Goal: Task Accomplishment & Management: Manage account settings

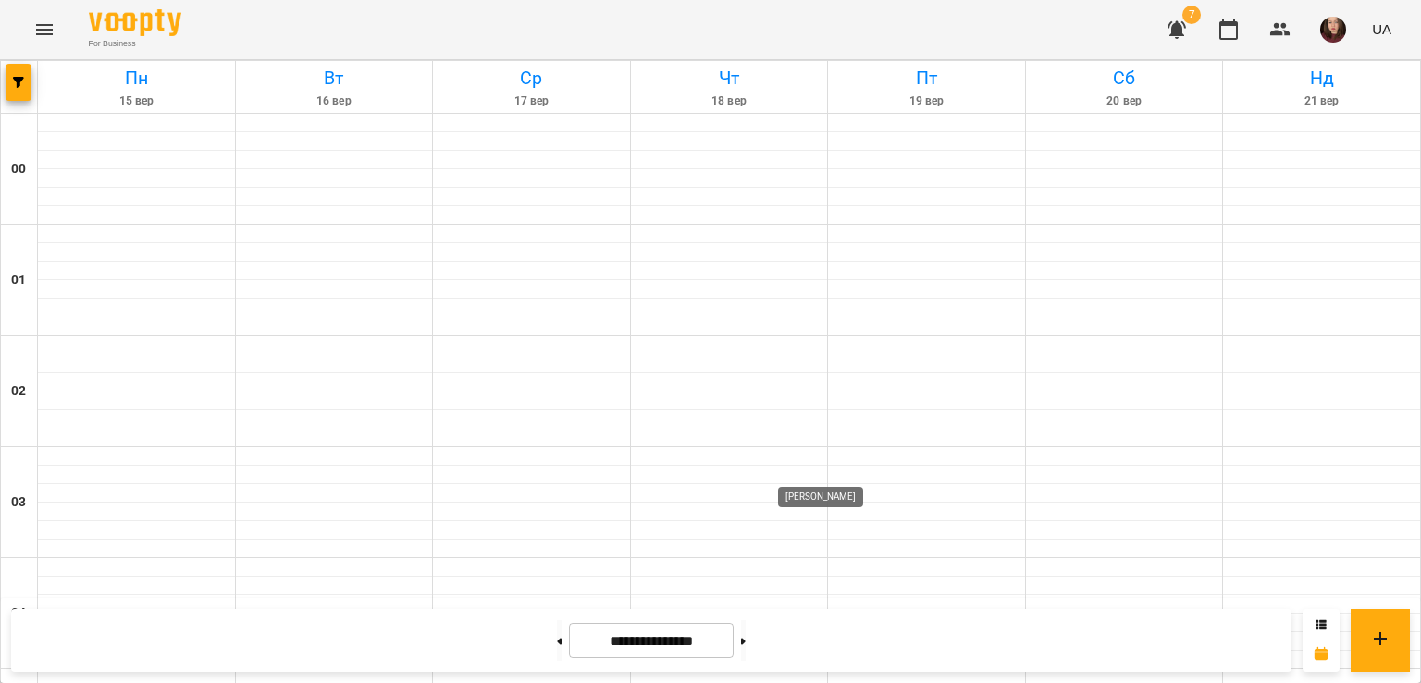
scroll to position [2036, 0]
click at [1282, 26] on icon "button" at bounding box center [1280, 29] width 20 height 13
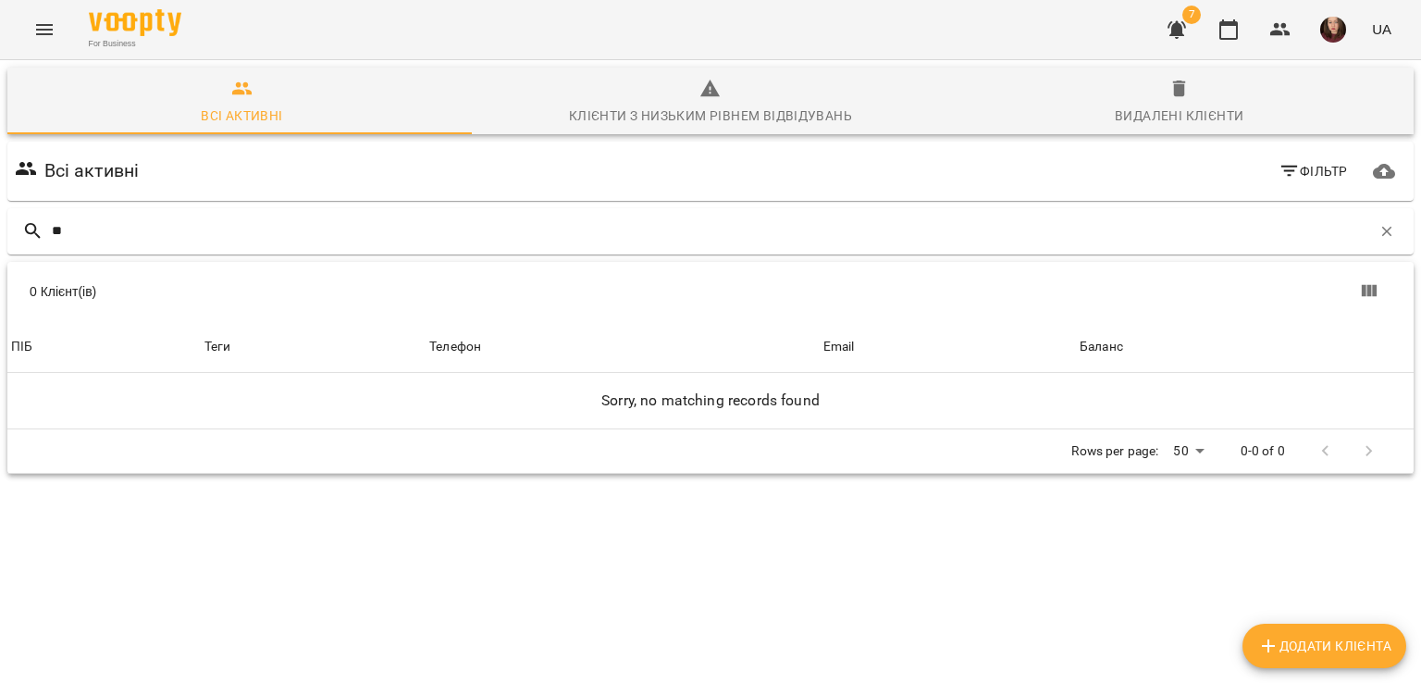
type input "*"
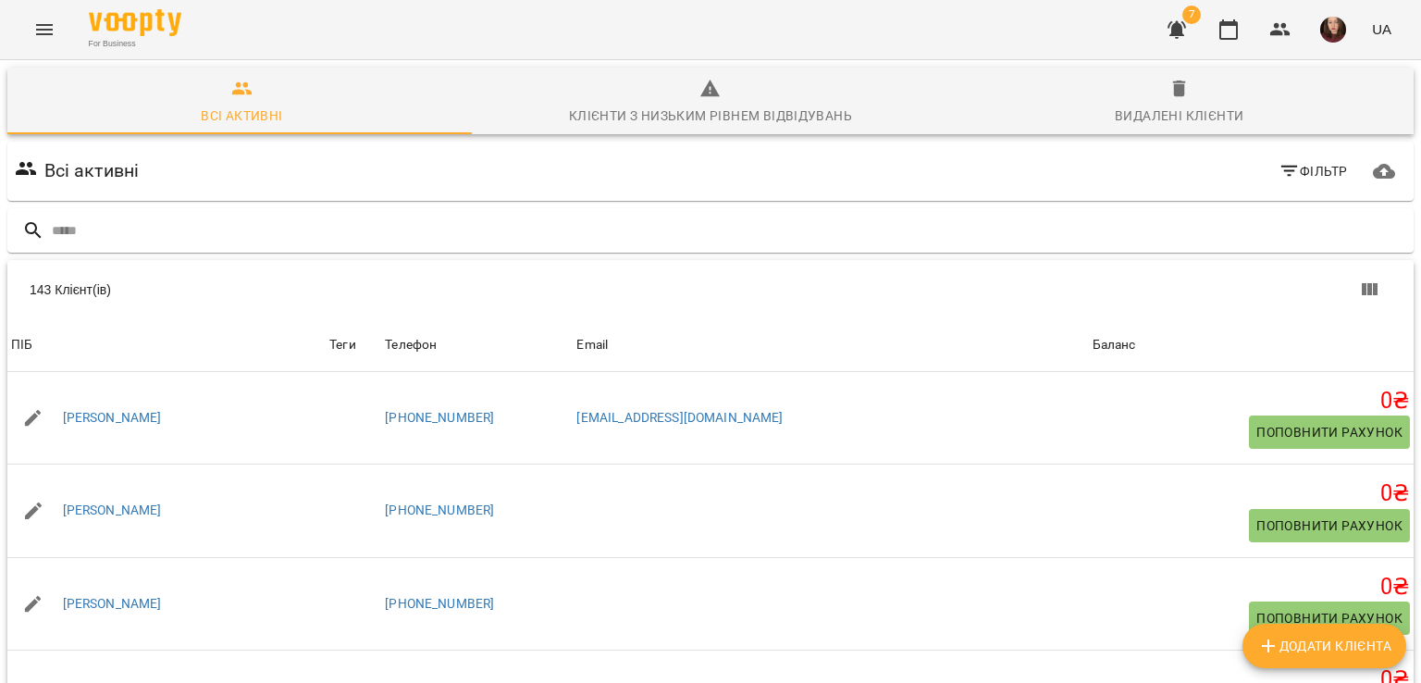
type input "*"
click at [630, 219] on input "text" at bounding box center [729, 231] width 1355 height 31
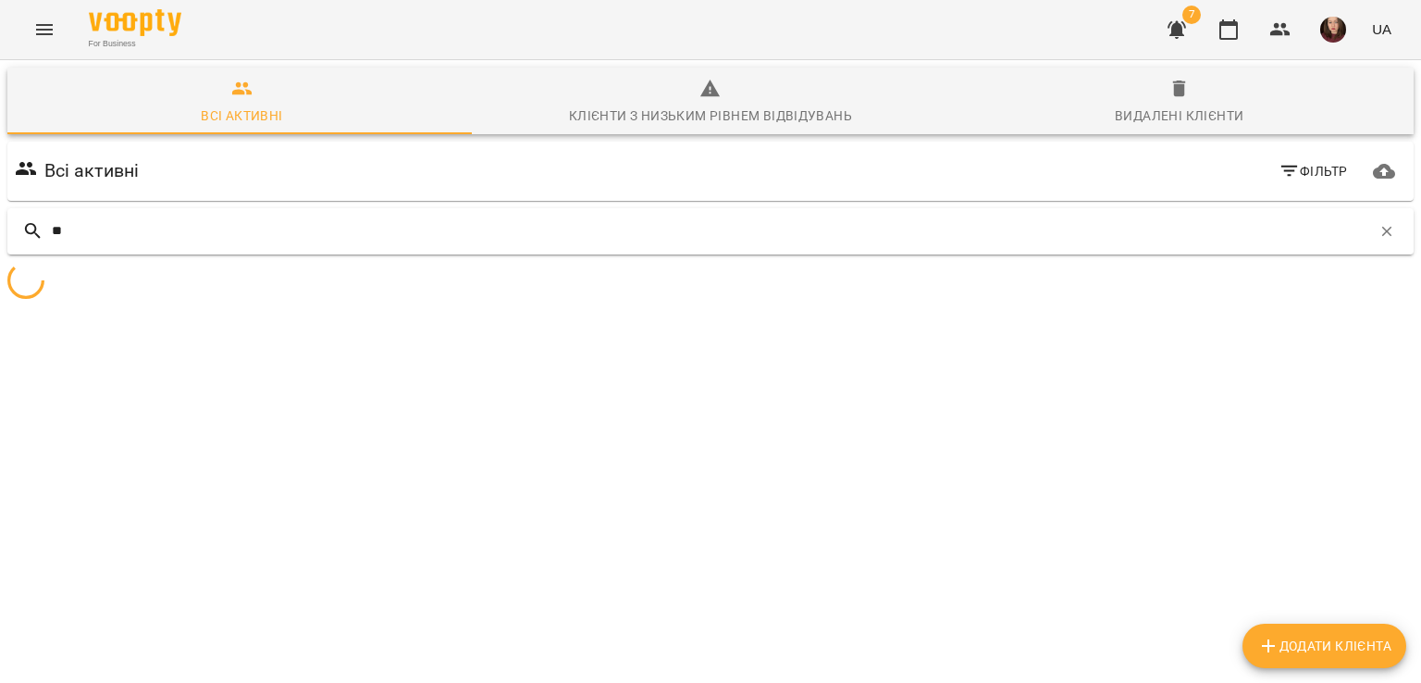
type input "*"
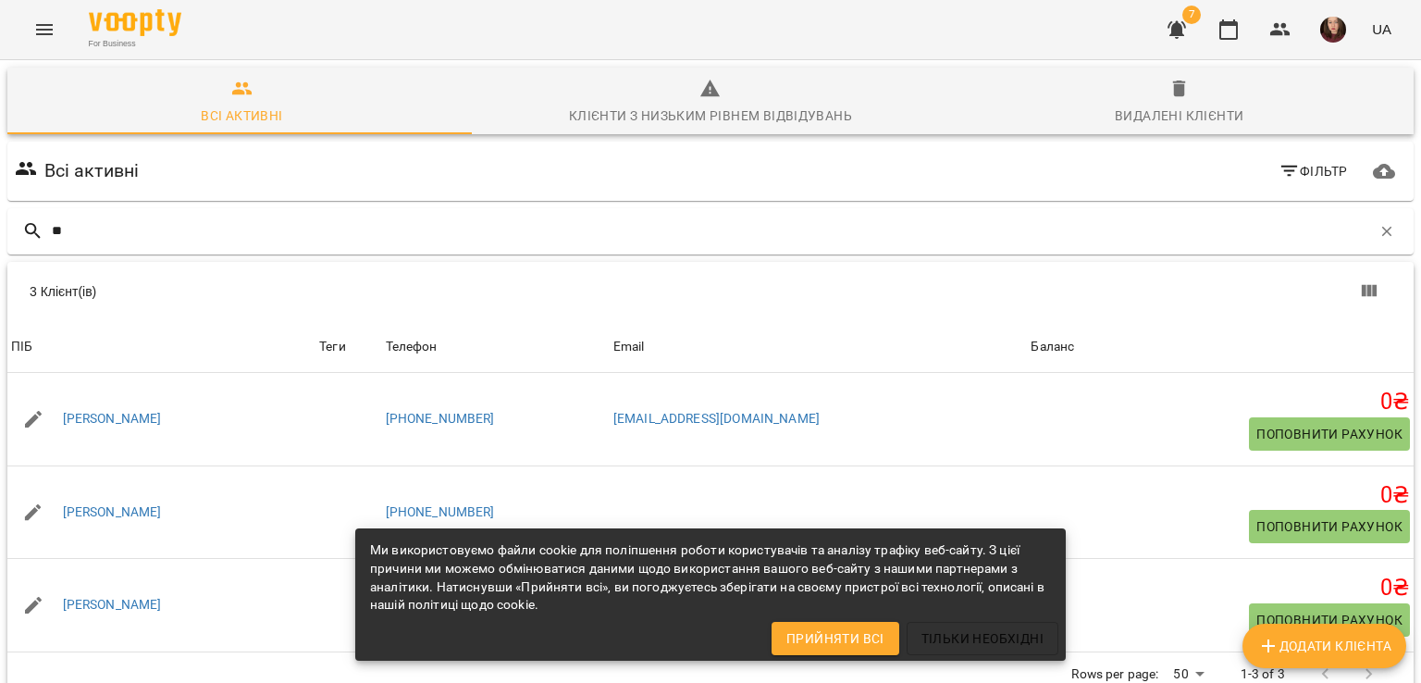
type input "*"
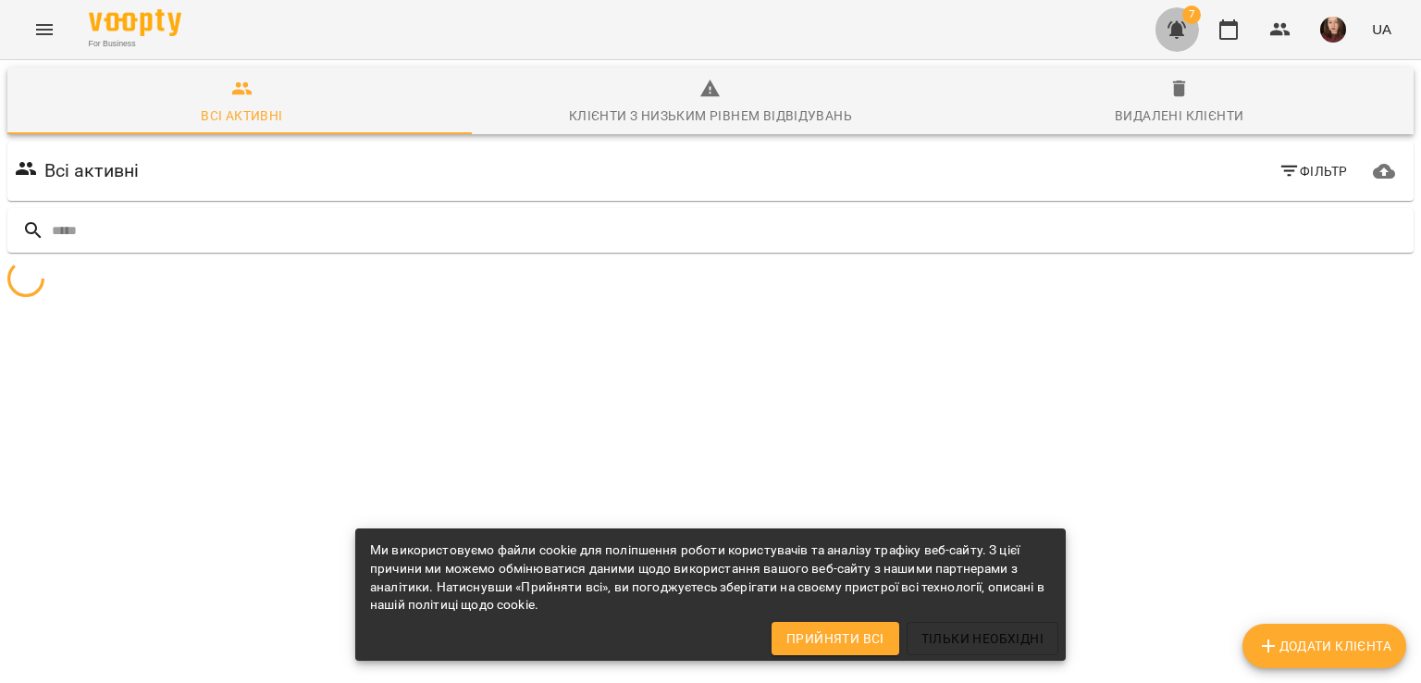
click at [1174, 36] on icon "button" at bounding box center [1177, 30] width 22 height 22
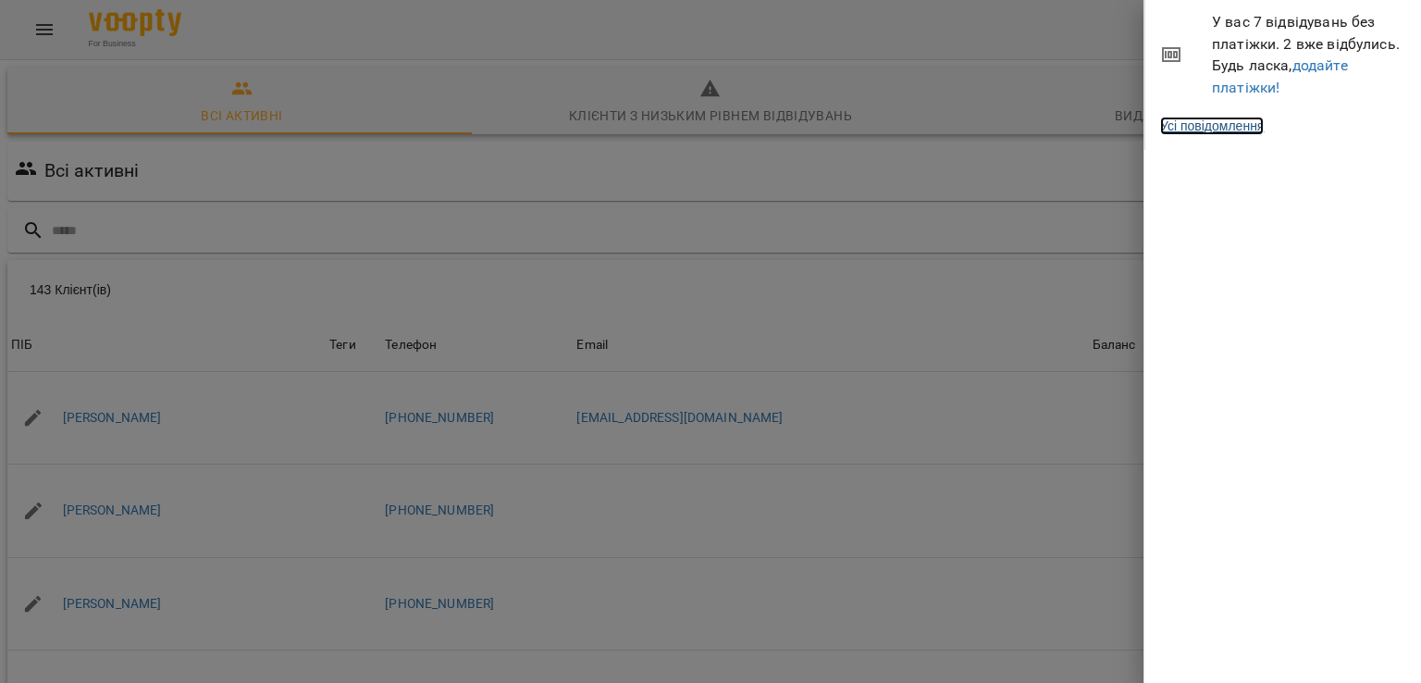
click at [1254, 130] on link "Усі повідомлення" at bounding box center [1212, 126] width 104 height 19
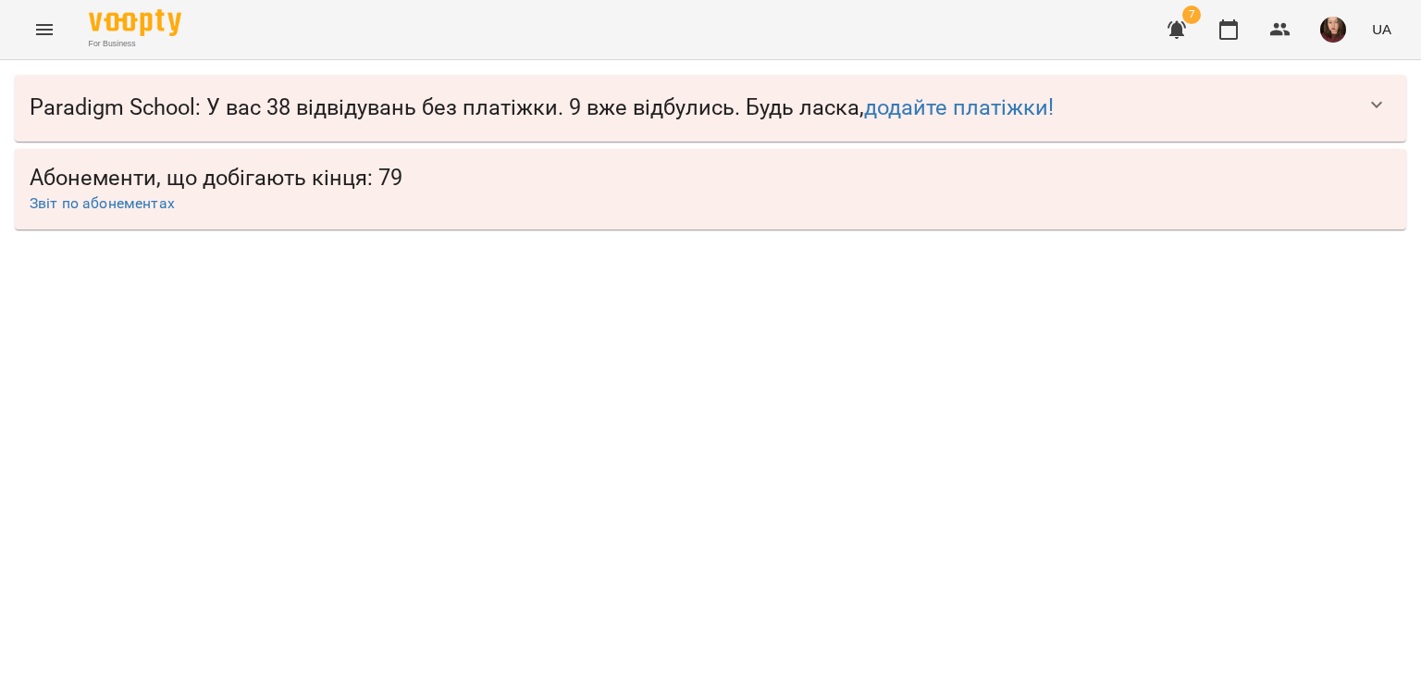
click at [671, 119] on span "Paradigm School : У вас 38 відвідувань без платіжки. 9 вже відбулись. Будь ласк…" at bounding box center [692, 107] width 1325 height 29
click at [1384, 112] on icon "button" at bounding box center [1377, 104] width 22 height 22
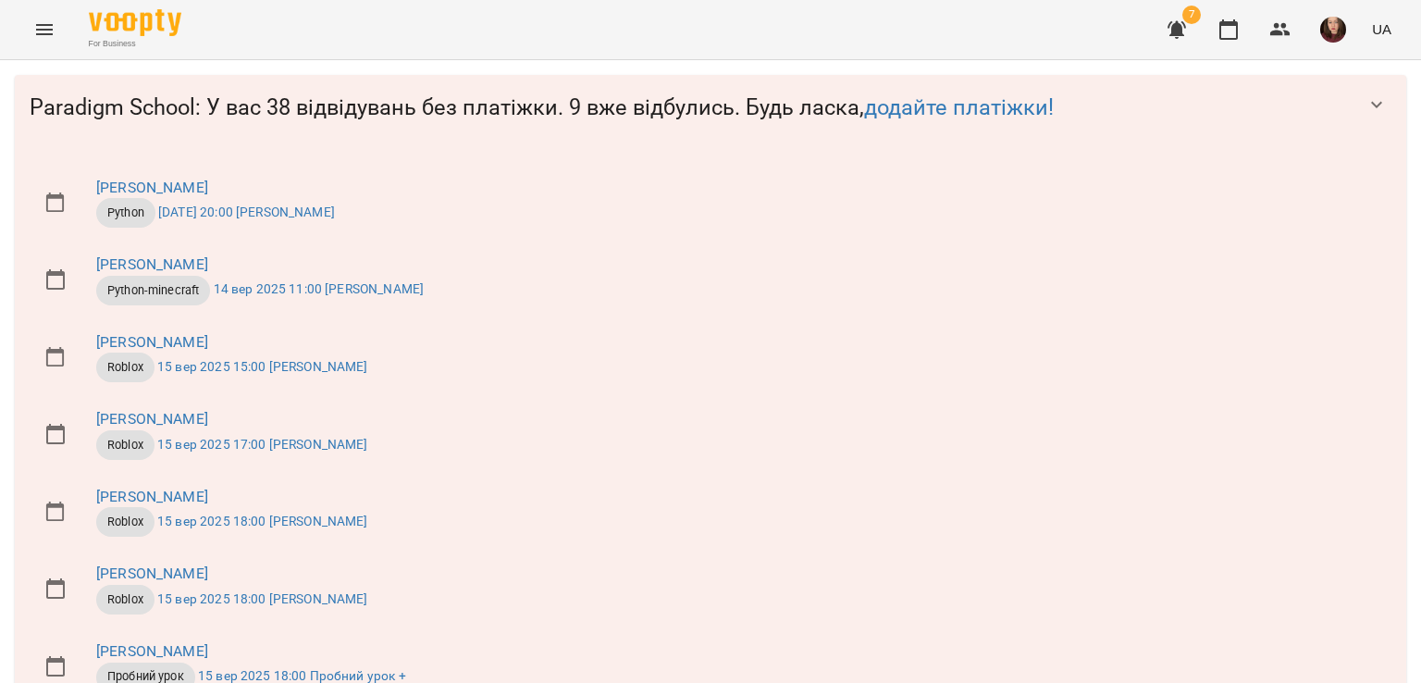
click at [31, 35] on button "Menu" at bounding box center [44, 29] width 44 height 44
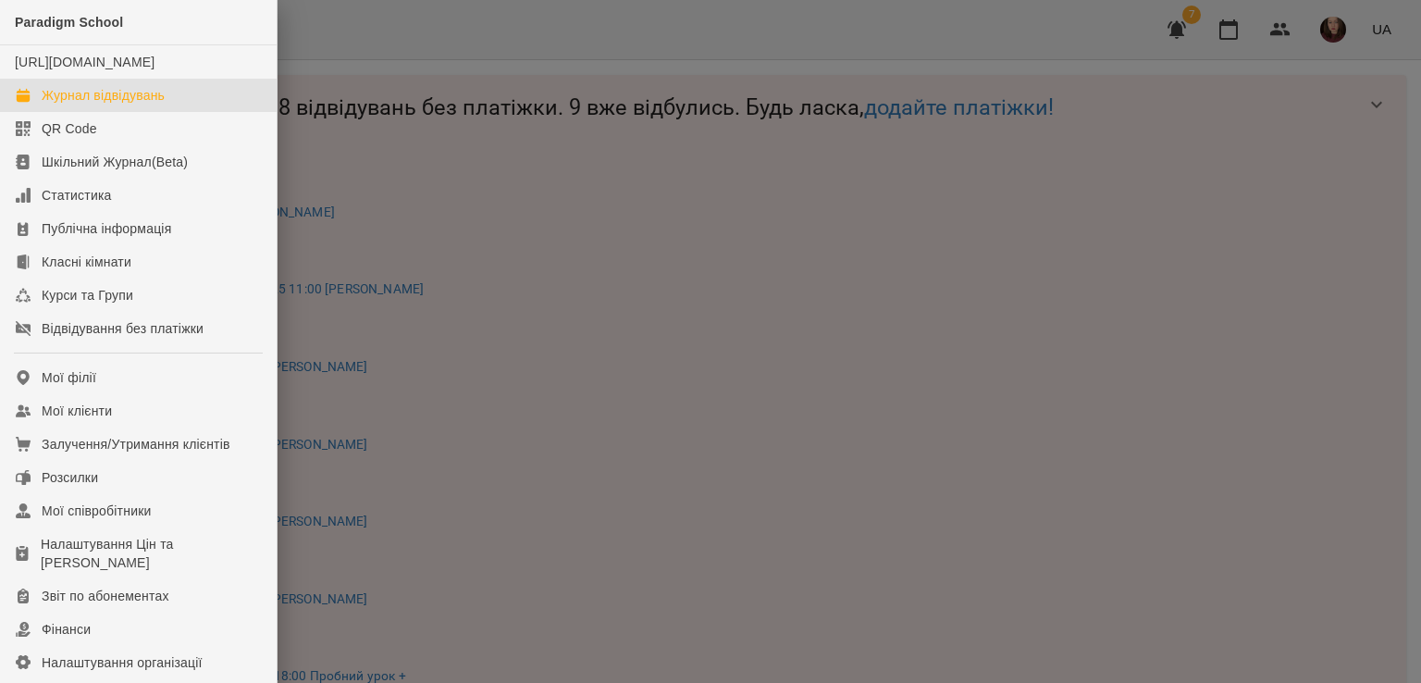
click at [80, 105] on div "Журнал відвідувань" at bounding box center [103, 95] width 123 height 19
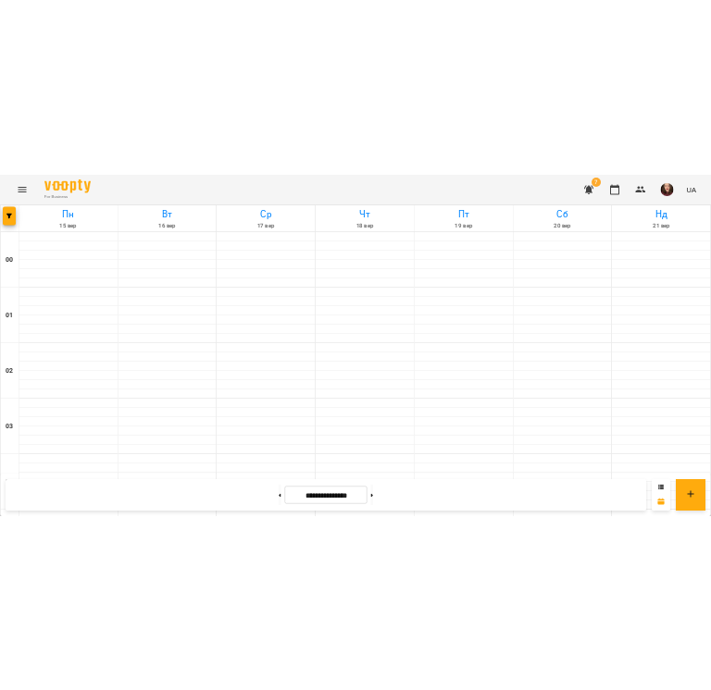
scroll to position [1503, 0]
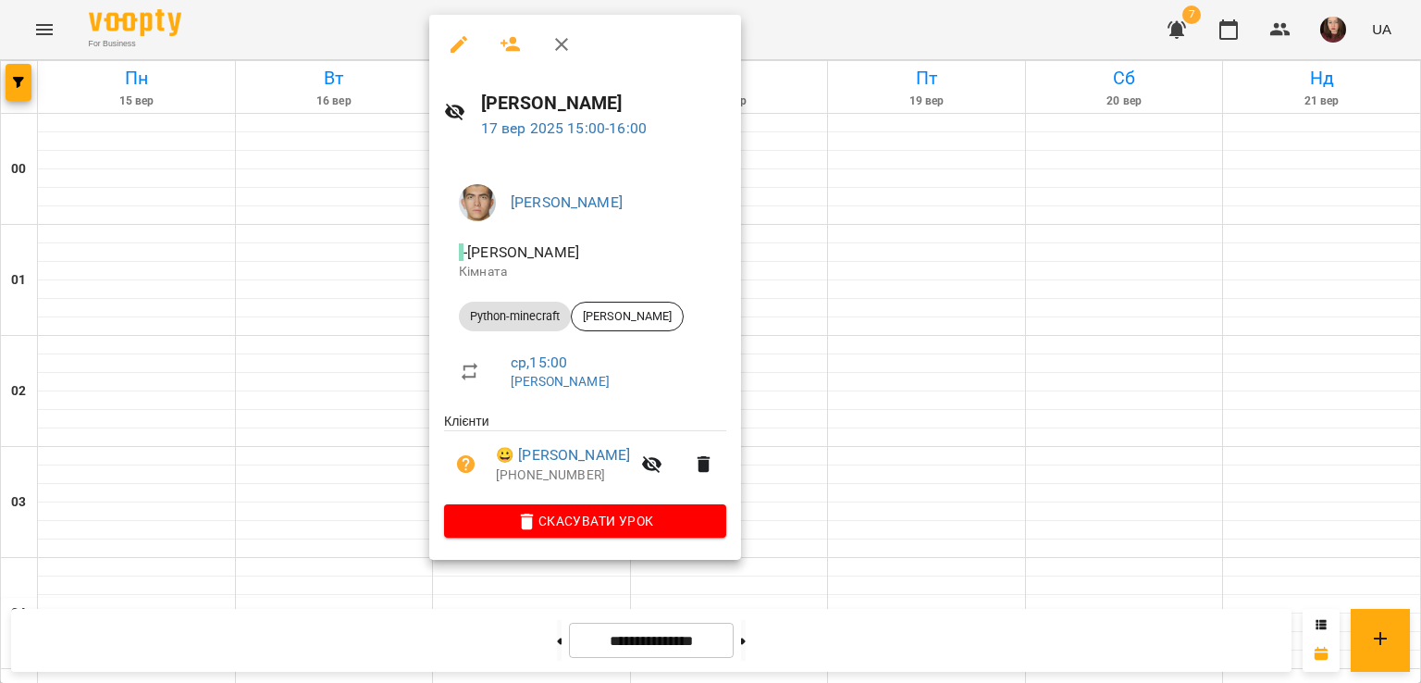
drag, startPoint x: 476, startPoint y: 99, endPoint x: 767, endPoint y: 96, distance: 290.5
click at [741, 96] on div "[PERSON_NAME] [DATE] 15:00 - 16:00" at bounding box center [585, 114] width 312 height 80
copy h6 "[PERSON_NAME]"
click at [835, 229] on div at bounding box center [710, 341] width 1421 height 683
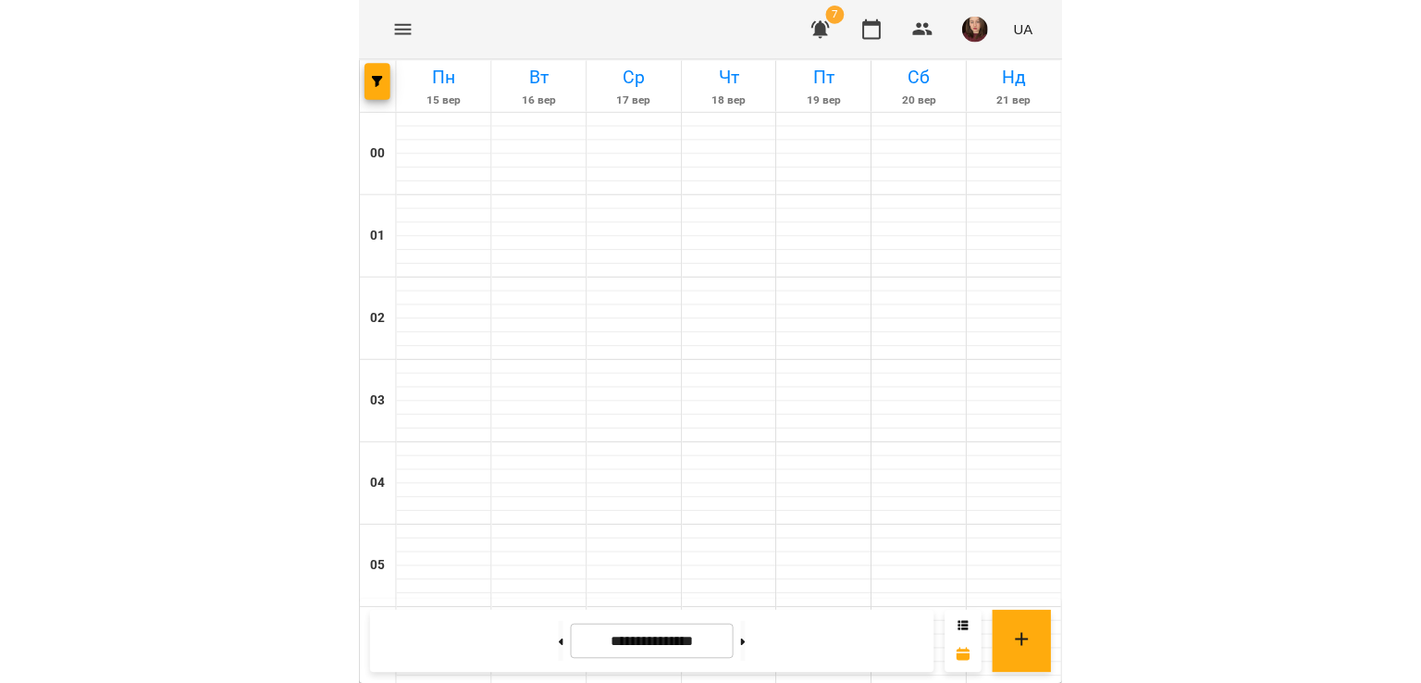
scroll to position [1314, 0]
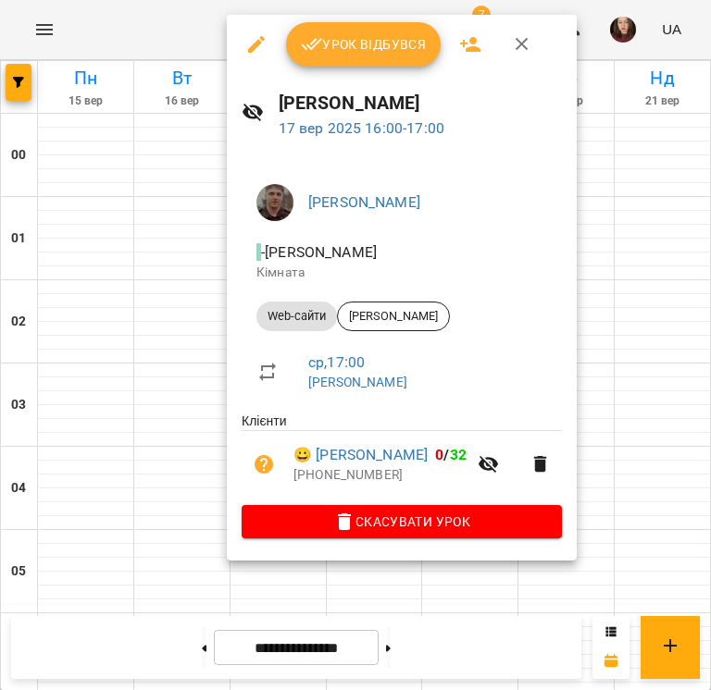
drag, startPoint x: 267, startPoint y: 103, endPoint x: 515, endPoint y: 101, distance: 248.0
click at [515, 101] on div "Швидкій Вадим Ігорович 17 вер 2025 16:00 - 17:00" at bounding box center [402, 114] width 350 height 80
copy h6 "Швидкій Вадим Ігорович"
click at [611, 320] on div at bounding box center [355, 345] width 711 height 690
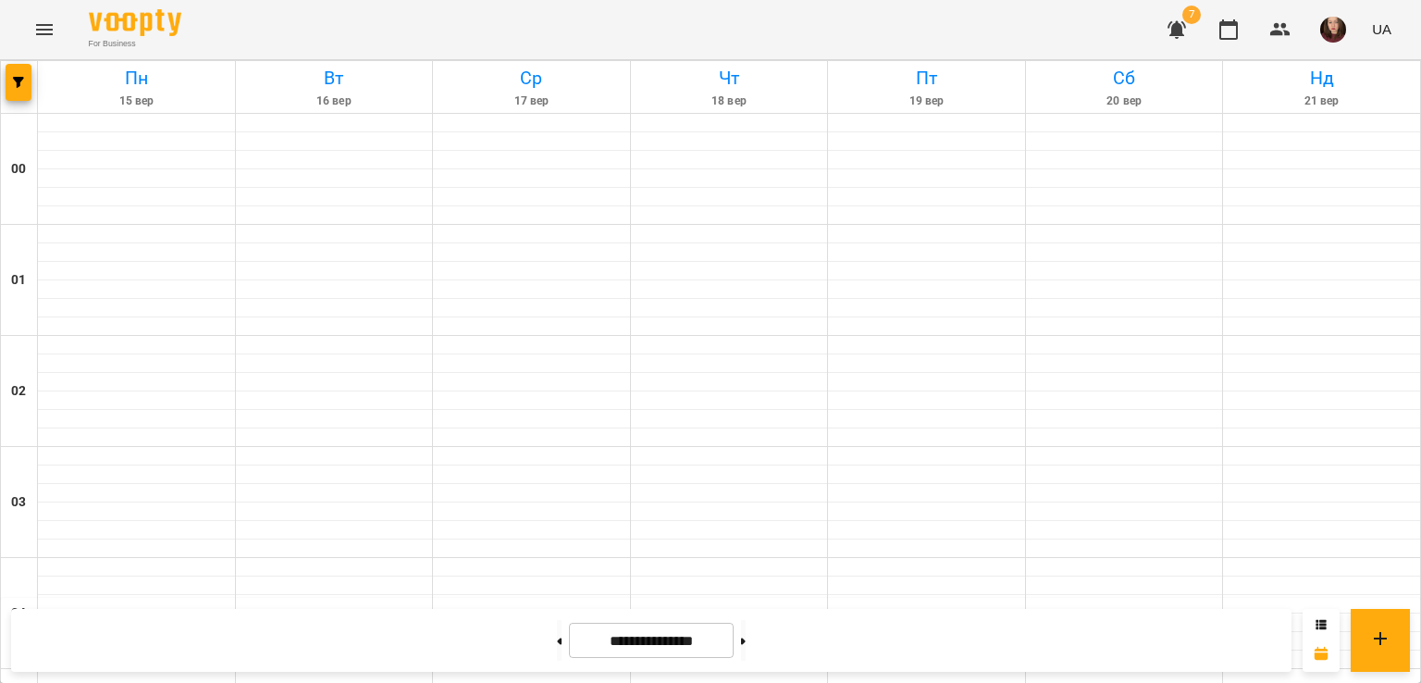
scroll to position [1651, 0]
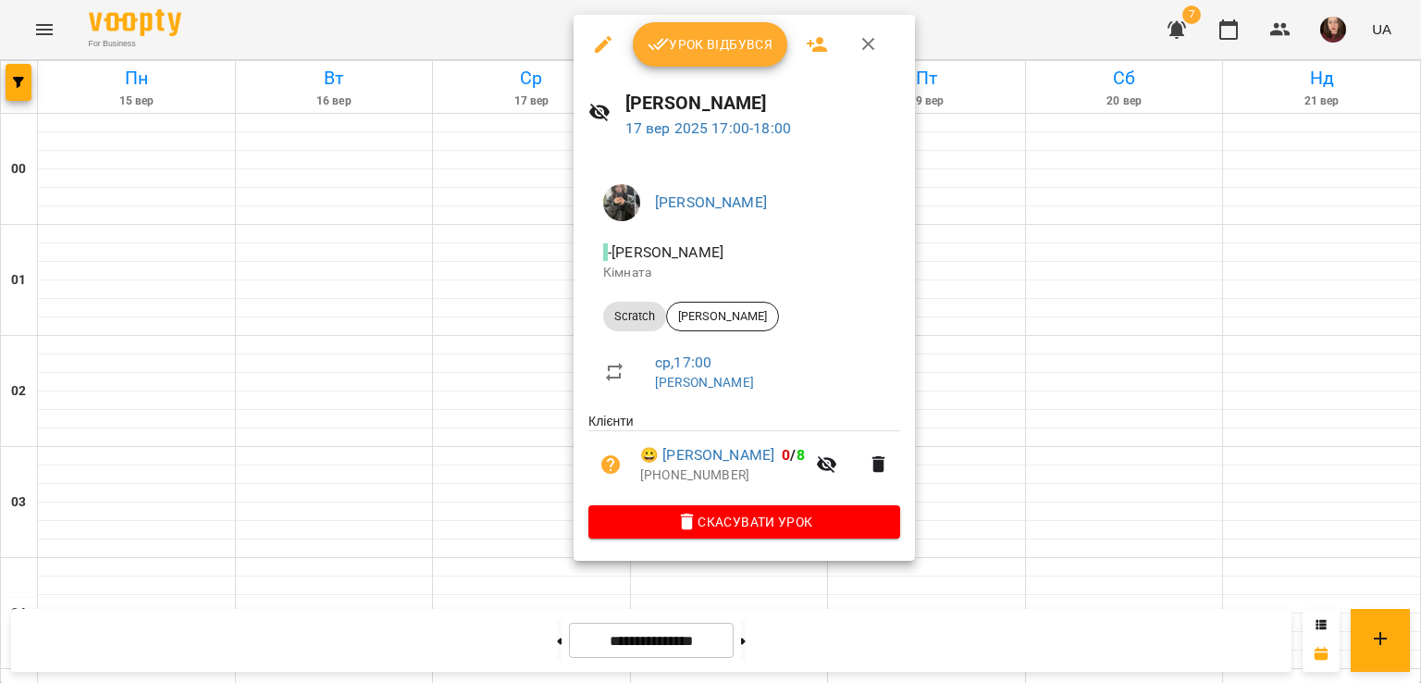
drag, startPoint x: 616, startPoint y: 99, endPoint x: 946, endPoint y: 105, distance: 329.4
click at [915, 105] on div "Стаховська Анастасія Русланівна 17 вер 2025 17:00 - 18:00" at bounding box center [744, 114] width 341 height 80
copy h6 "Стаховська Анастасія Русланівна"
click at [474, 269] on div at bounding box center [710, 341] width 1421 height 683
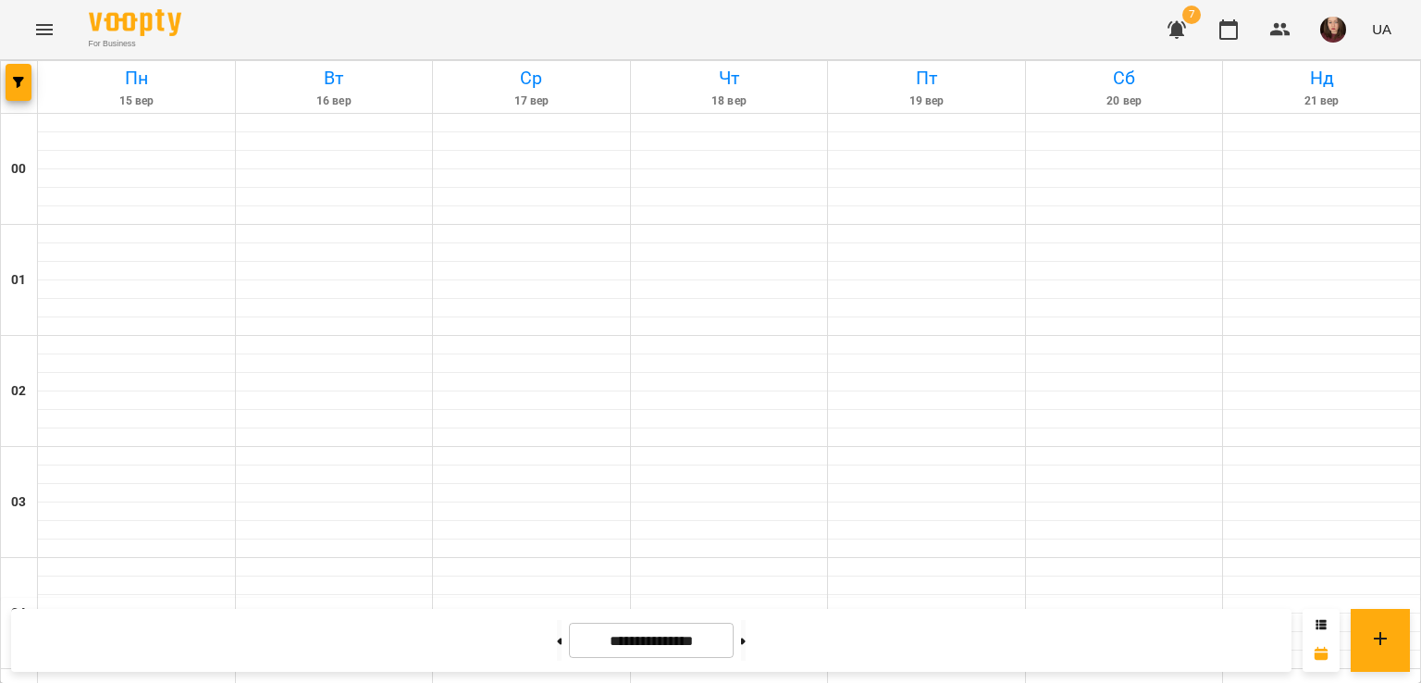
scroll to position [2021, 0]
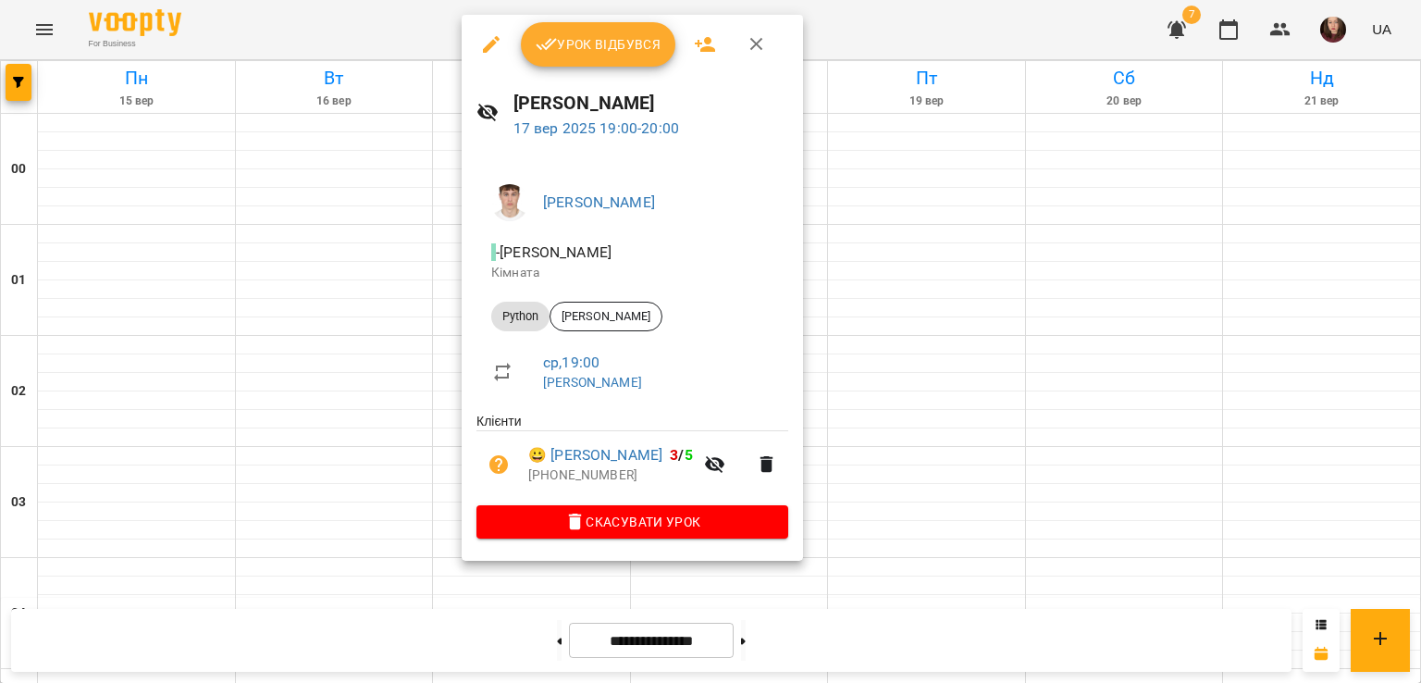
drag, startPoint x: 511, startPoint y: 95, endPoint x: 749, endPoint y: 93, distance: 238.7
click at [749, 93] on div "Перепечай Олег Ігорович 17 вер 2025 19:00 - 20:00" at bounding box center [632, 114] width 341 height 80
copy h6 "[PERSON_NAME]"
click at [561, 612] on div at bounding box center [710, 341] width 1421 height 683
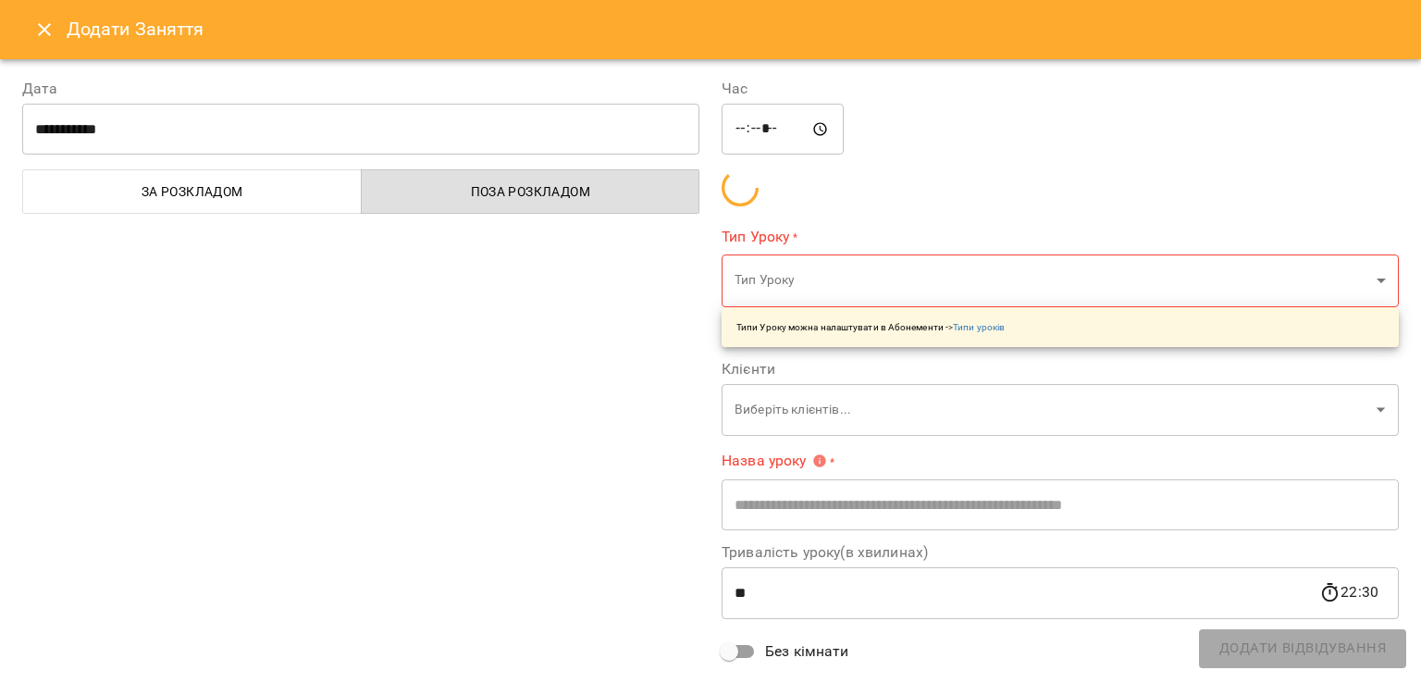
scroll to position [1651, 0]
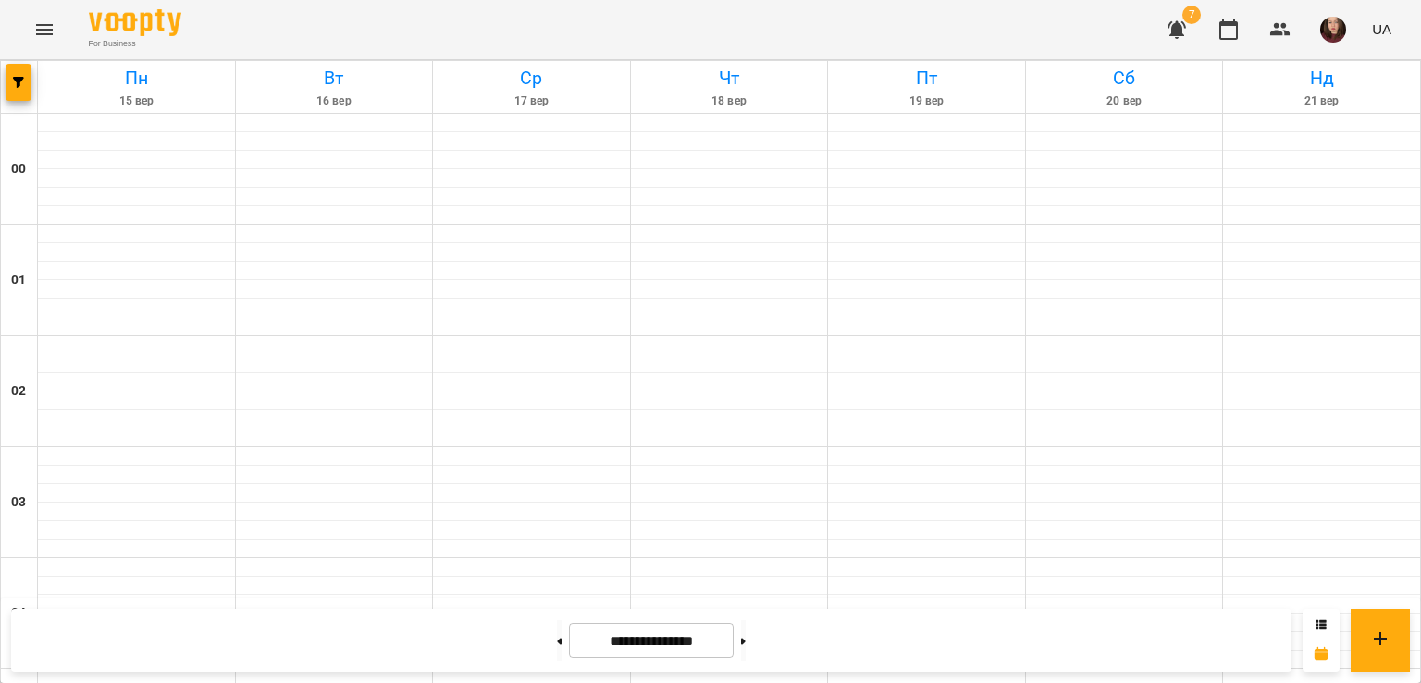
scroll to position [1665, 0]
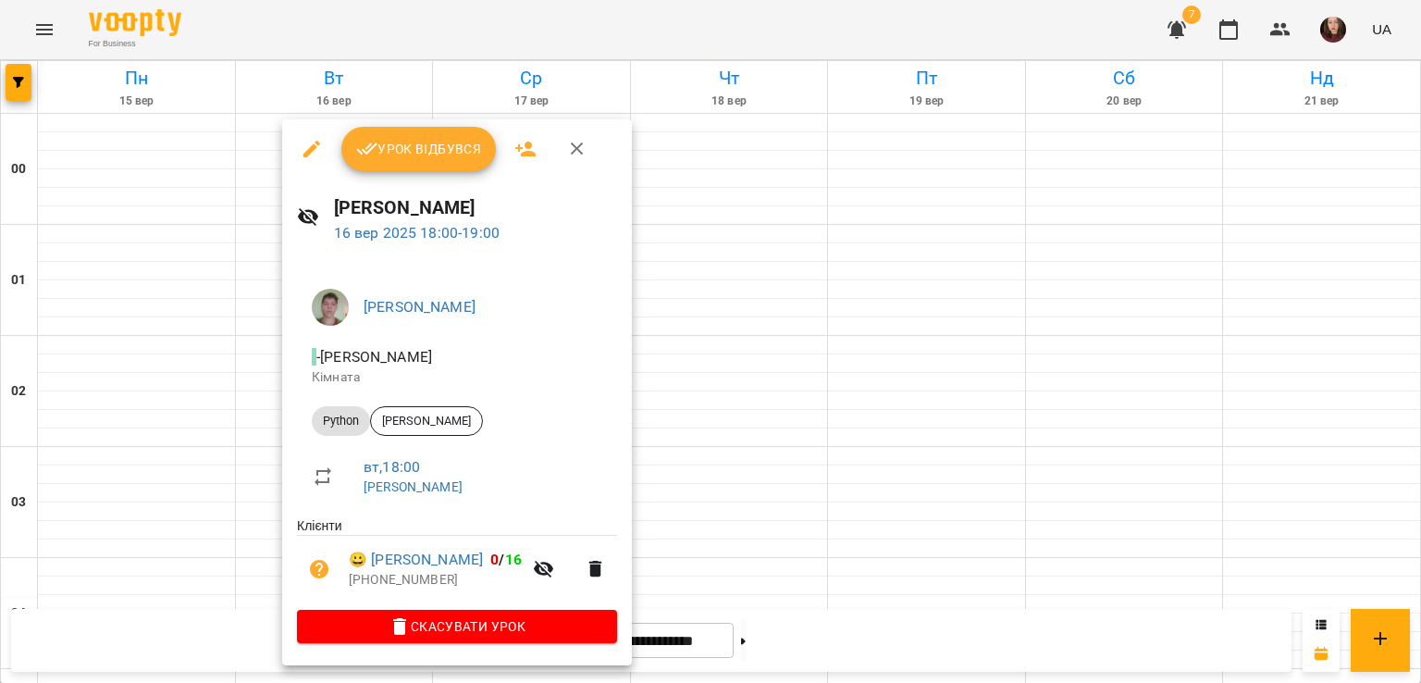
drag, startPoint x: 354, startPoint y: 306, endPoint x: 645, endPoint y: 306, distance: 290.5
click at [617, 306] on li "Підцерковний Дмитро Андрійович" at bounding box center [457, 307] width 320 height 52
drag, startPoint x: 333, startPoint y: 203, endPoint x: 666, endPoint y: 231, distance: 334.3
click at [632, 231] on div "Підцерковний Дмитро Андрійович 16 вер 2025 18:00 - 19:00" at bounding box center [457, 219] width 350 height 80
copy div "Підцерковний Дмитро Андрійович 16 вер 2025 18:00 - 19:00"
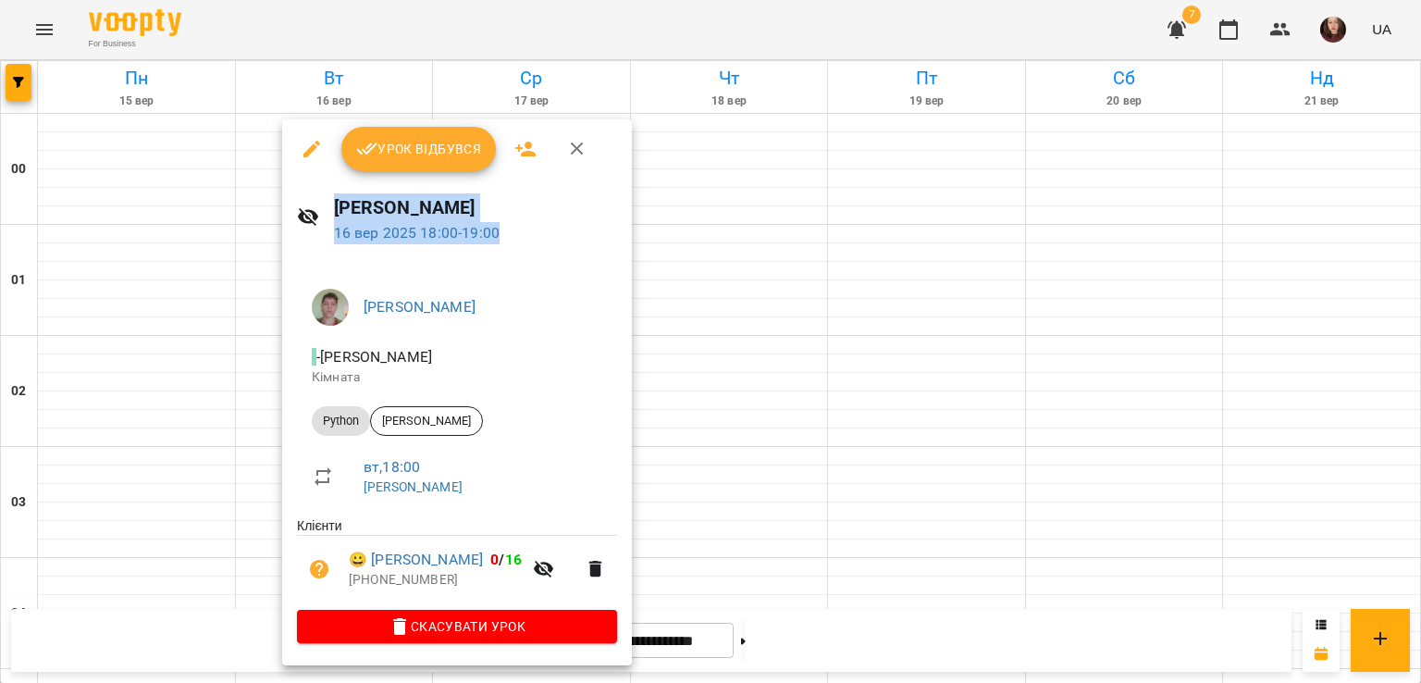
drag, startPoint x: 158, startPoint y: 391, endPoint x: 372, endPoint y: 407, distance: 214.3
click at [158, 391] on div at bounding box center [710, 341] width 1421 height 683
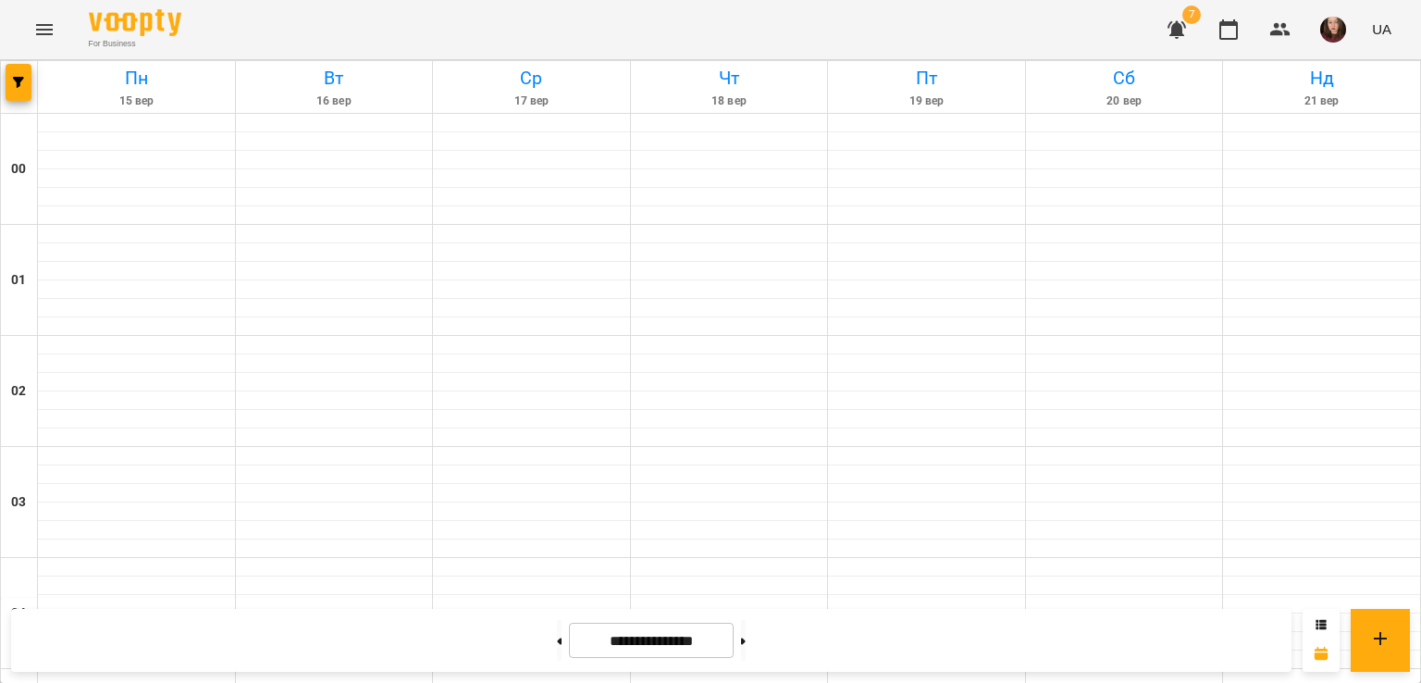
scroll to position [2036, 0]
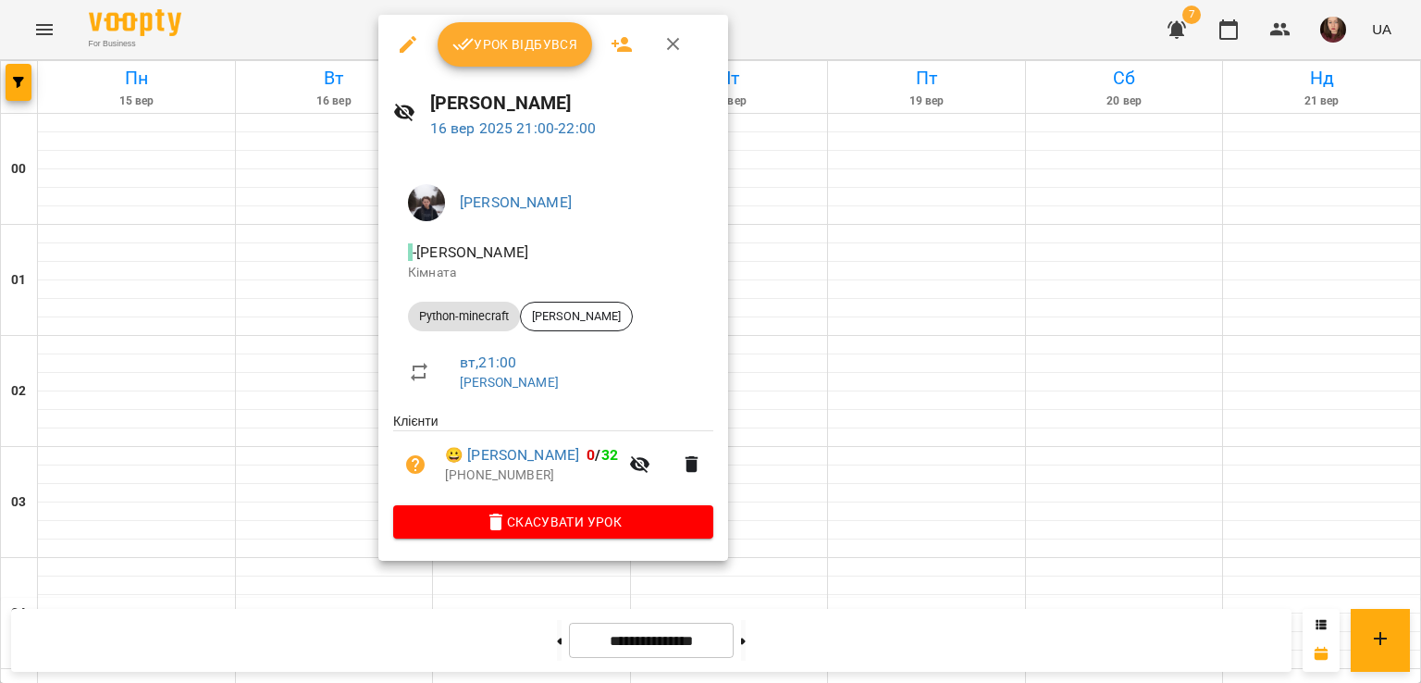
drag, startPoint x: 426, startPoint y: 98, endPoint x: 770, endPoint y: 103, distance: 344.2
click at [770, 103] on div "Урок відбувся Садовський Ярослав Олександрович 16 вер 2025 21:00 - 22:00 Садовс…" at bounding box center [710, 341] width 1421 height 683
drag, startPoint x: 744, startPoint y: 105, endPoint x: 432, endPoint y: 108, distance: 311.8
click at [432, 108] on div "Садовський Ярослав Олександрович 16 вер 2025 21:00 - 22:00" at bounding box center [553, 114] width 350 height 80
copy h6 "Садовський Ярослав Олександрович"
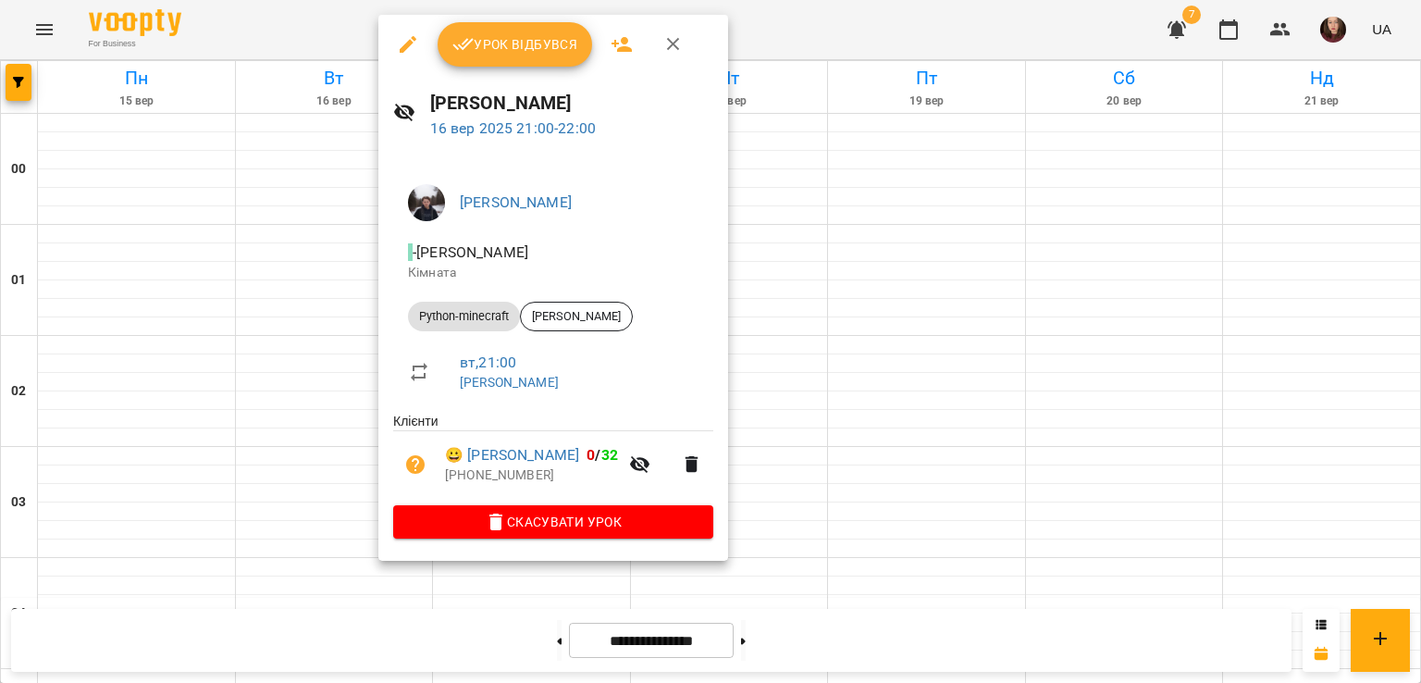
click at [342, 445] on div at bounding box center [710, 341] width 1421 height 683
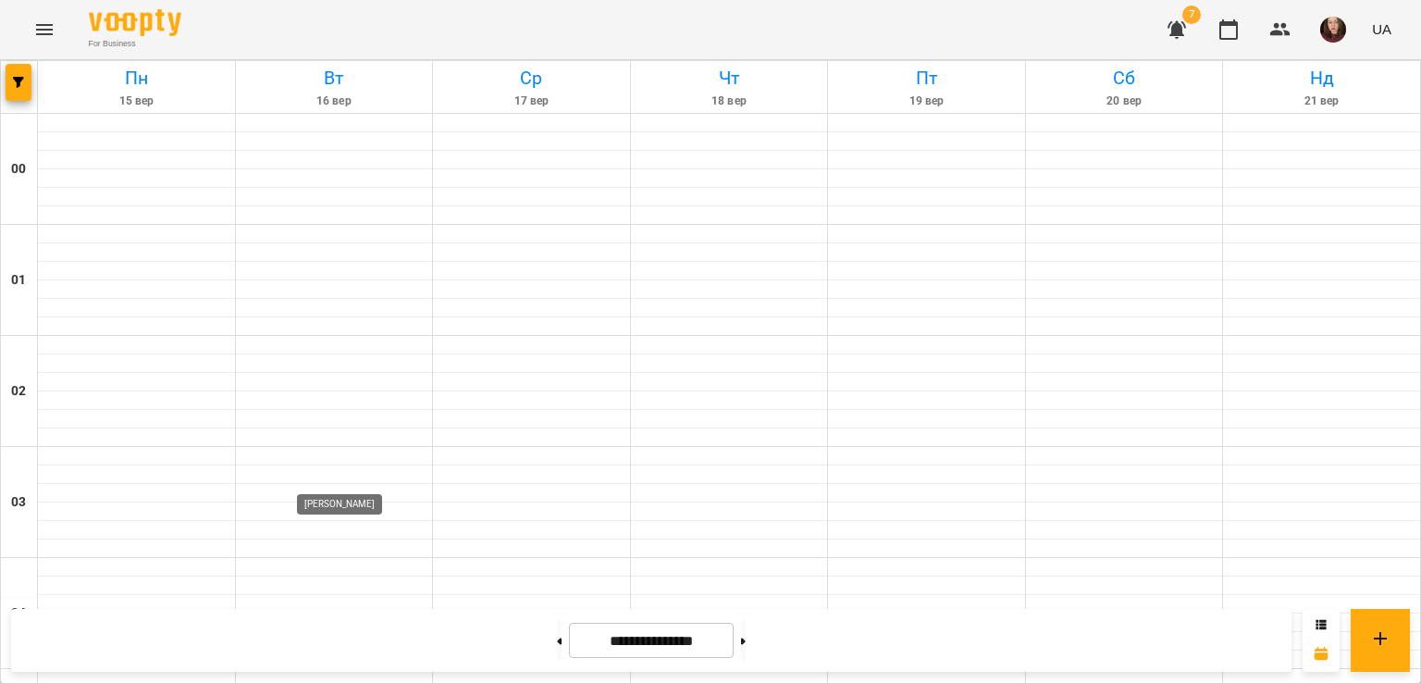
scroll to position [1850, 0]
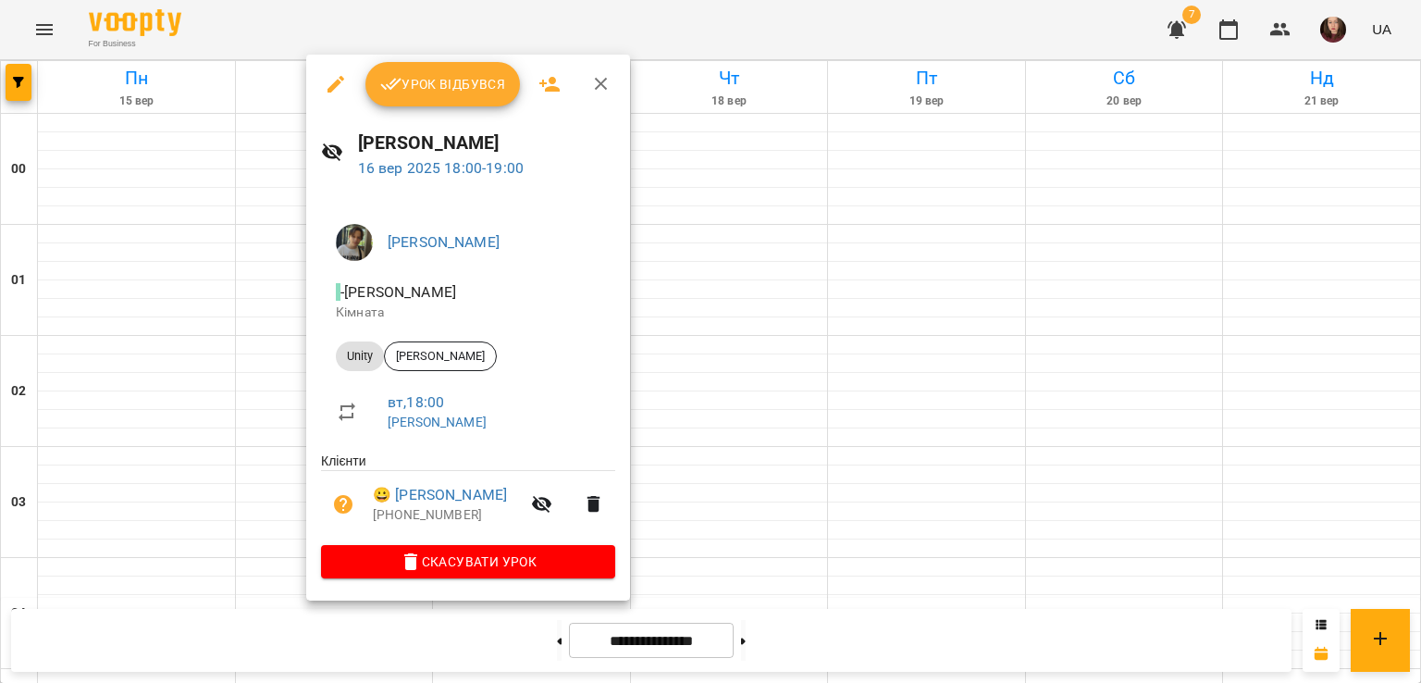
drag, startPoint x: 355, startPoint y: 142, endPoint x: 588, endPoint y: 141, distance: 233.2
click at [588, 141] on div "Зарічний Василь Олегович 16 вер 2025 18:00 - 19:00" at bounding box center [468, 154] width 324 height 80
copy h6 "Зарічний Василь Олегович"
click at [270, 340] on div at bounding box center [710, 341] width 1421 height 683
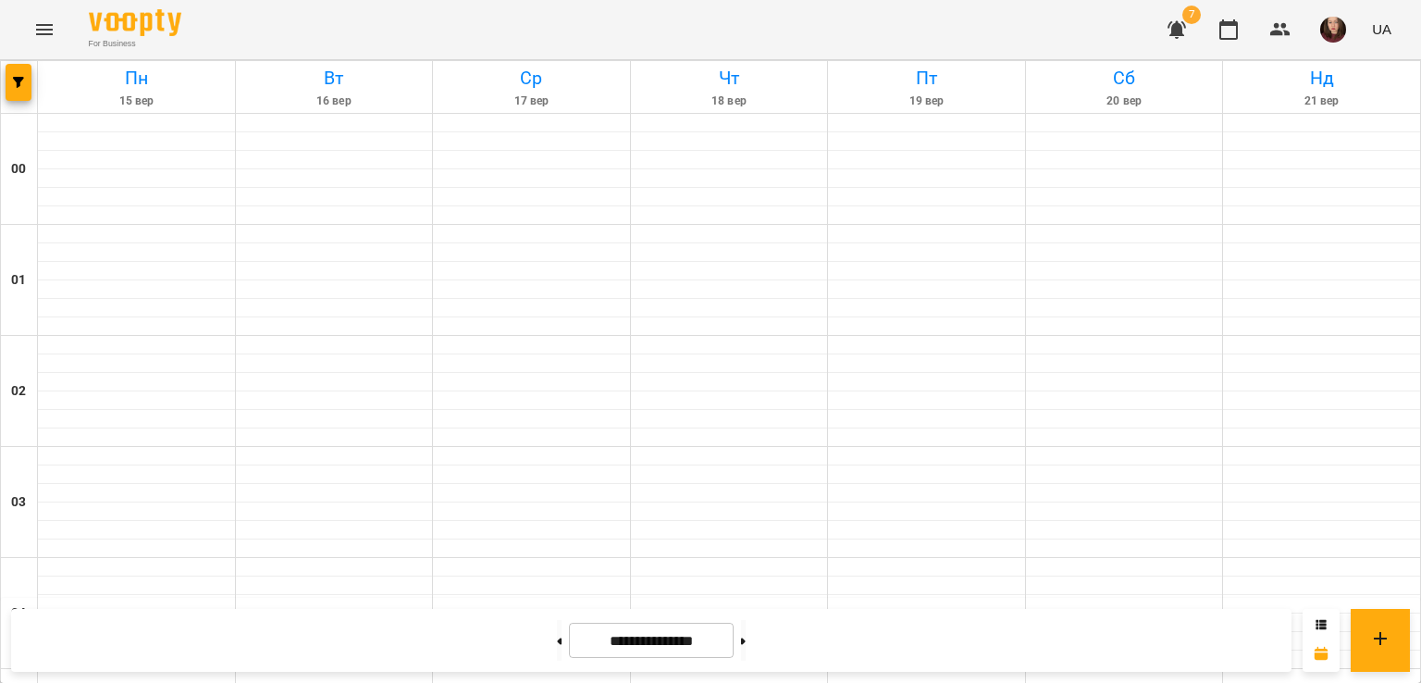
scroll to position [2128, 0]
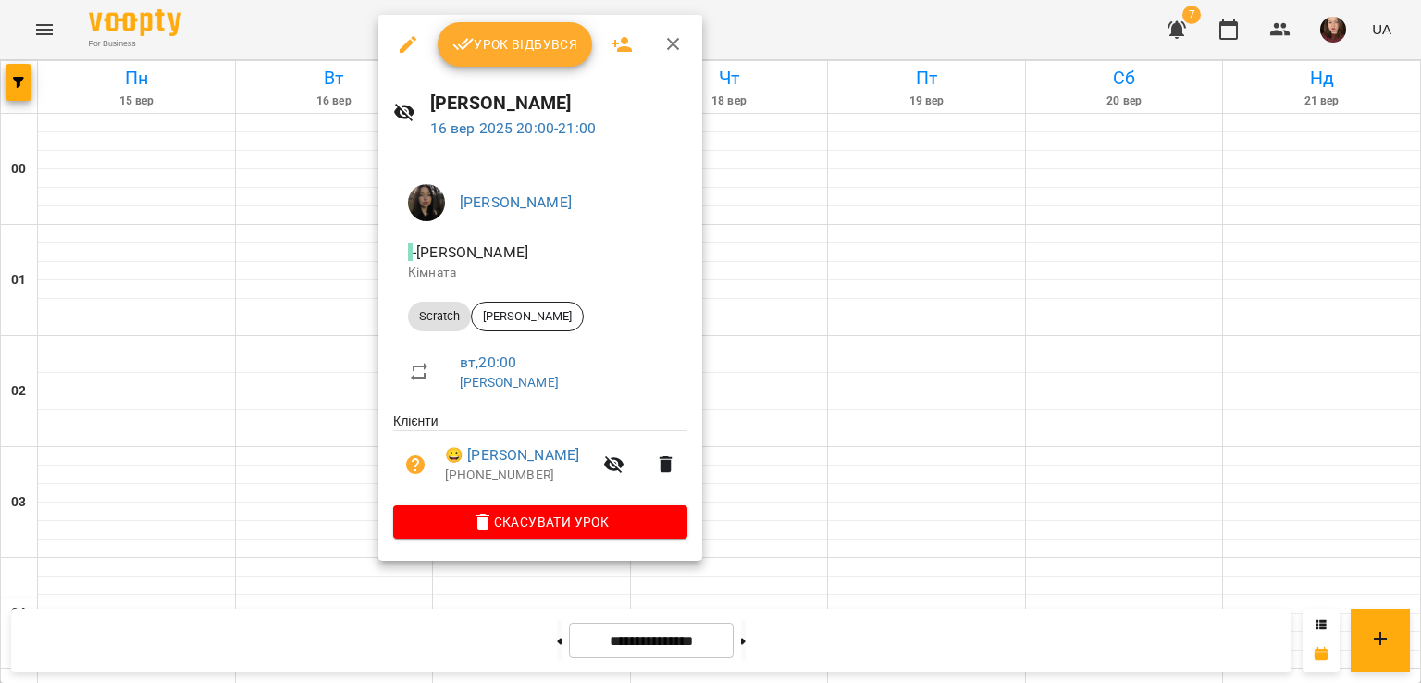
click at [315, 343] on div at bounding box center [710, 341] width 1421 height 683
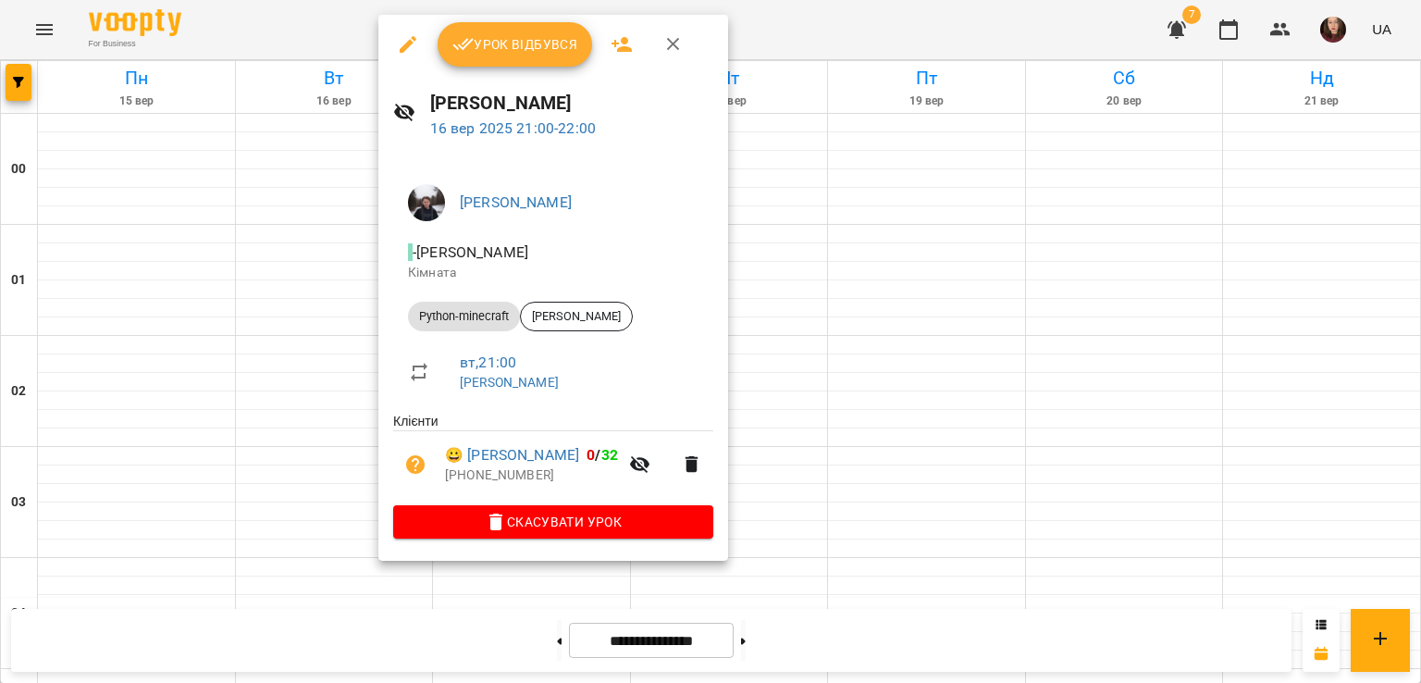
click at [299, 371] on div at bounding box center [710, 341] width 1421 height 683
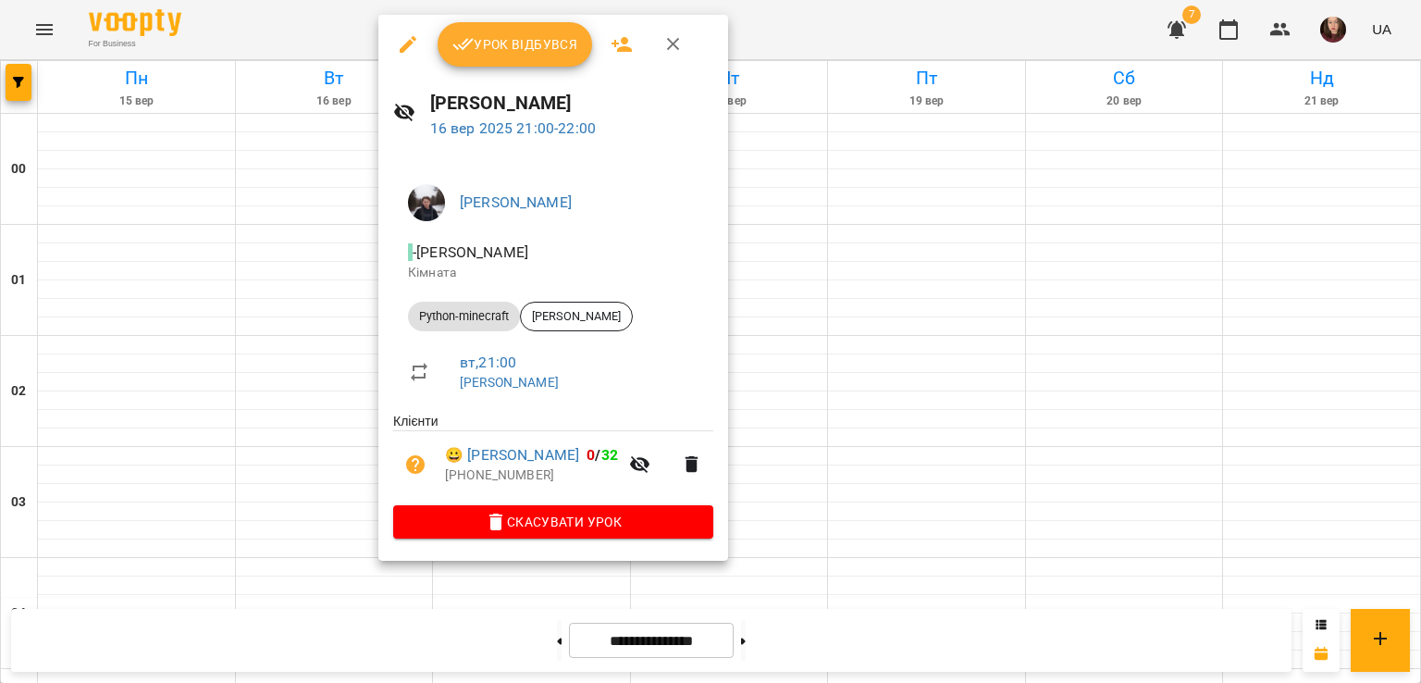
click at [918, 376] on div at bounding box center [710, 341] width 1421 height 683
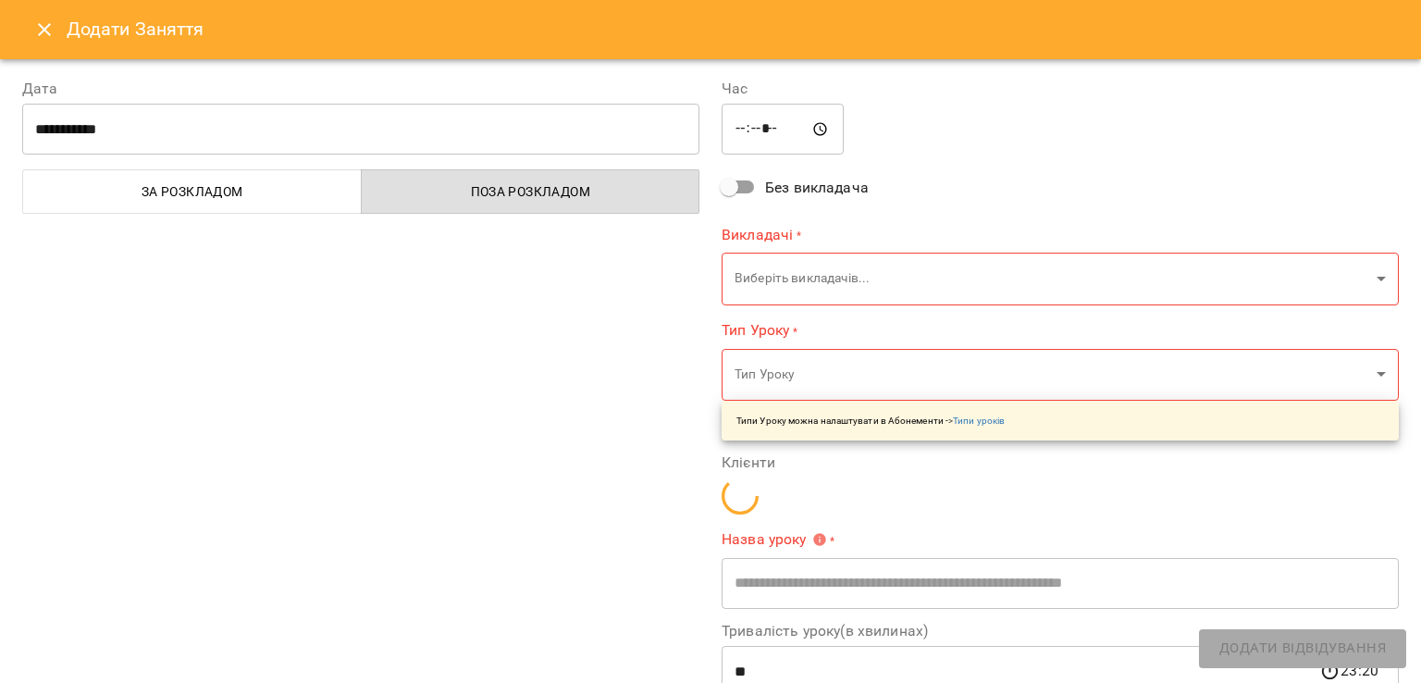
click at [42, 23] on icon "Close" at bounding box center [44, 30] width 22 height 22
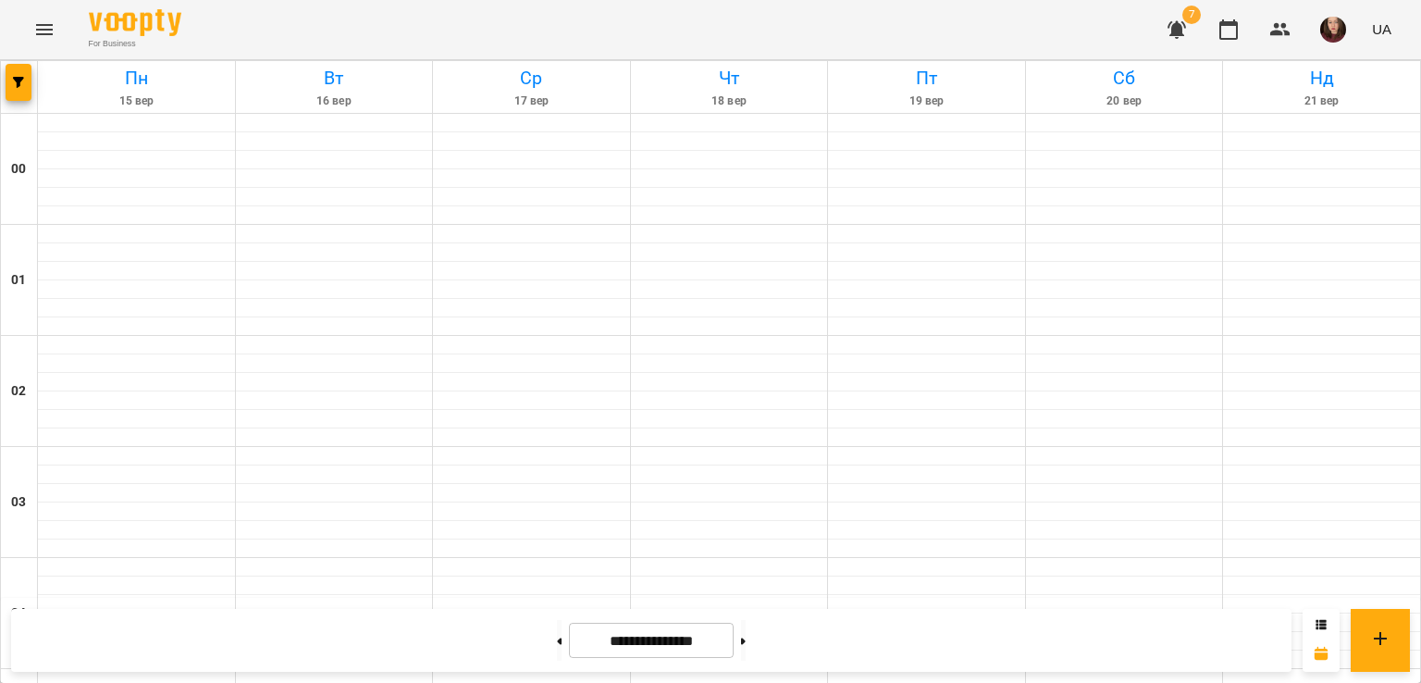
scroll to position [2036, 0]
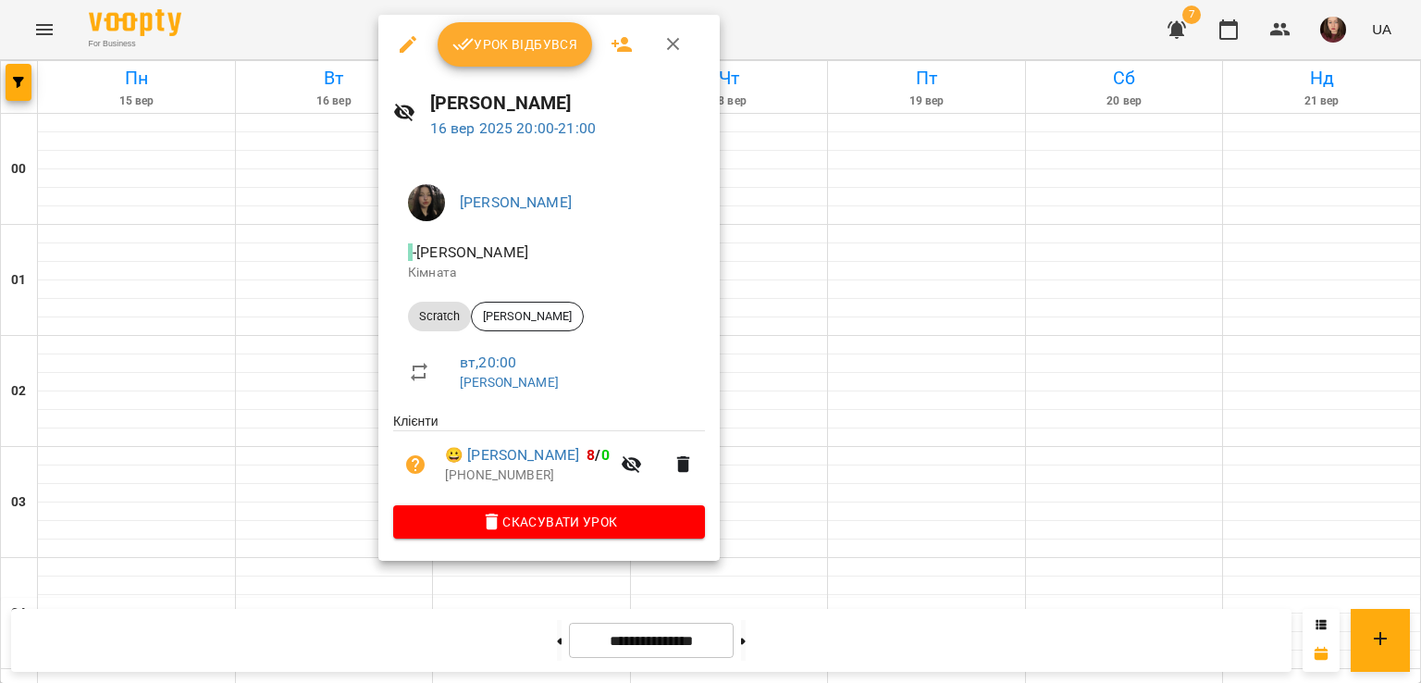
drag, startPoint x: 422, startPoint y: 105, endPoint x: 643, endPoint y: 106, distance: 221.1
click at [692, 110] on div "Минусора Софія Михайлівна 16 вер 2025 20:00 - 21:00" at bounding box center [548, 114] width 341 height 80
copy h6 "Минусора Софія Михайлівна"
click at [265, 440] on div at bounding box center [710, 341] width 1421 height 683
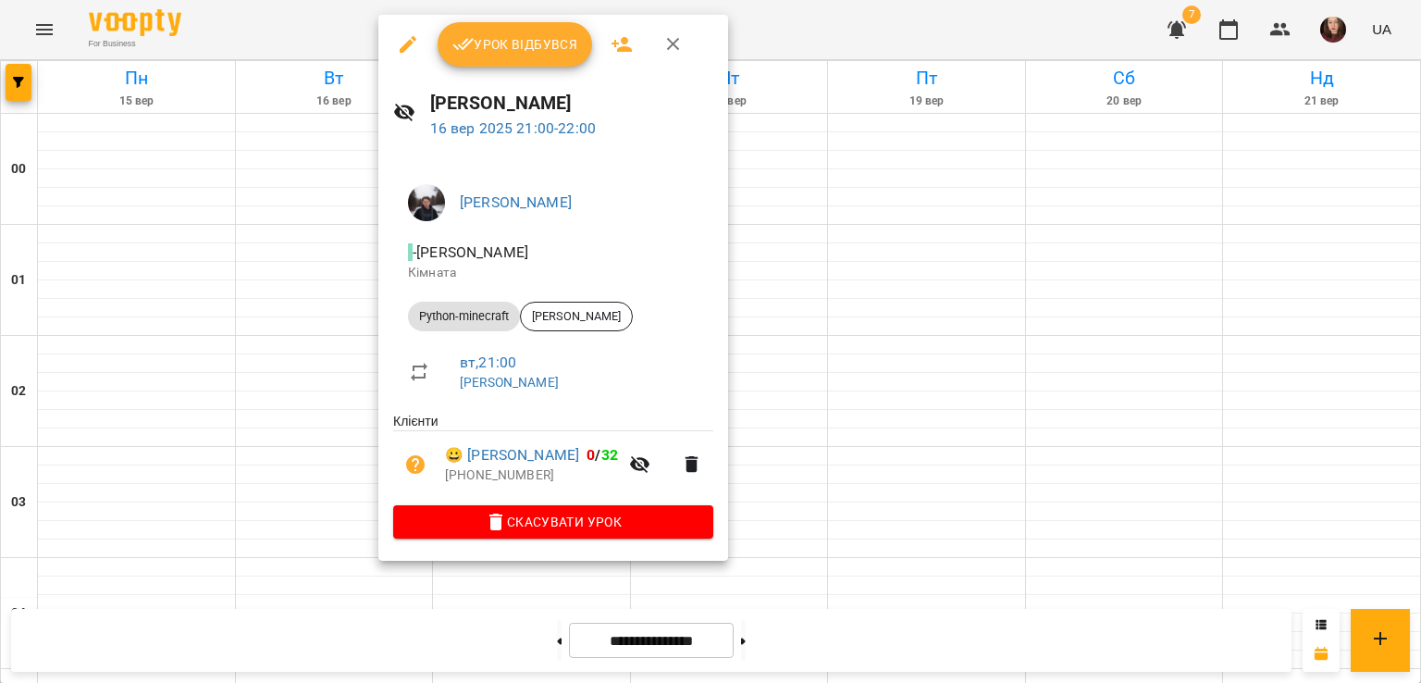
click at [320, 431] on div at bounding box center [710, 341] width 1421 height 683
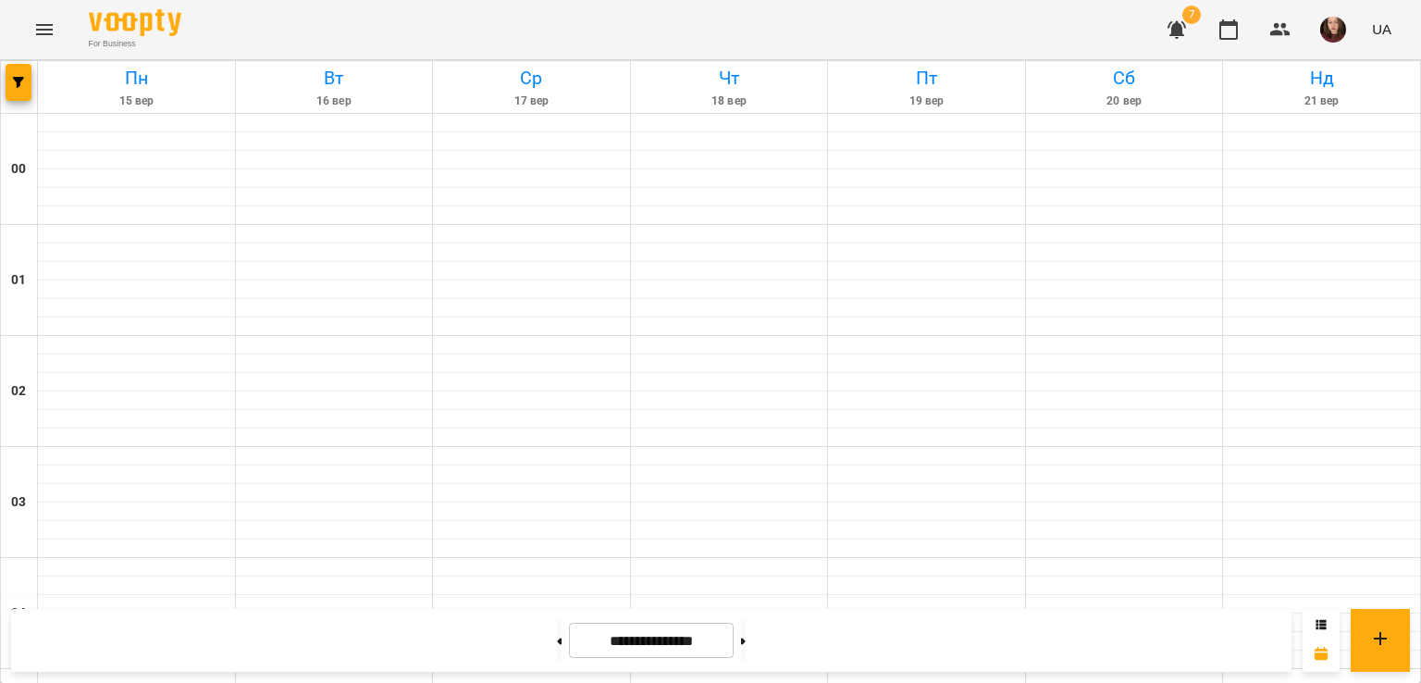
scroll to position [1758, 0]
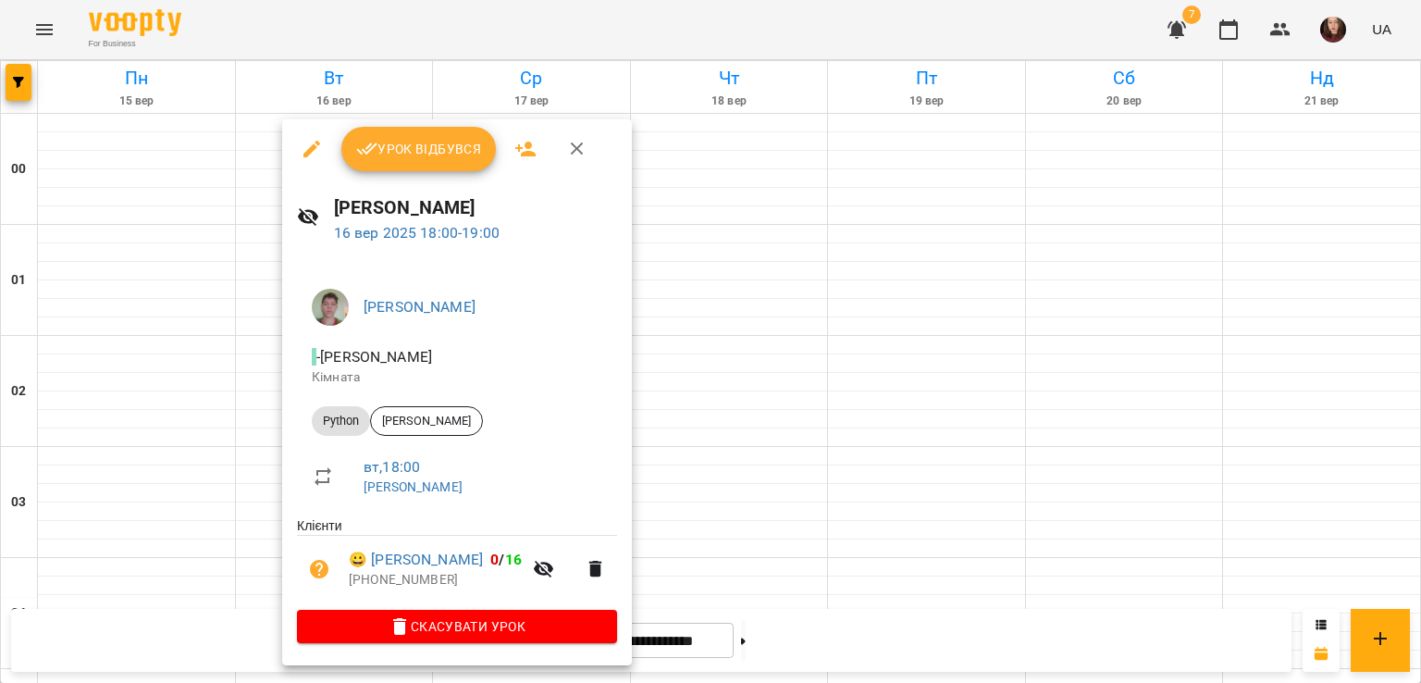
click at [246, 398] on div at bounding box center [710, 341] width 1421 height 683
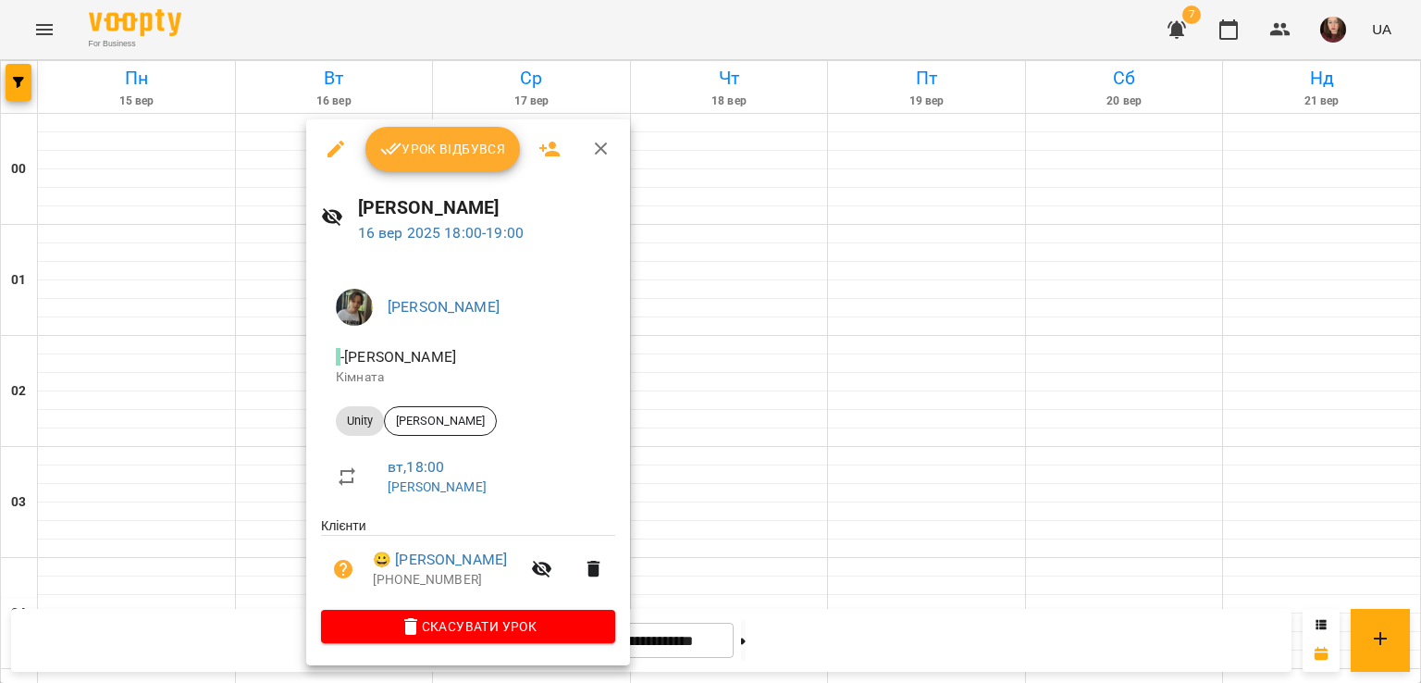
click at [189, 387] on div at bounding box center [710, 341] width 1421 height 683
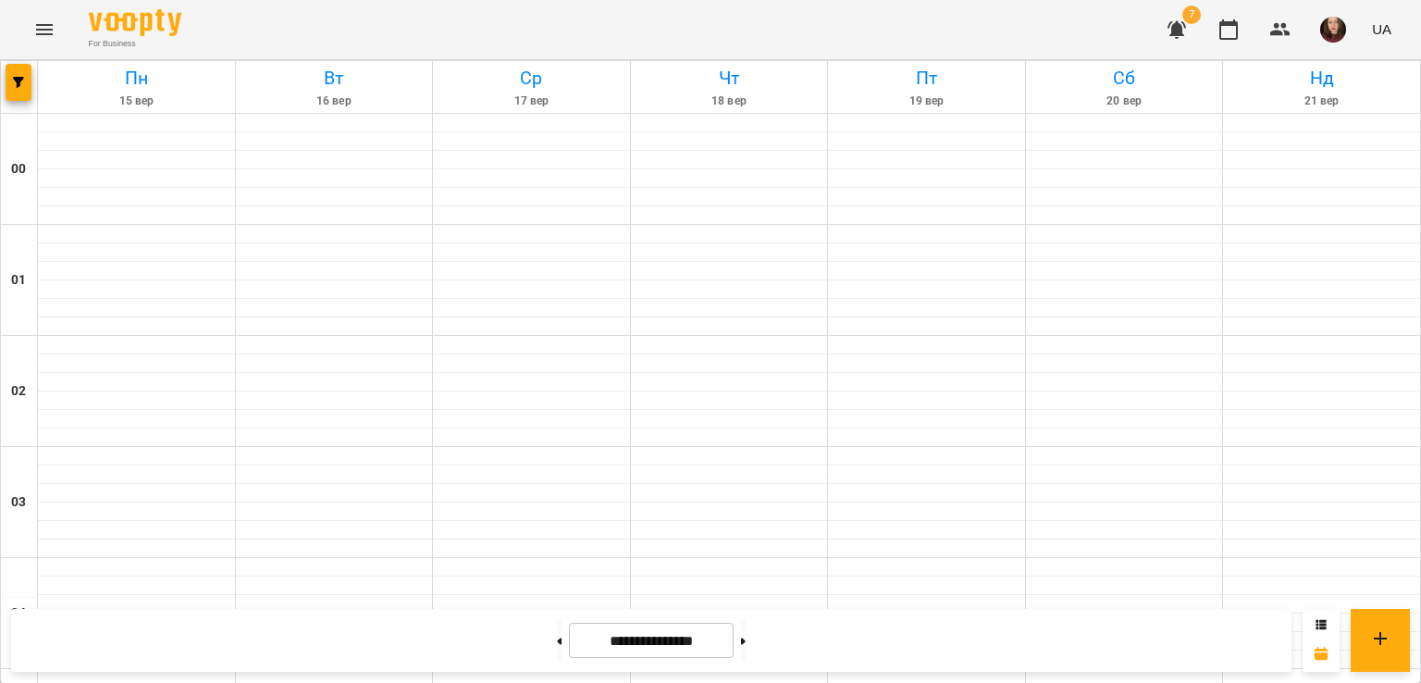
scroll to position [1943, 0]
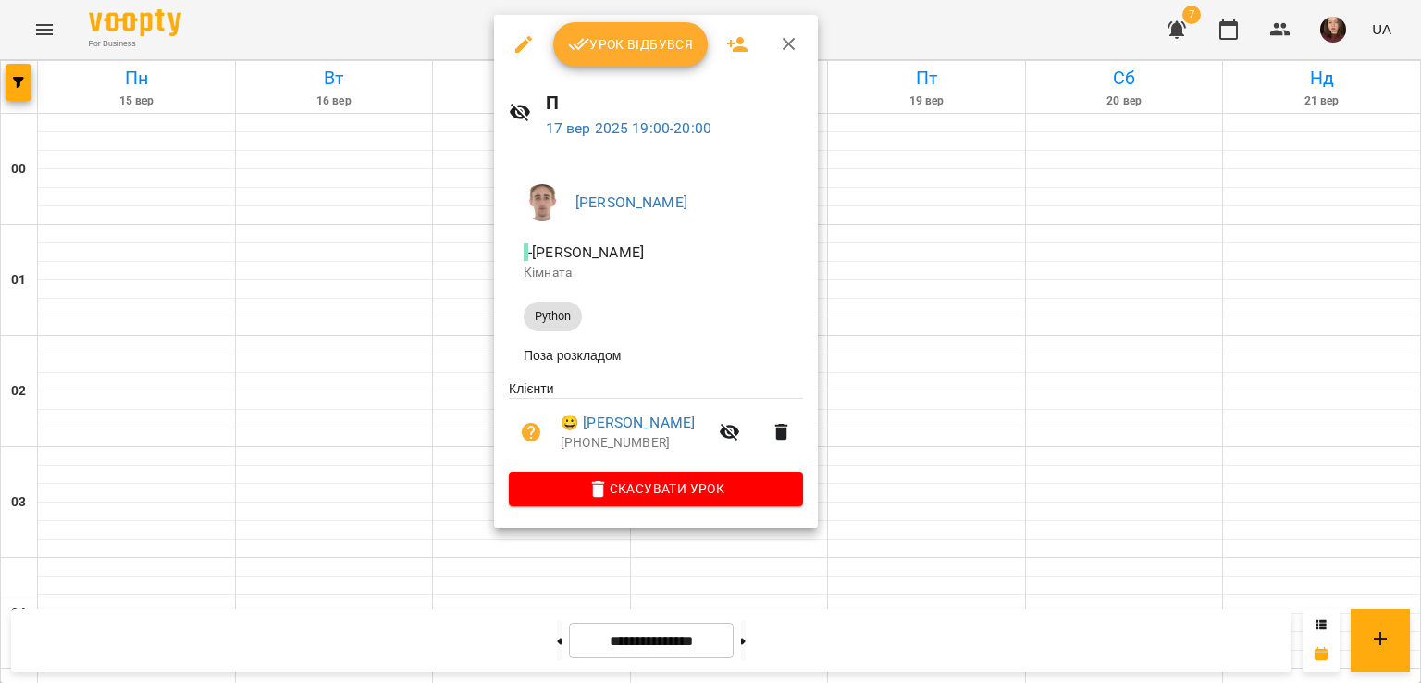
click at [437, 349] on div at bounding box center [710, 341] width 1421 height 683
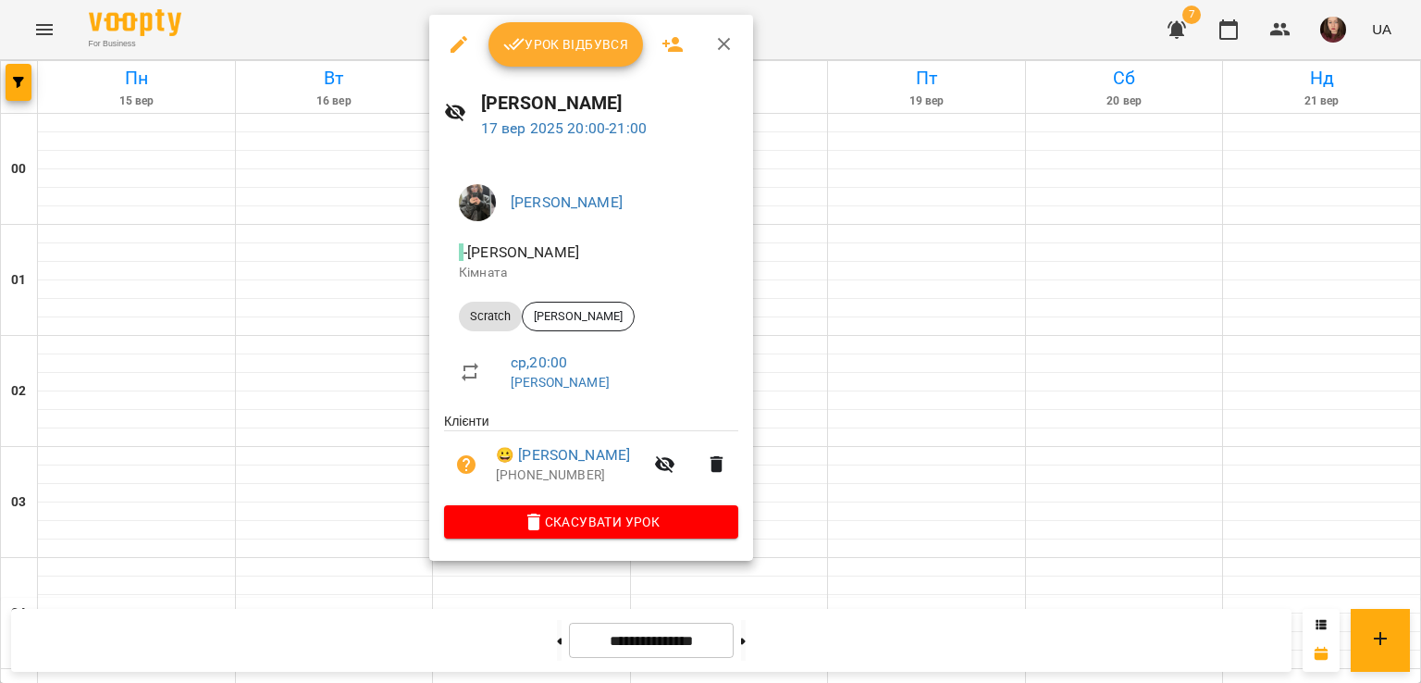
click at [566, 617] on div at bounding box center [710, 341] width 1421 height 683
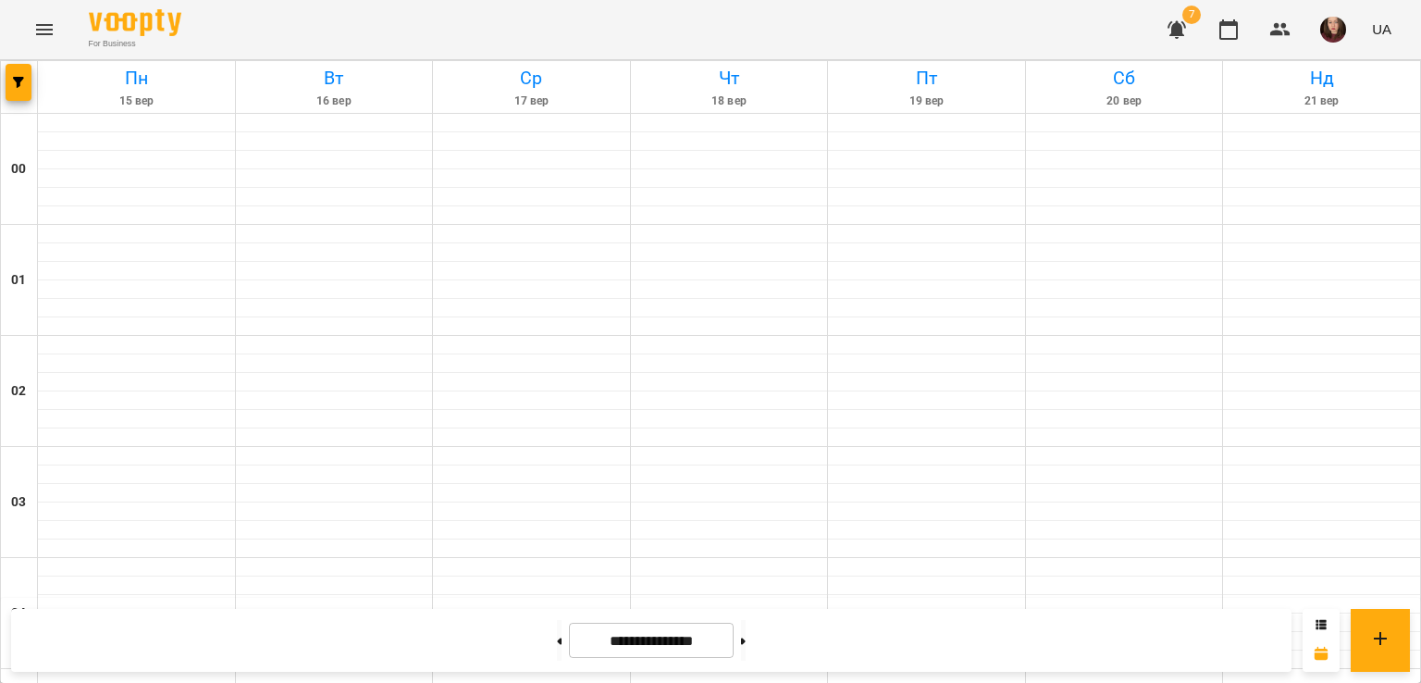
scroll to position [1758, 0]
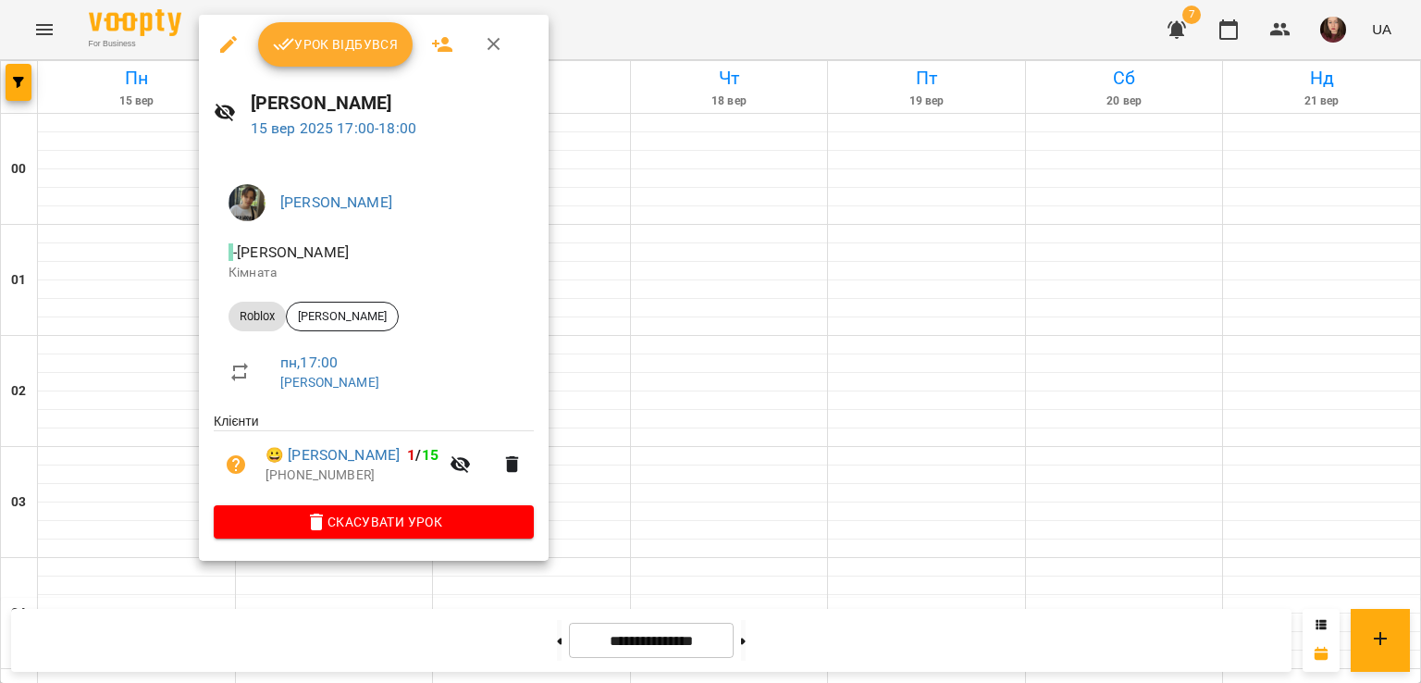
click at [523, 278] on div at bounding box center [710, 341] width 1421 height 683
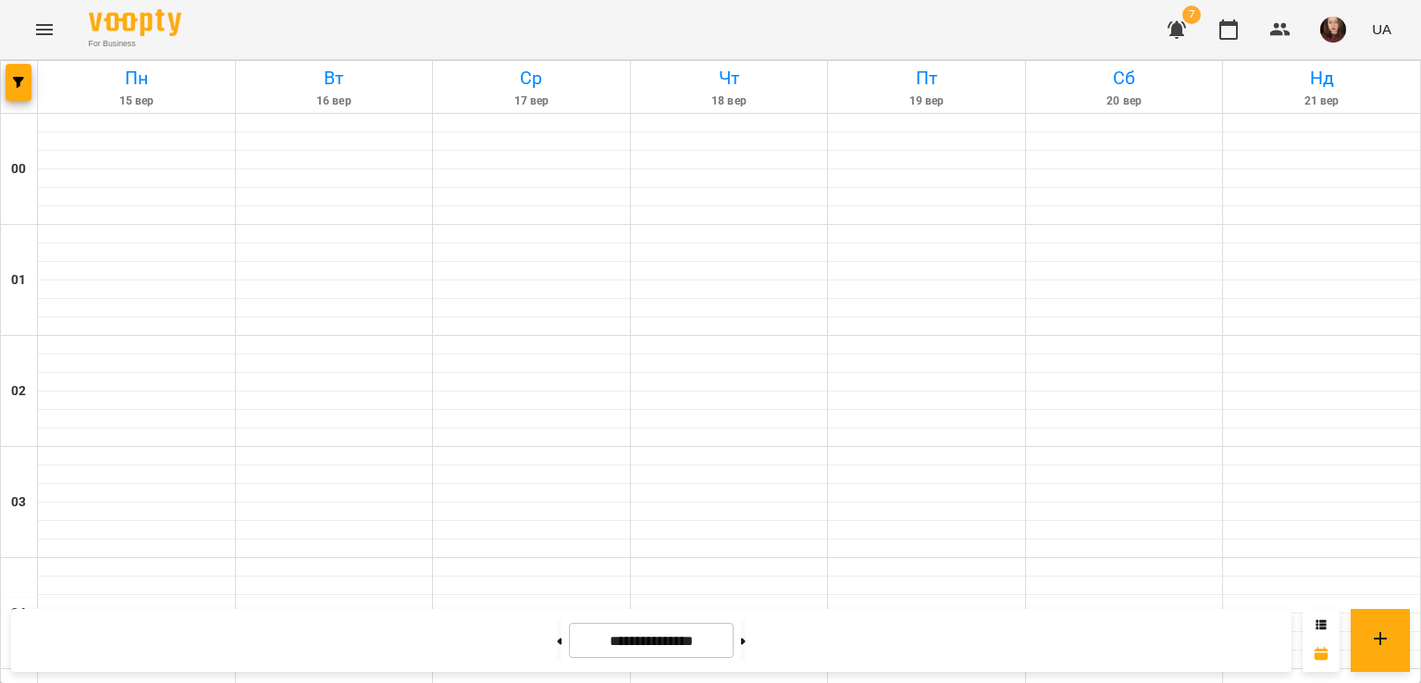
scroll to position [2036, 0]
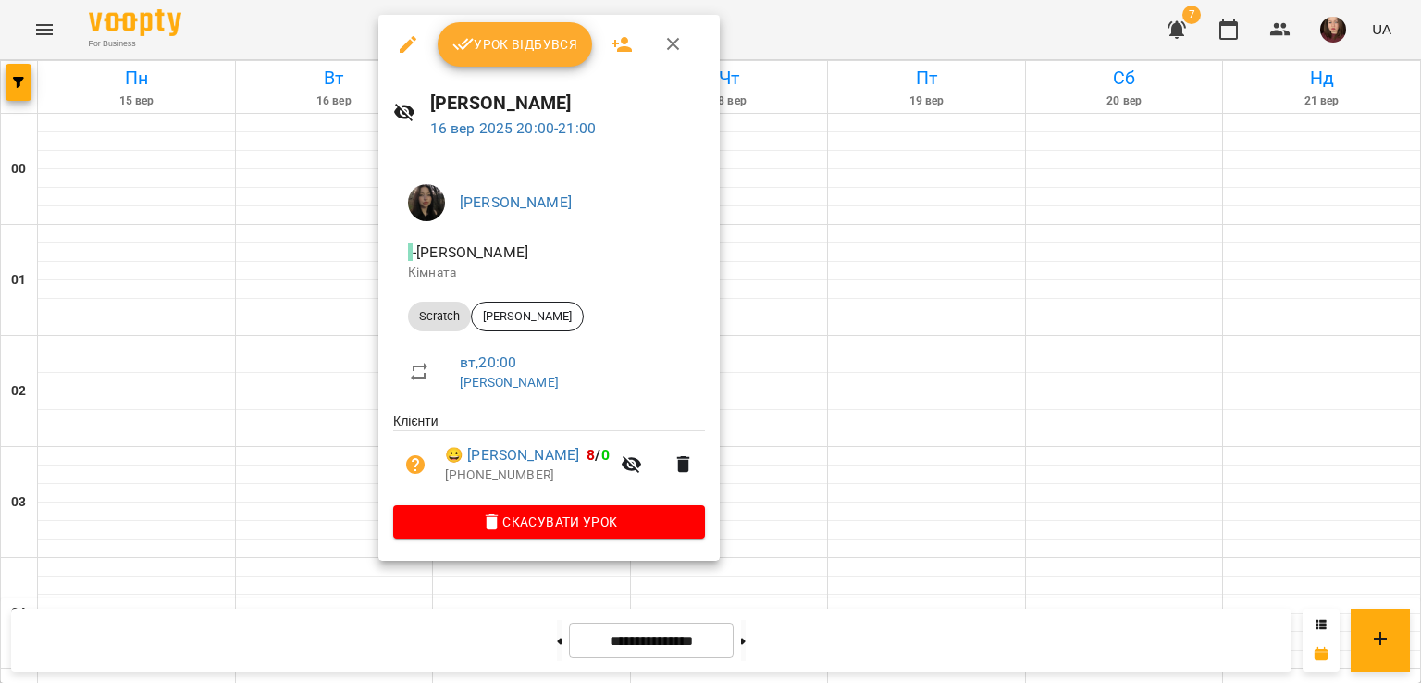
click at [876, 368] on div at bounding box center [710, 341] width 1421 height 683
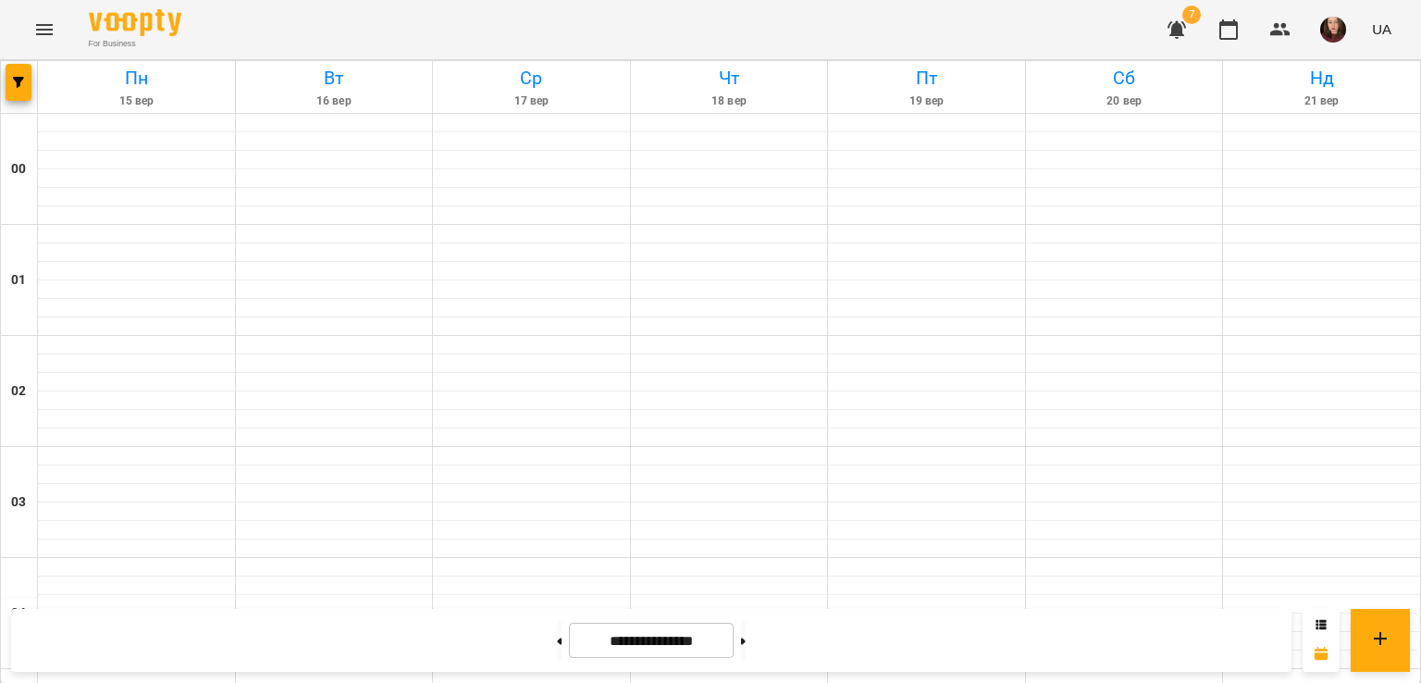
scroll to position [1943, 0]
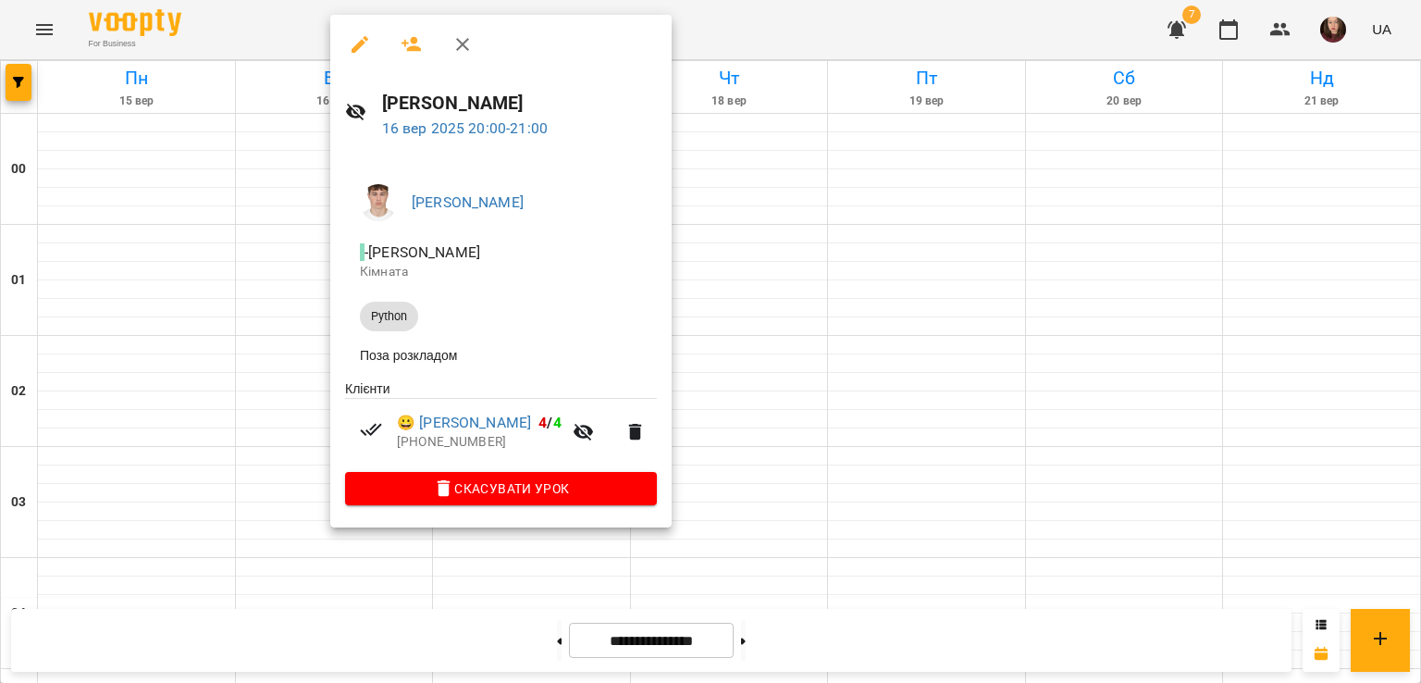
click at [796, 340] on div at bounding box center [710, 341] width 1421 height 683
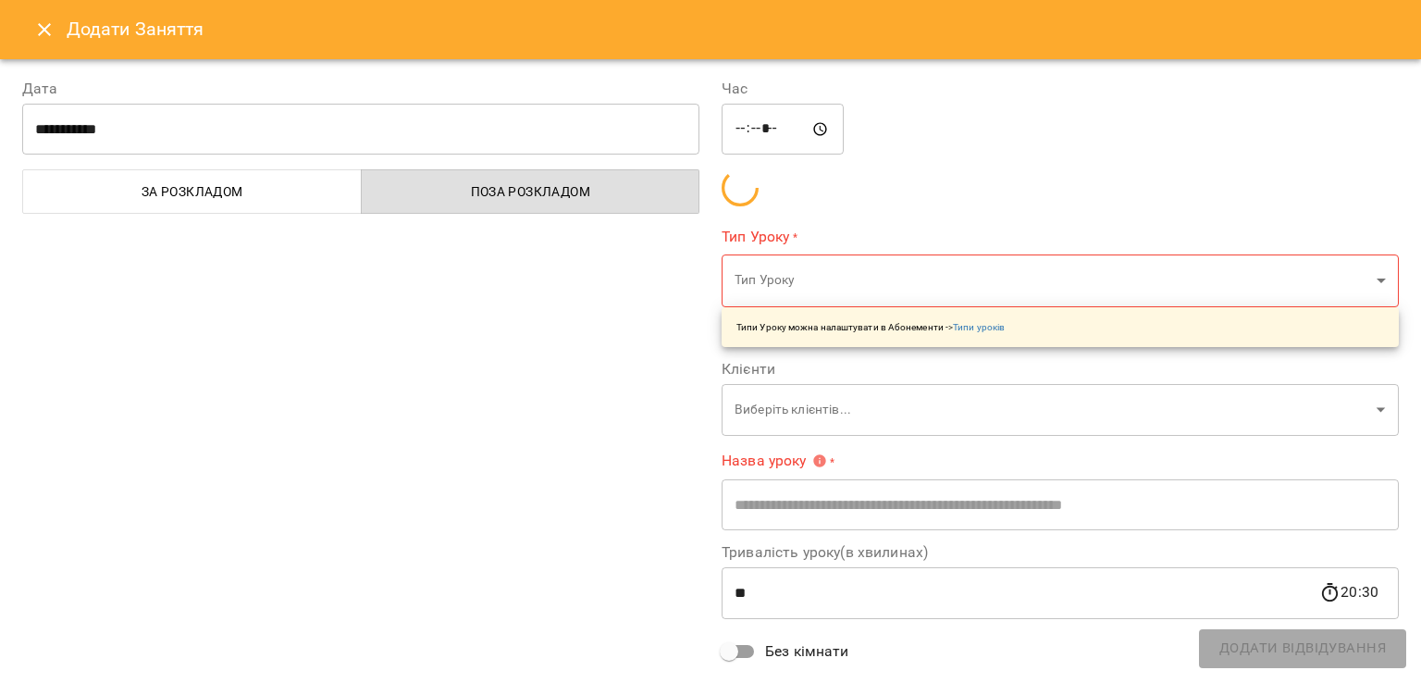
click at [48, 27] on icon "Close" at bounding box center [44, 30] width 22 height 22
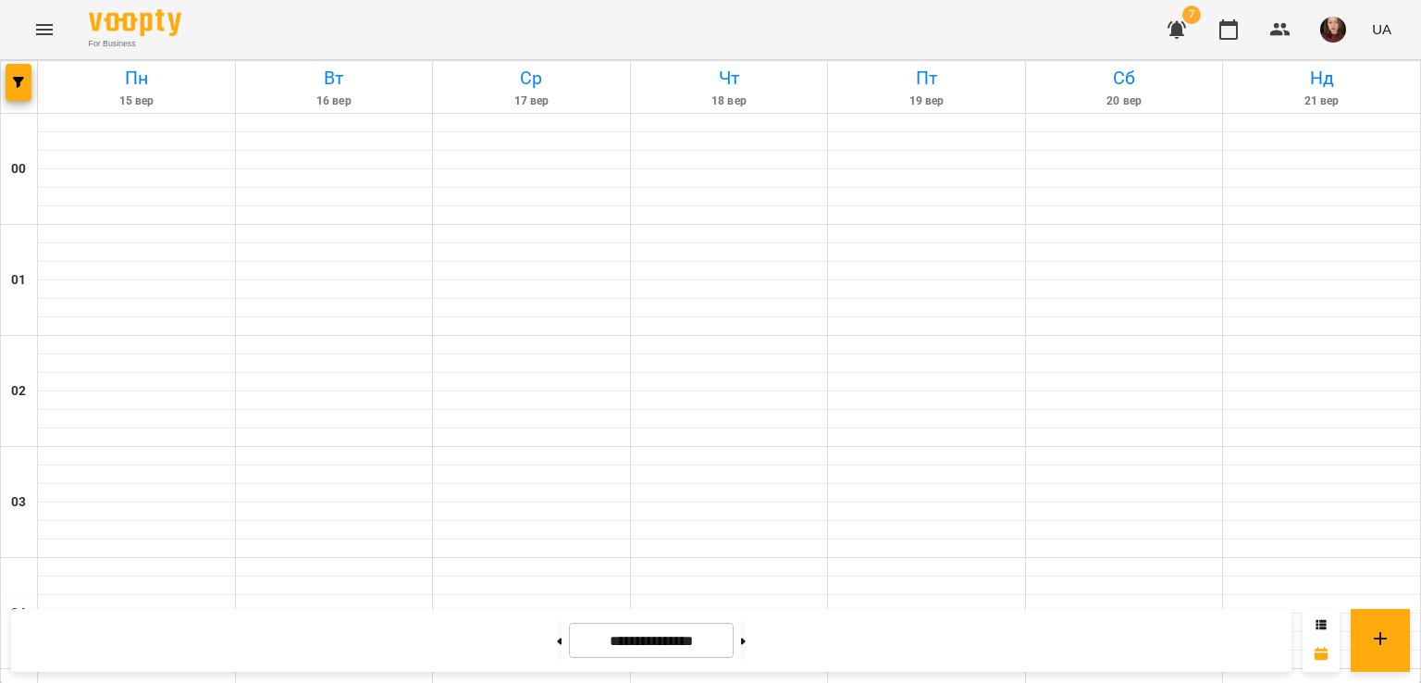
scroll to position [1665, 0]
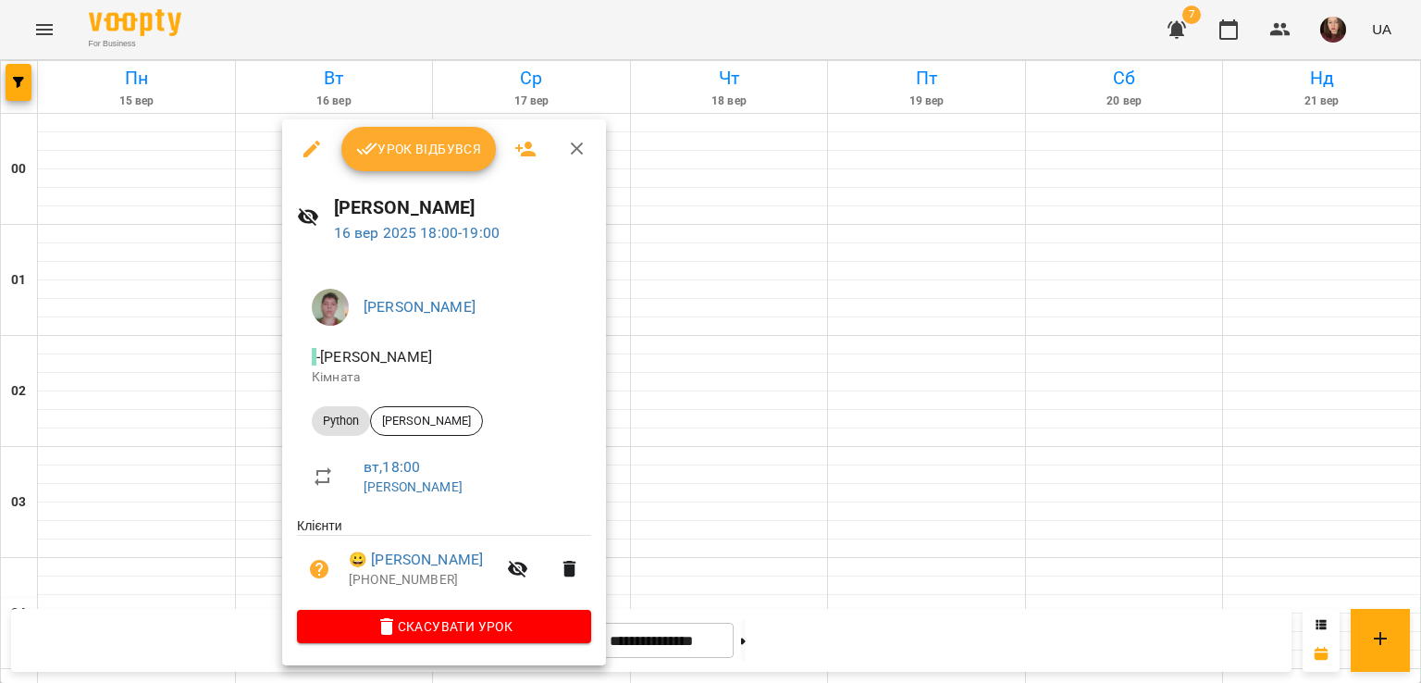
click at [707, 402] on div at bounding box center [710, 341] width 1421 height 683
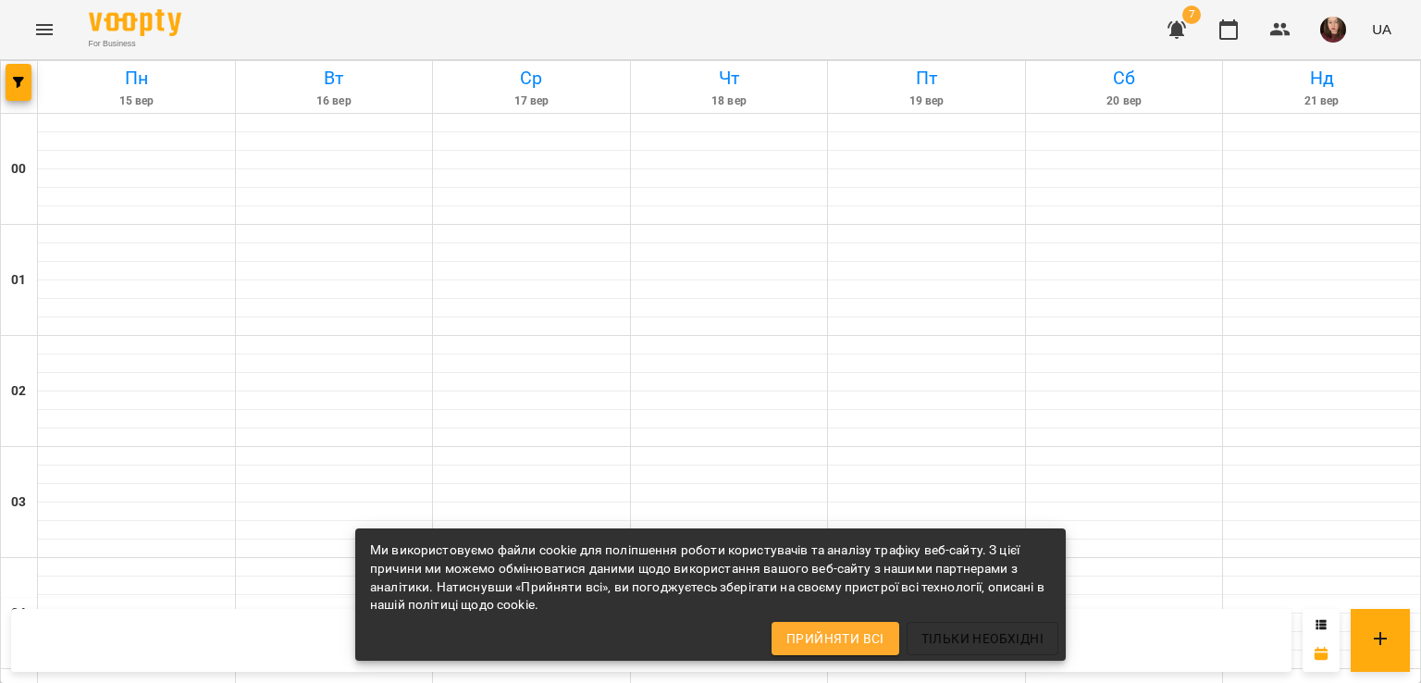
click at [37, 34] on icon "Menu" at bounding box center [44, 29] width 17 height 11
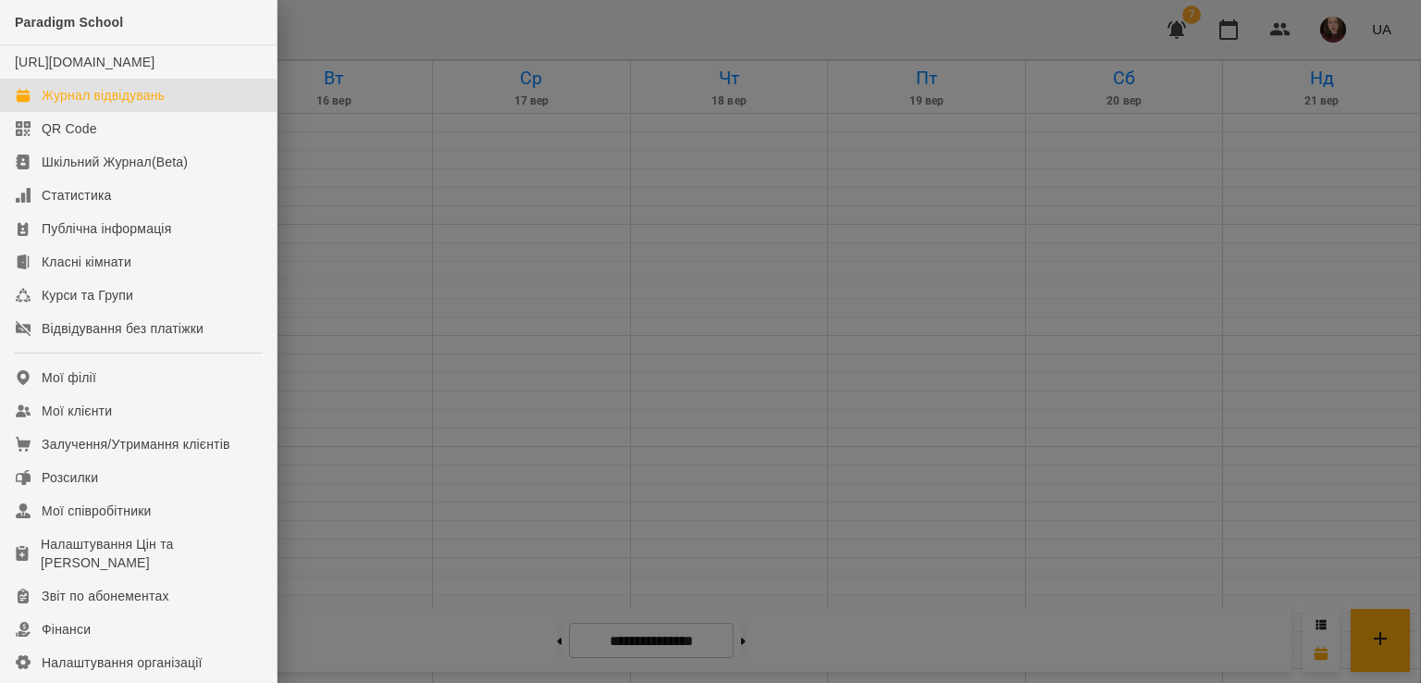
click at [194, 112] on link "Журнал відвідувань" at bounding box center [138, 95] width 277 height 33
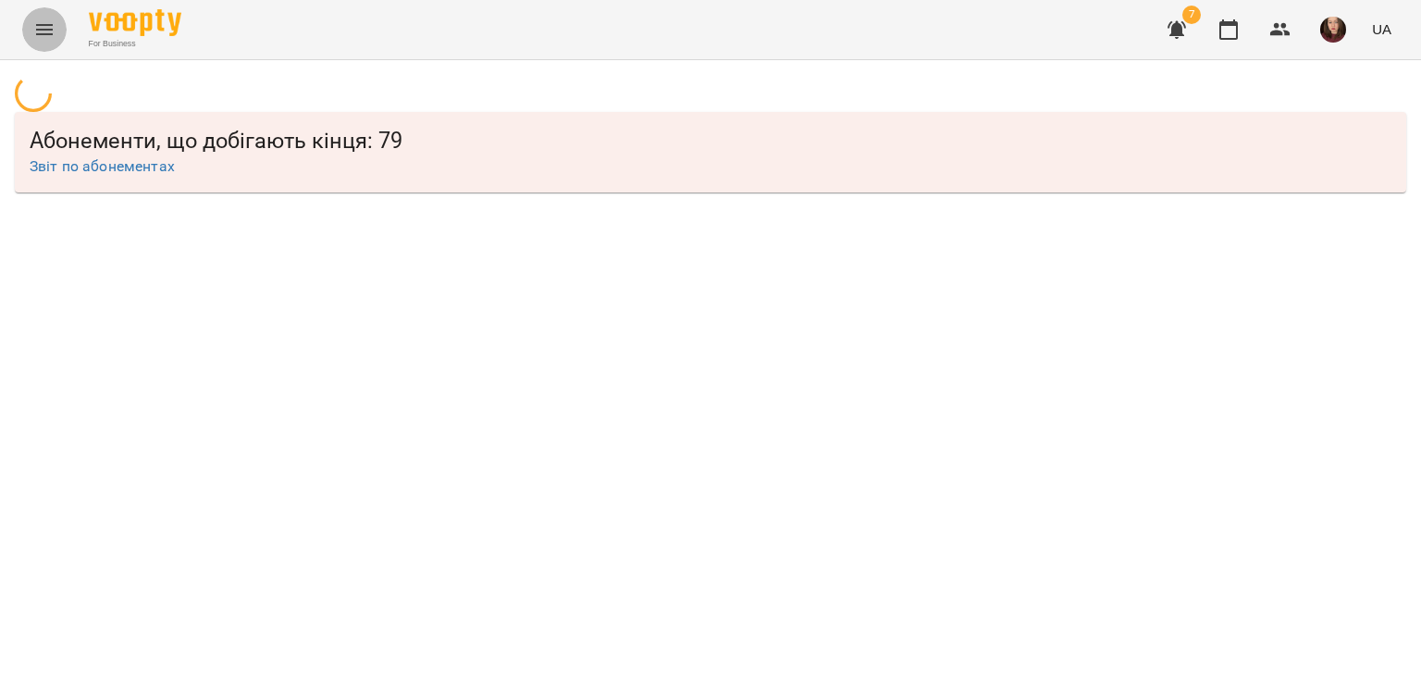
click at [46, 31] on icon "Menu" at bounding box center [44, 30] width 22 height 22
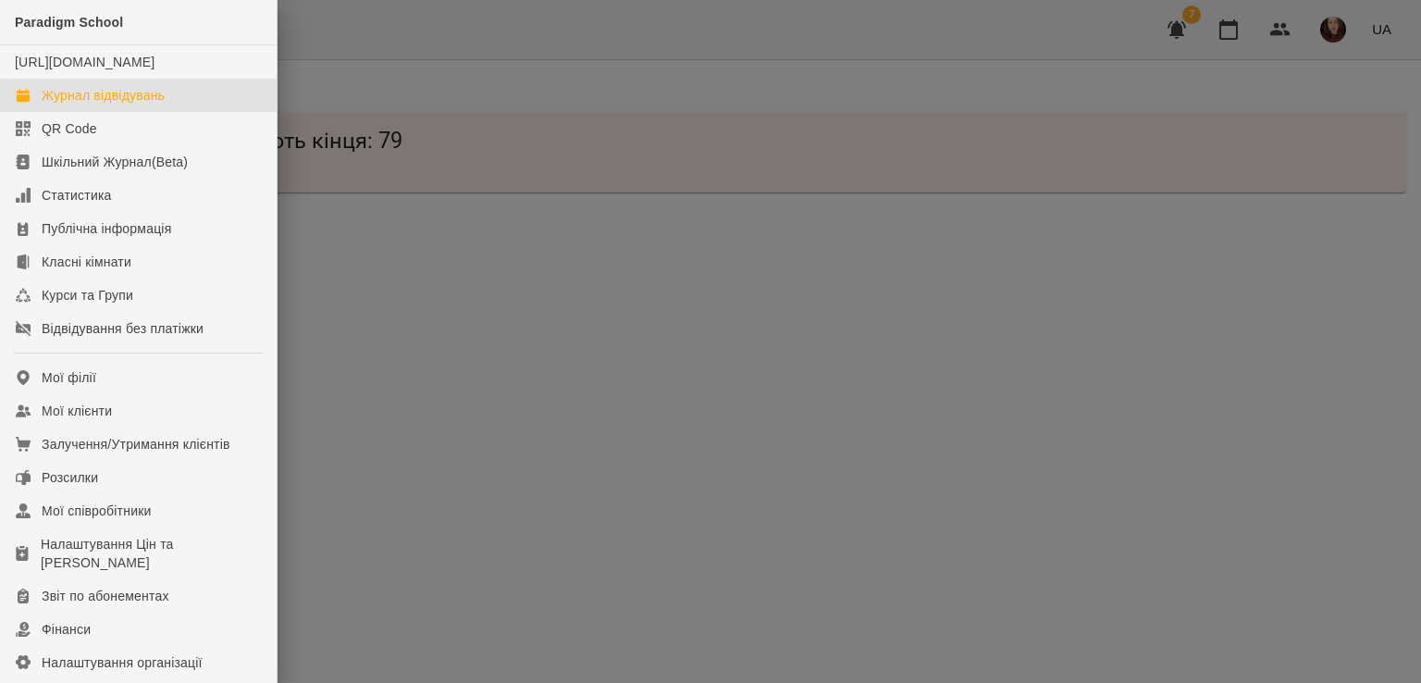
click at [87, 105] on div "Журнал відвідувань" at bounding box center [103, 95] width 123 height 19
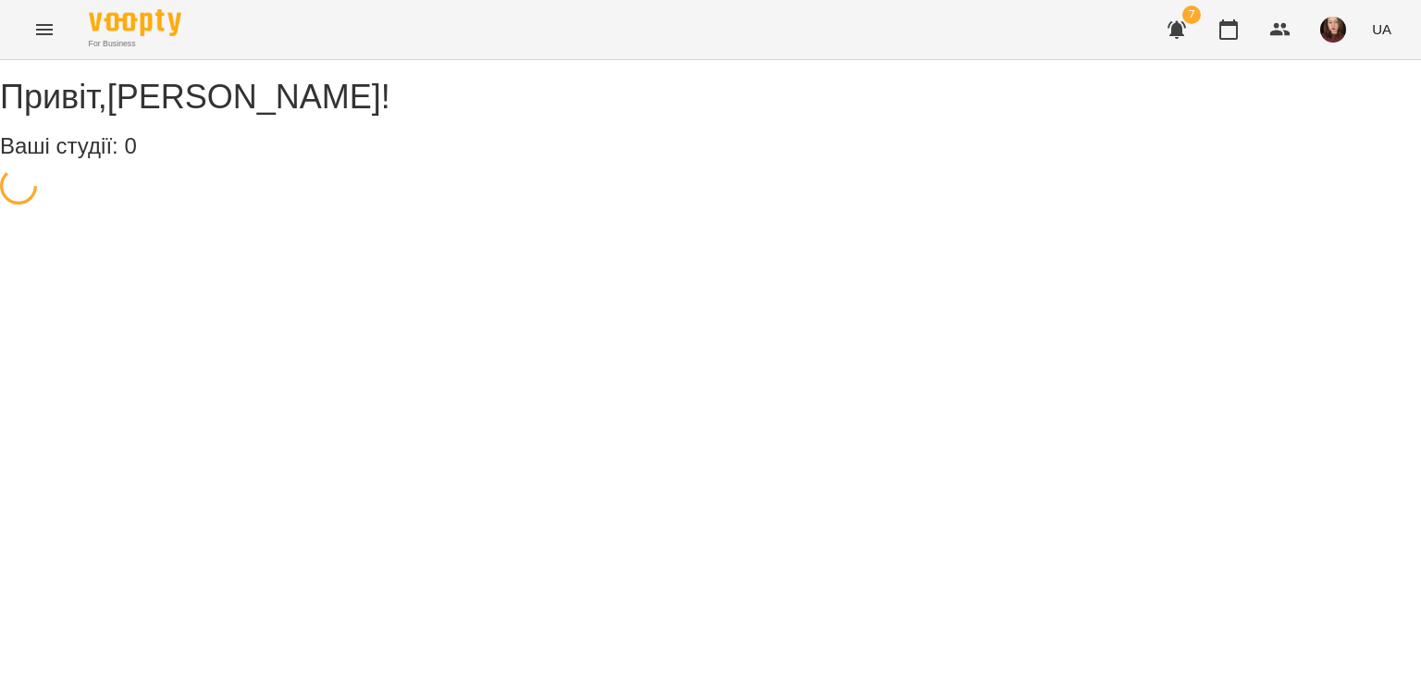
click at [34, 22] on icon "Menu" at bounding box center [44, 30] width 22 height 22
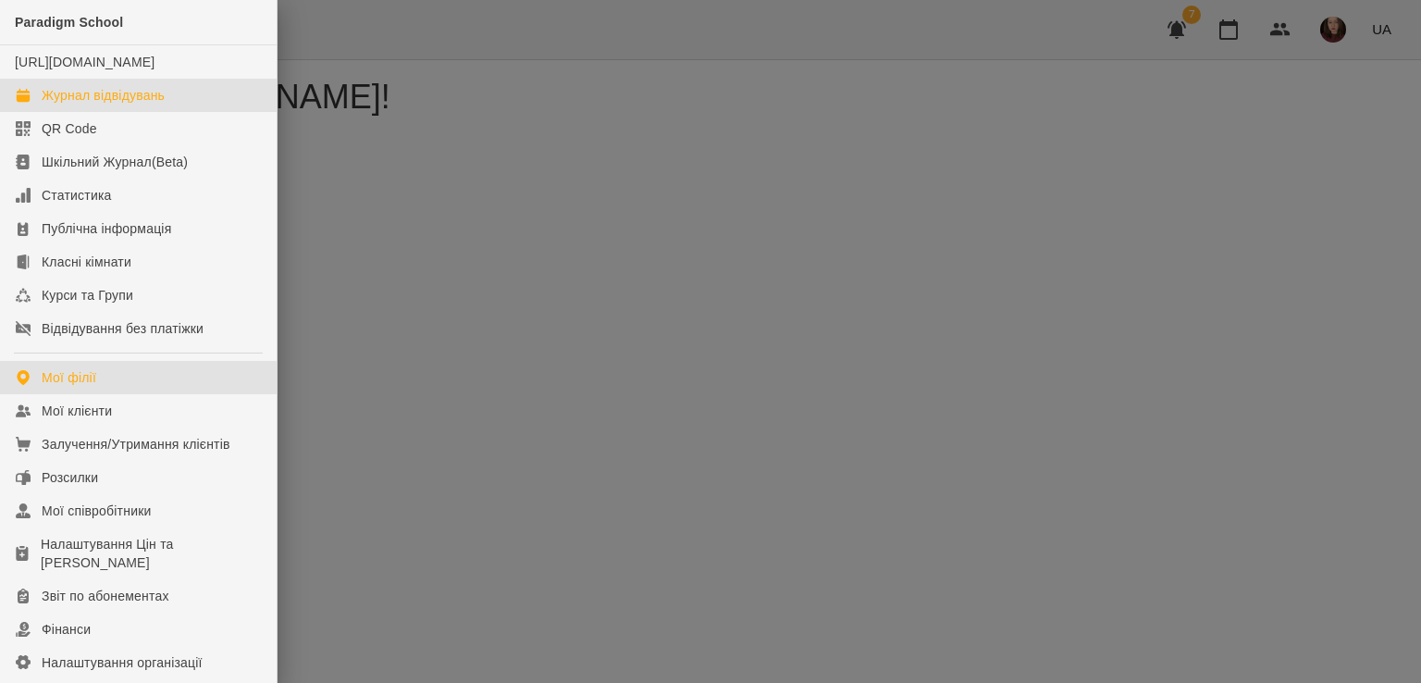
click at [133, 105] on div "Журнал відвідувань" at bounding box center [103, 95] width 123 height 19
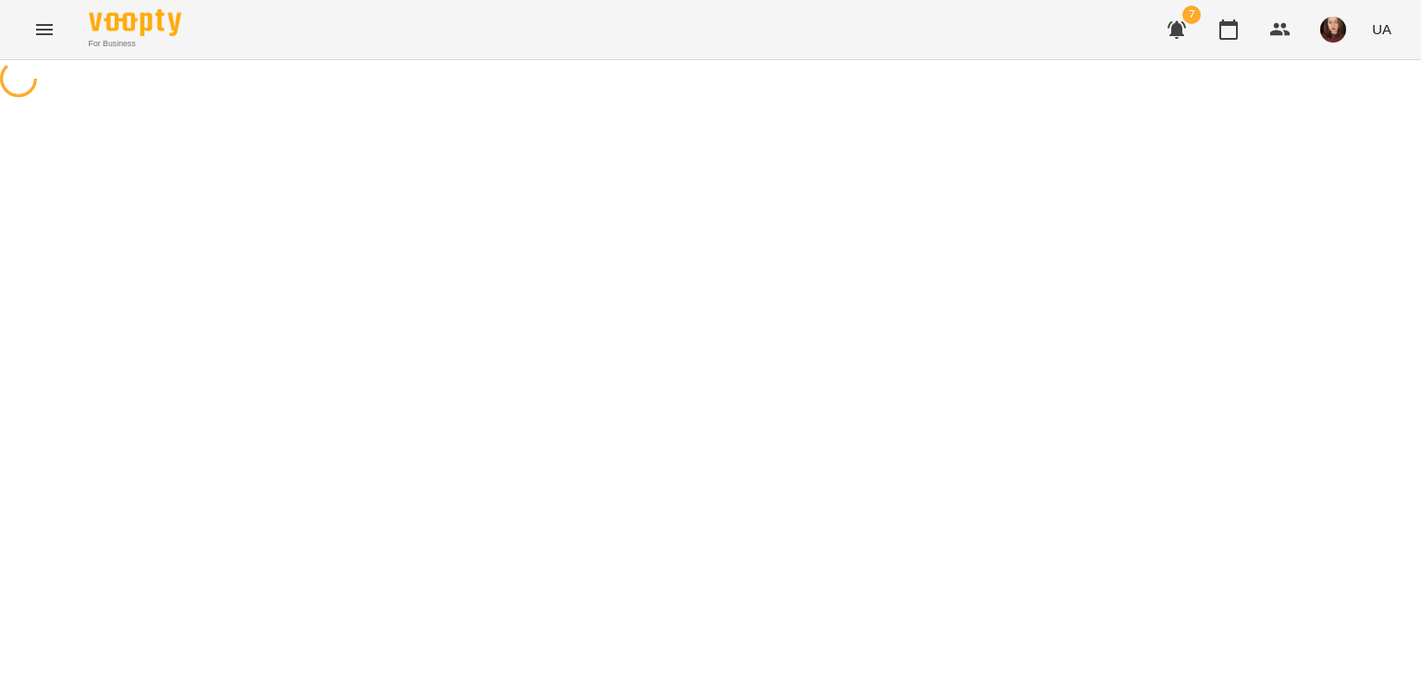
click at [838, 102] on div at bounding box center [710, 81] width 1421 height 42
click at [53, 30] on icon "Menu" at bounding box center [44, 30] width 22 height 22
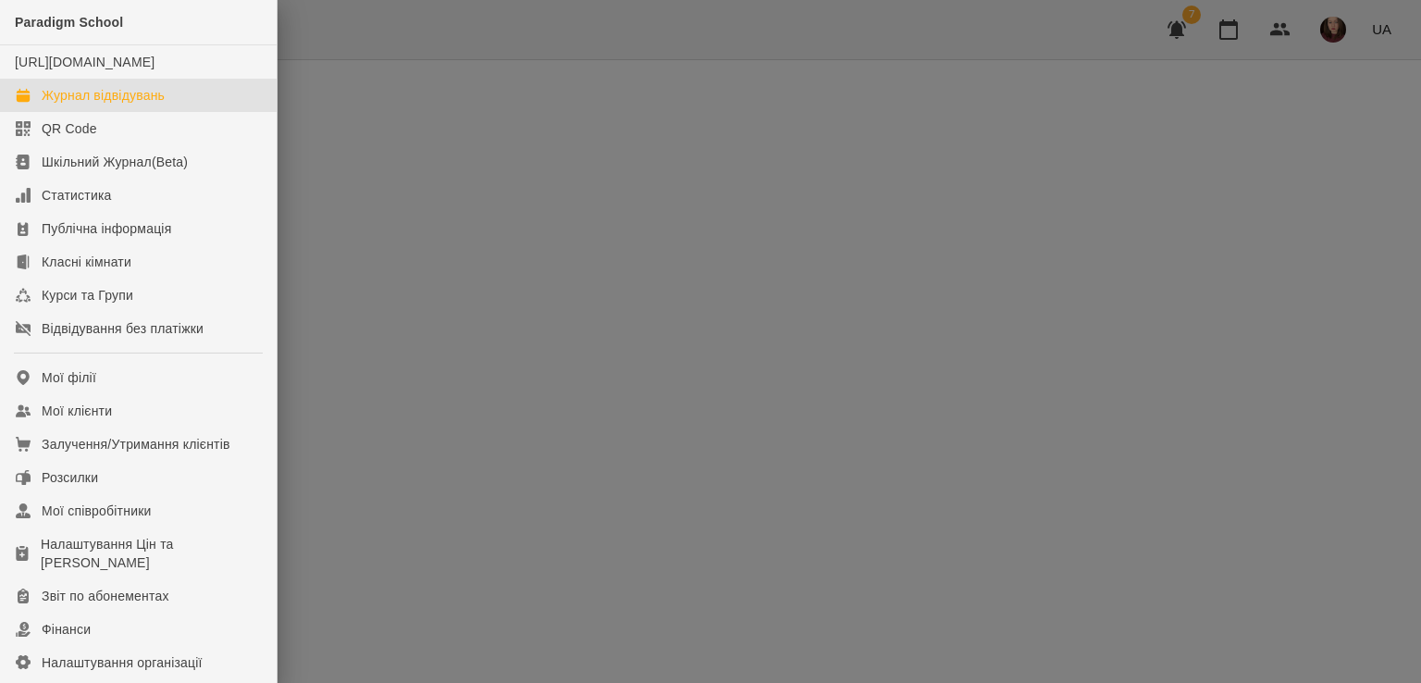
click at [157, 105] on div "Журнал відвідувань" at bounding box center [103, 95] width 123 height 19
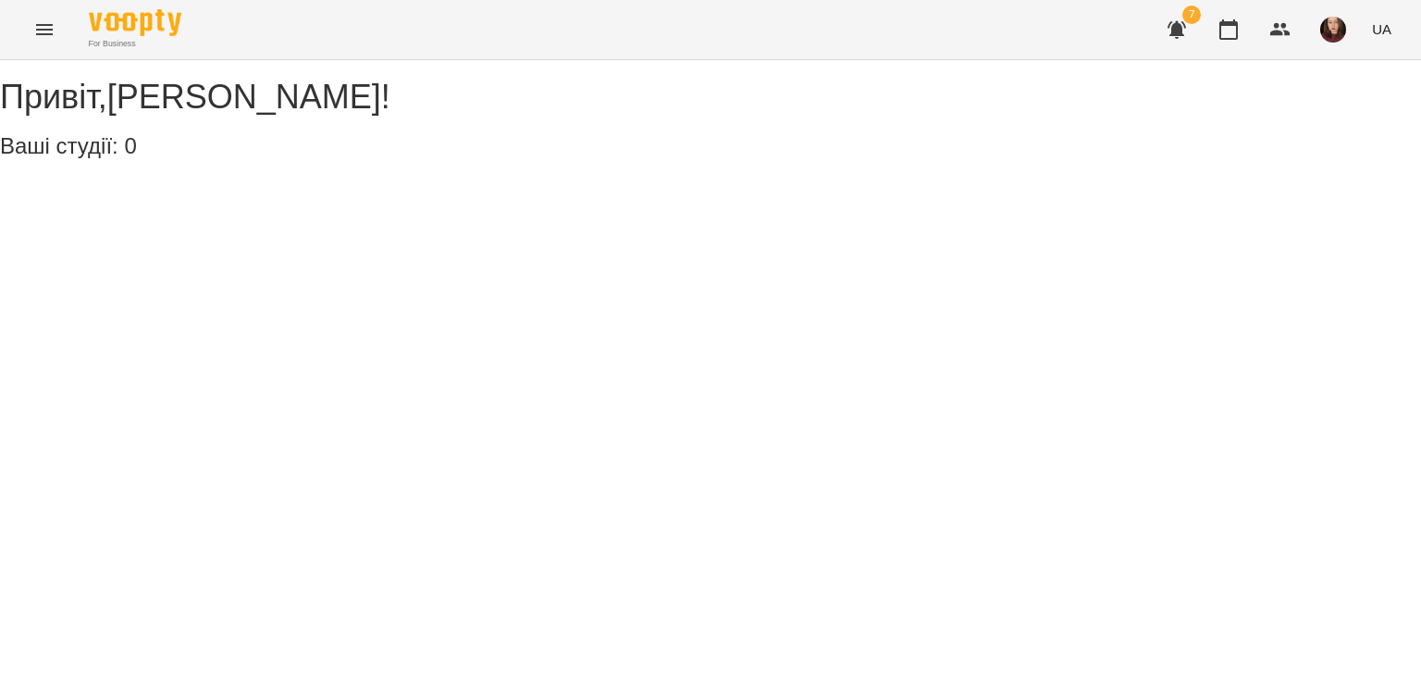
click at [37, 38] on icon "Menu" at bounding box center [44, 30] width 22 height 22
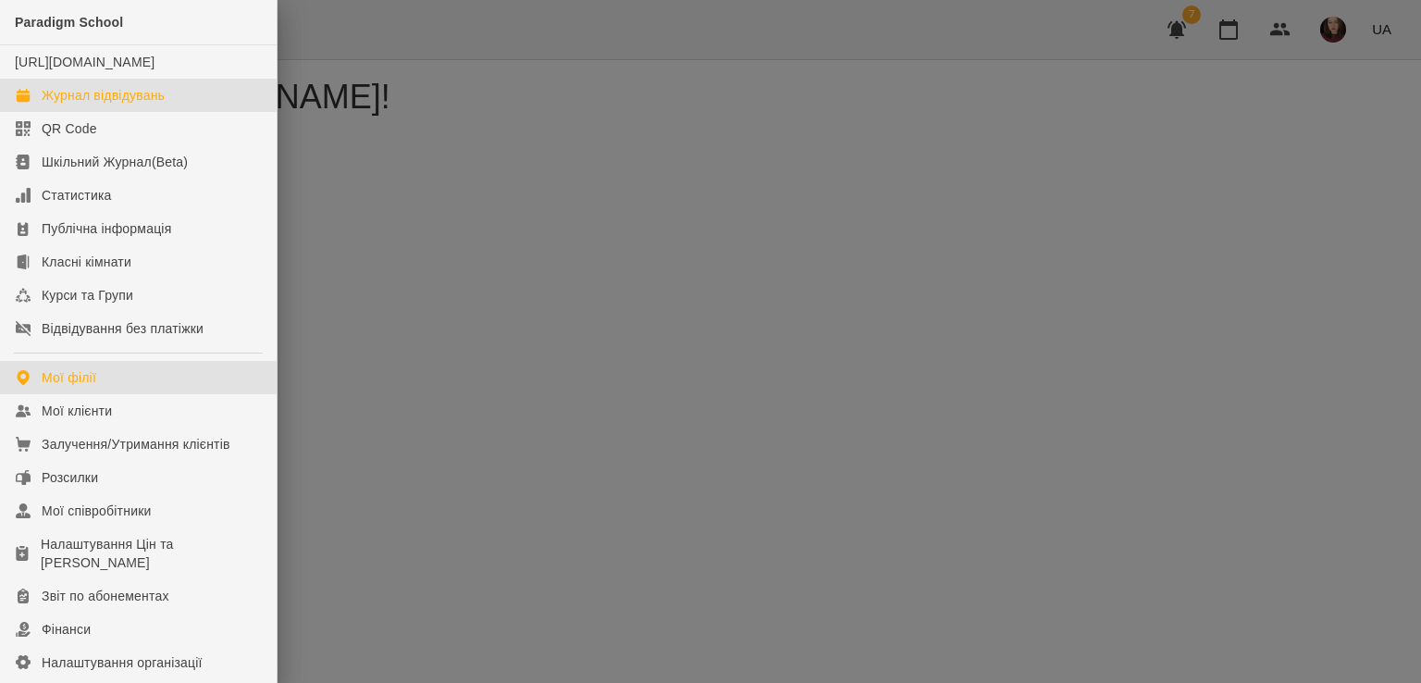
click at [139, 105] on div "Журнал відвідувань" at bounding box center [103, 95] width 123 height 19
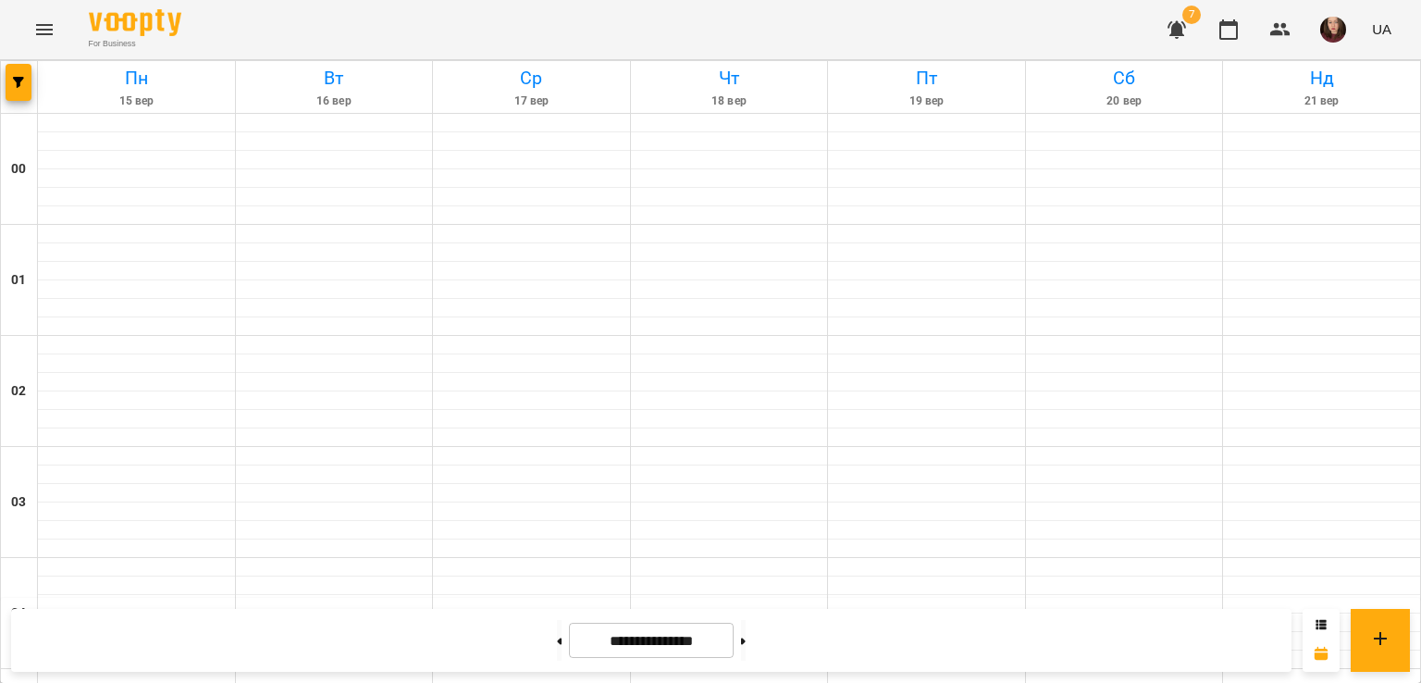
scroll to position [1758, 0]
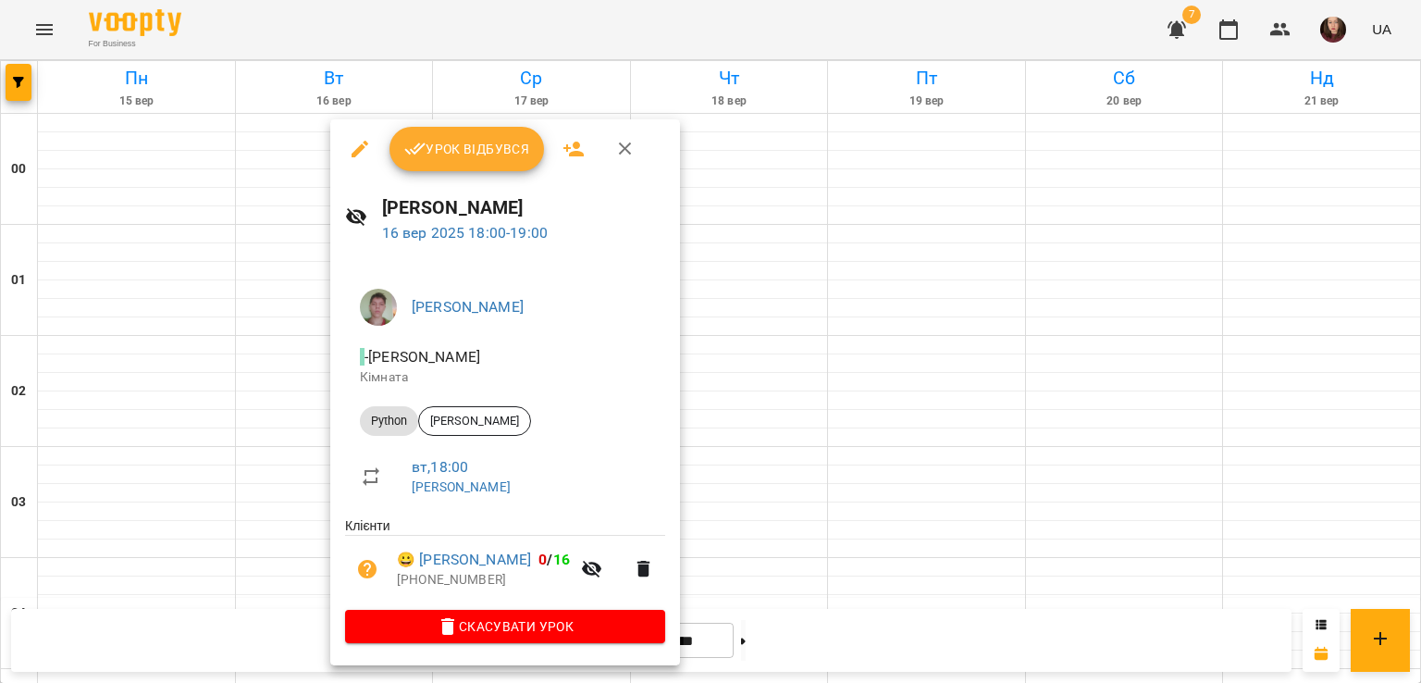
click at [275, 407] on div at bounding box center [710, 341] width 1421 height 683
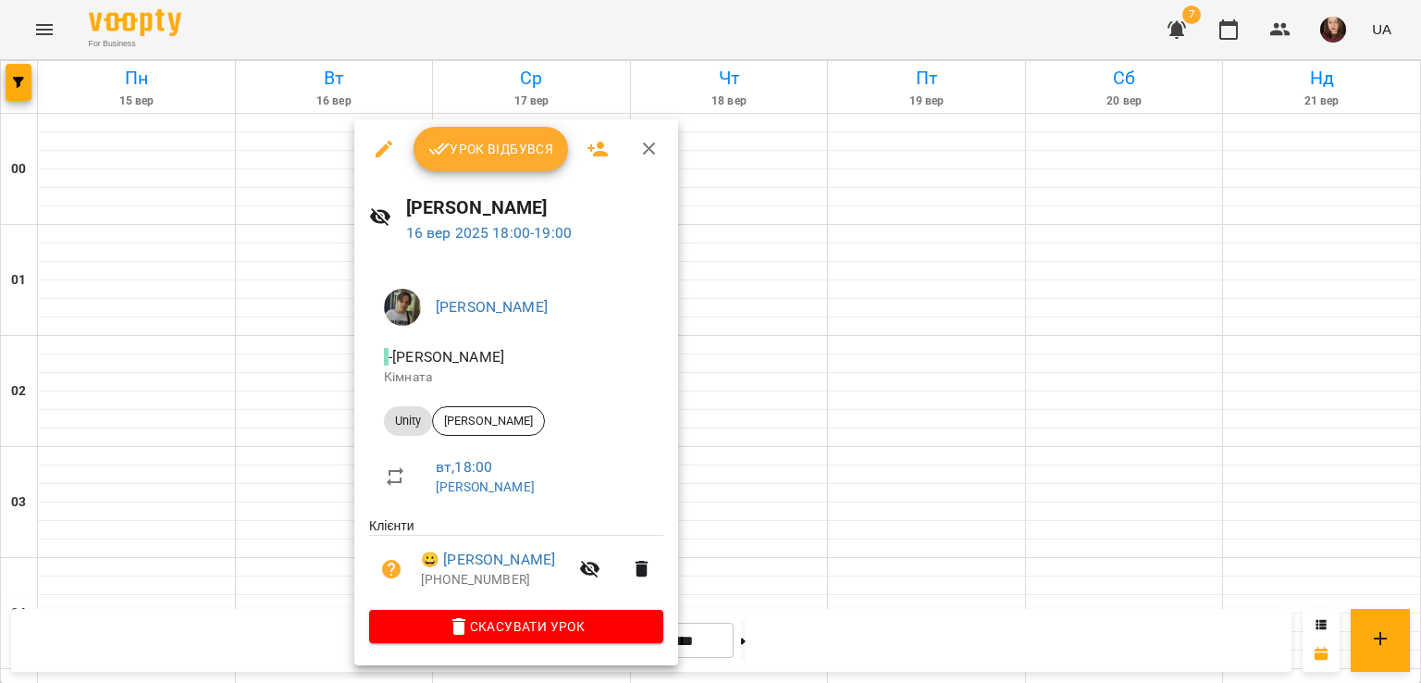
click at [311, 409] on div at bounding box center [710, 341] width 1421 height 683
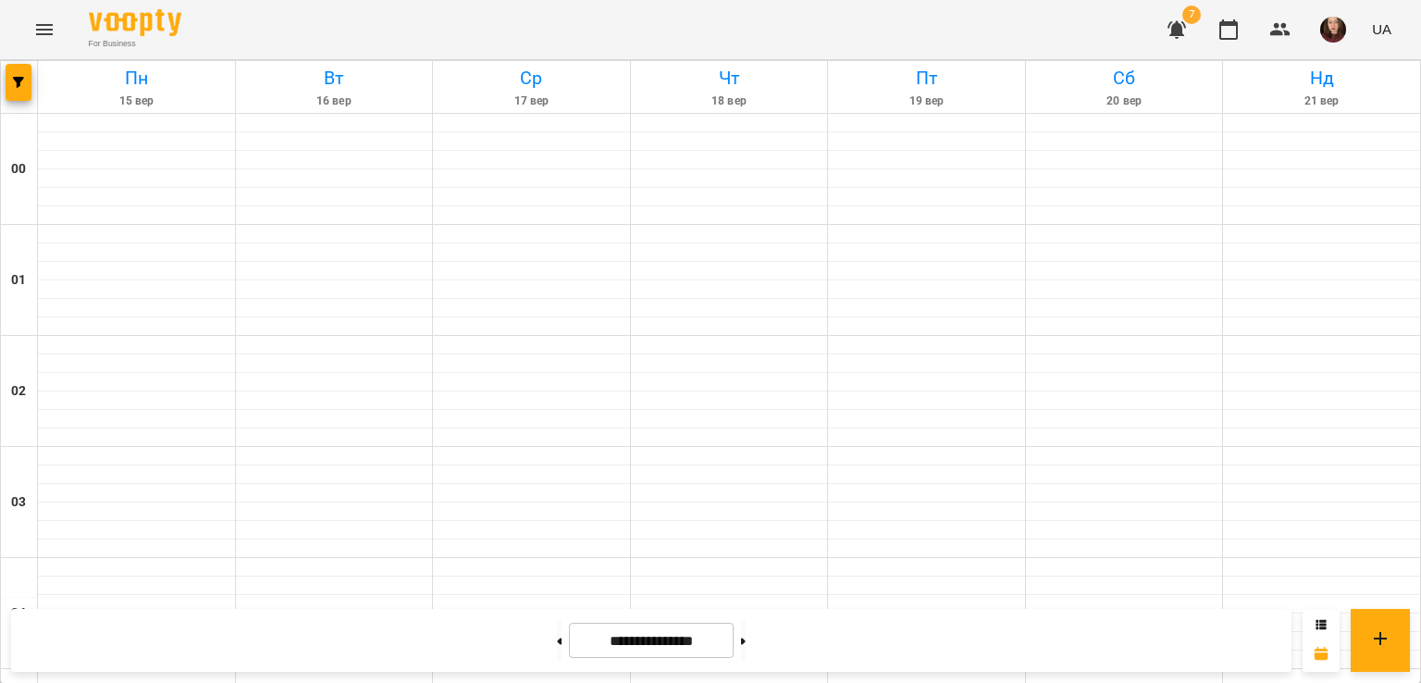
scroll to position [2036, 0]
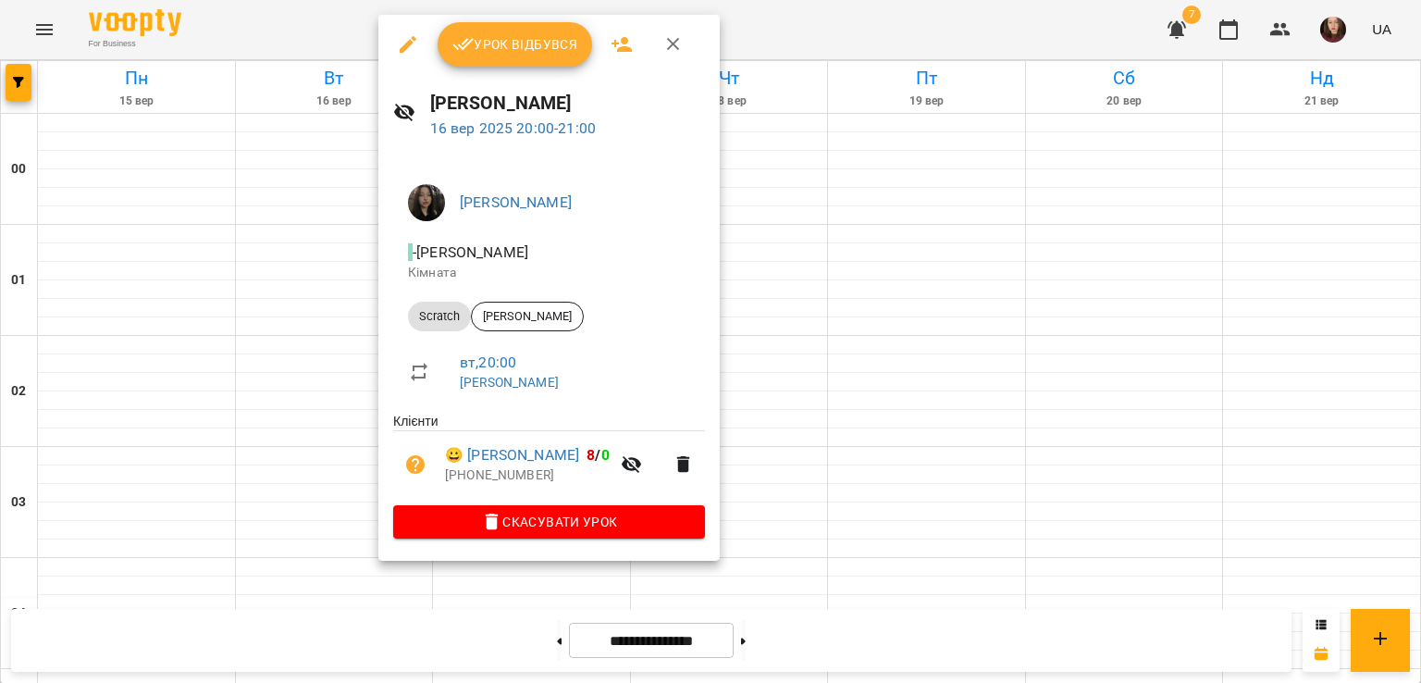
click at [300, 397] on div at bounding box center [710, 341] width 1421 height 683
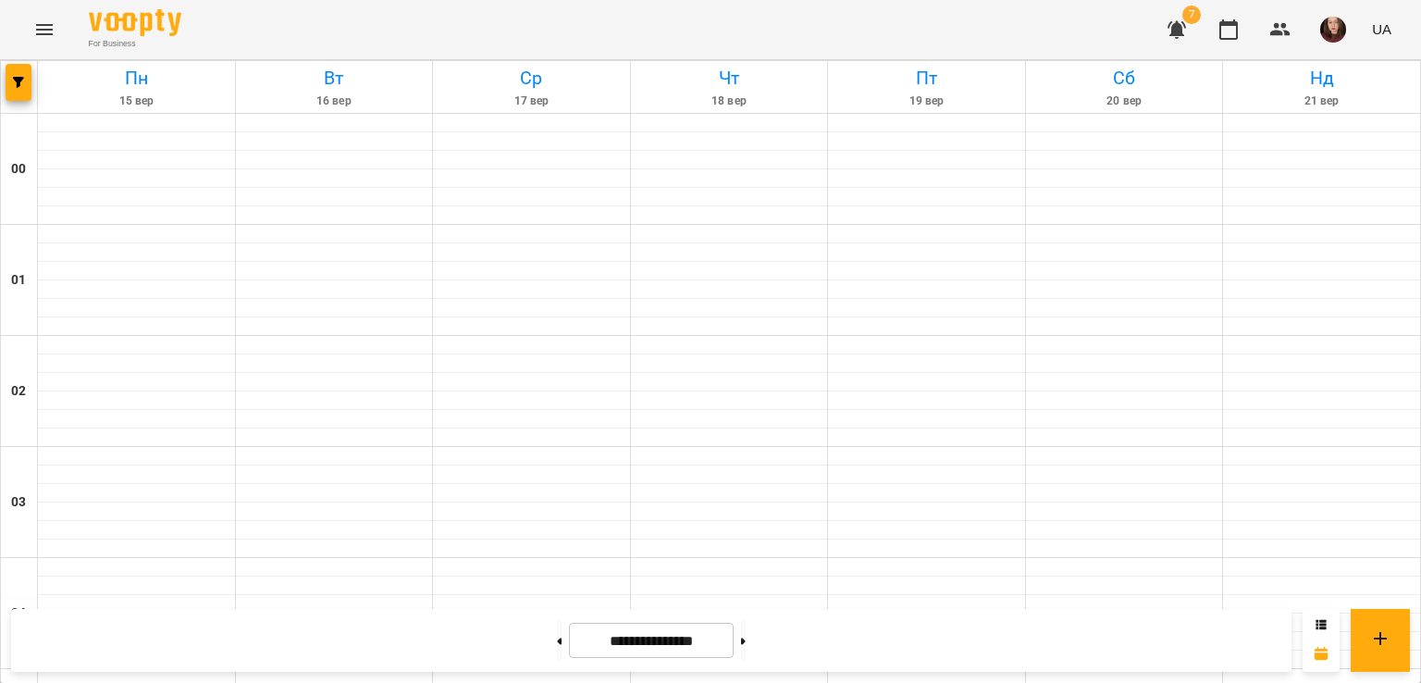
scroll to position [1943, 0]
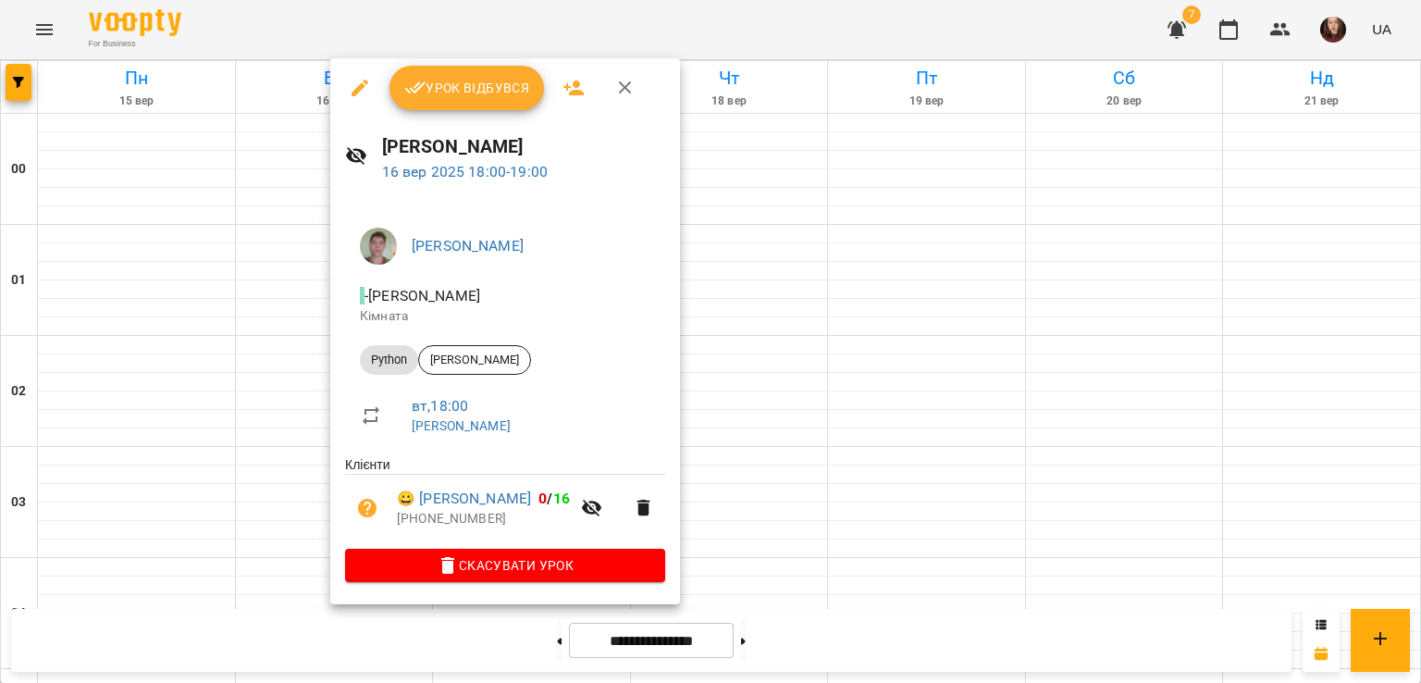
click at [306, 309] on div at bounding box center [710, 341] width 1421 height 683
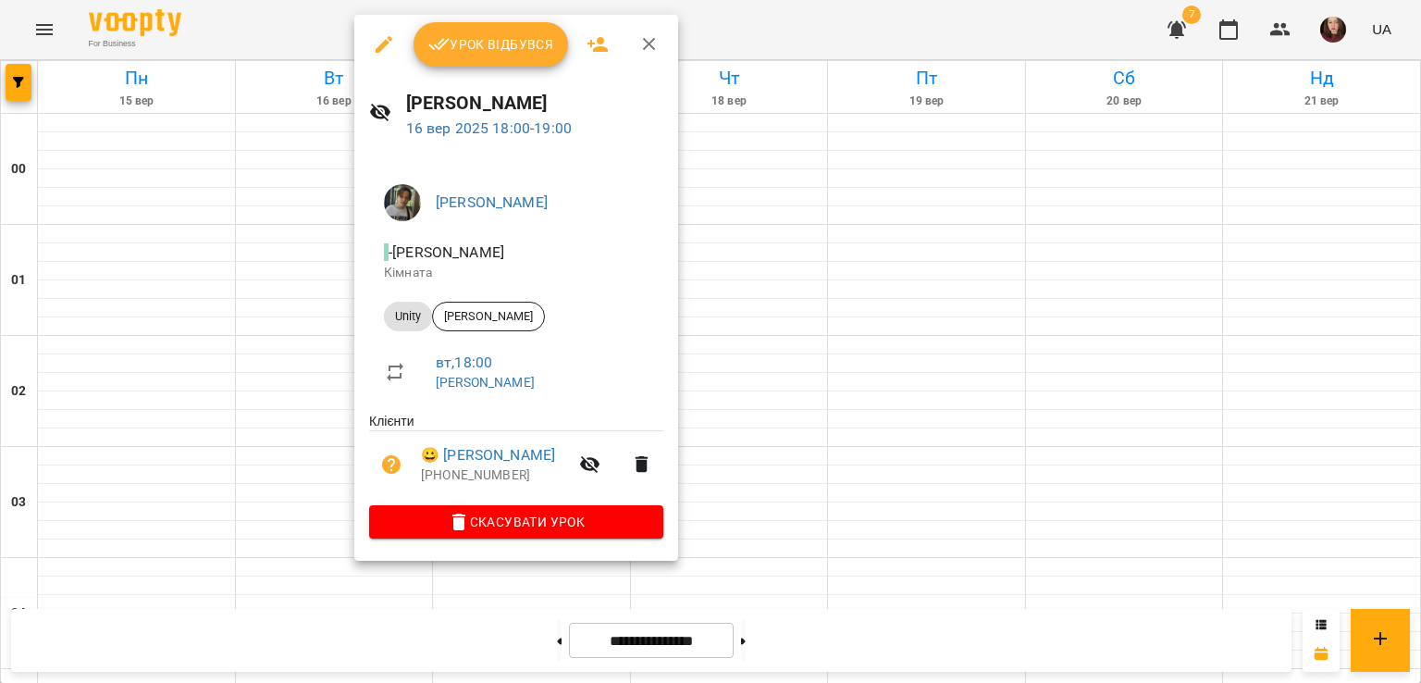
click at [310, 301] on div at bounding box center [710, 341] width 1421 height 683
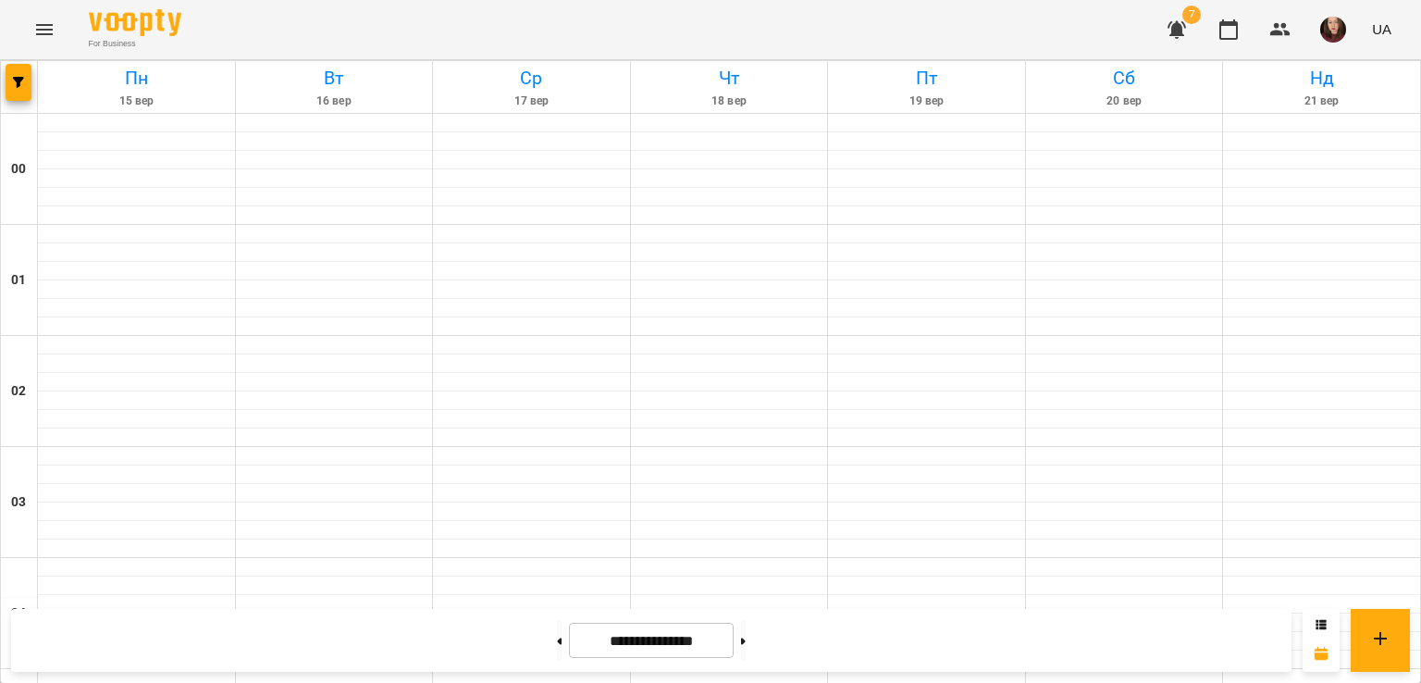
scroll to position [2128, 0]
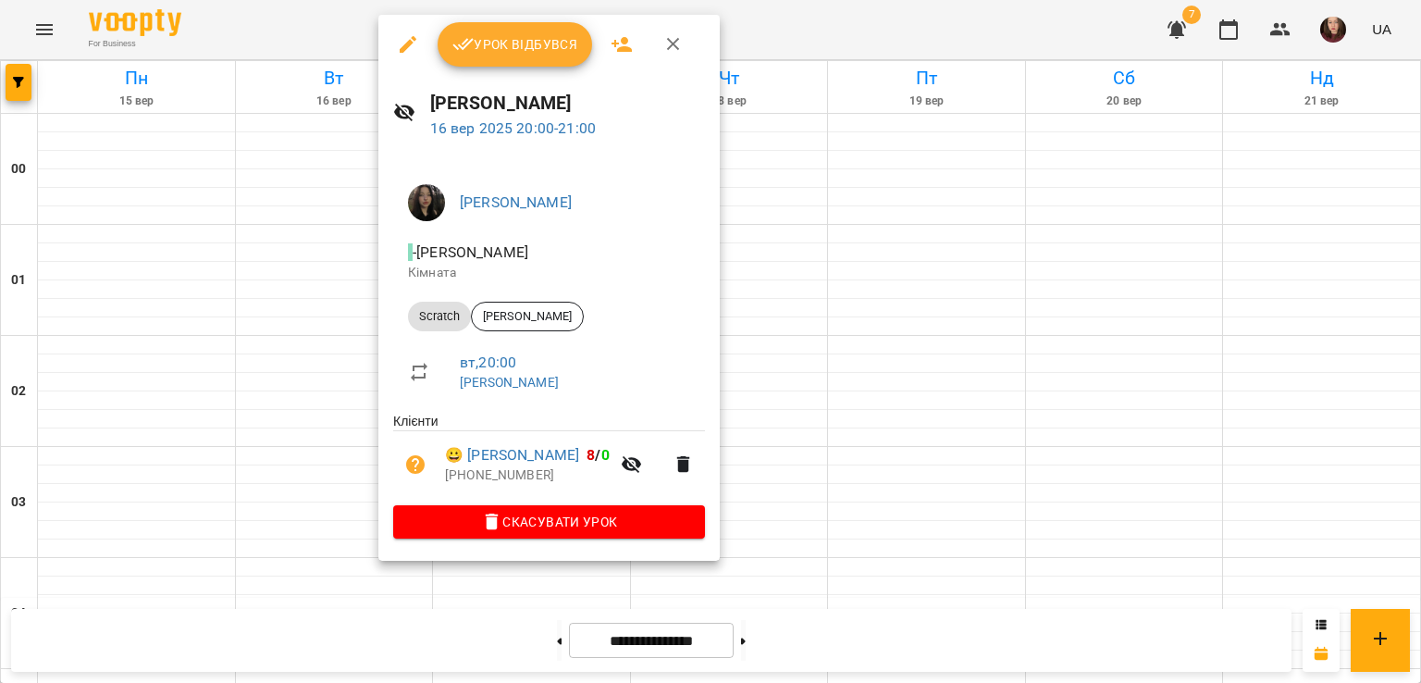
click at [342, 295] on div at bounding box center [710, 341] width 1421 height 683
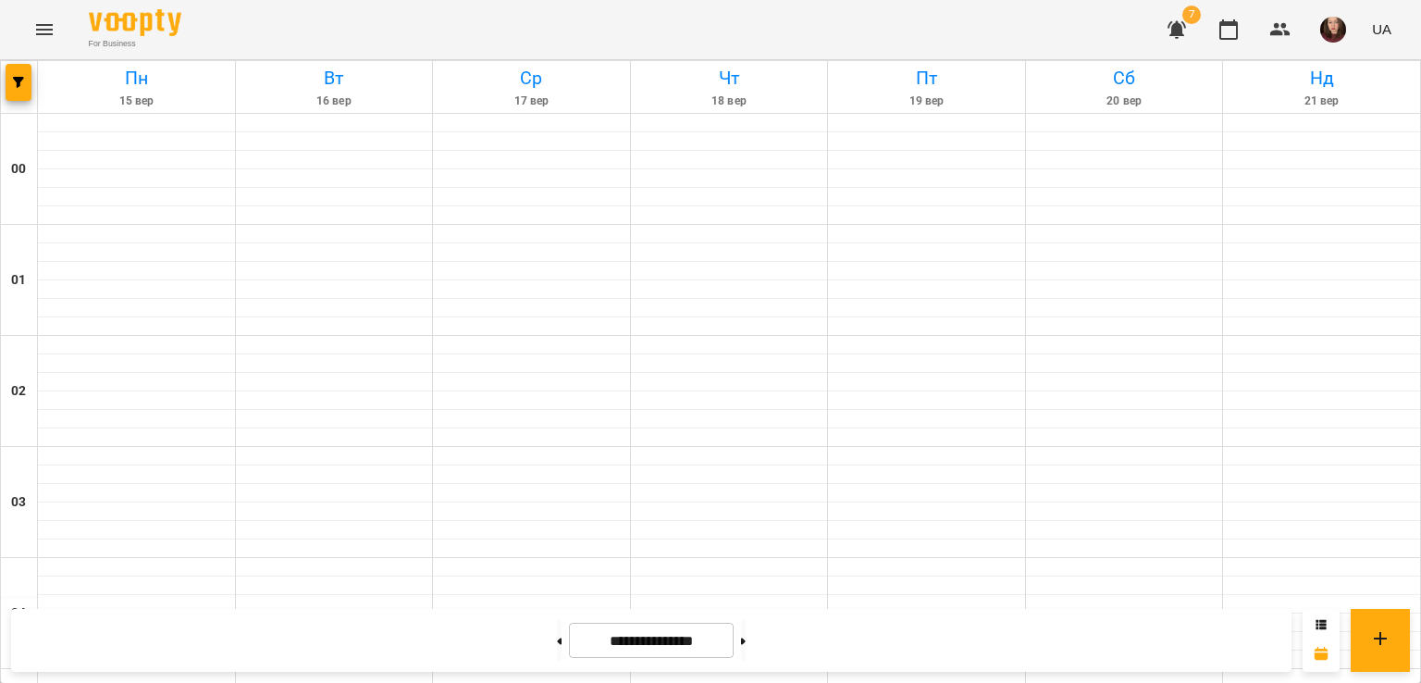
scroll to position [1943, 0]
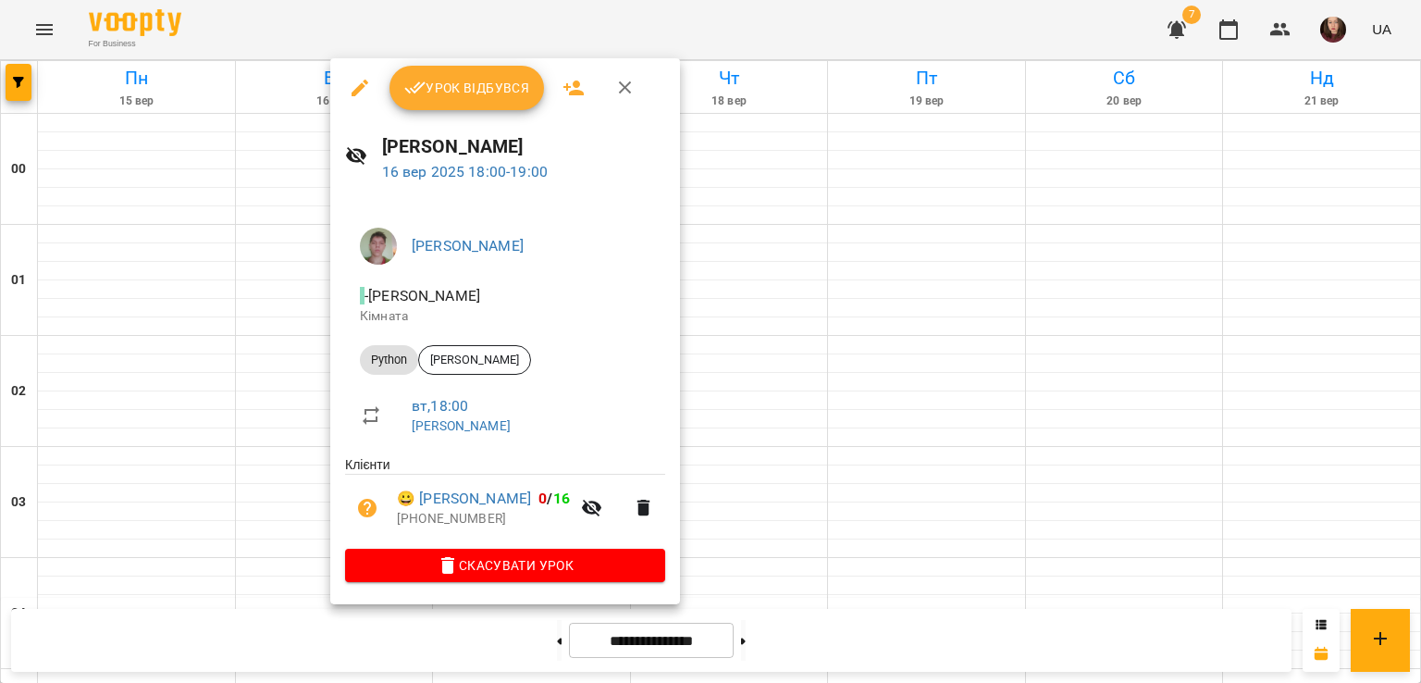
click at [282, 266] on div at bounding box center [710, 341] width 1421 height 683
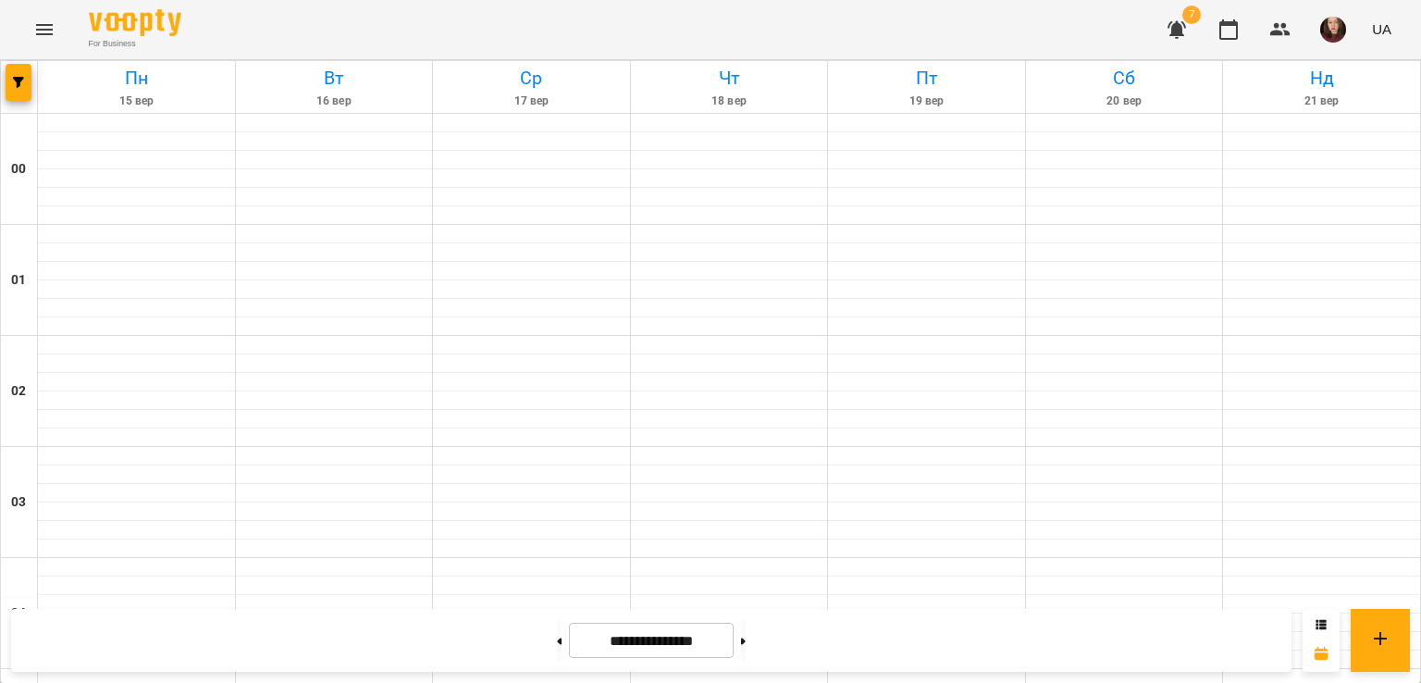
scroll to position [1624, 0]
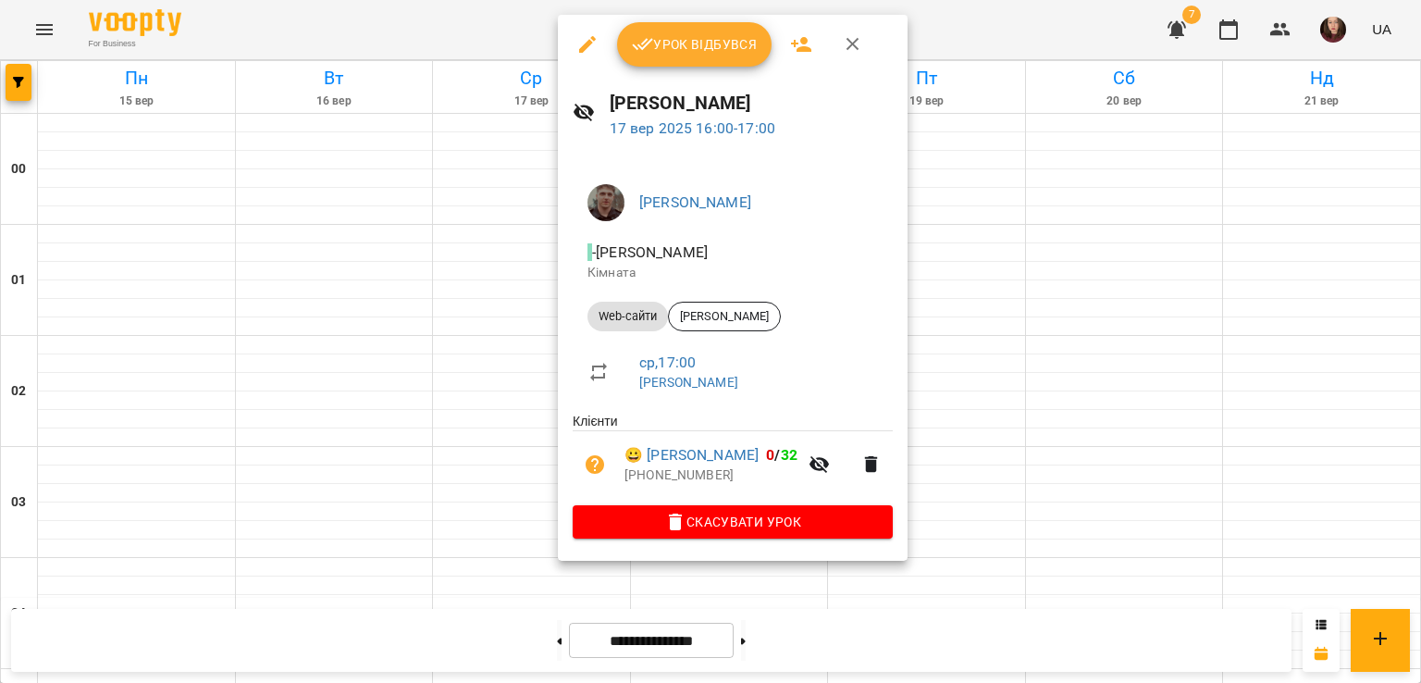
drag, startPoint x: 523, startPoint y: 349, endPoint x: 585, endPoint y: 305, distance: 75.7
click at [523, 350] on div at bounding box center [710, 341] width 1421 height 683
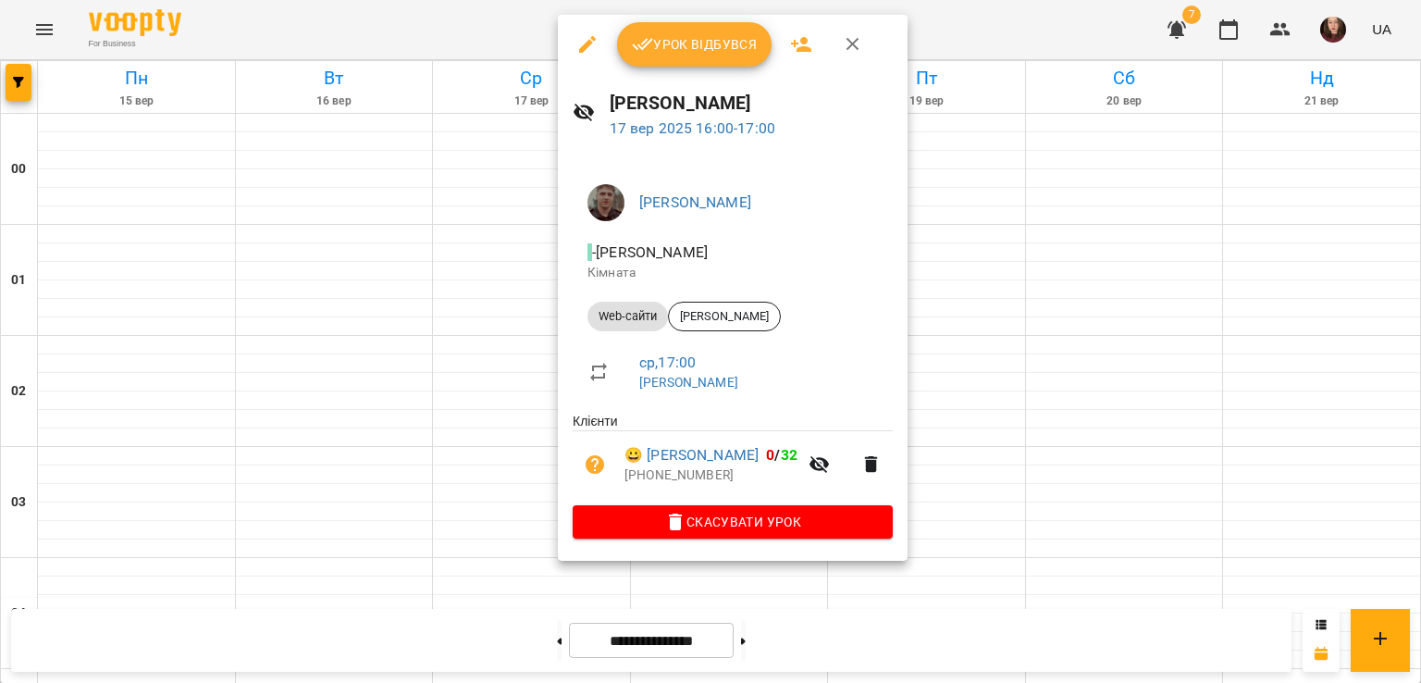
click at [492, 328] on div at bounding box center [710, 341] width 1421 height 683
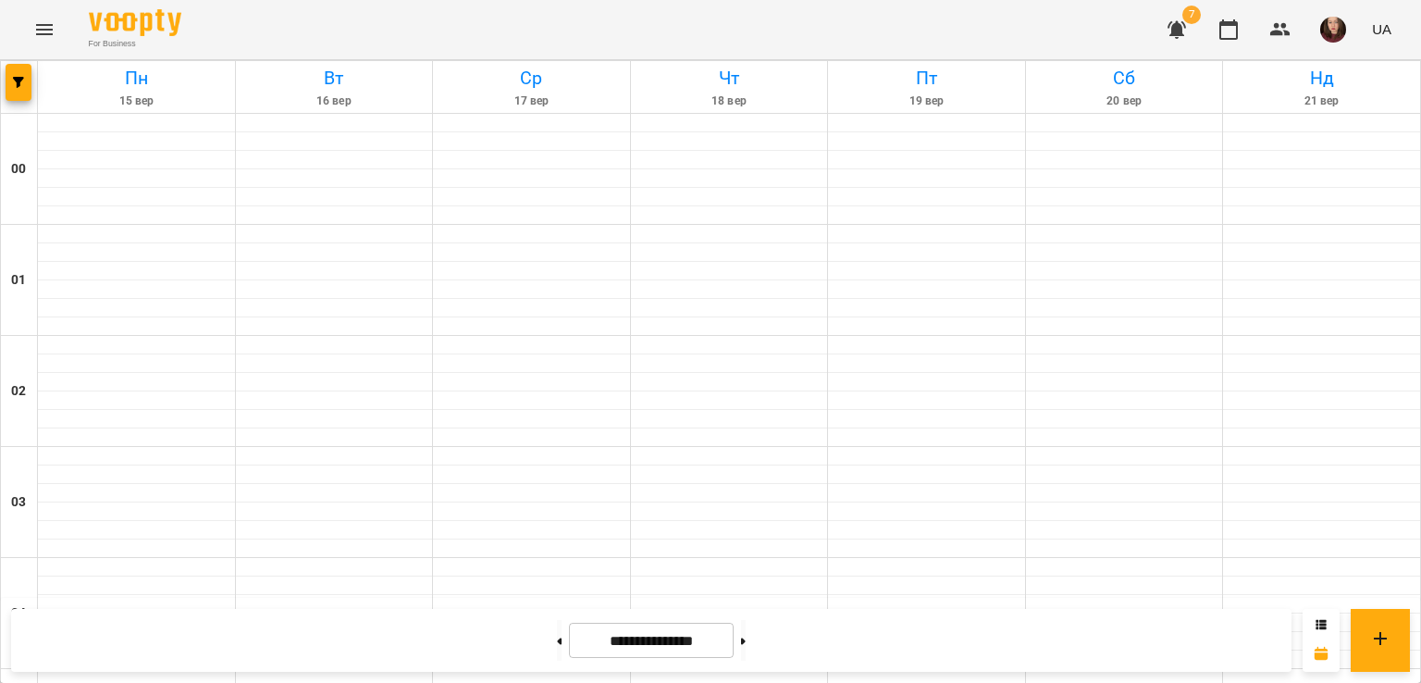
scroll to position [1901, 0]
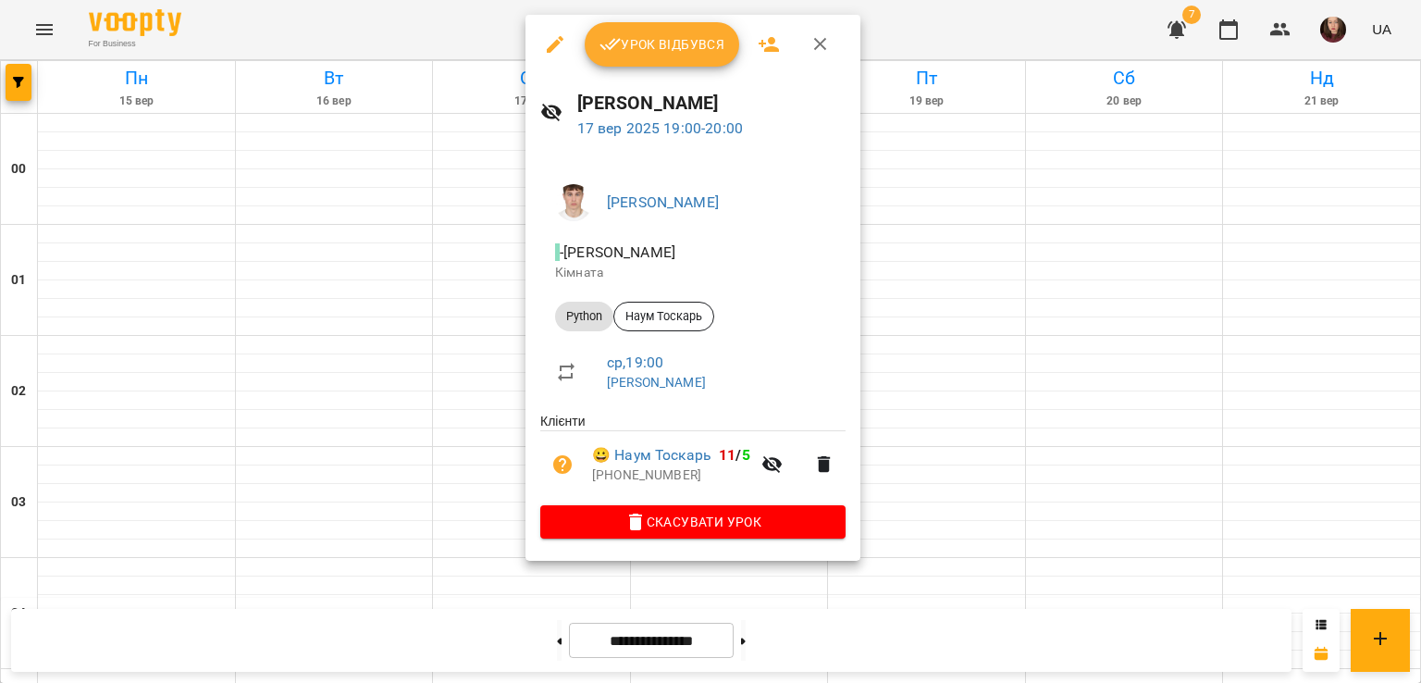
click at [488, 275] on div at bounding box center [710, 341] width 1421 height 683
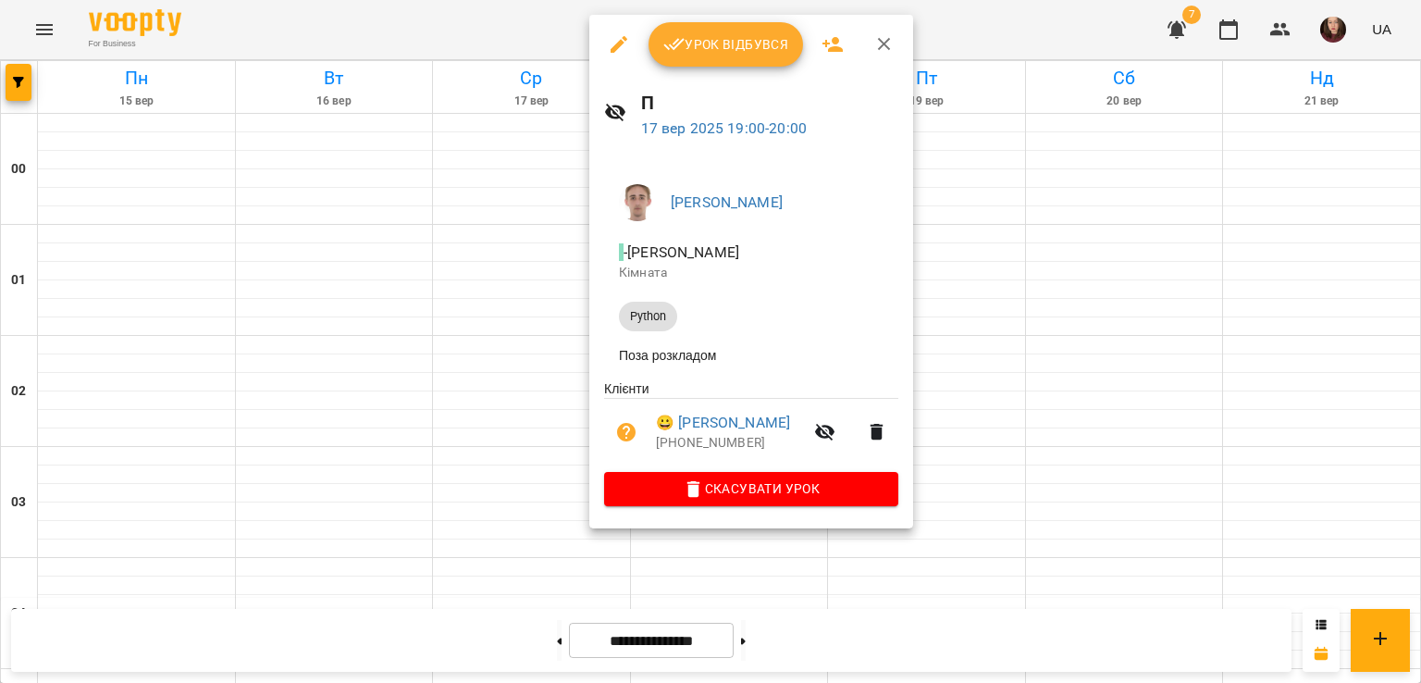
click at [555, 398] on div at bounding box center [710, 341] width 1421 height 683
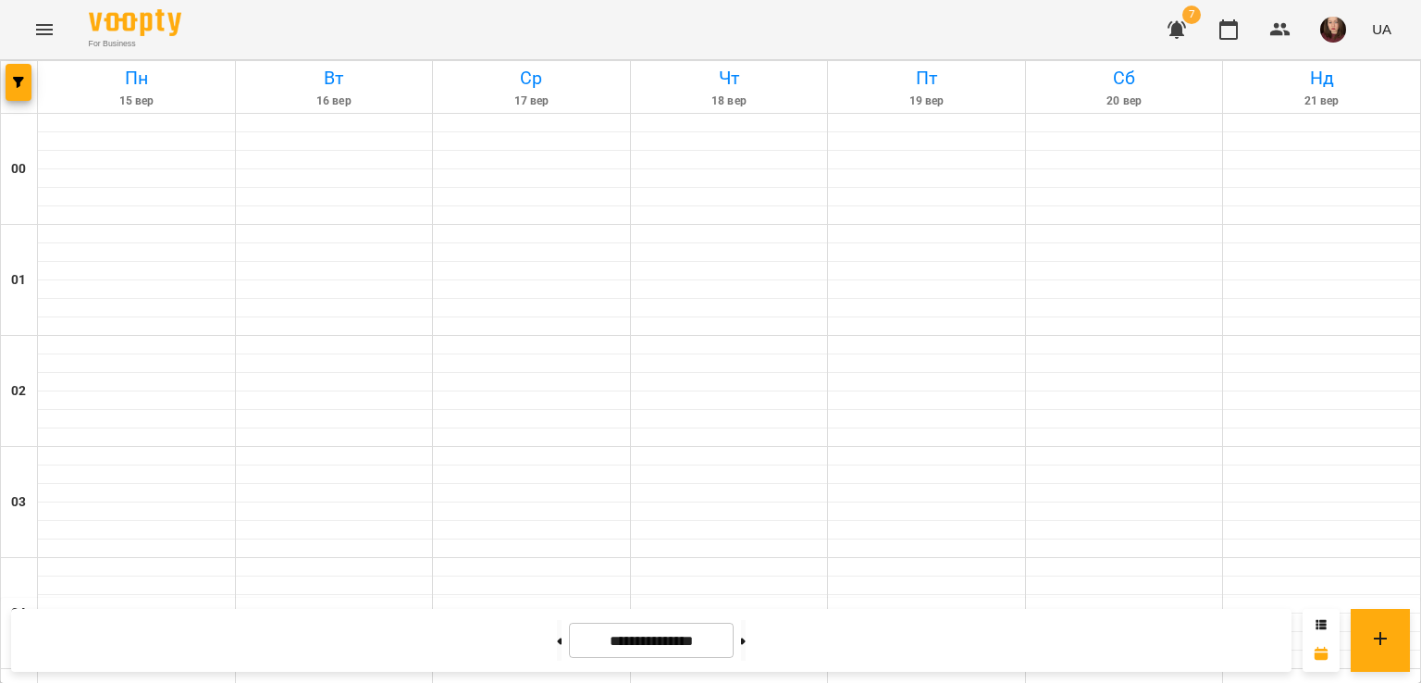
scroll to position [2086, 0]
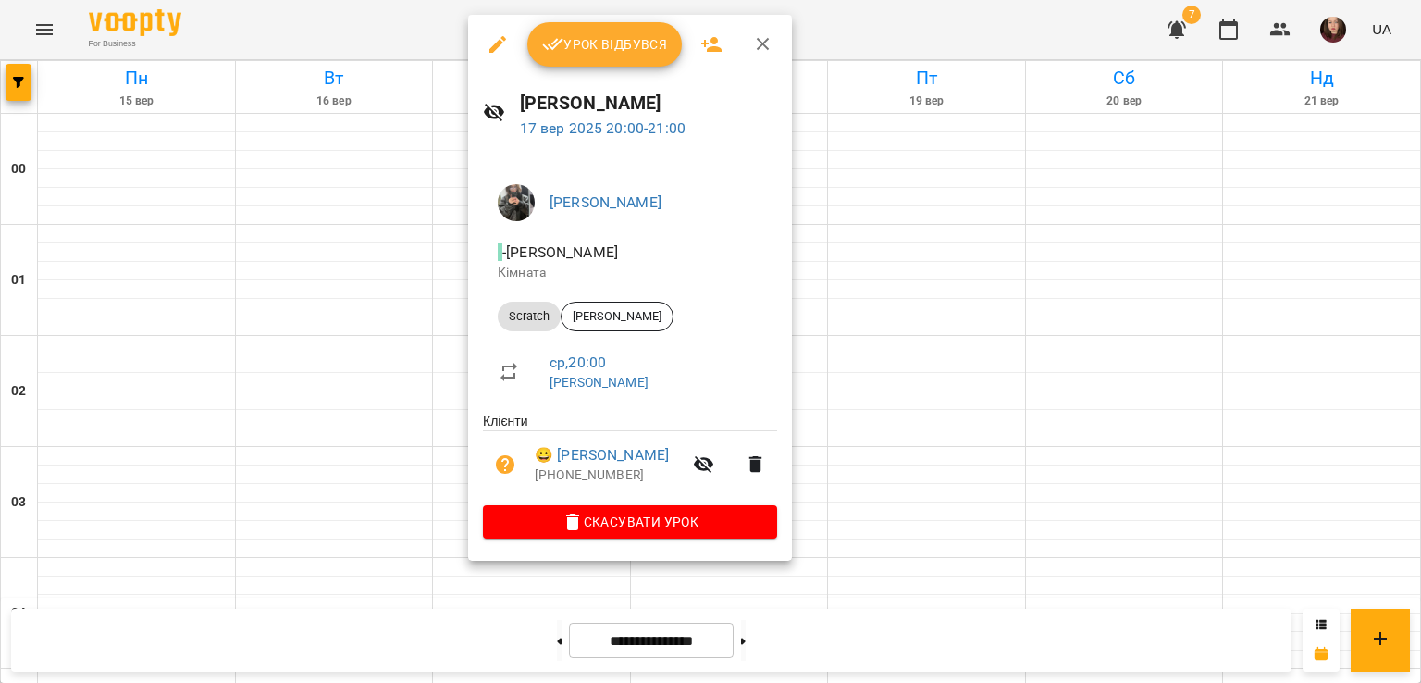
click at [442, 316] on div at bounding box center [710, 341] width 1421 height 683
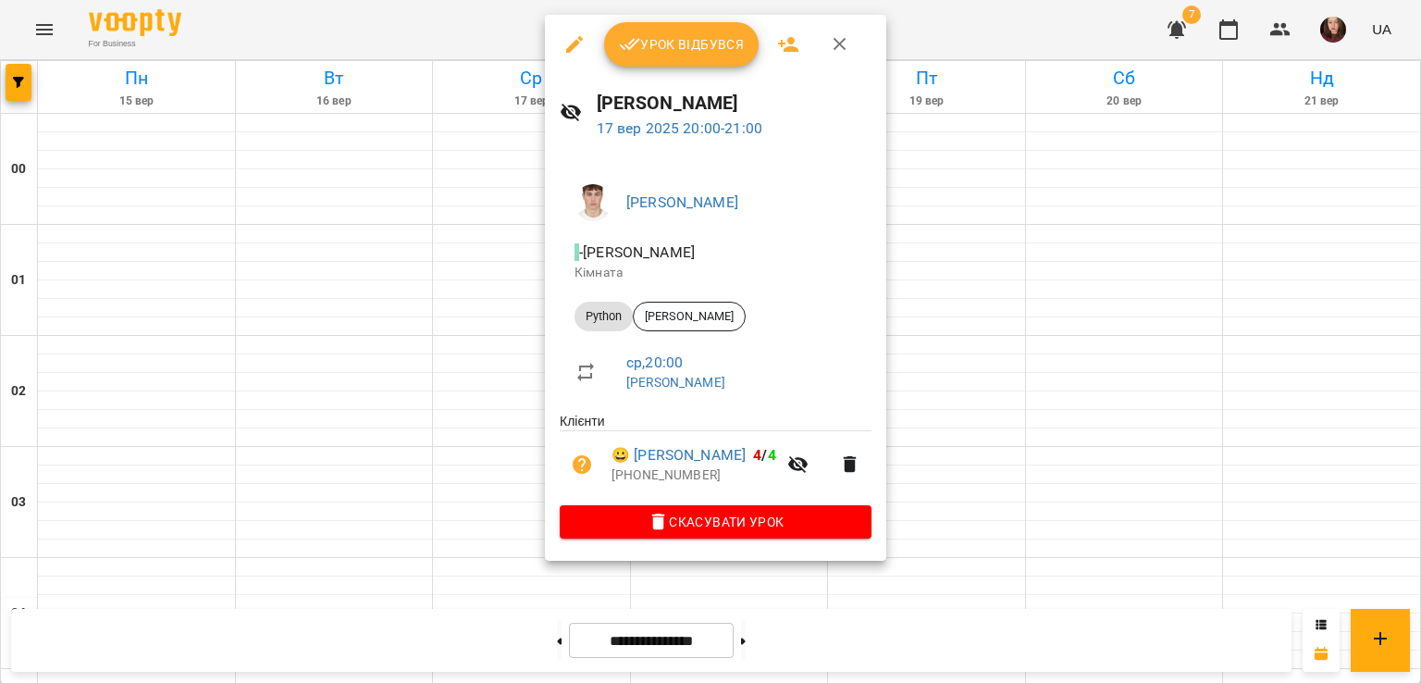
click at [488, 309] on div at bounding box center [710, 341] width 1421 height 683
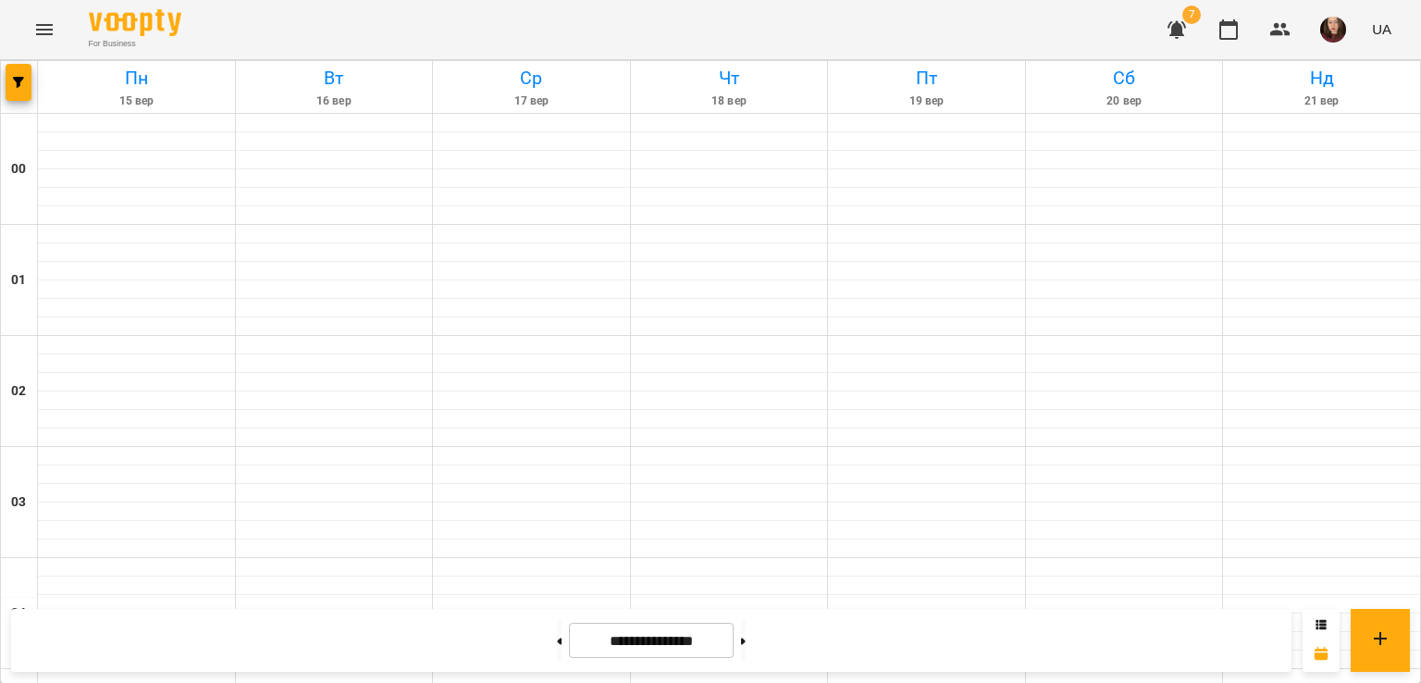
scroll to position [1994, 0]
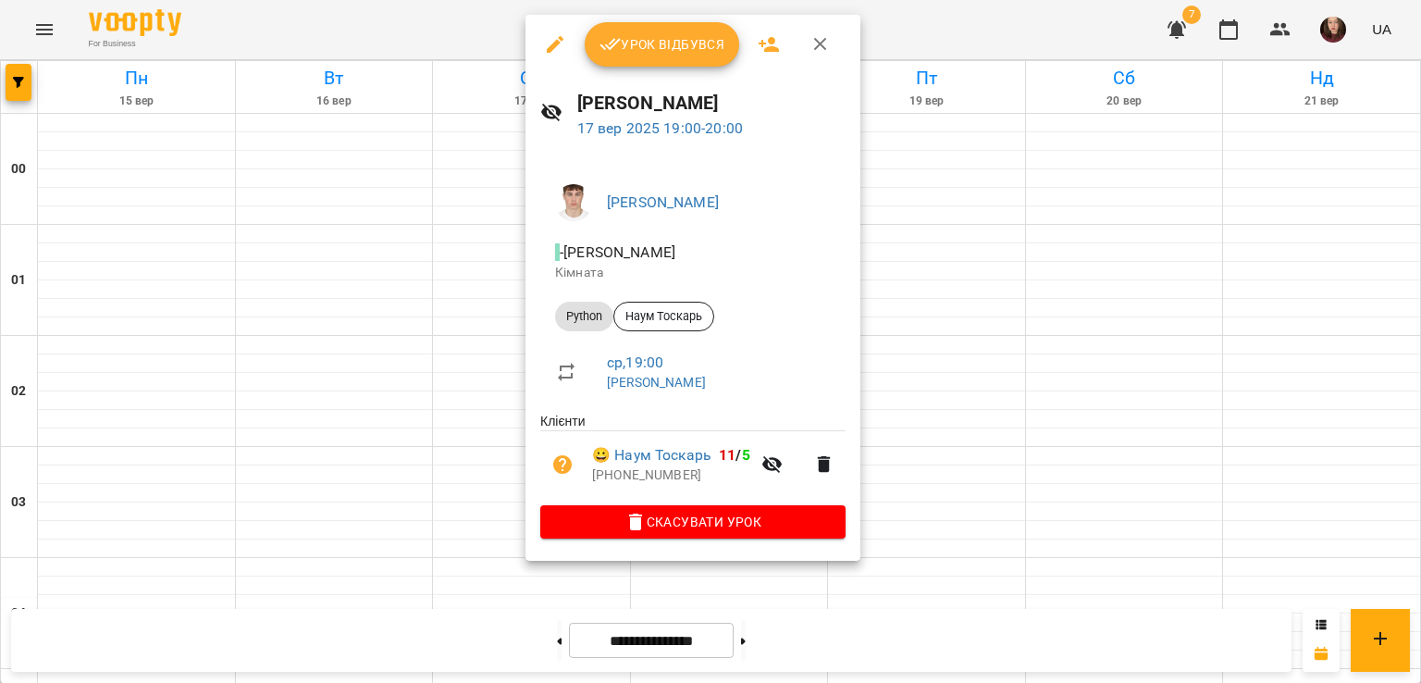
click at [481, 279] on div at bounding box center [710, 341] width 1421 height 683
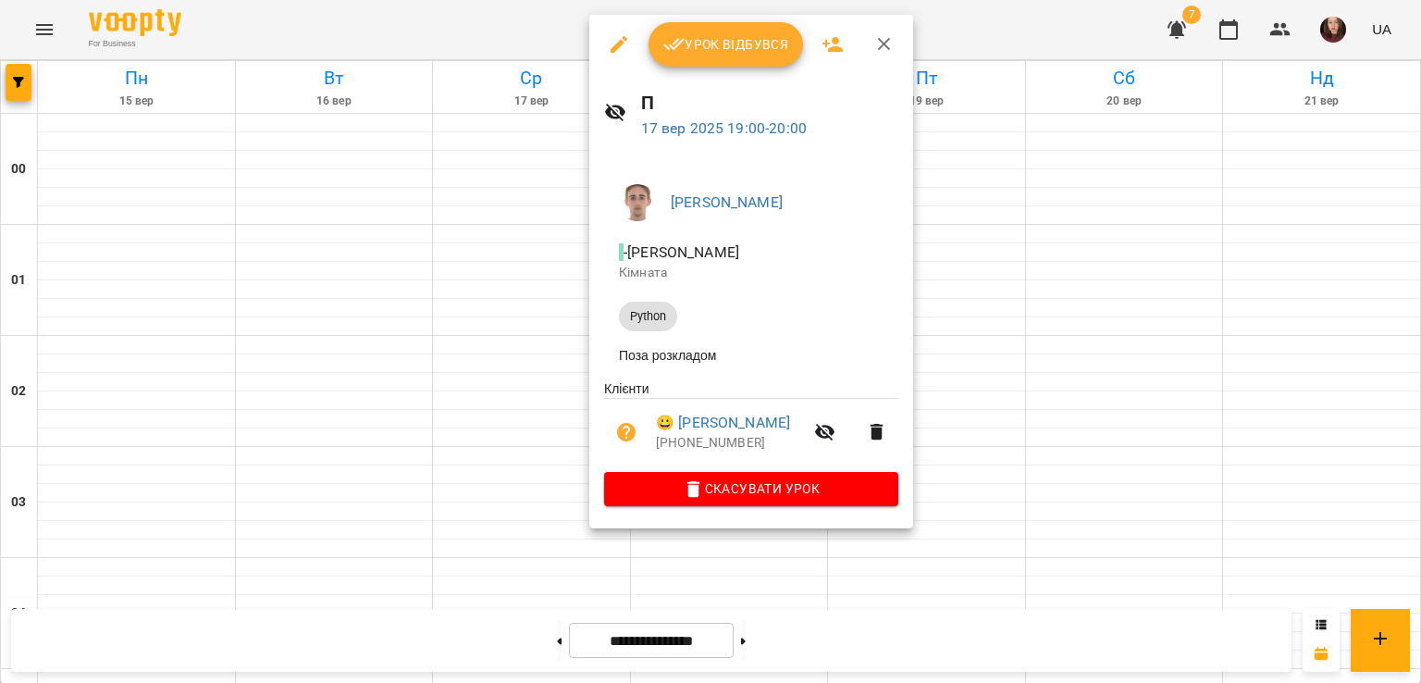
click at [525, 286] on div at bounding box center [710, 341] width 1421 height 683
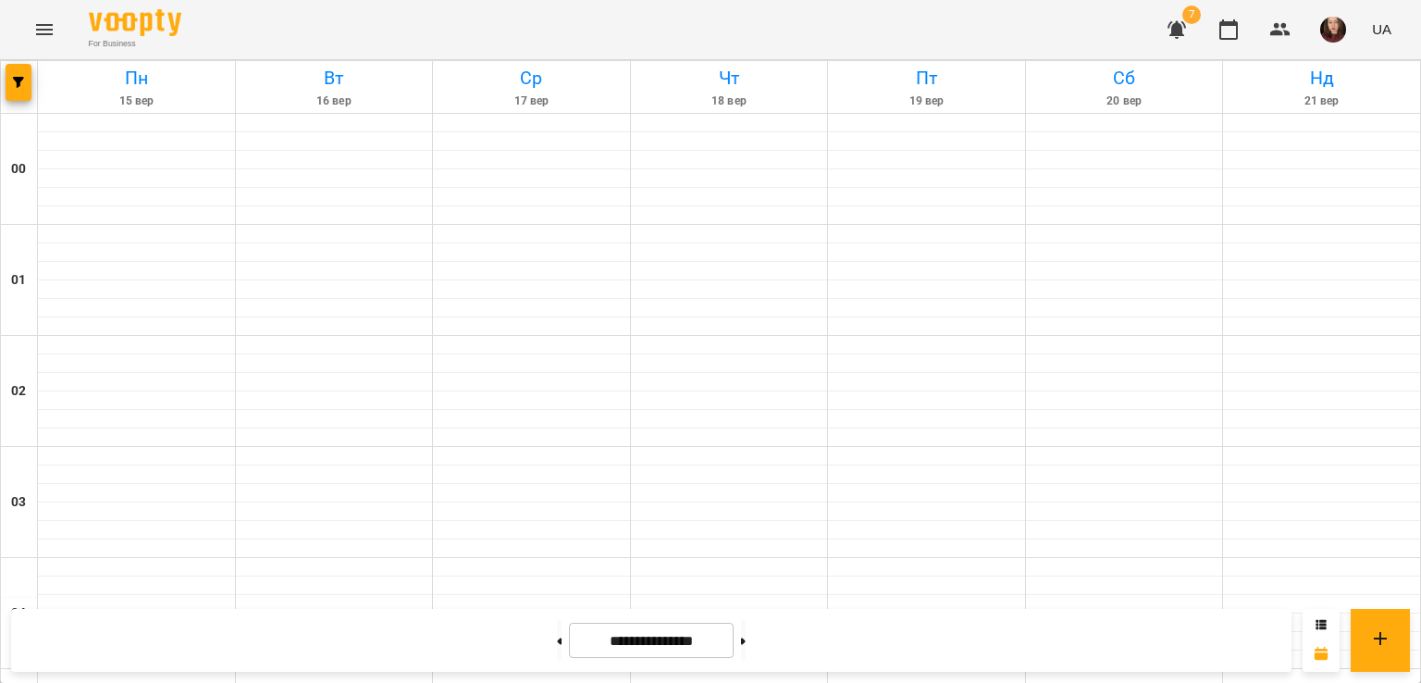
scroll to position [1901, 0]
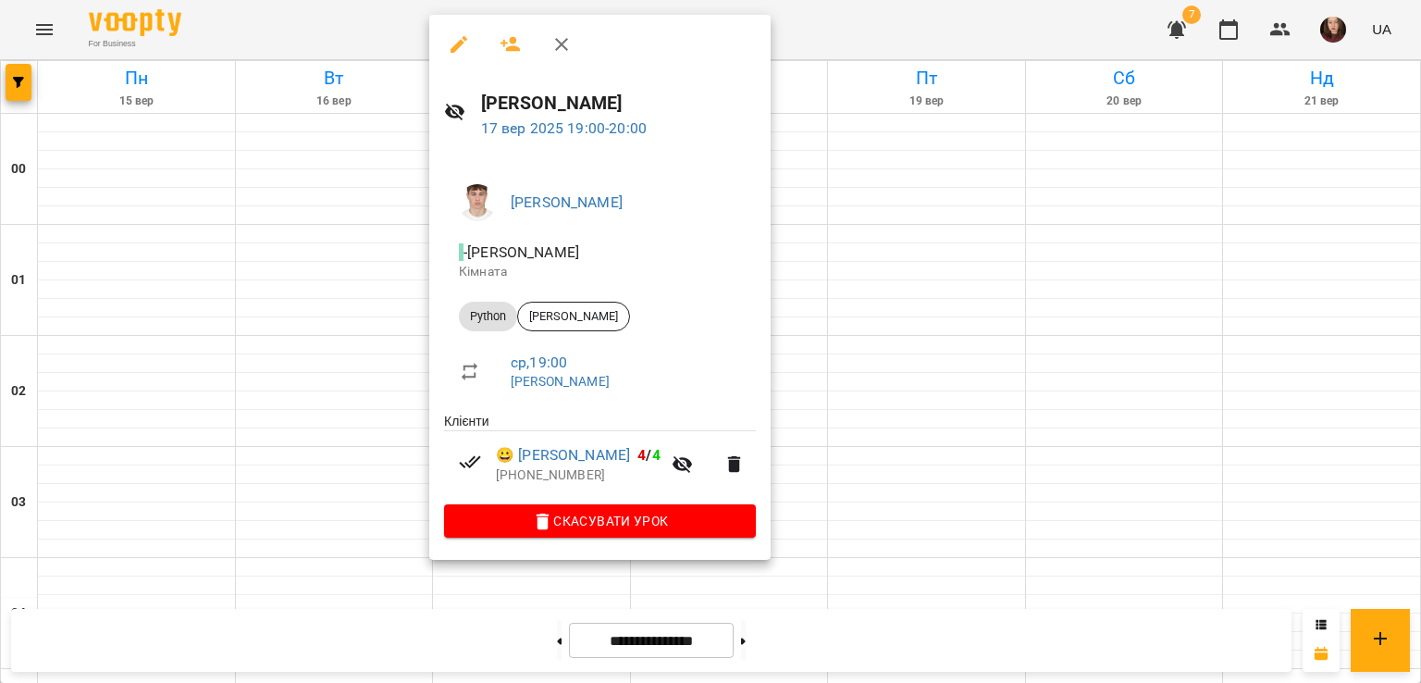
click at [825, 353] on div at bounding box center [710, 341] width 1421 height 683
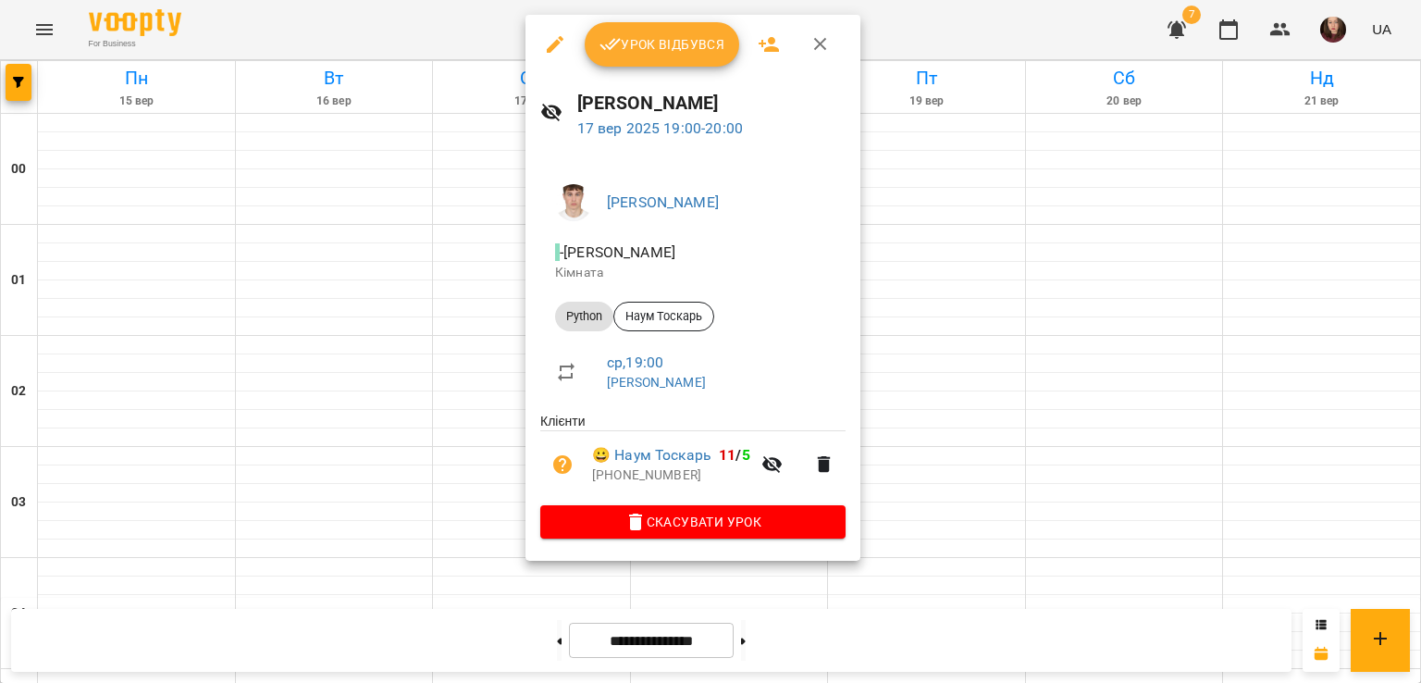
click at [474, 364] on div at bounding box center [710, 341] width 1421 height 683
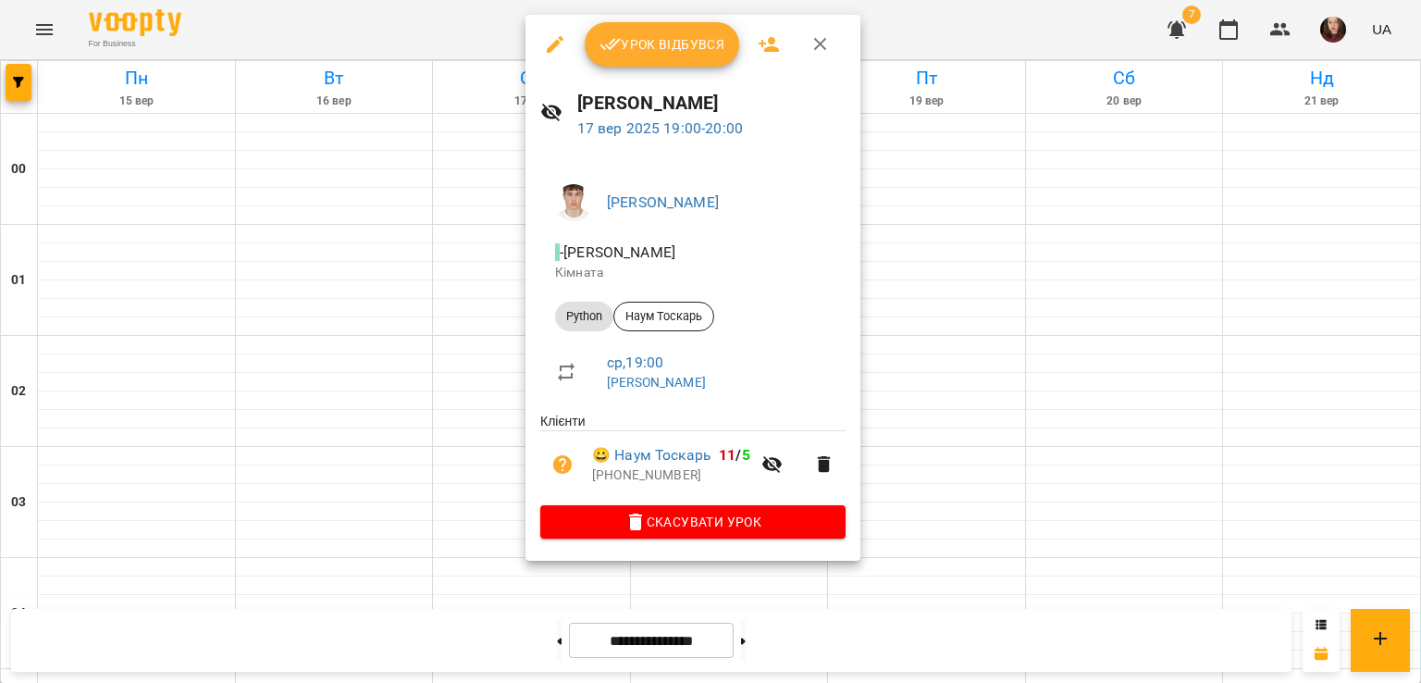
click at [500, 360] on div at bounding box center [710, 341] width 1421 height 683
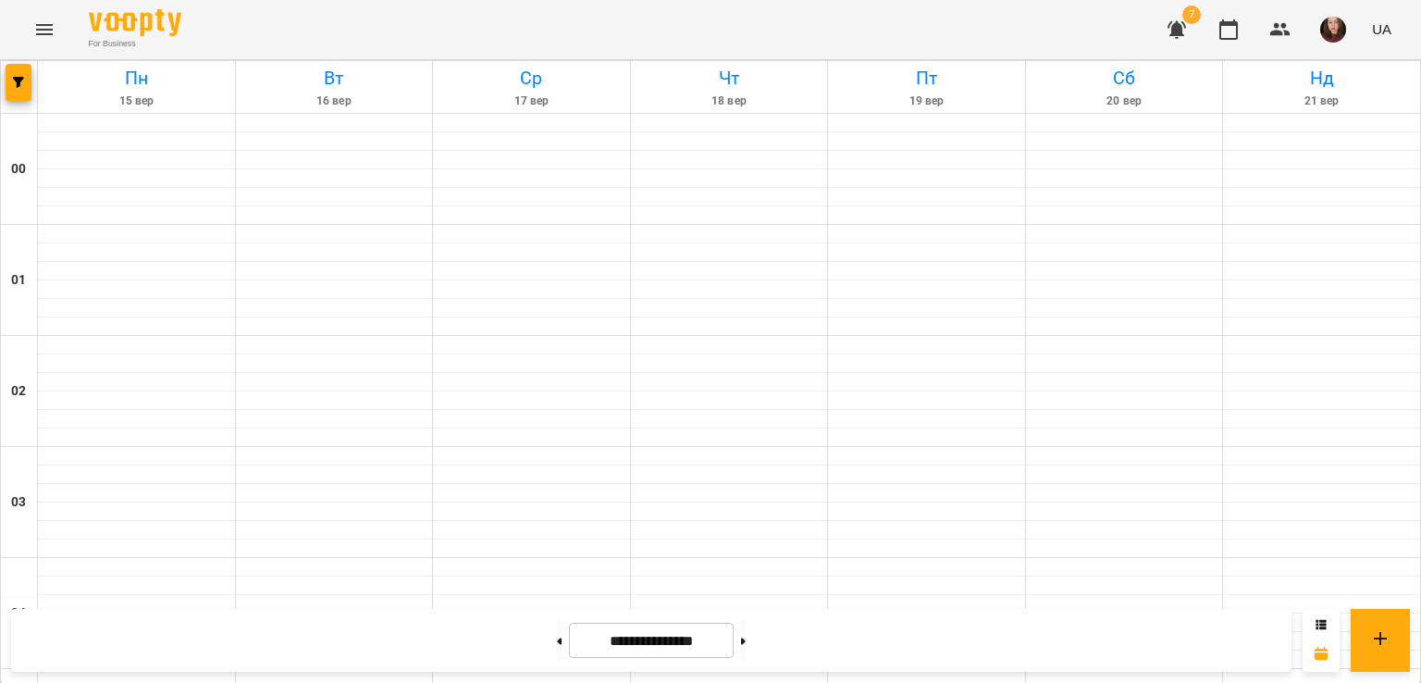
scroll to position [1994, 0]
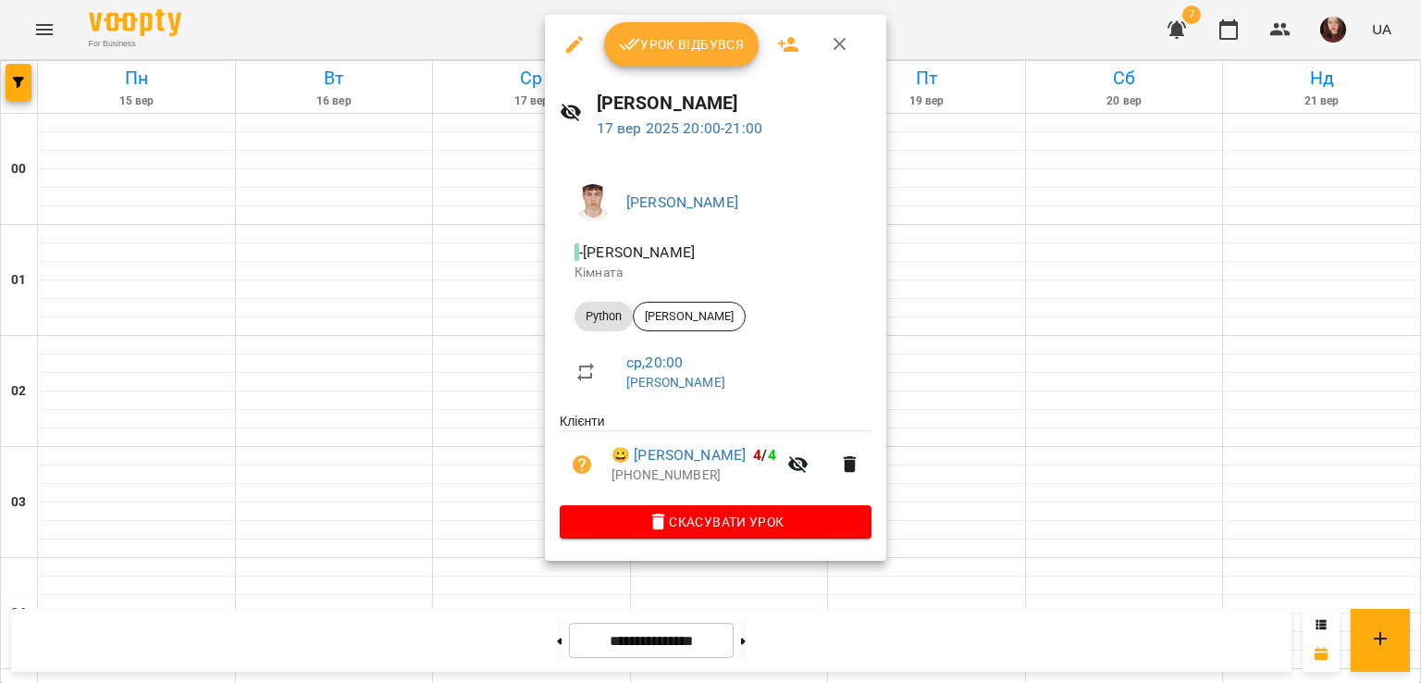
drag, startPoint x: 501, startPoint y: 387, endPoint x: 514, endPoint y: 408, distance: 25.4
click at [500, 390] on div at bounding box center [710, 341] width 1421 height 683
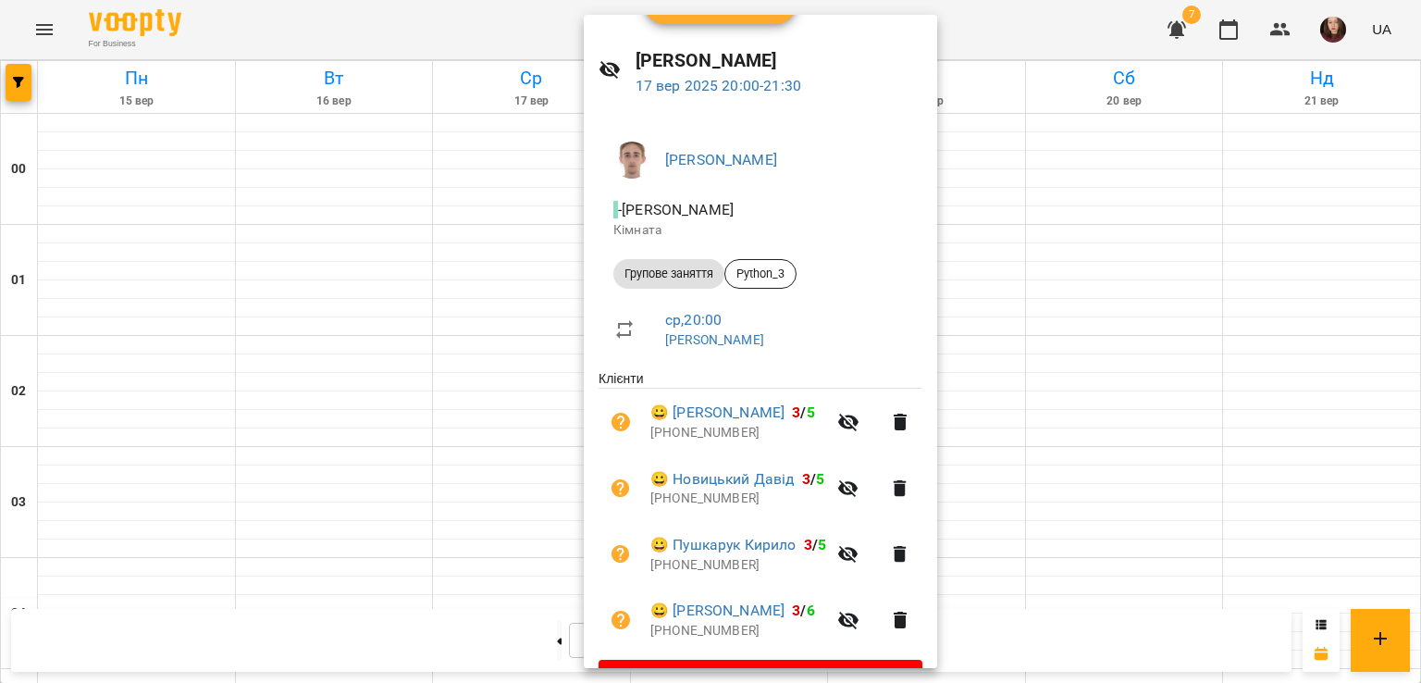
scroll to position [0, 0]
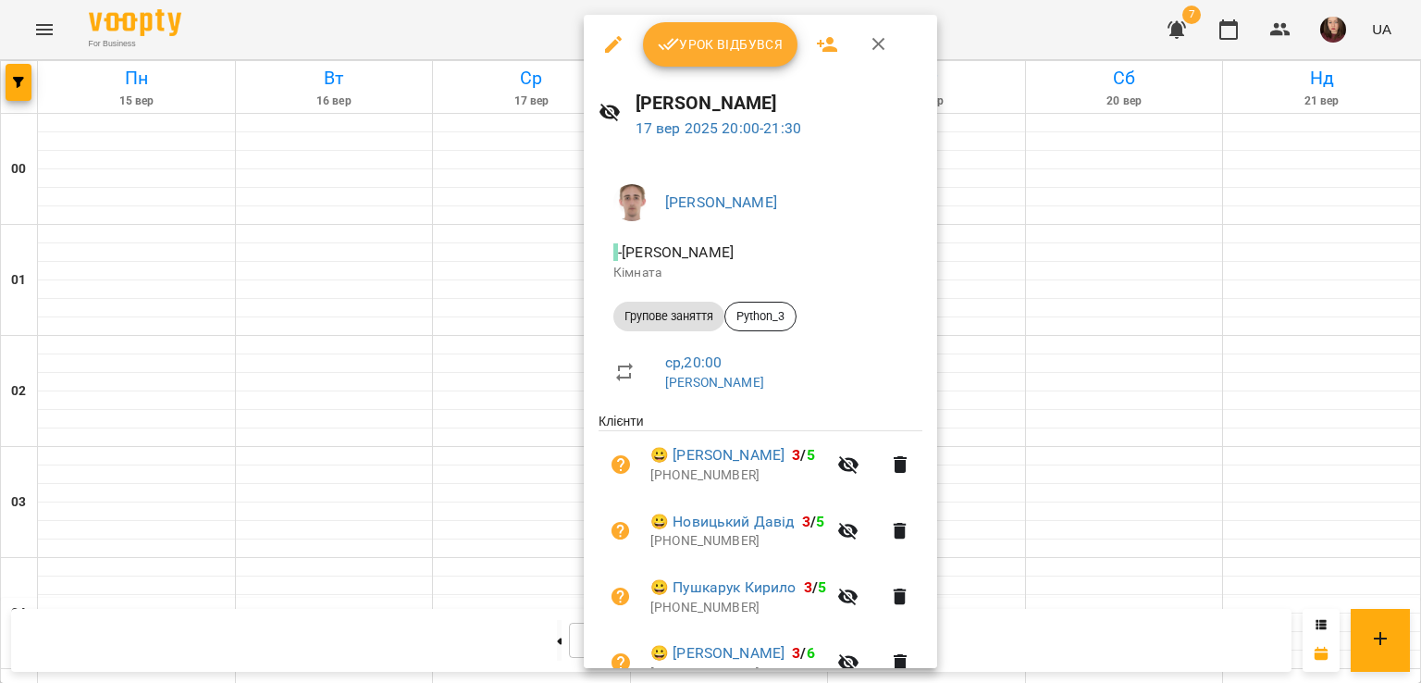
click at [485, 404] on div at bounding box center [710, 341] width 1421 height 683
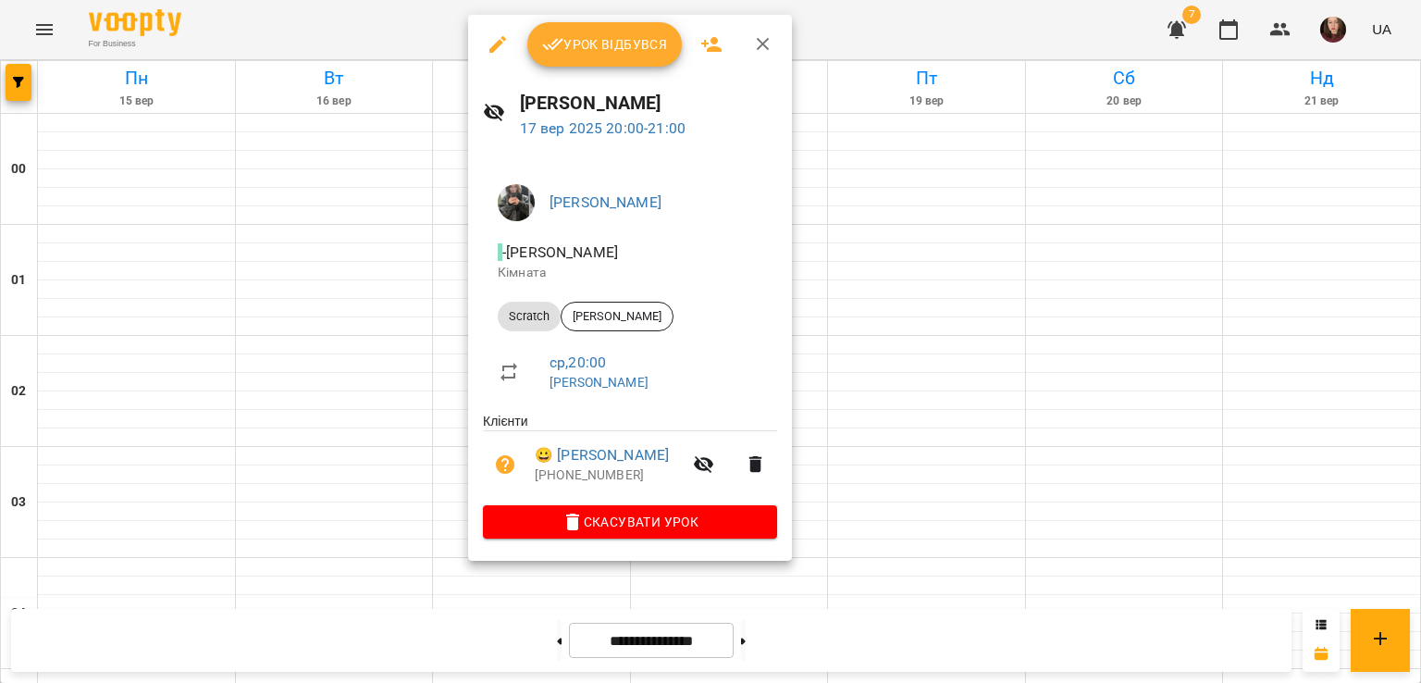
click at [433, 371] on div at bounding box center [710, 341] width 1421 height 683
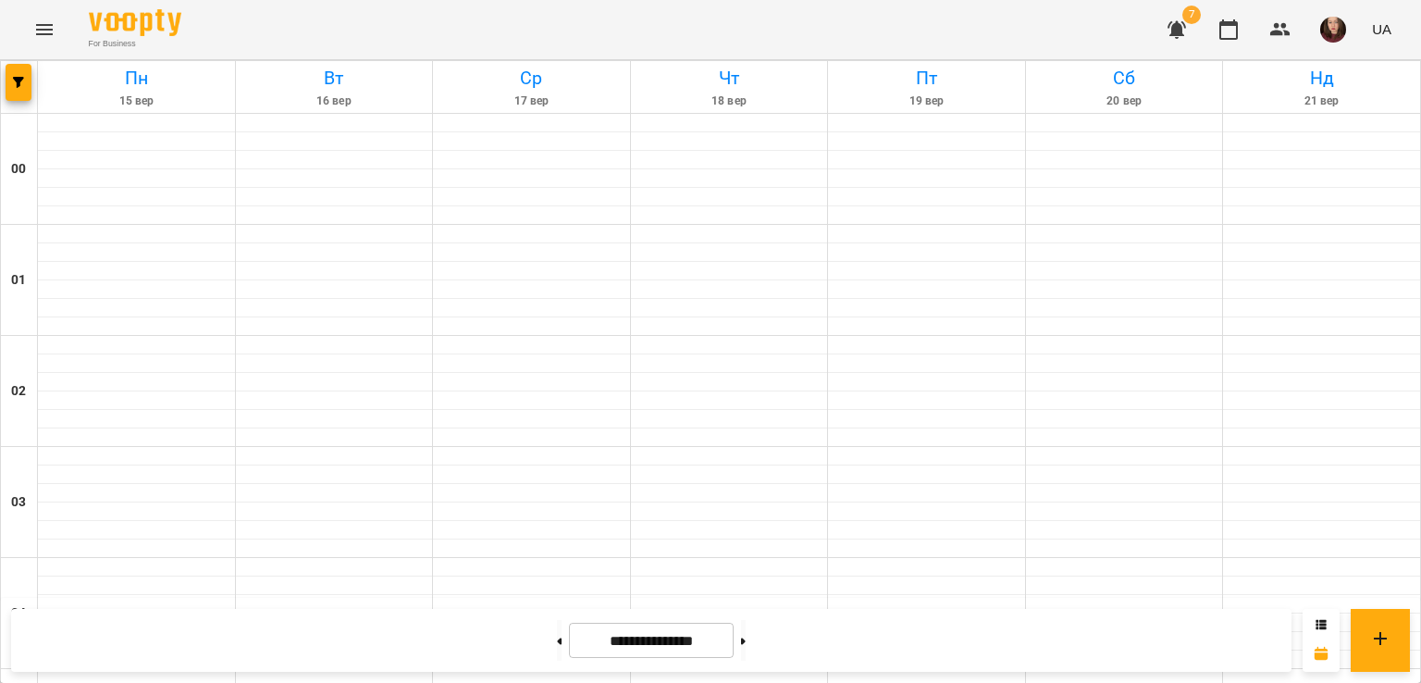
scroll to position [1624, 0]
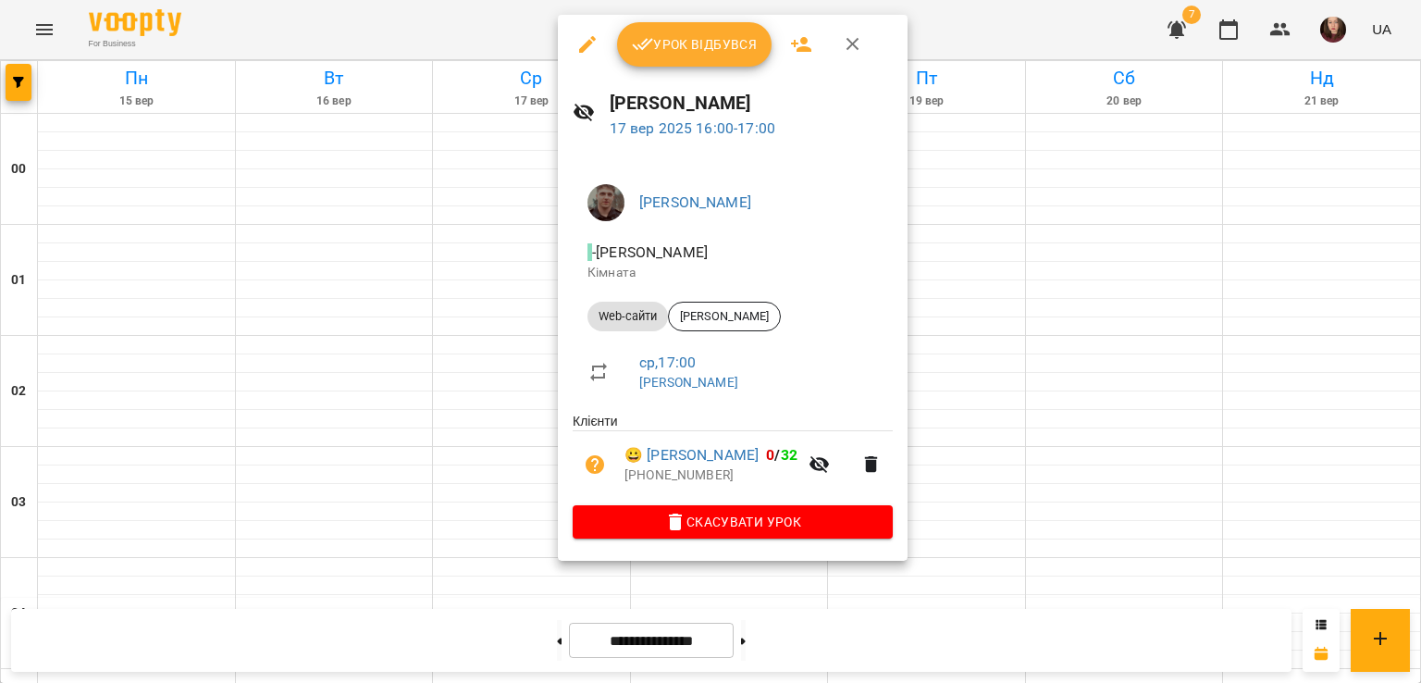
click at [535, 360] on div at bounding box center [710, 341] width 1421 height 683
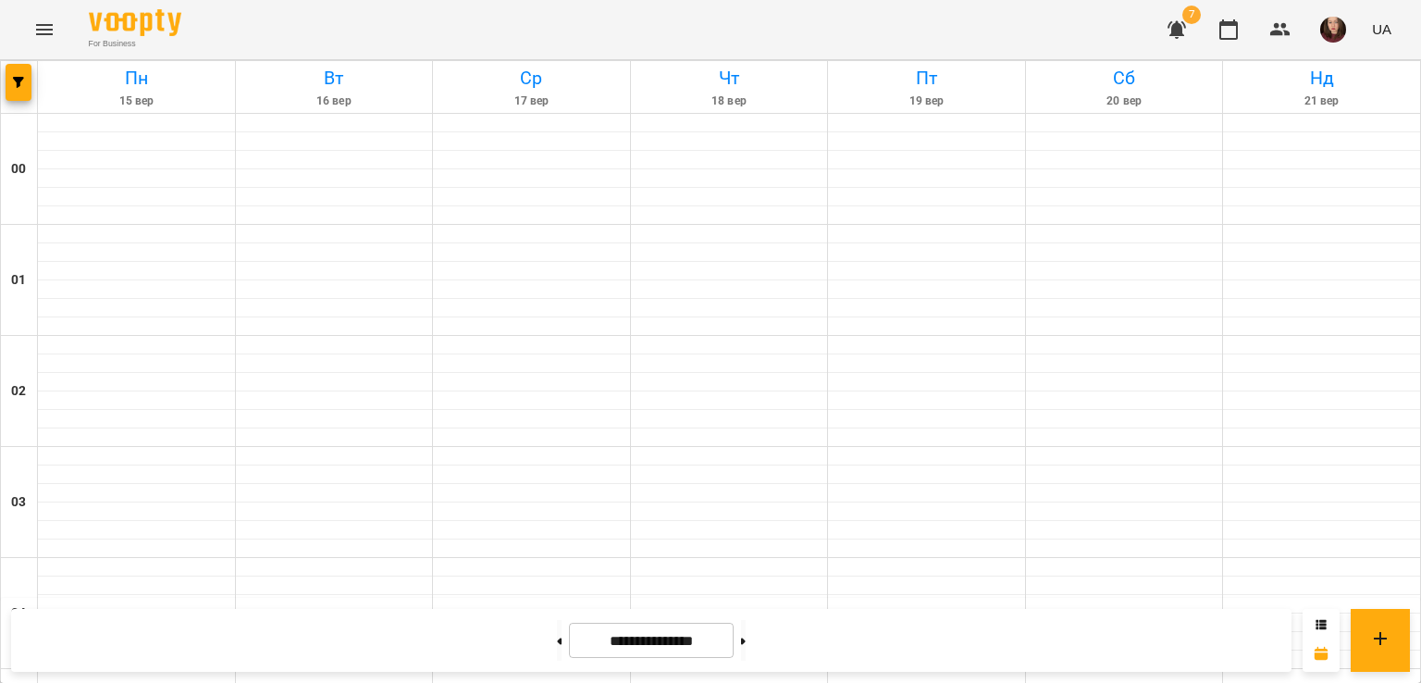
scroll to position [1994, 0]
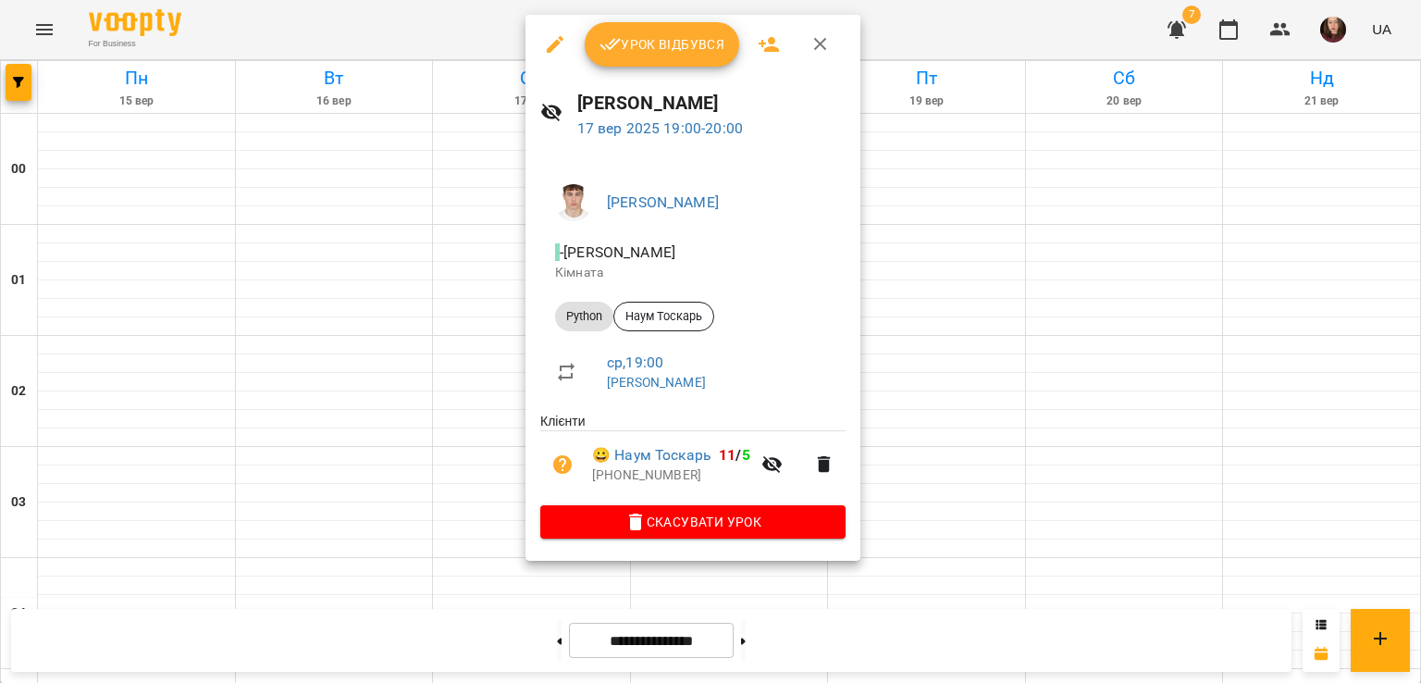
click at [476, 286] on div at bounding box center [710, 341] width 1421 height 683
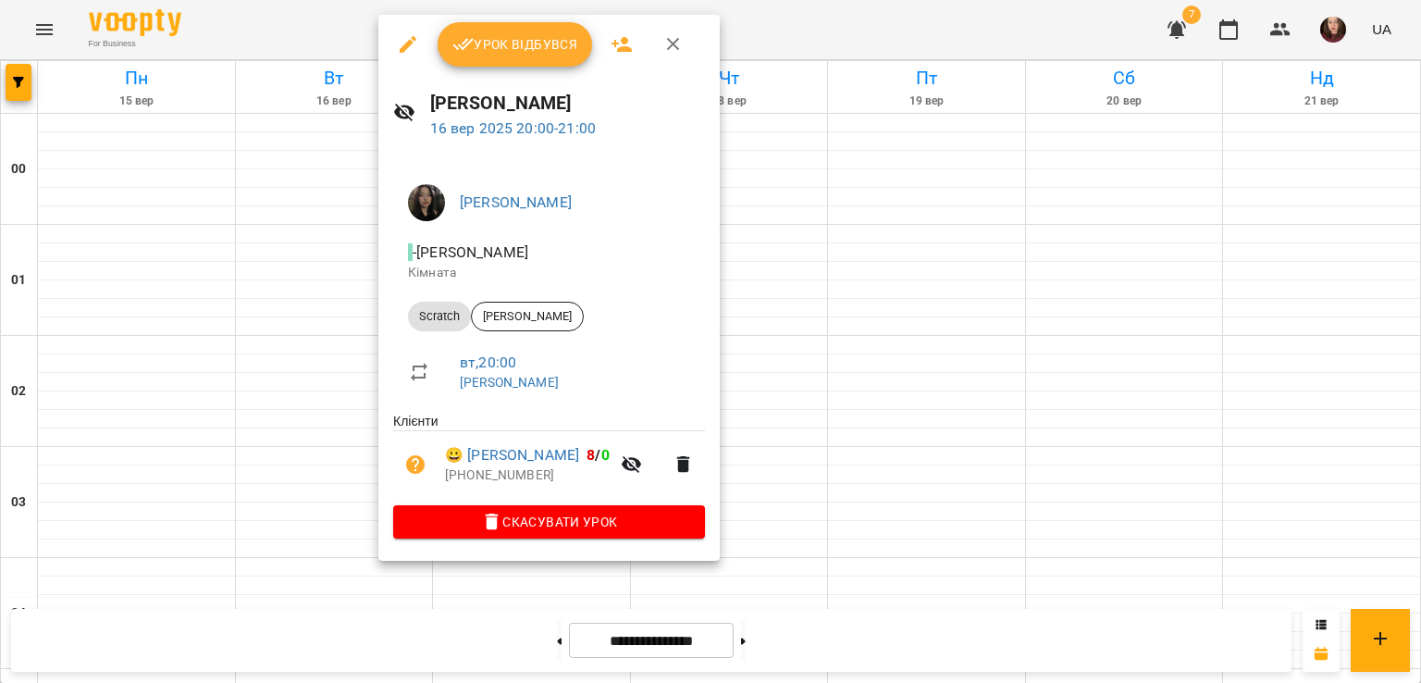
click at [411, 353] on li "вт , 20:00 Минусора Софія Михайлівна" at bounding box center [549, 372] width 312 height 66
drag, startPoint x: 338, startPoint y: 360, endPoint x: 353, endPoint y: 357, distance: 16.0
click at [340, 360] on div at bounding box center [710, 341] width 1421 height 683
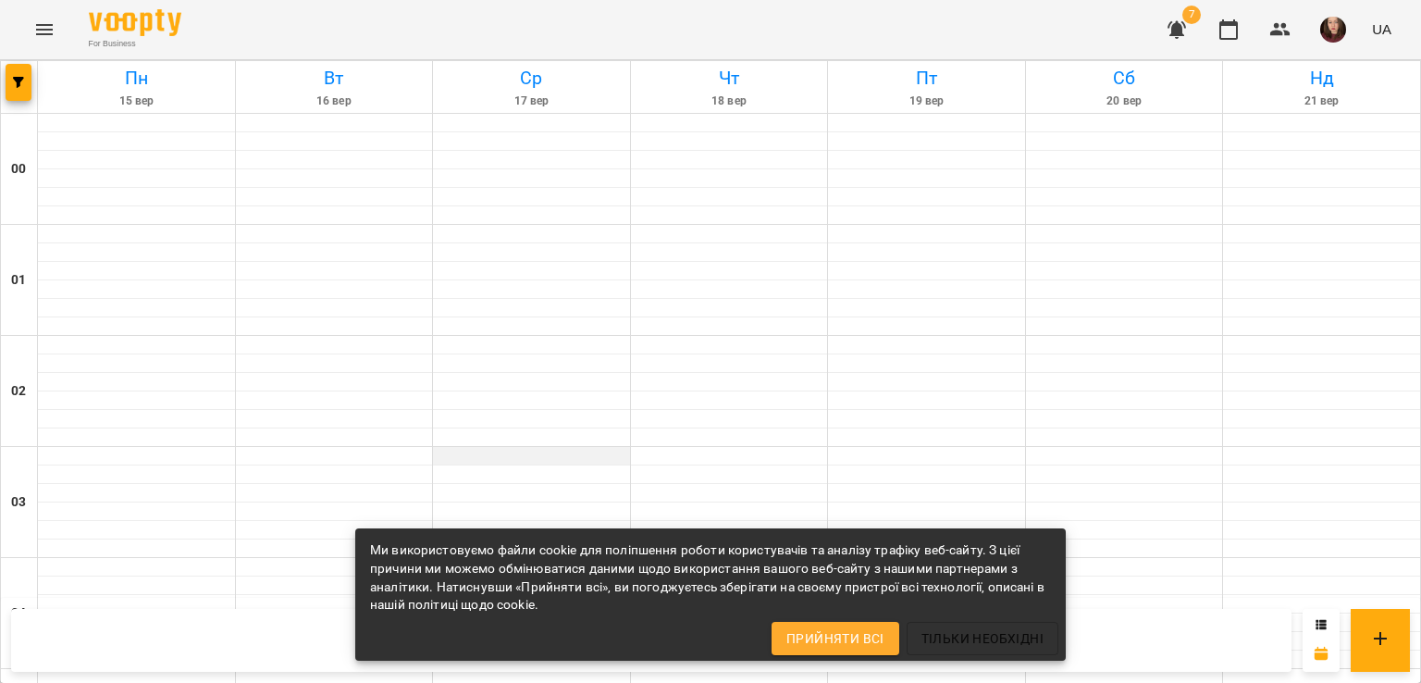
click at [588, 447] on div at bounding box center [531, 456] width 197 height 19
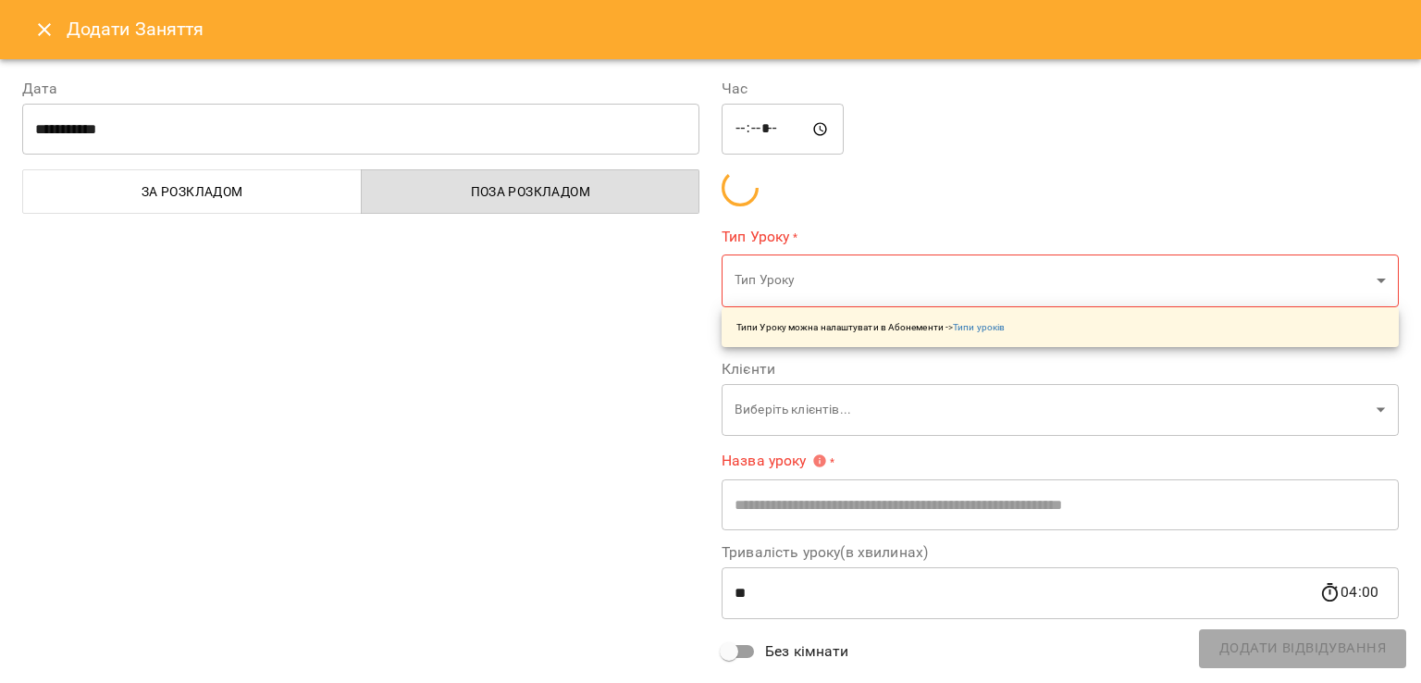
scroll to position [1110, 0]
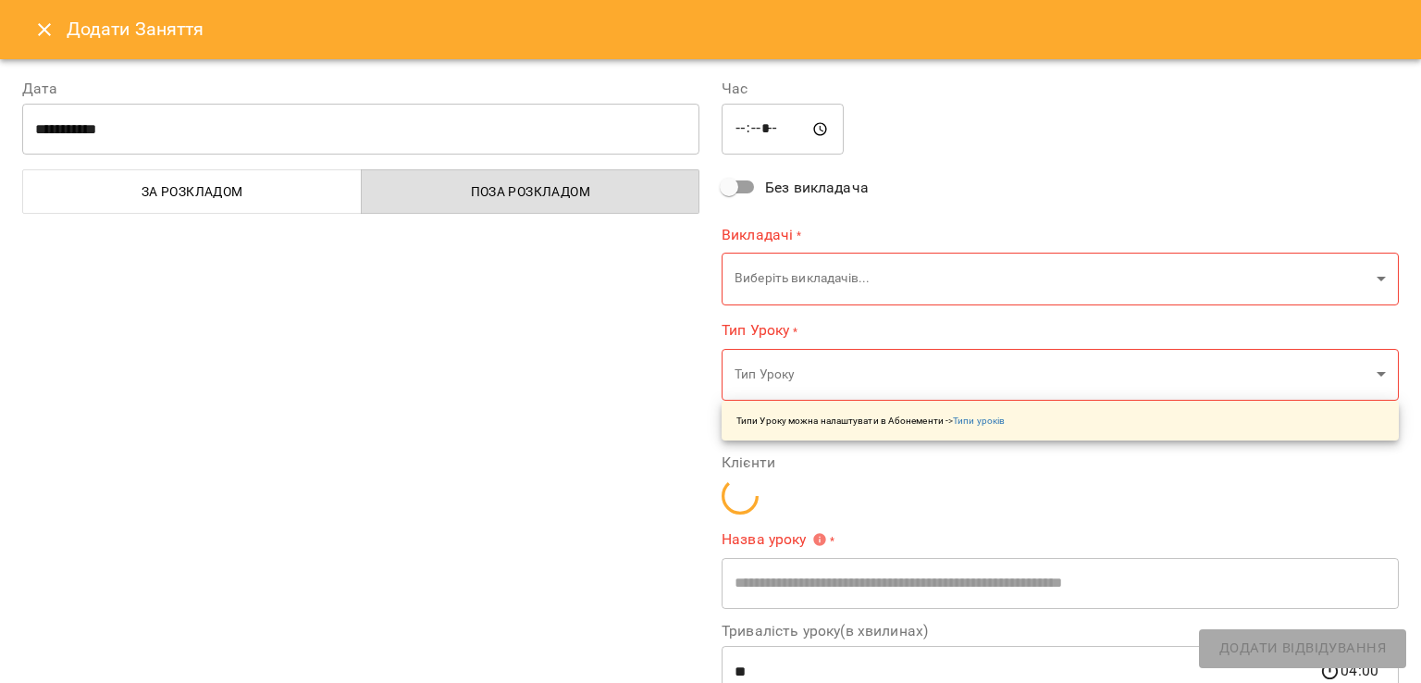
click at [26, 29] on button "Close" at bounding box center [44, 29] width 44 height 44
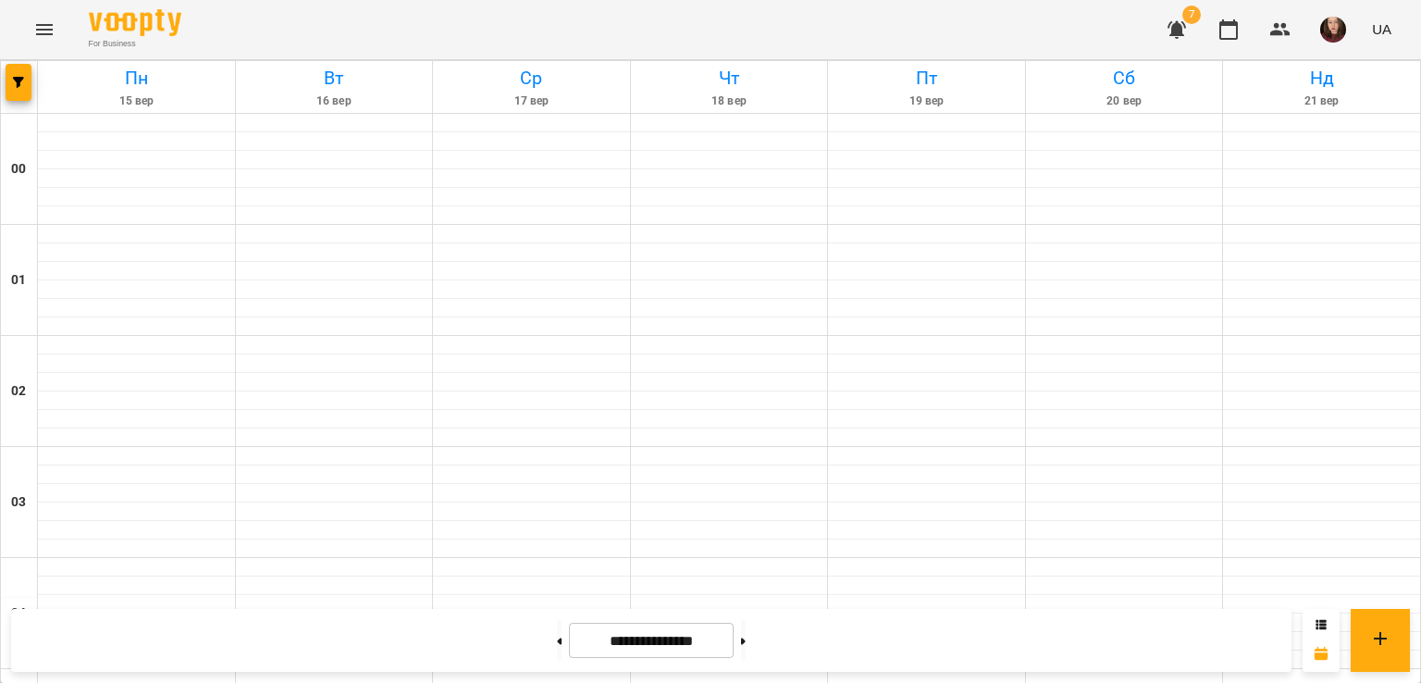
scroll to position [1758, 0]
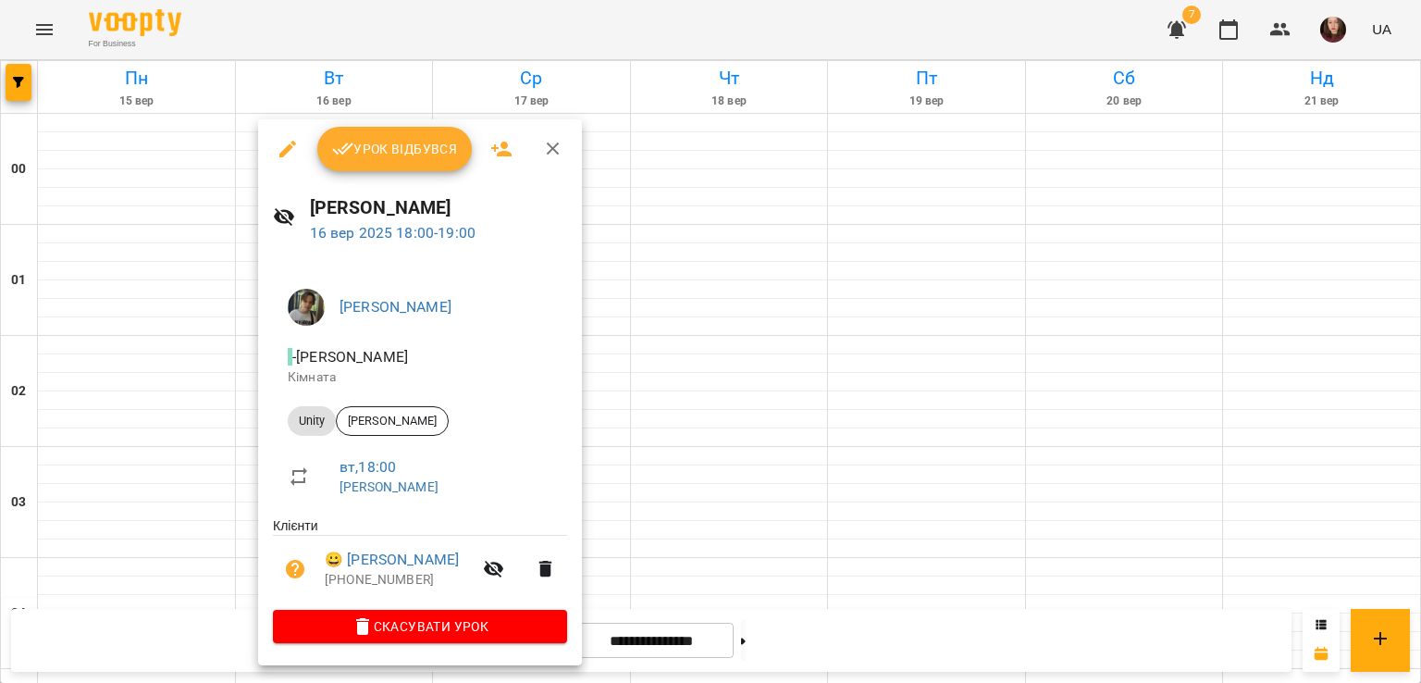
click at [229, 408] on div at bounding box center [710, 341] width 1421 height 683
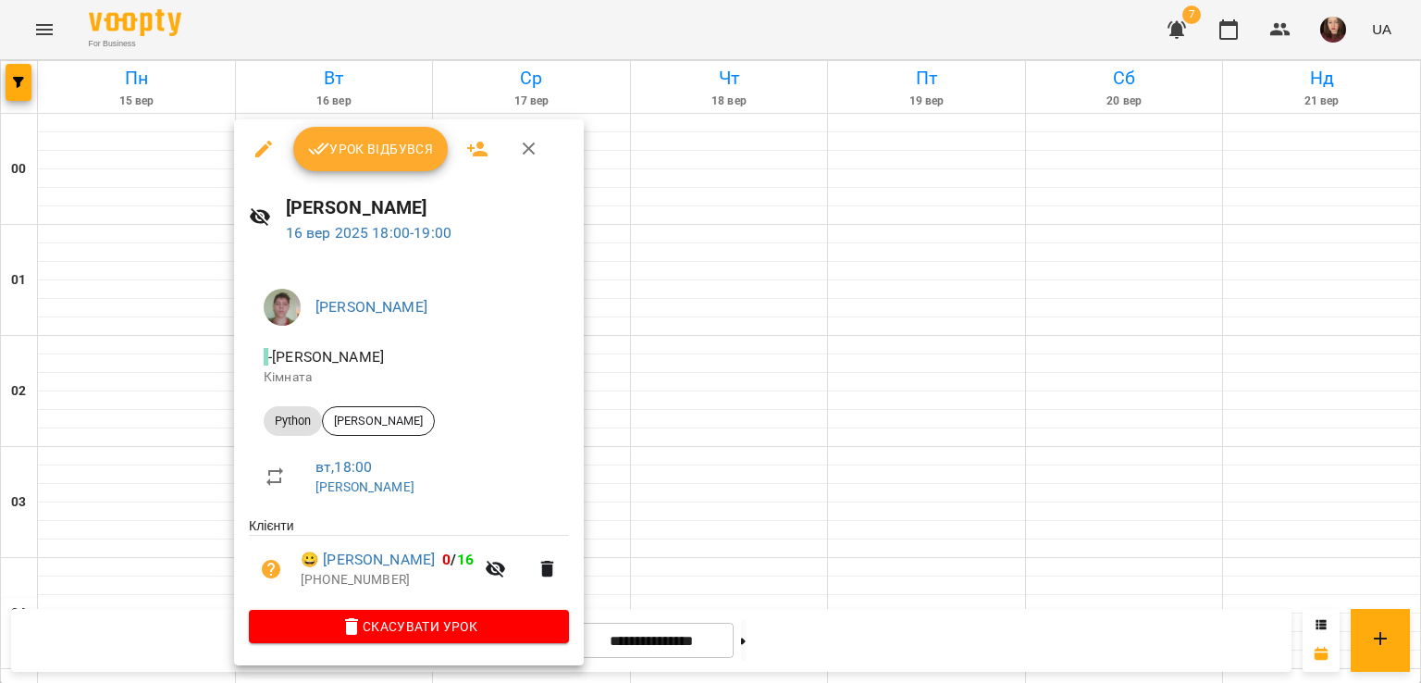
click at [211, 401] on div at bounding box center [710, 341] width 1421 height 683
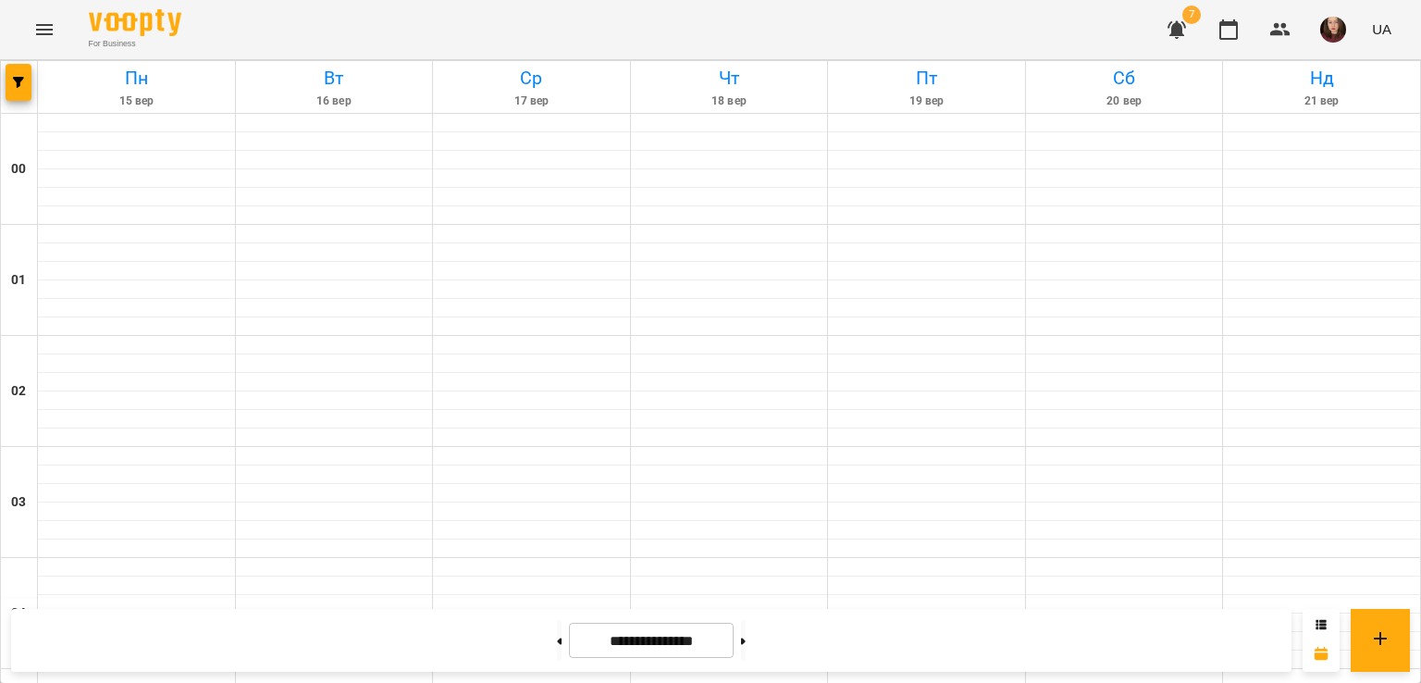
scroll to position [1624, 0]
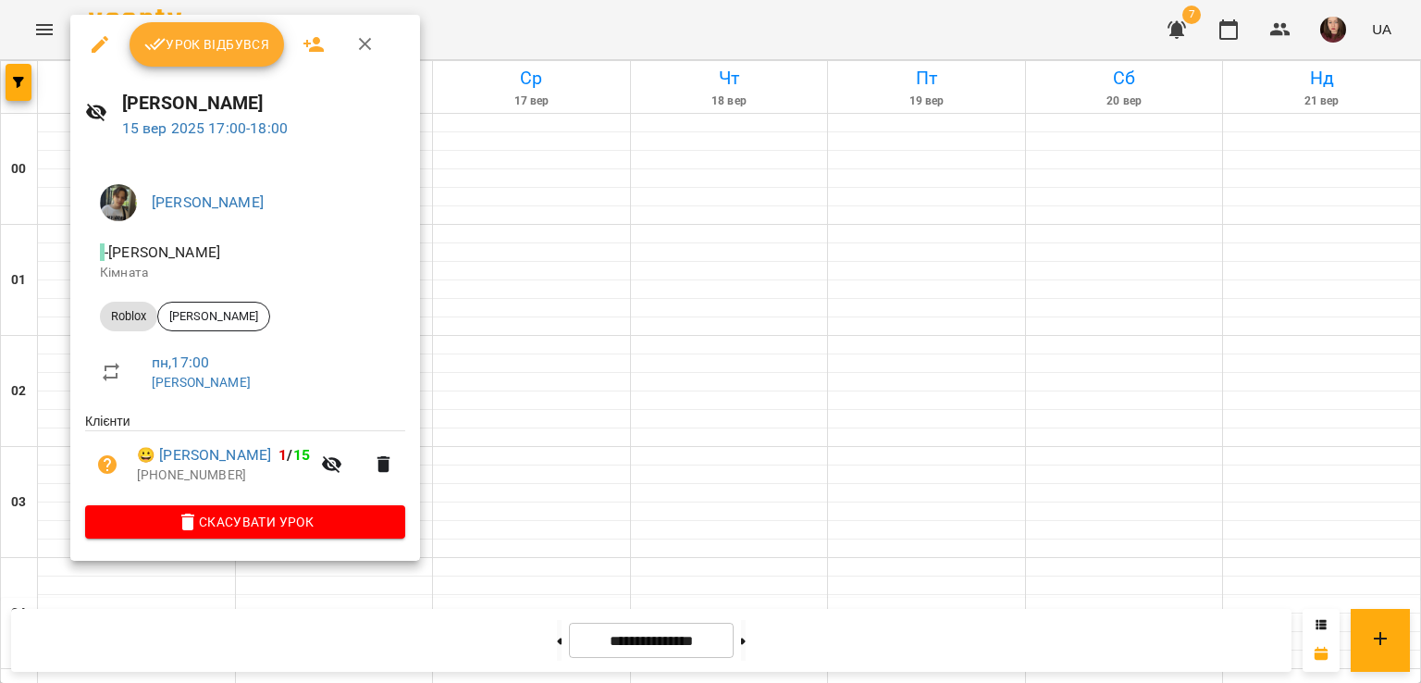
click at [565, 430] on div at bounding box center [710, 341] width 1421 height 683
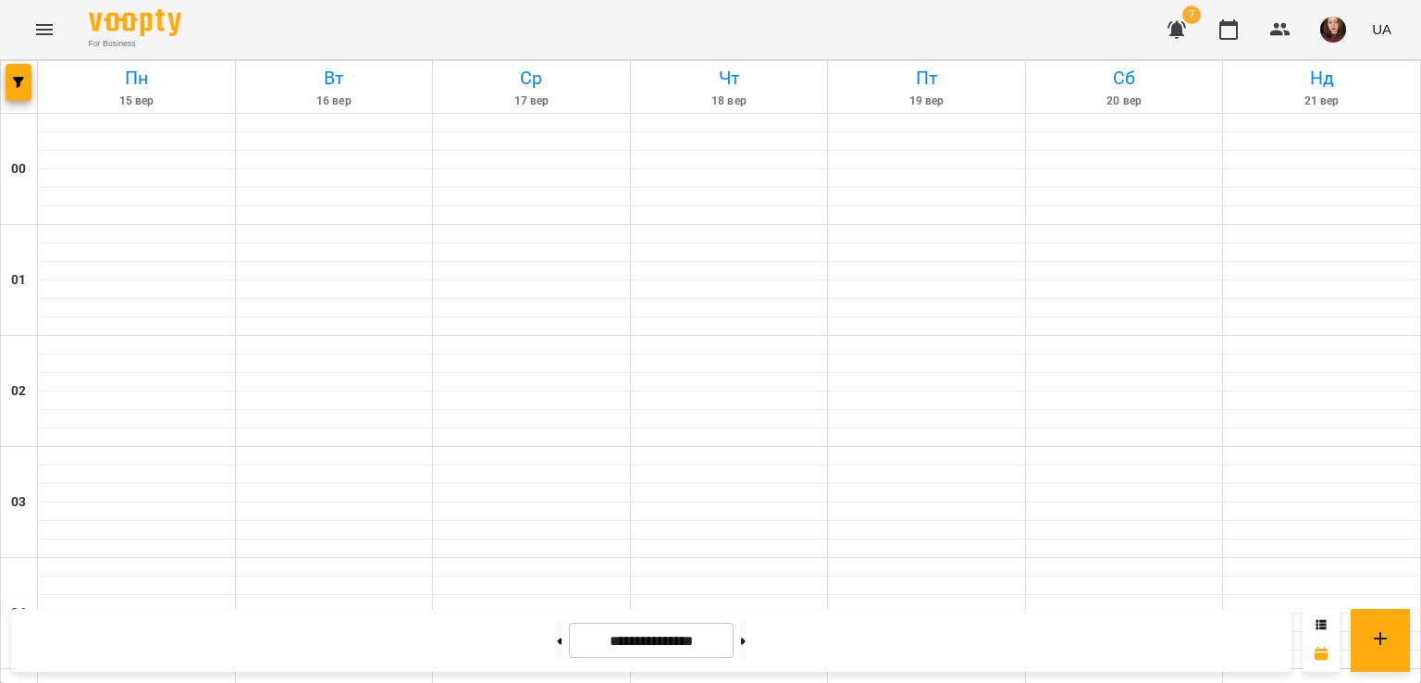
scroll to position [1994, 0]
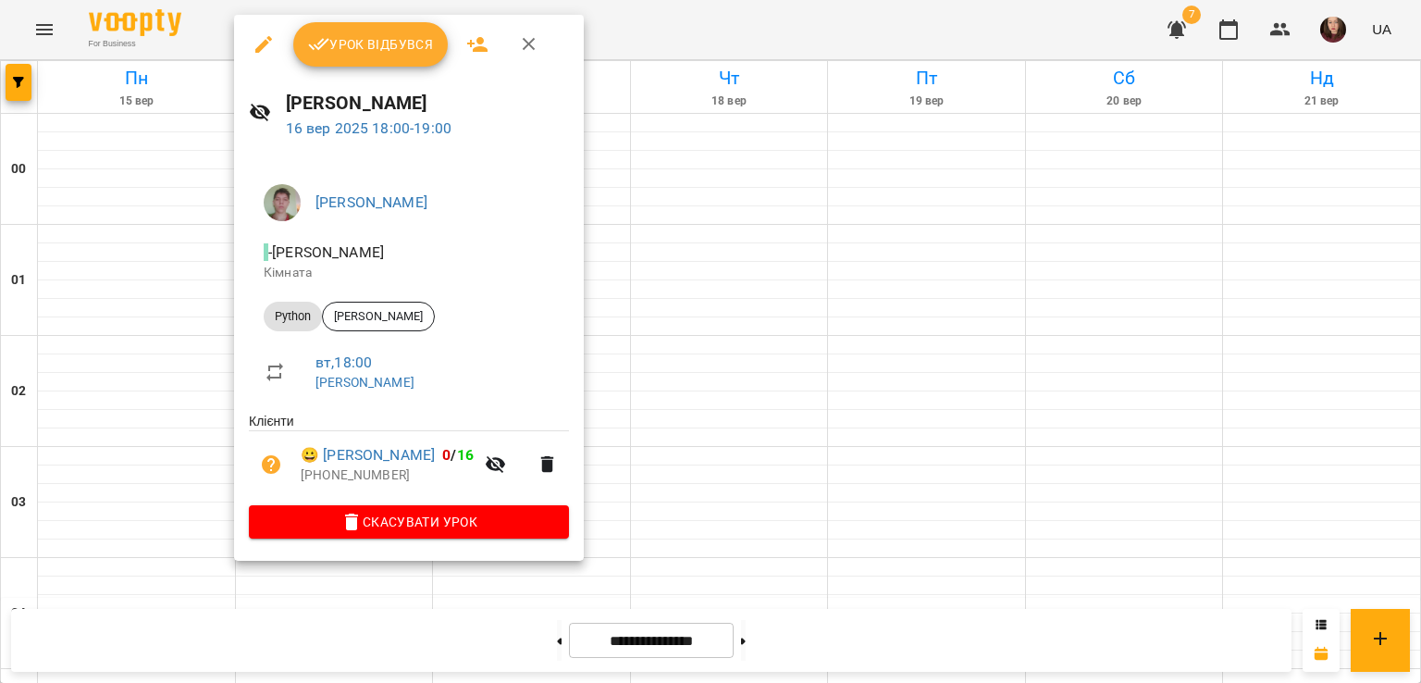
click at [689, 278] on div at bounding box center [710, 341] width 1421 height 683
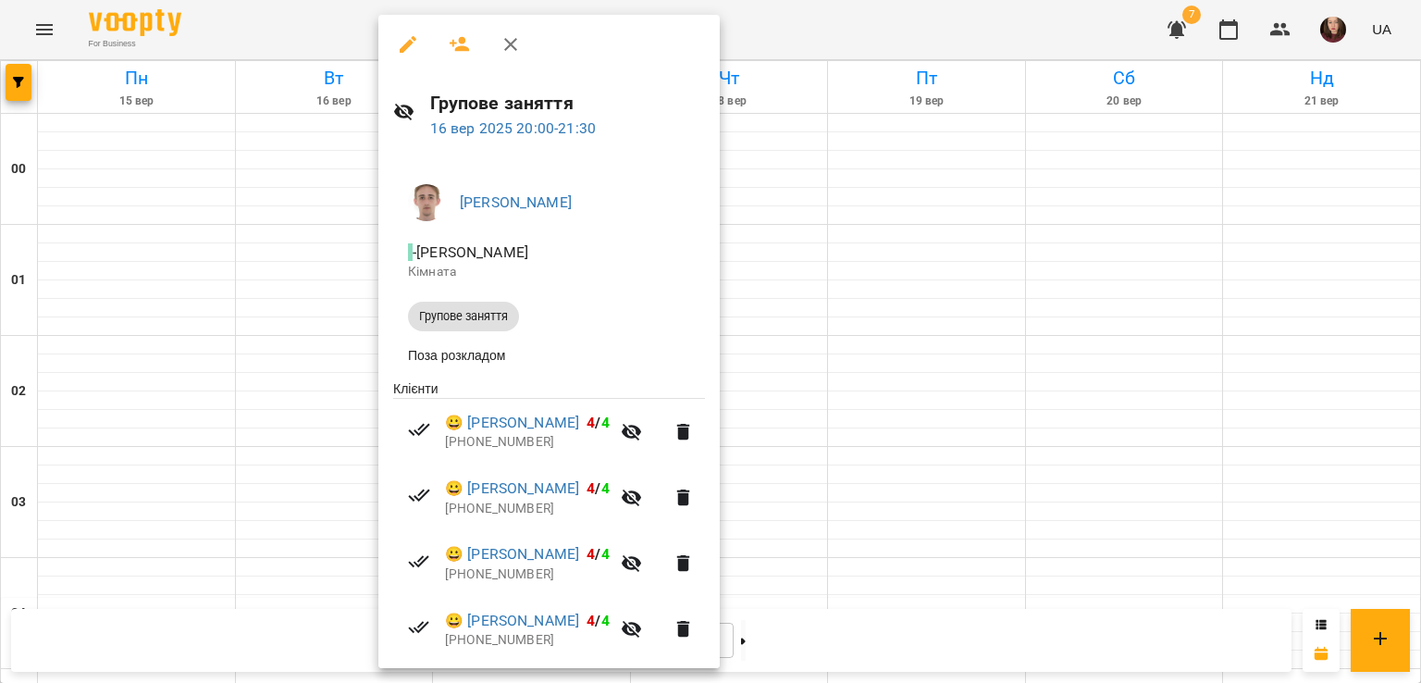
click at [872, 254] on div at bounding box center [710, 341] width 1421 height 683
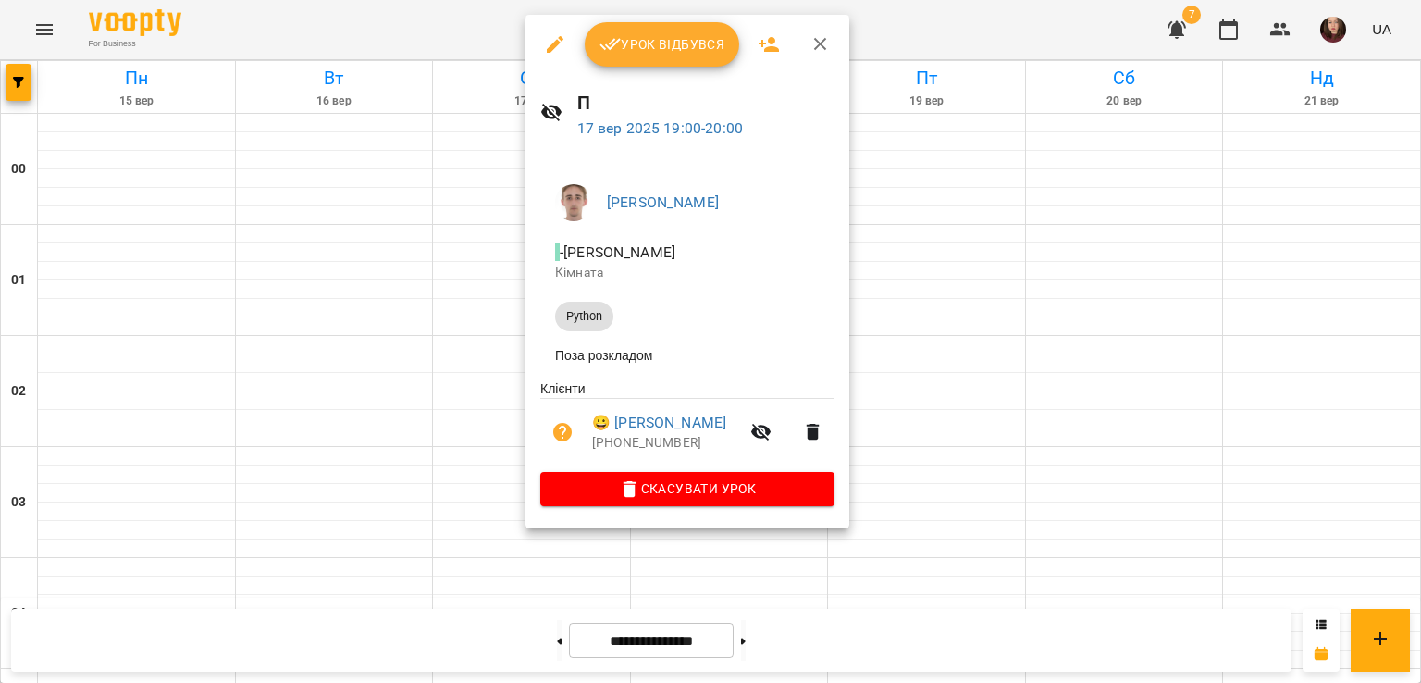
click at [501, 253] on div at bounding box center [710, 341] width 1421 height 683
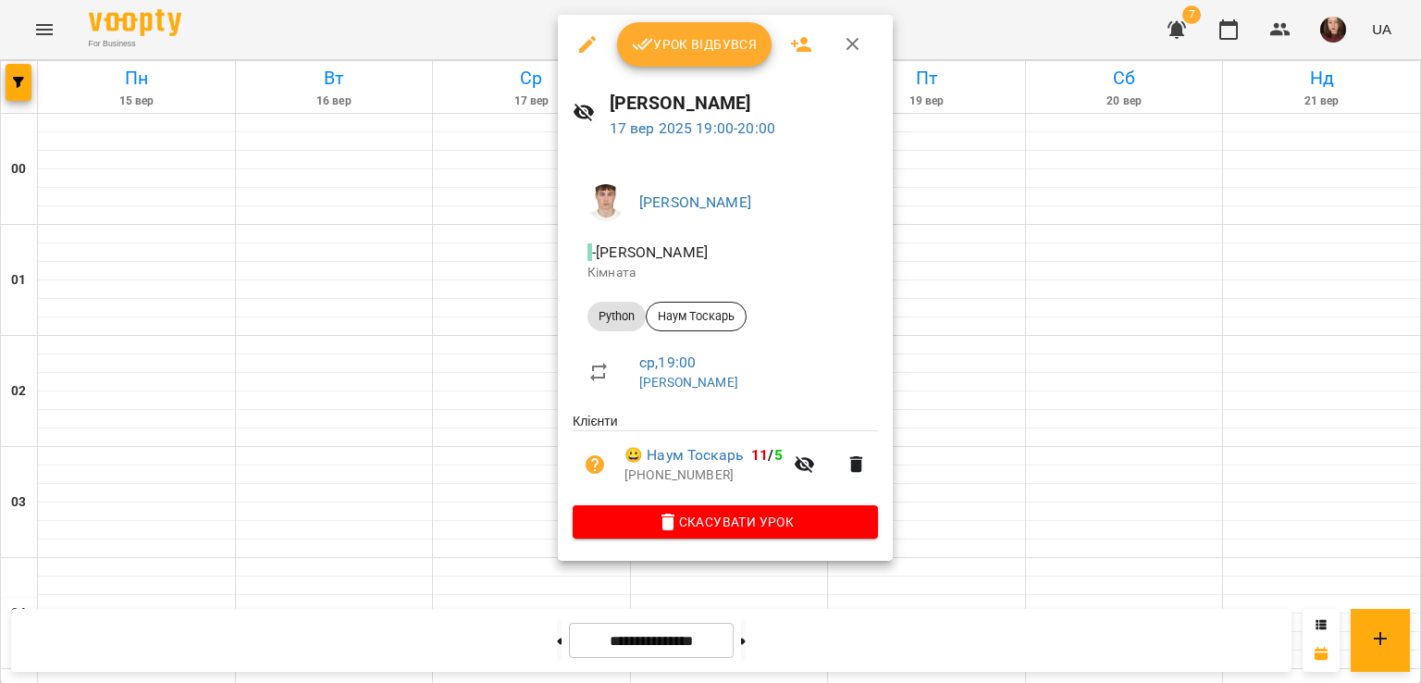
click at [441, 345] on div at bounding box center [710, 341] width 1421 height 683
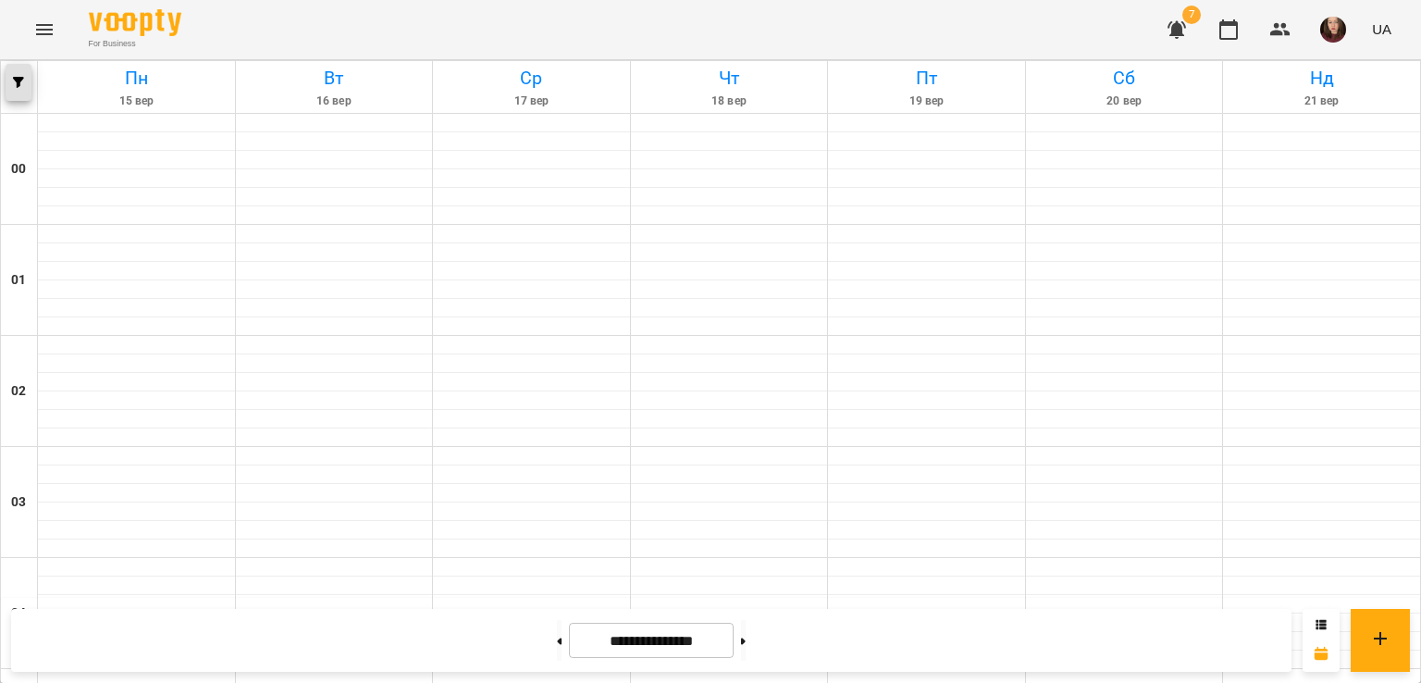
click at [22, 84] on icon "button" at bounding box center [18, 82] width 11 height 11
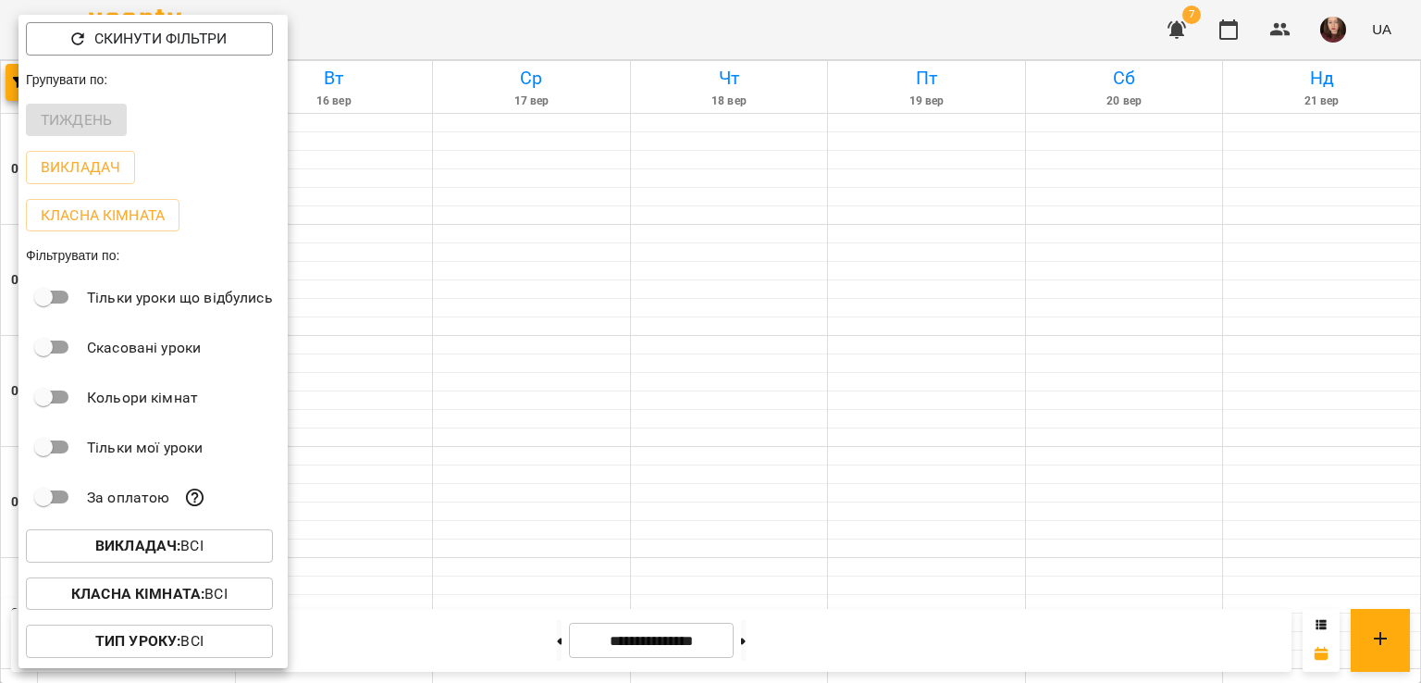
click at [118, 550] on b "Викладач :" at bounding box center [137, 546] width 85 height 18
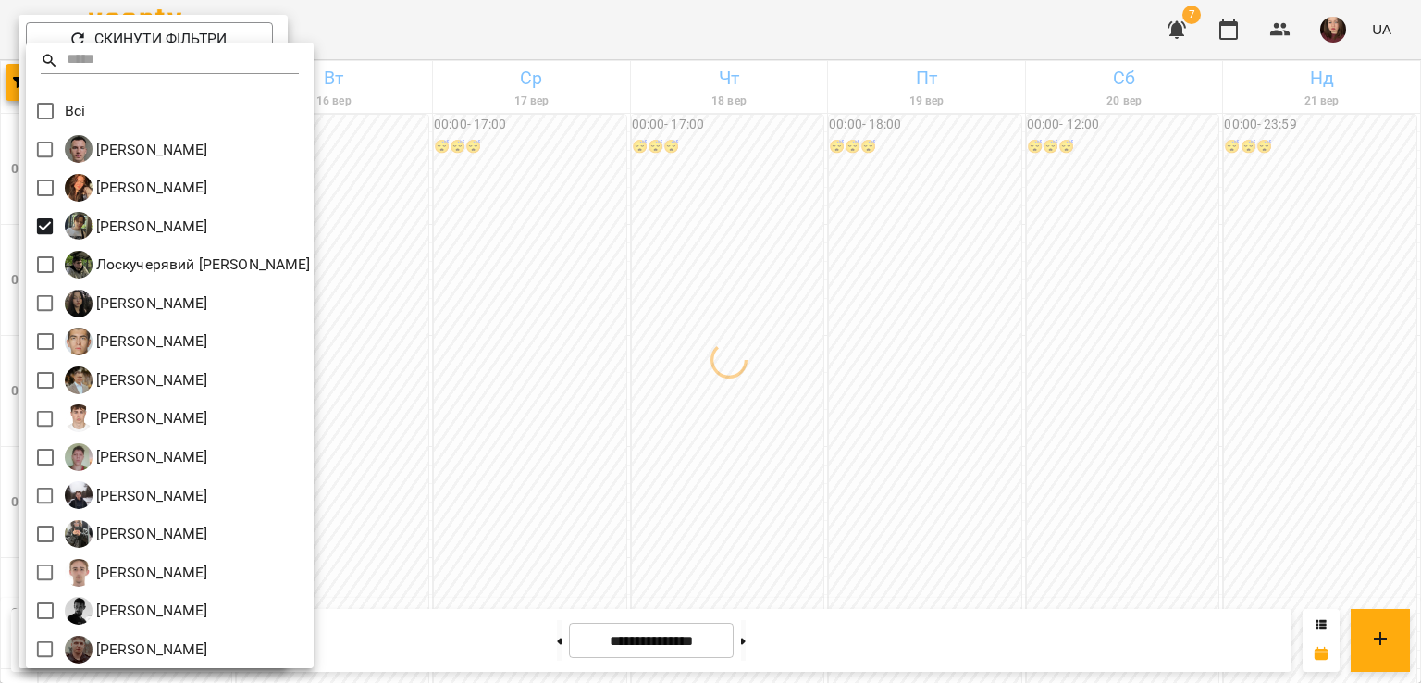
click at [588, 341] on div at bounding box center [710, 341] width 1421 height 683
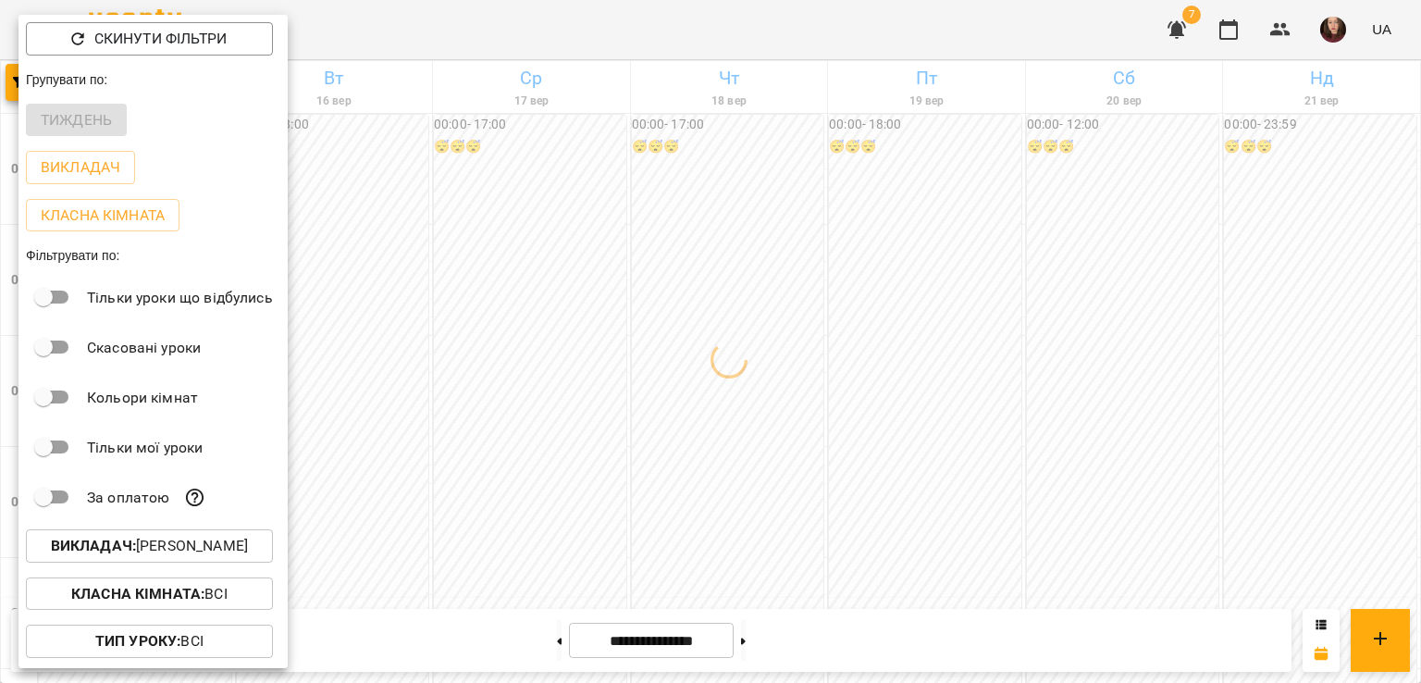
click at [581, 367] on div at bounding box center [710, 341] width 1421 height 683
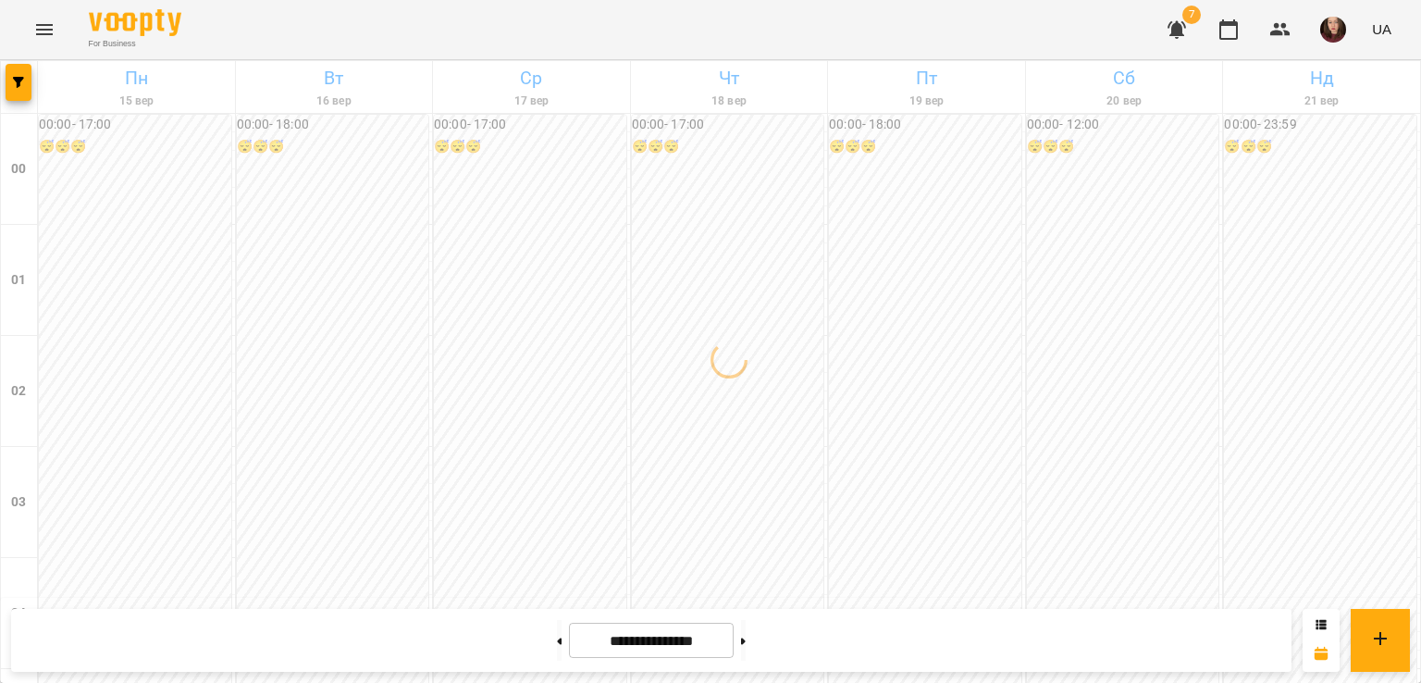
scroll to position [1809, 0]
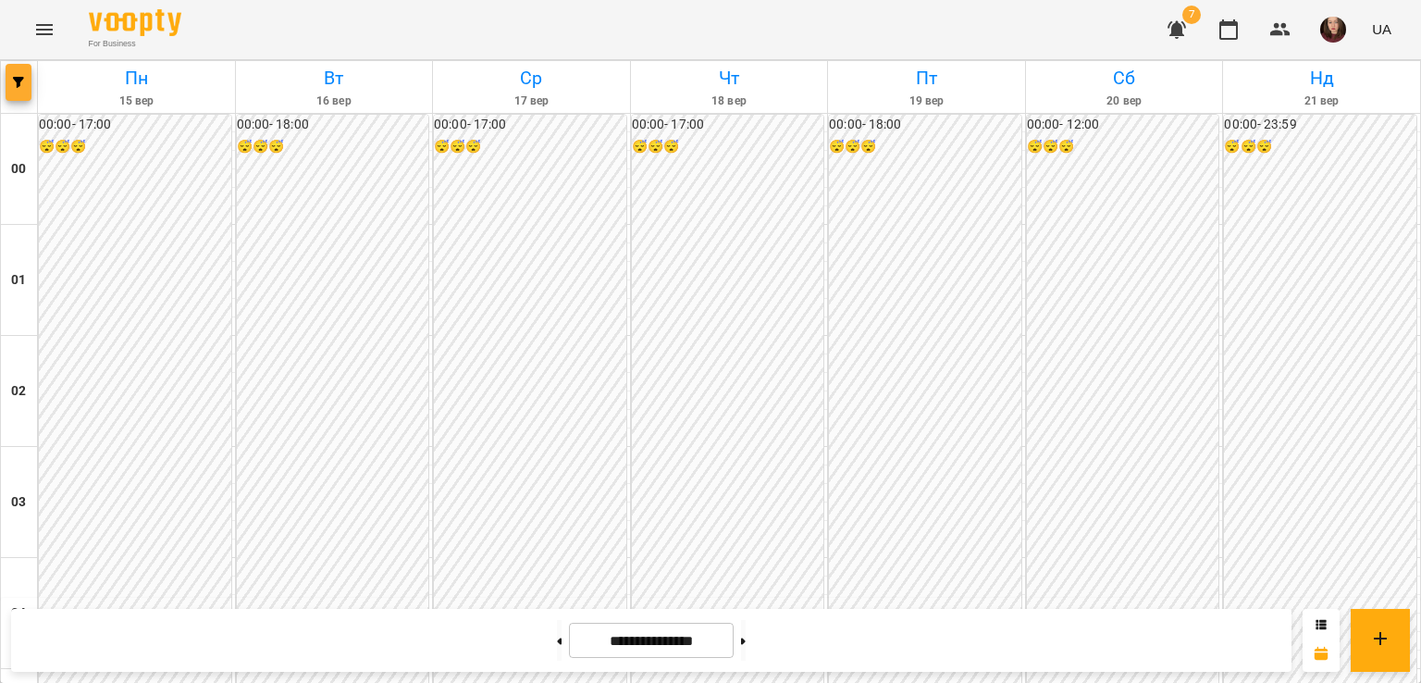
click at [24, 85] on span "button" at bounding box center [19, 82] width 26 height 11
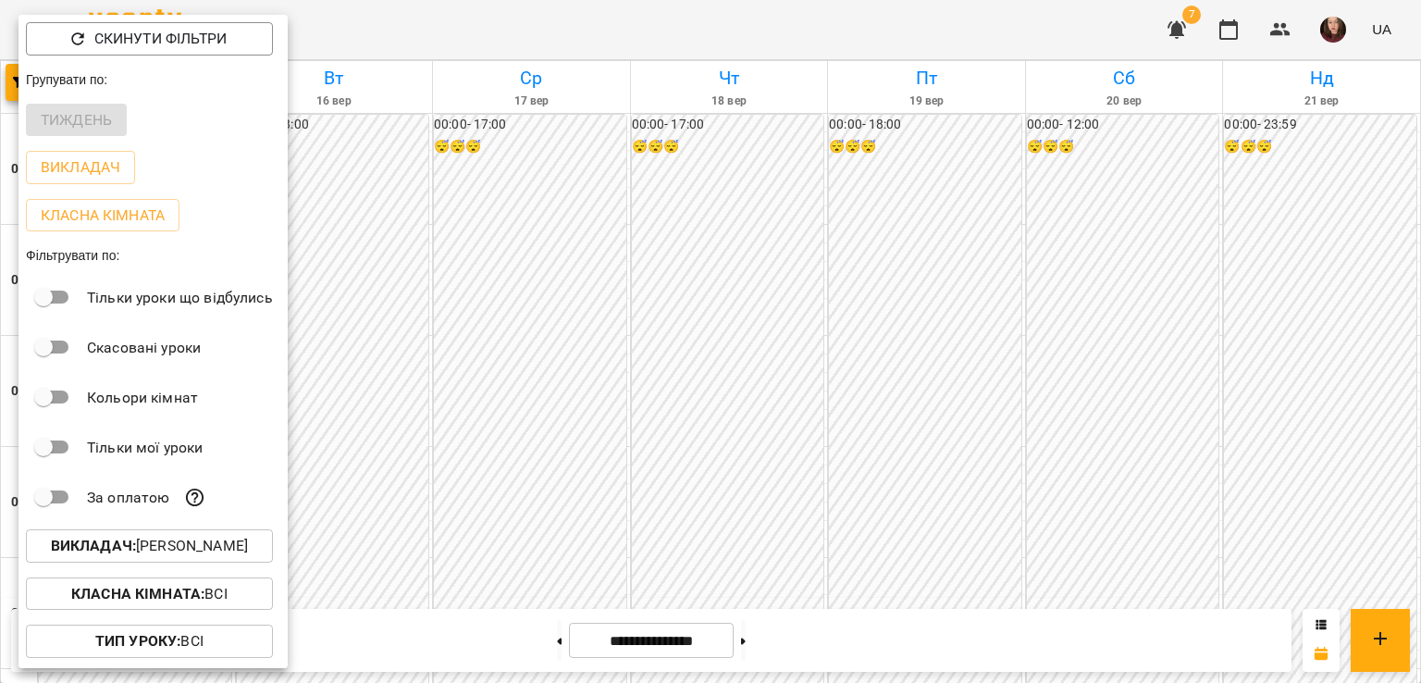
click at [230, 545] on p "Викладач : Зарічний Василь Олегович" at bounding box center [149, 546] width 197 height 22
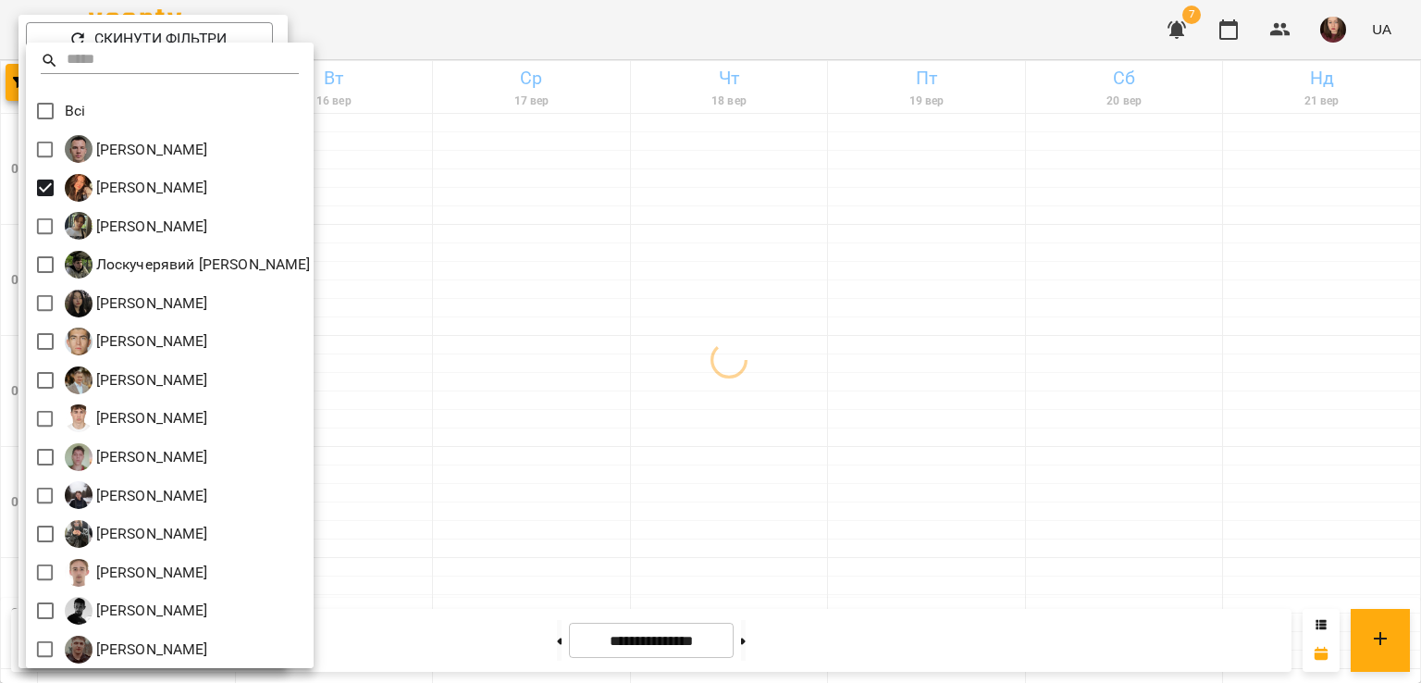
click at [618, 320] on div at bounding box center [710, 341] width 1421 height 683
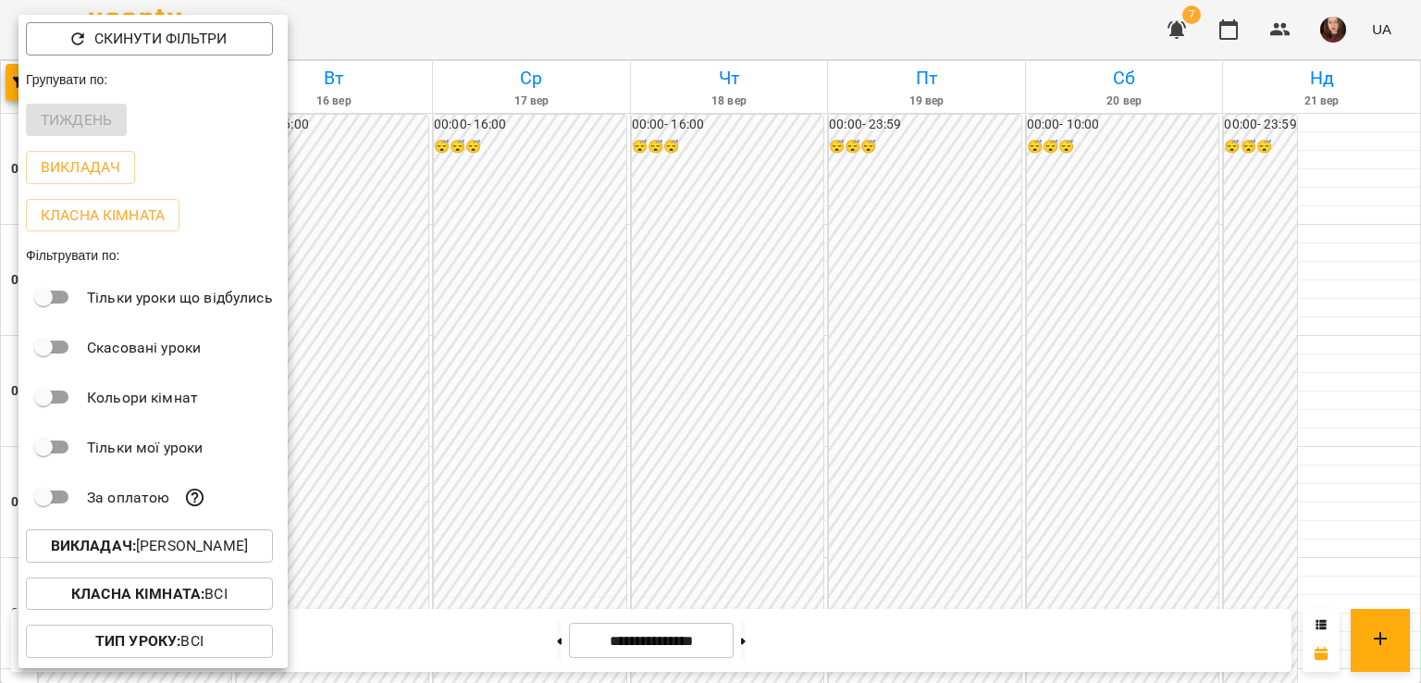
click at [618, 320] on div at bounding box center [710, 341] width 1421 height 683
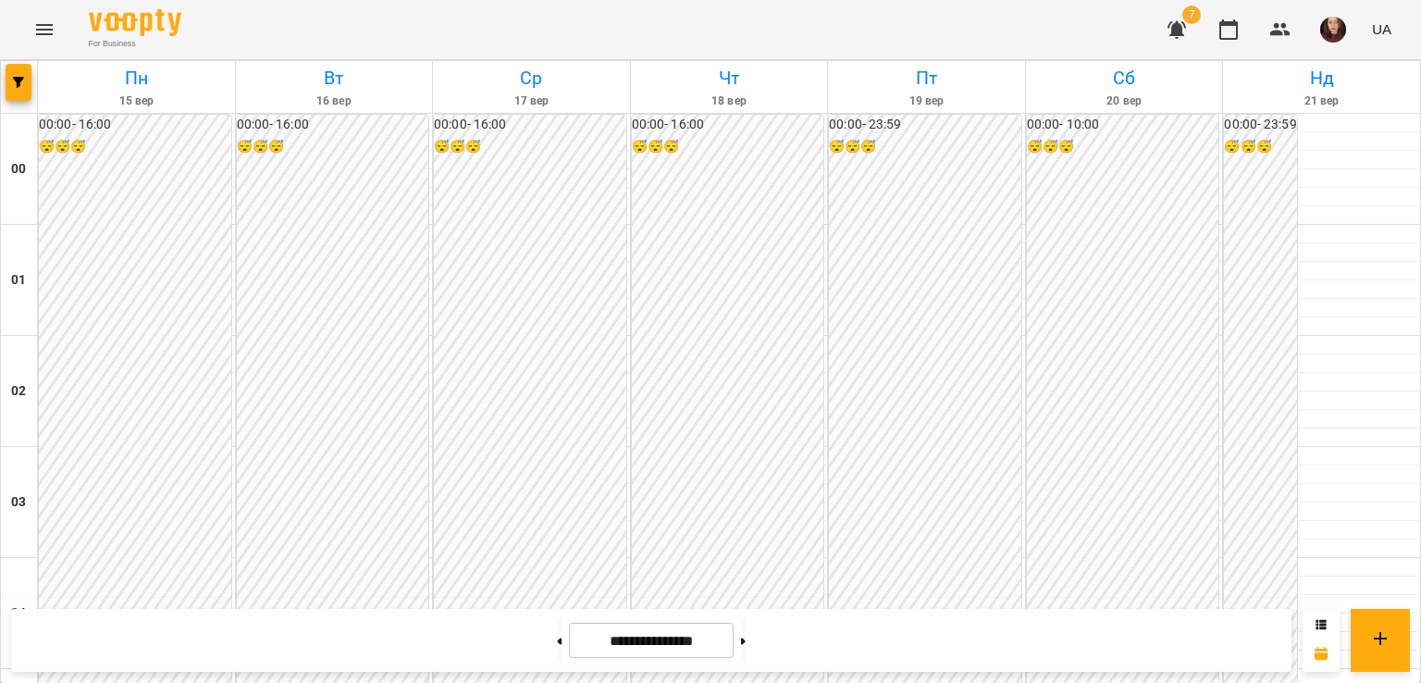
click at [35, 43] on button "Menu" at bounding box center [44, 29] width 44 height 44
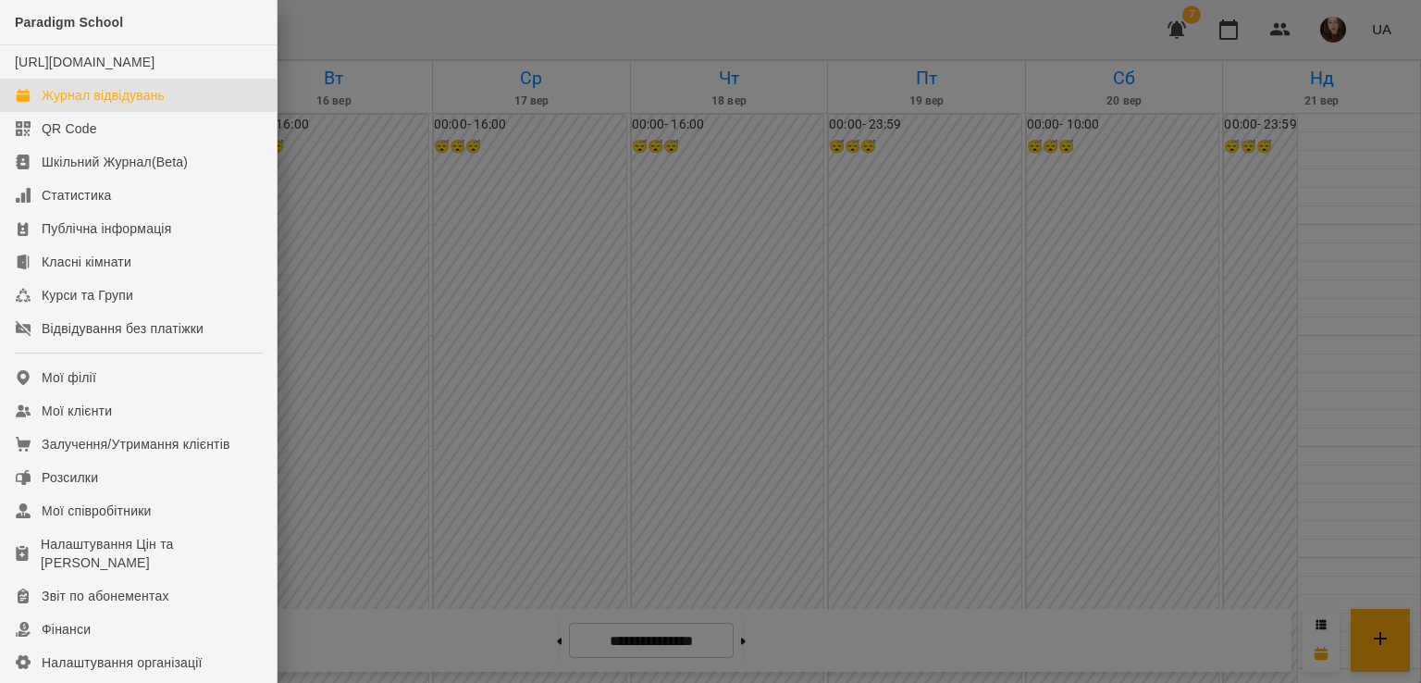
click at [192, 109] on link "Журнал відвідувань" at bounding box center [138, 95] width 277 height 33
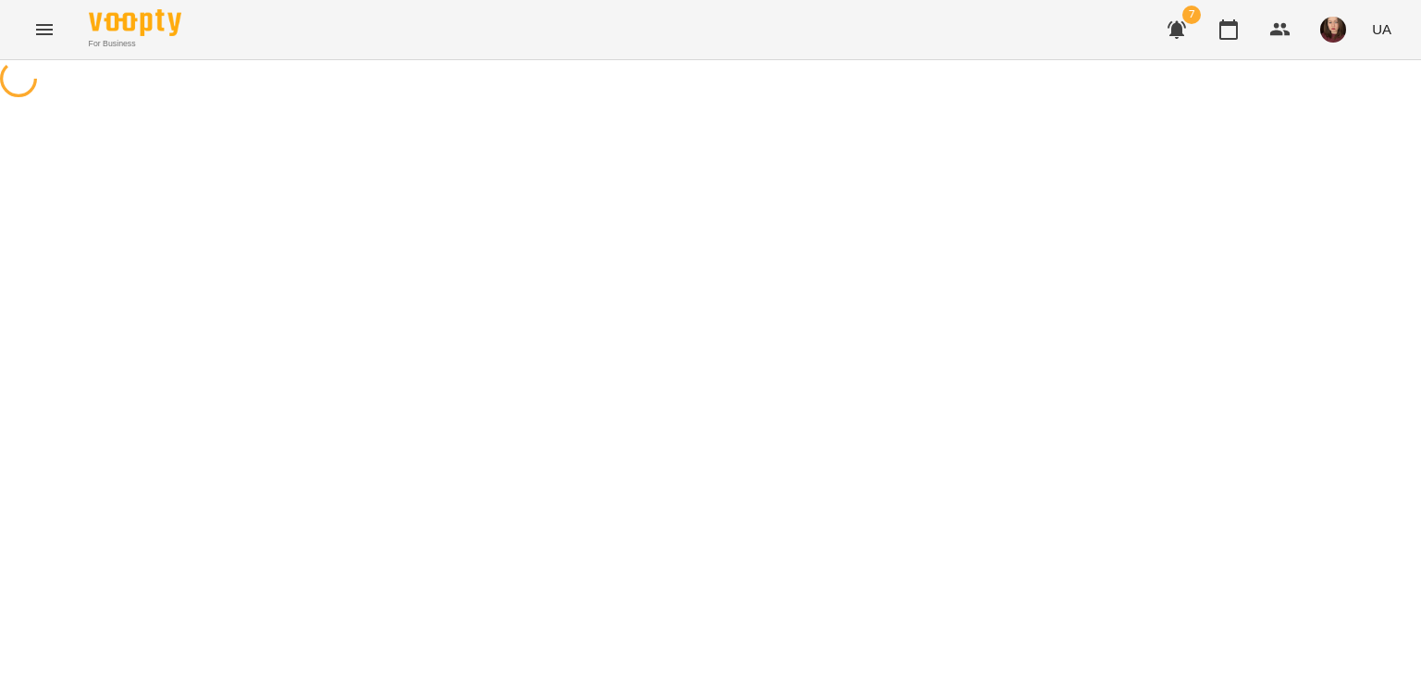
click at [43, 25] on icon "Menu" at bounding box center [44, 29] width 17 height 11
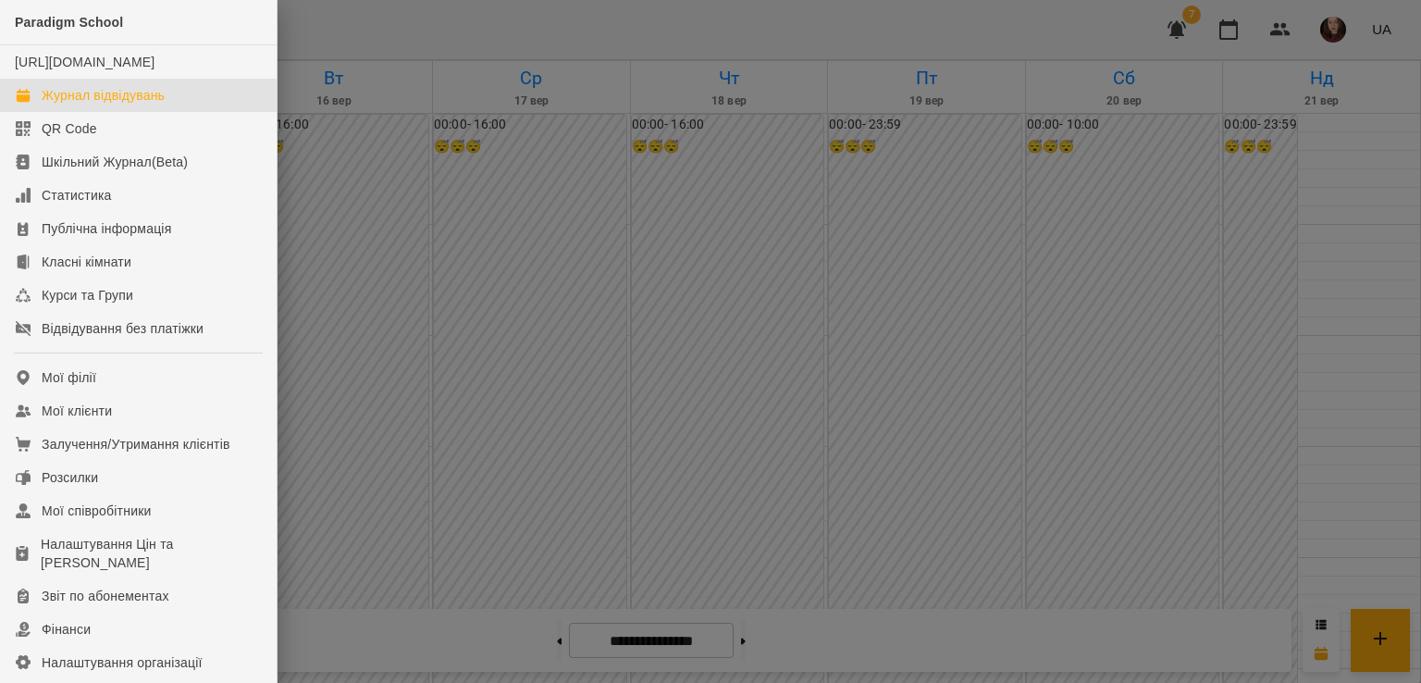
click at [317, 253] on div at bounding box center [710, 341] width 1421 height 683
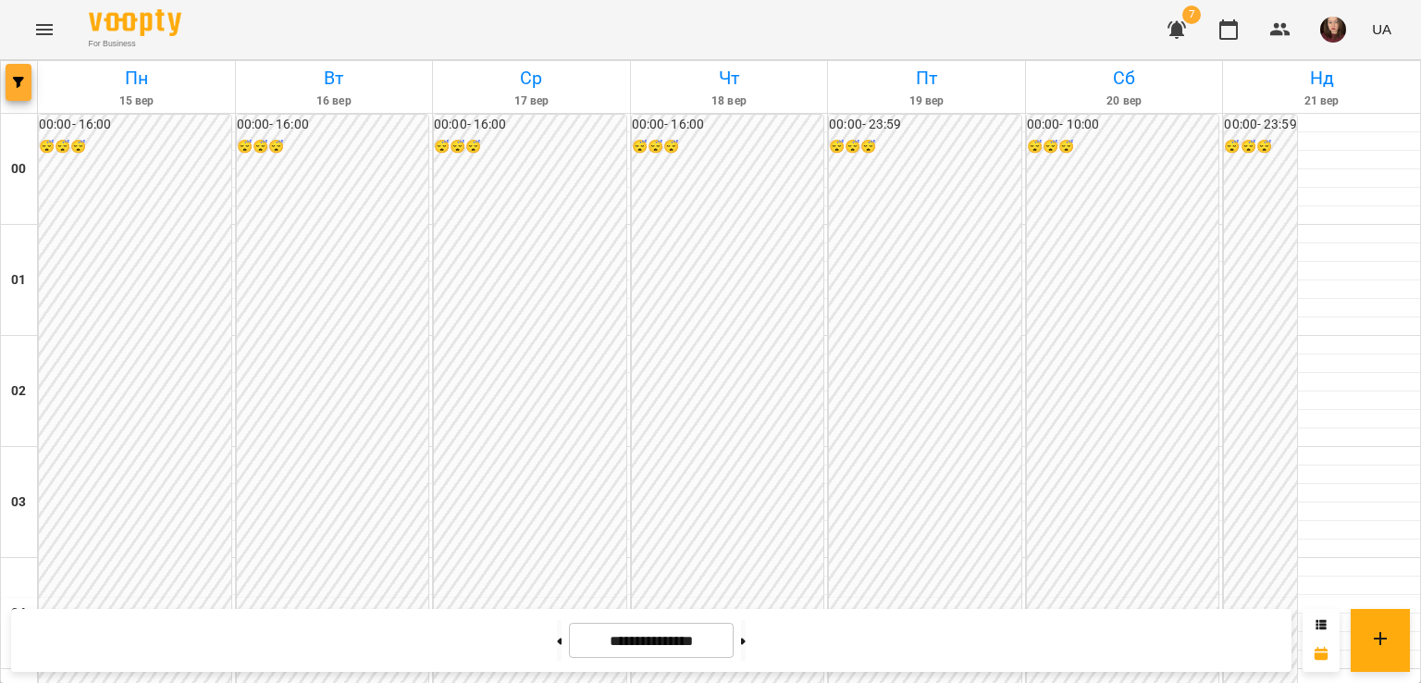
click at [18, 69] on button "button" at bounding box center [19, 82] width 26 height 37
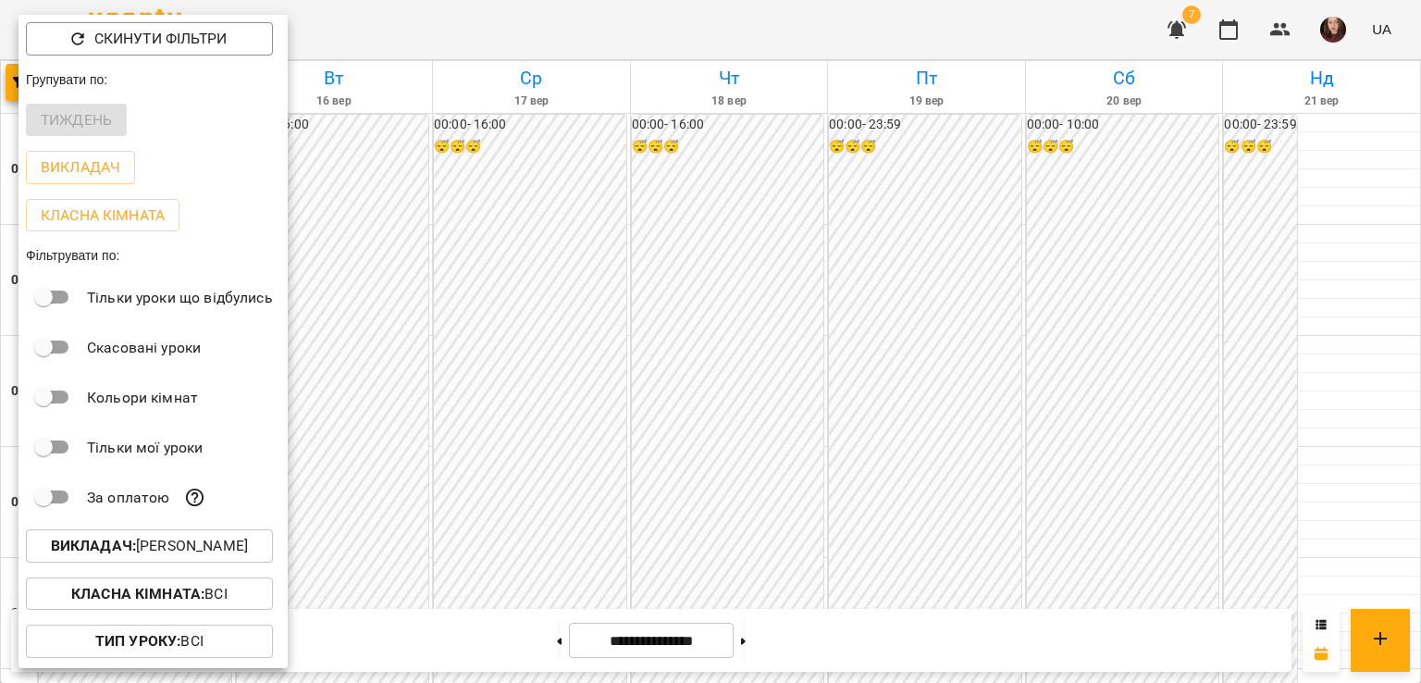
click at [161, 549] on p "Викладач : Беліменко Вікторія Віталіївна" at bounding box center [149, 546] width 197 height 22
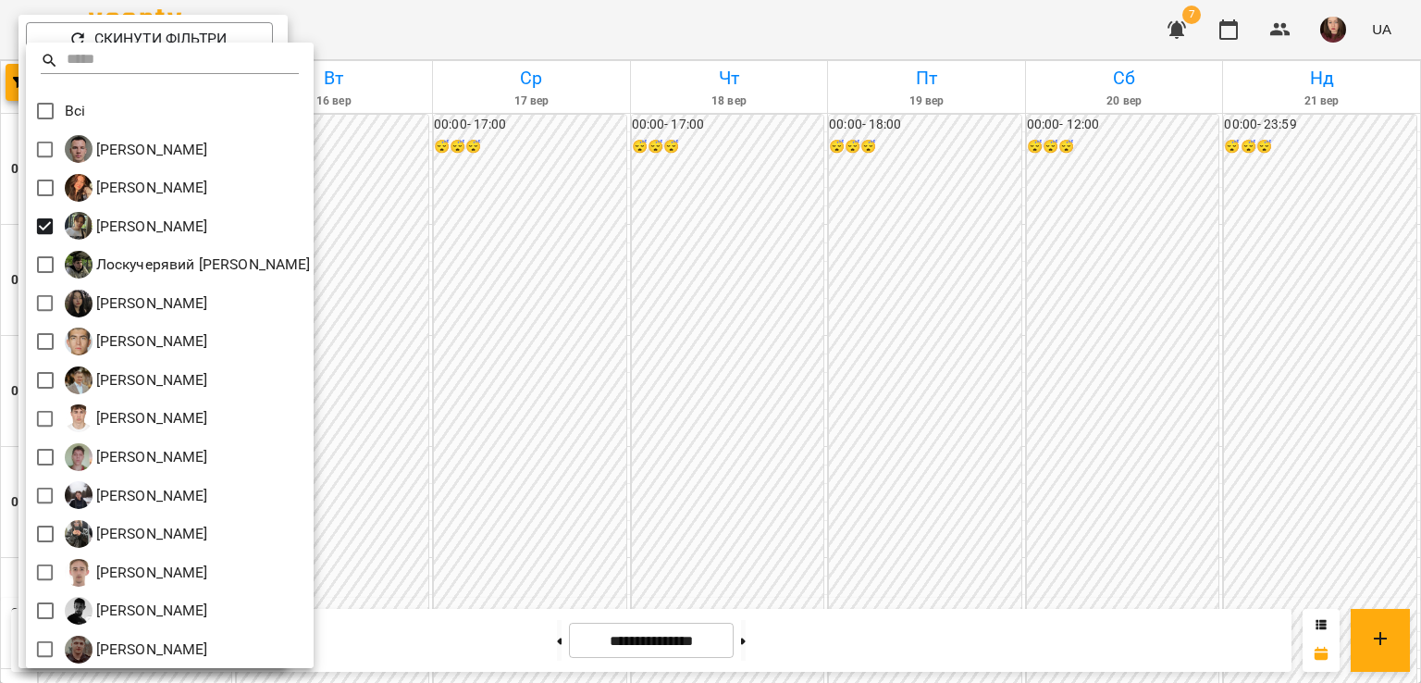
click at [528, 266] on div at bounding box center [710, 341] width 1421 height 683
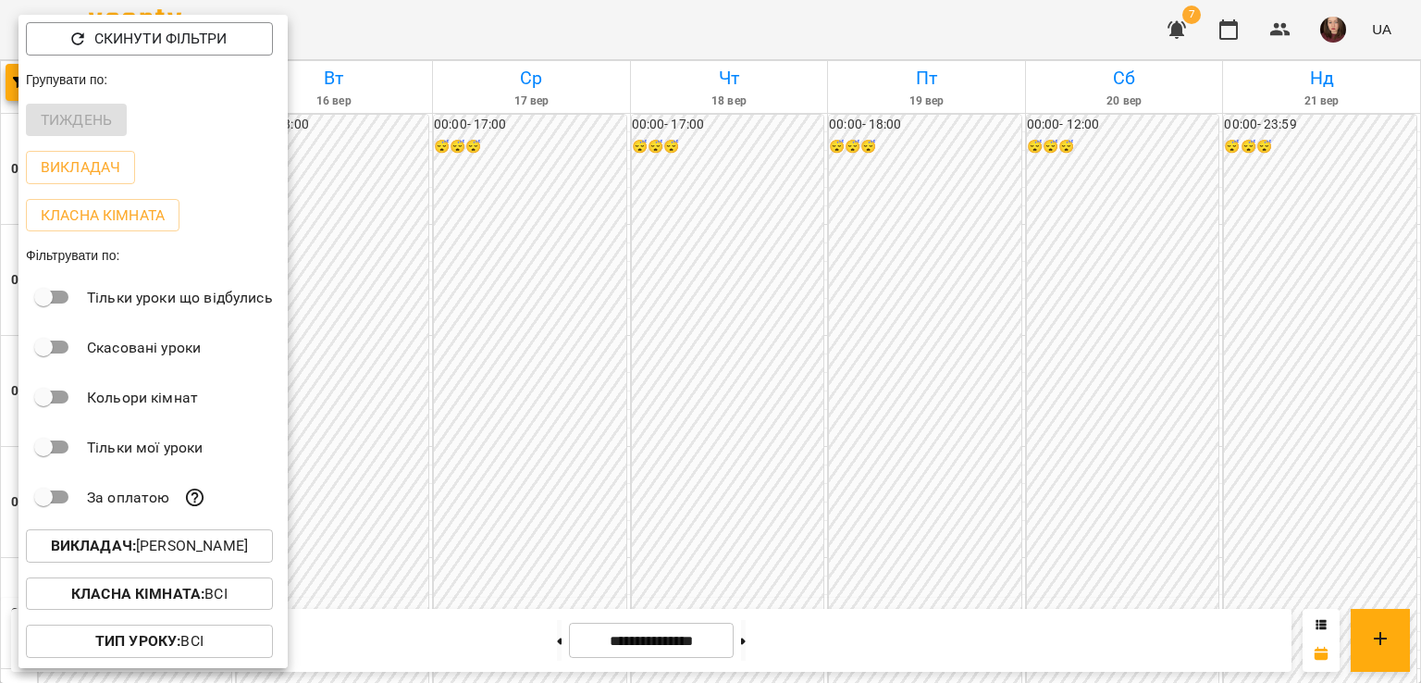
click at [518, 293] on div at bounding box center [710, 341] width 1421 height 683
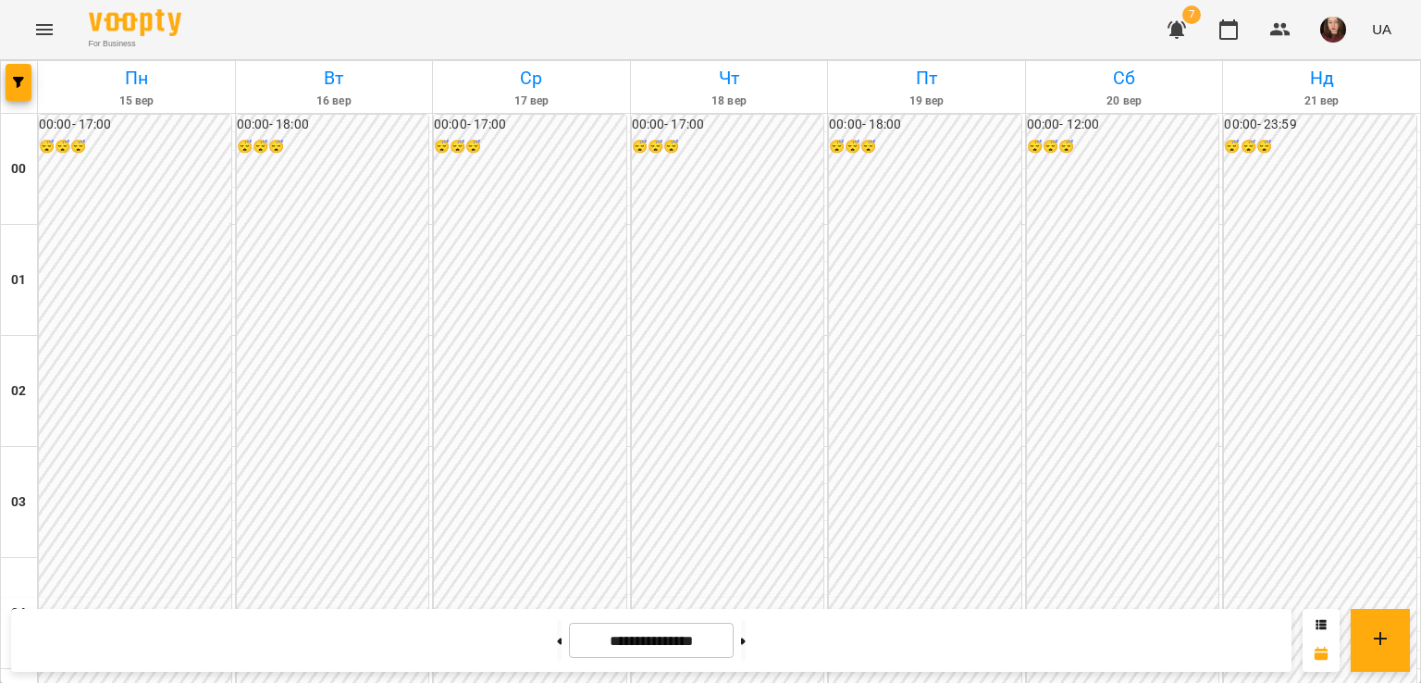
scroll to position [1758, 0]
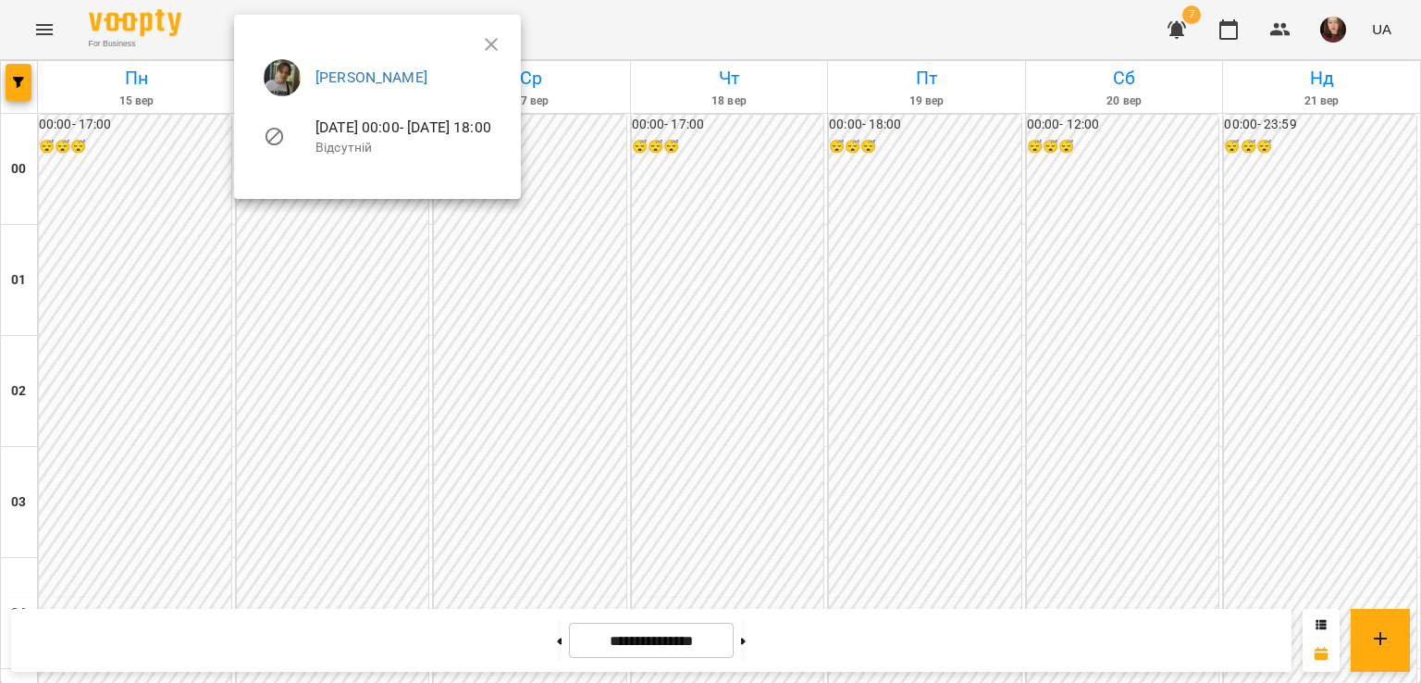
click at [37, 32] on div at bounding box center [710, 341] width 1421 height 683
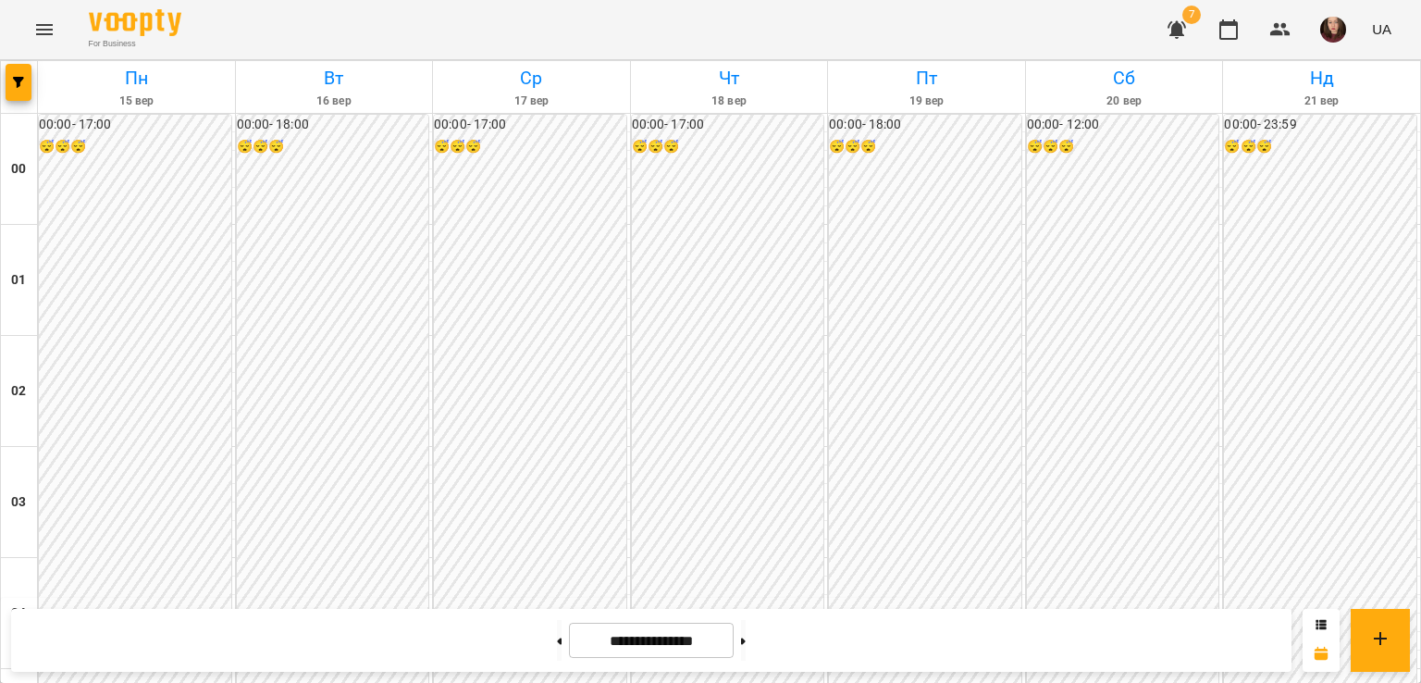
click at [48, 26] on icon "Menu" at bounding box center [44, 30] width 22 height 22
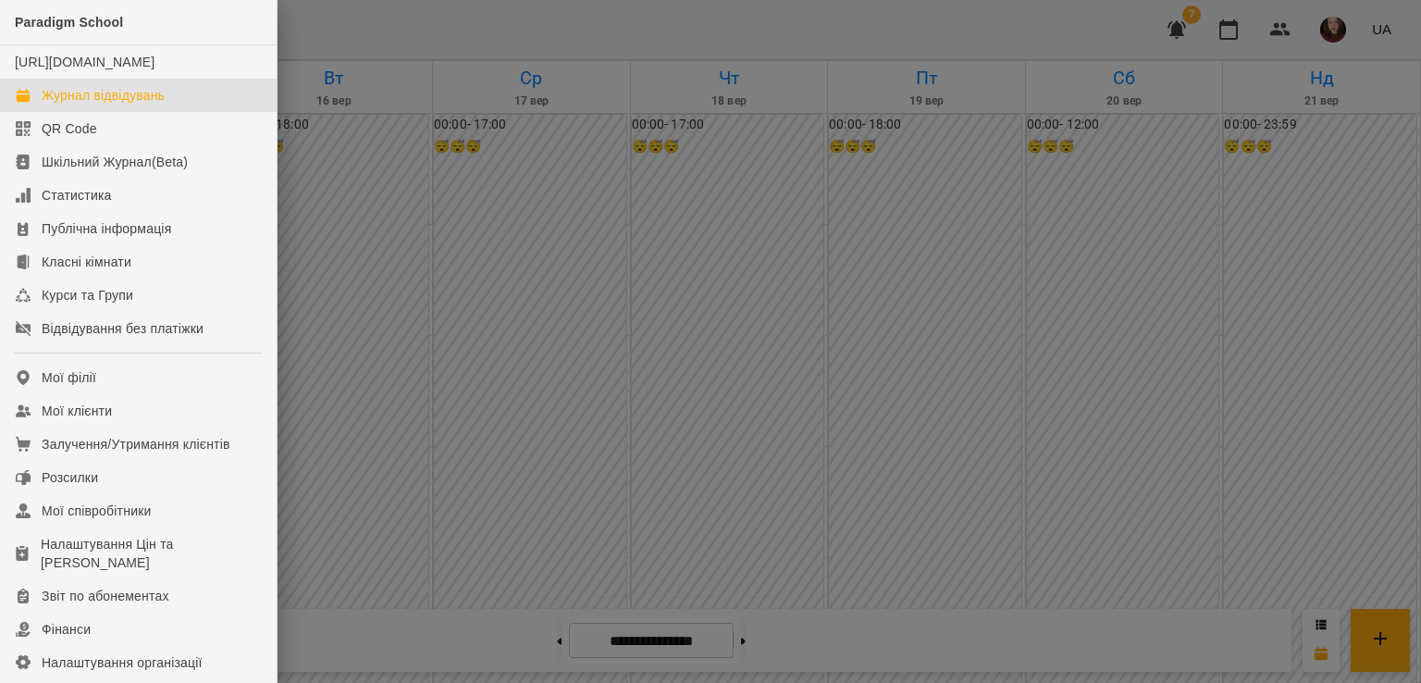
click at [158, 105] on div "Журнал відвідувань" at bounding box center [103, 95] width 123 height 19
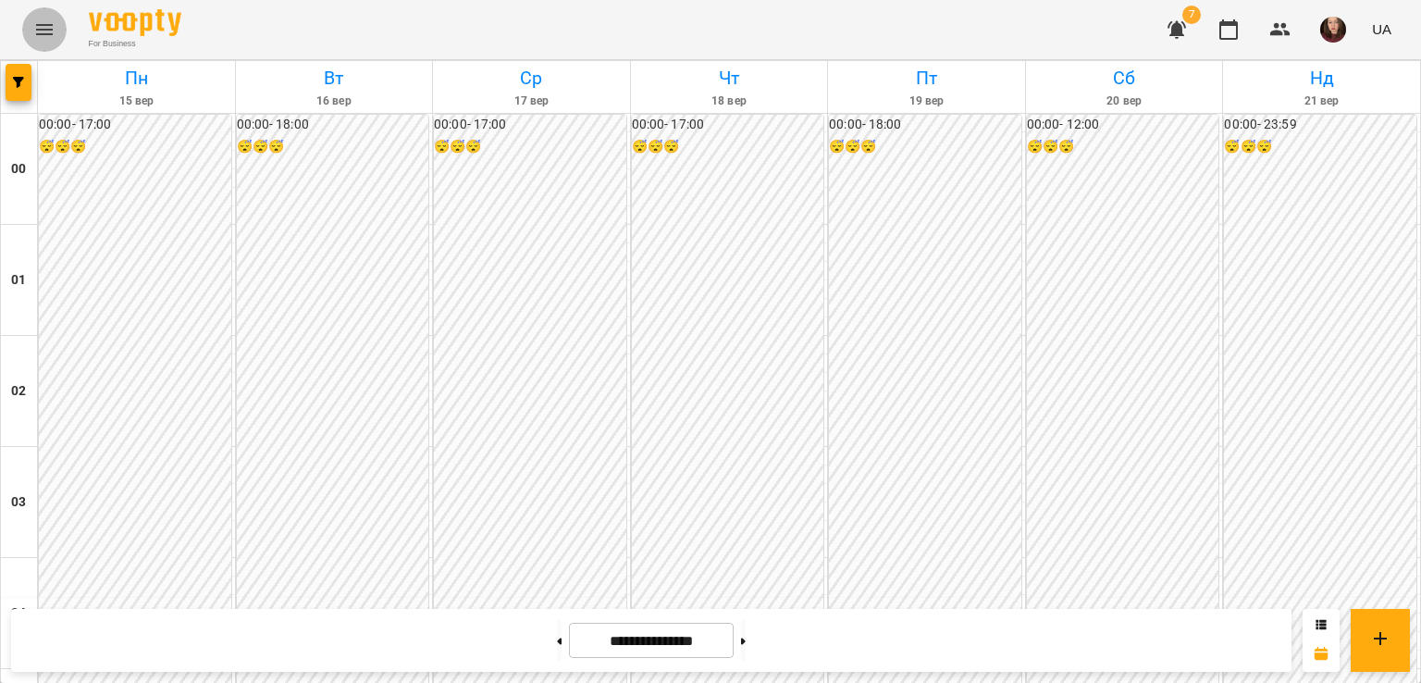
click at [38, 25] on icon "Menu" at bounding box center [44, 29] width 17 height 11
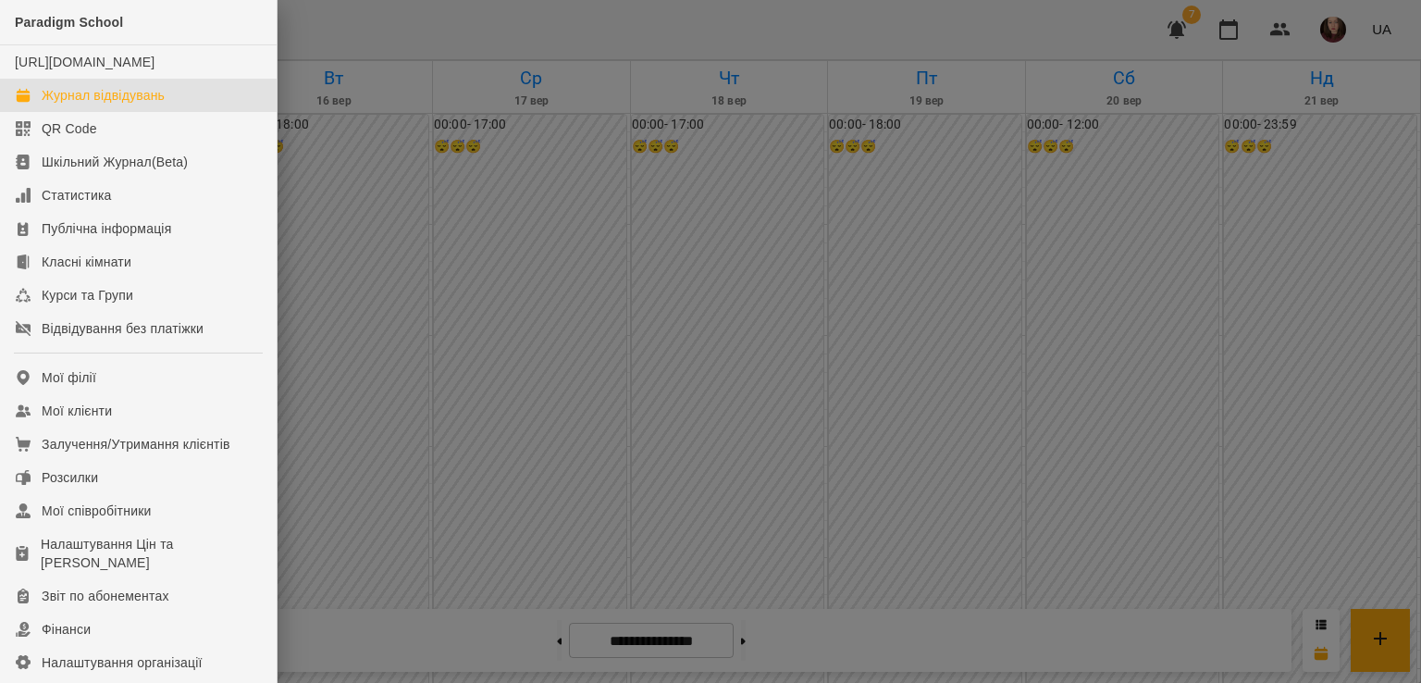
click at [133, 105] on div "Журнал відвідувань" at bounding box center [103, 95] width 123 height 19
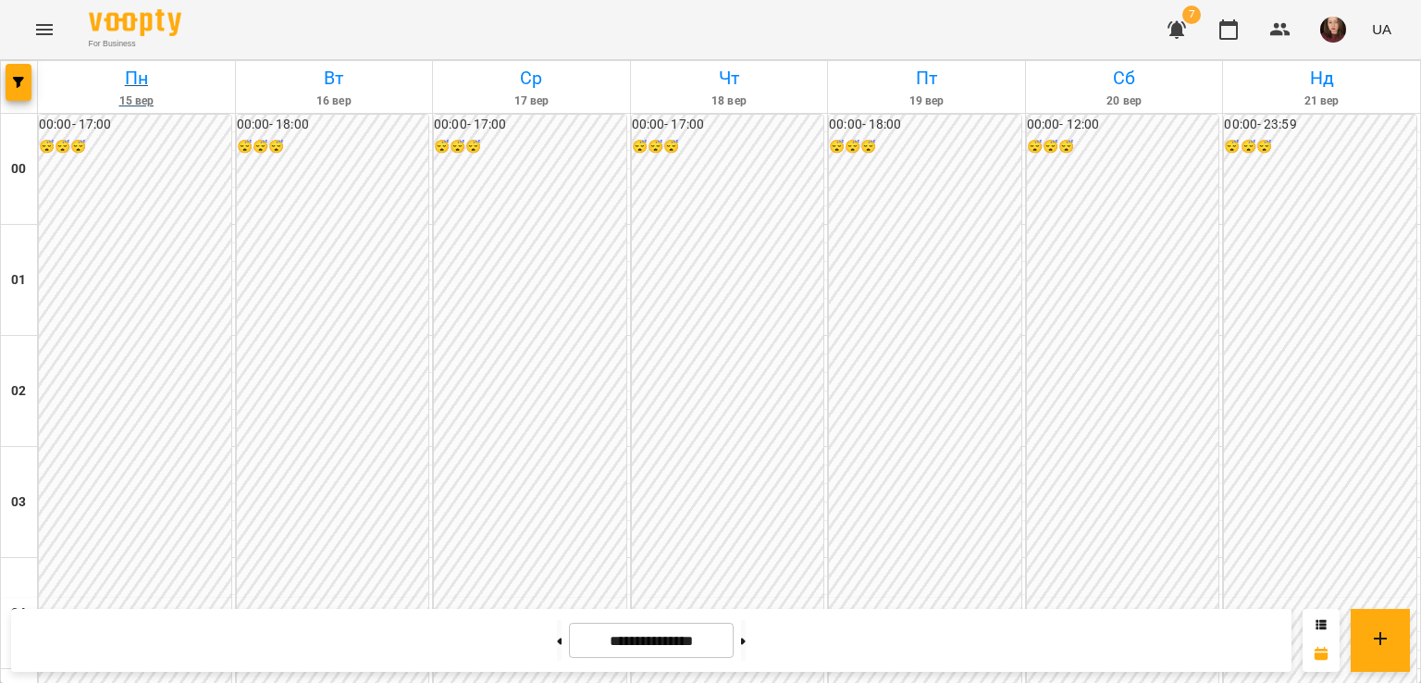
scroll to position [1295, 0]
click at [56, 38] on button "Menu" at bounding box center [44, 29] width 44 height 44
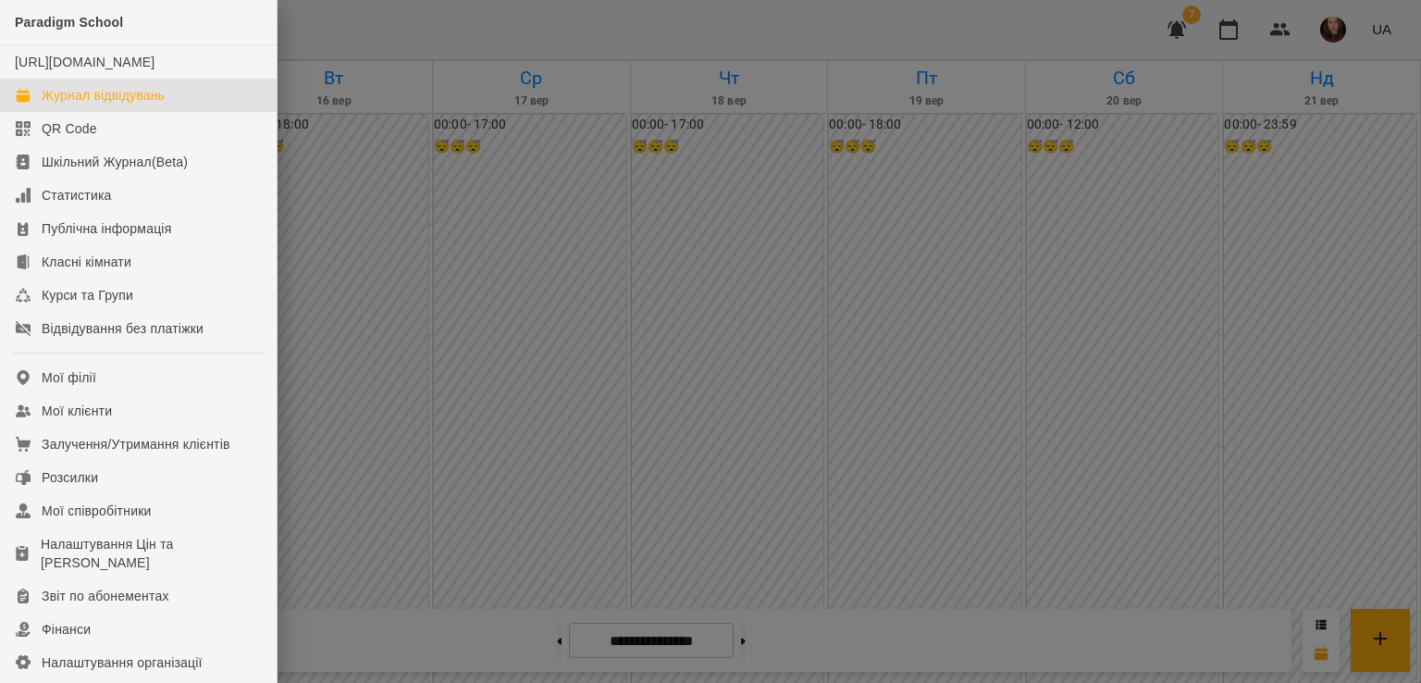
click at [430, 317] on div at bounding box center [710, 341] width 1421 height 683
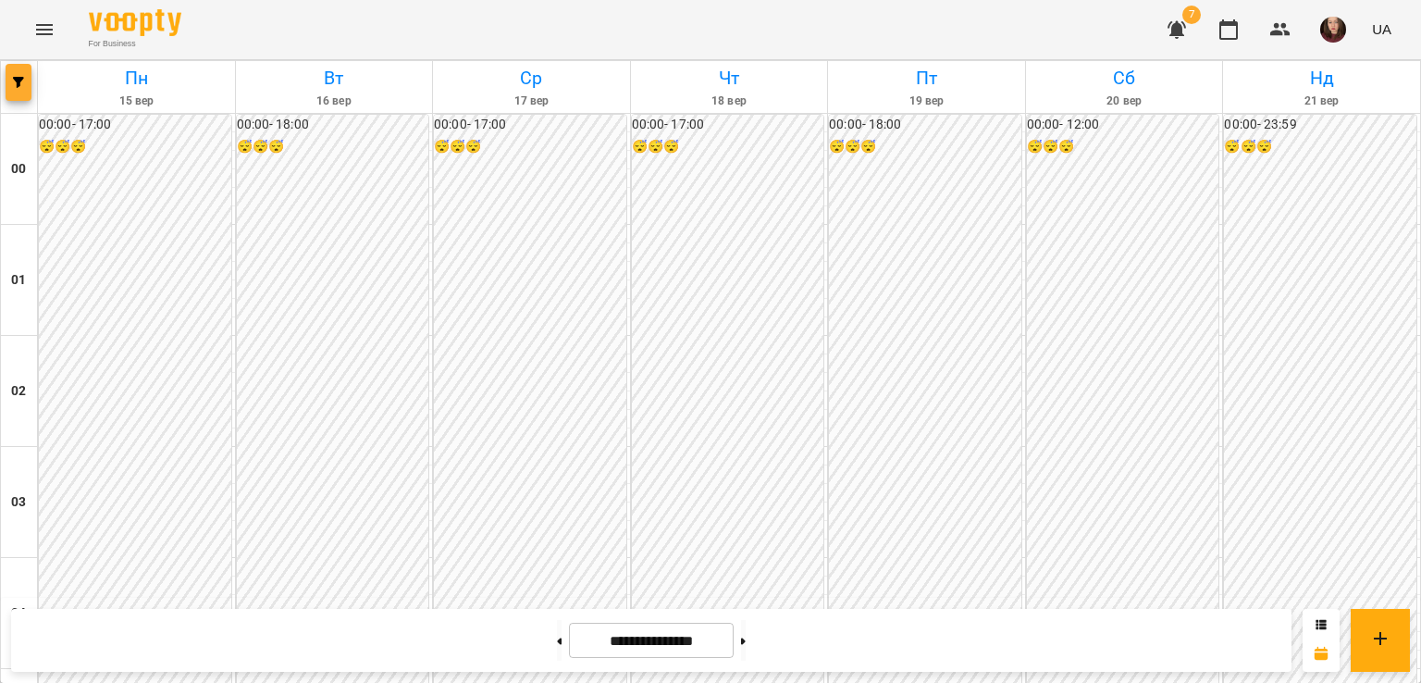
click at [11, 82] on span "button" at bounding box center [19, 82] width 26 height 11
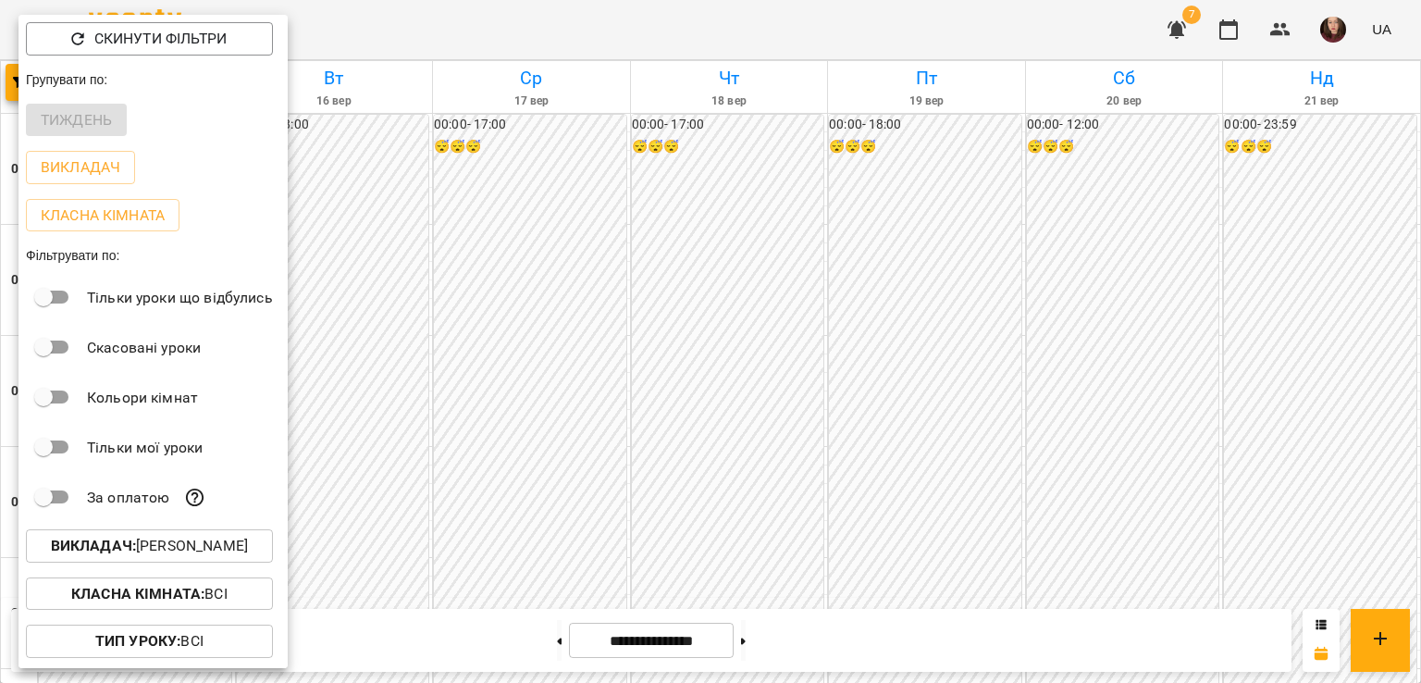
click at [142, 550] on p "Викладач : Зарічний Василь Олегович" at bounding box center [149, 546] width 197 height 22
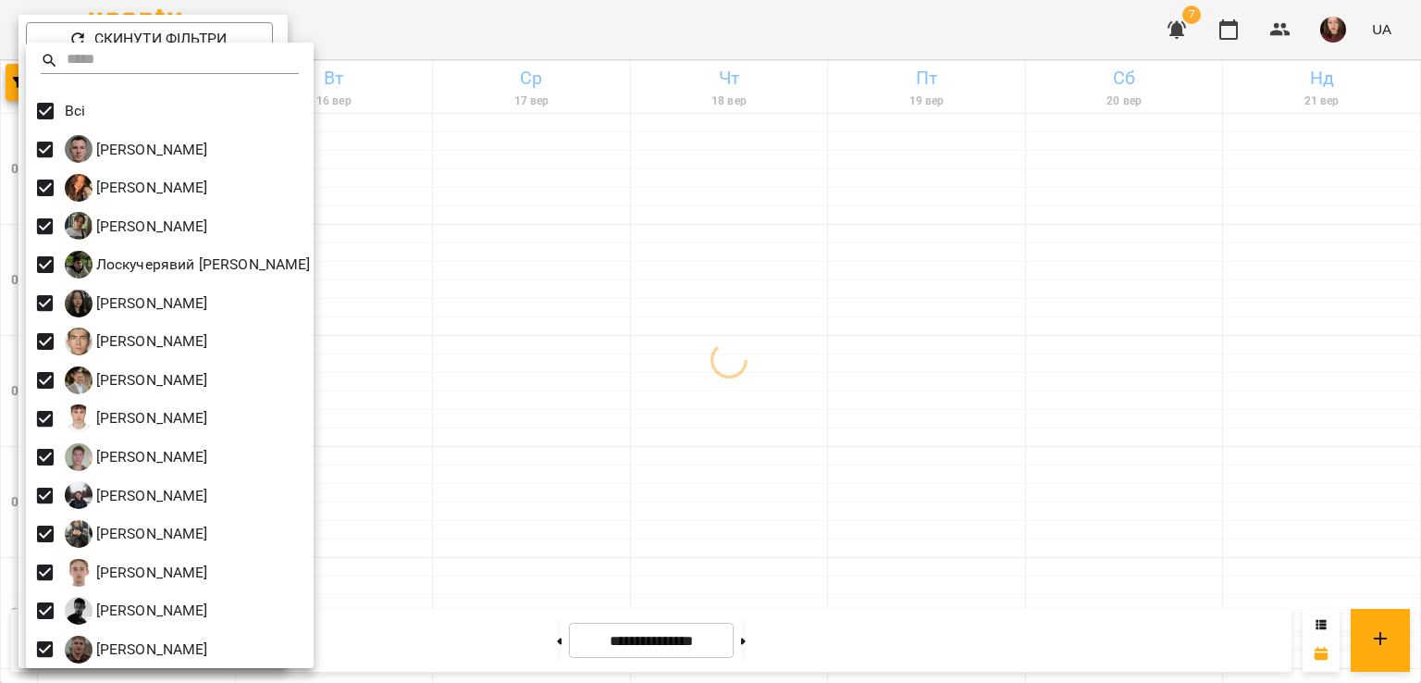
click at [535, 338] on div at bounding box center [710, 341] width 1421 height 683
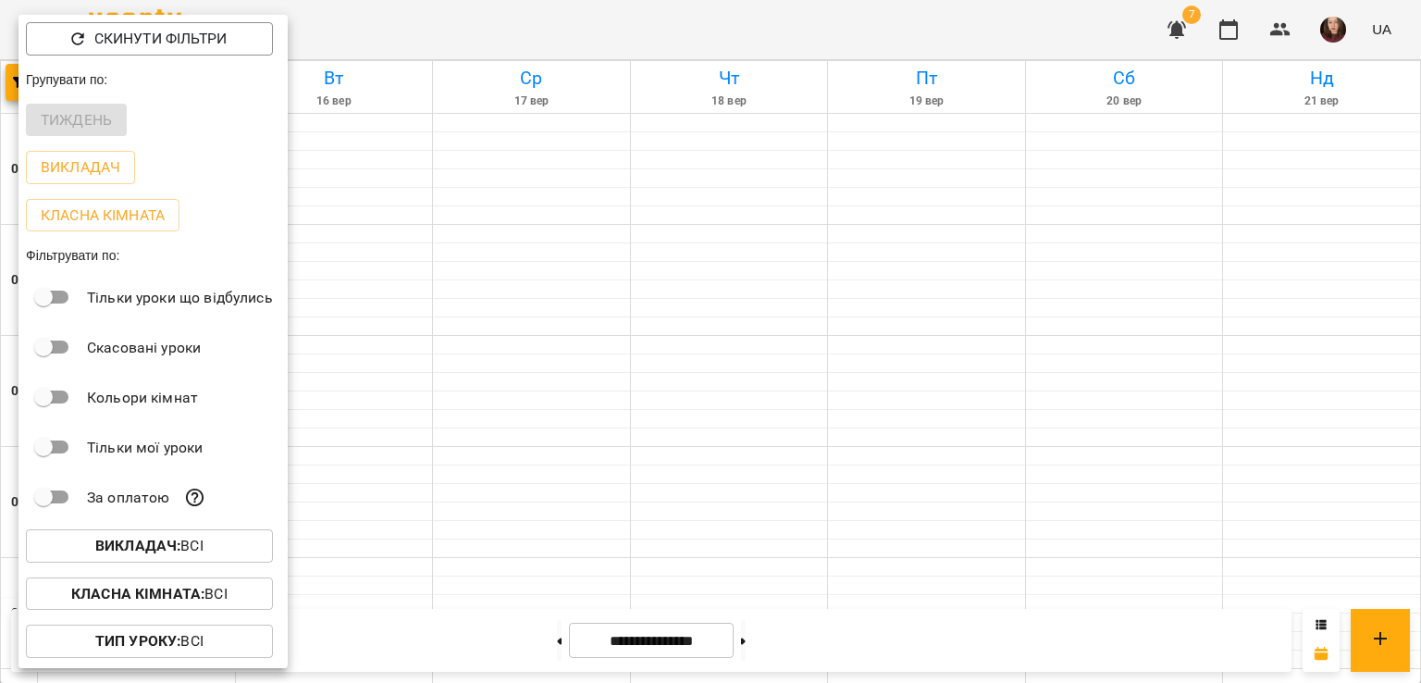
click at [794, 373] on div at bounding box center [710, 341] width 1421 height 683
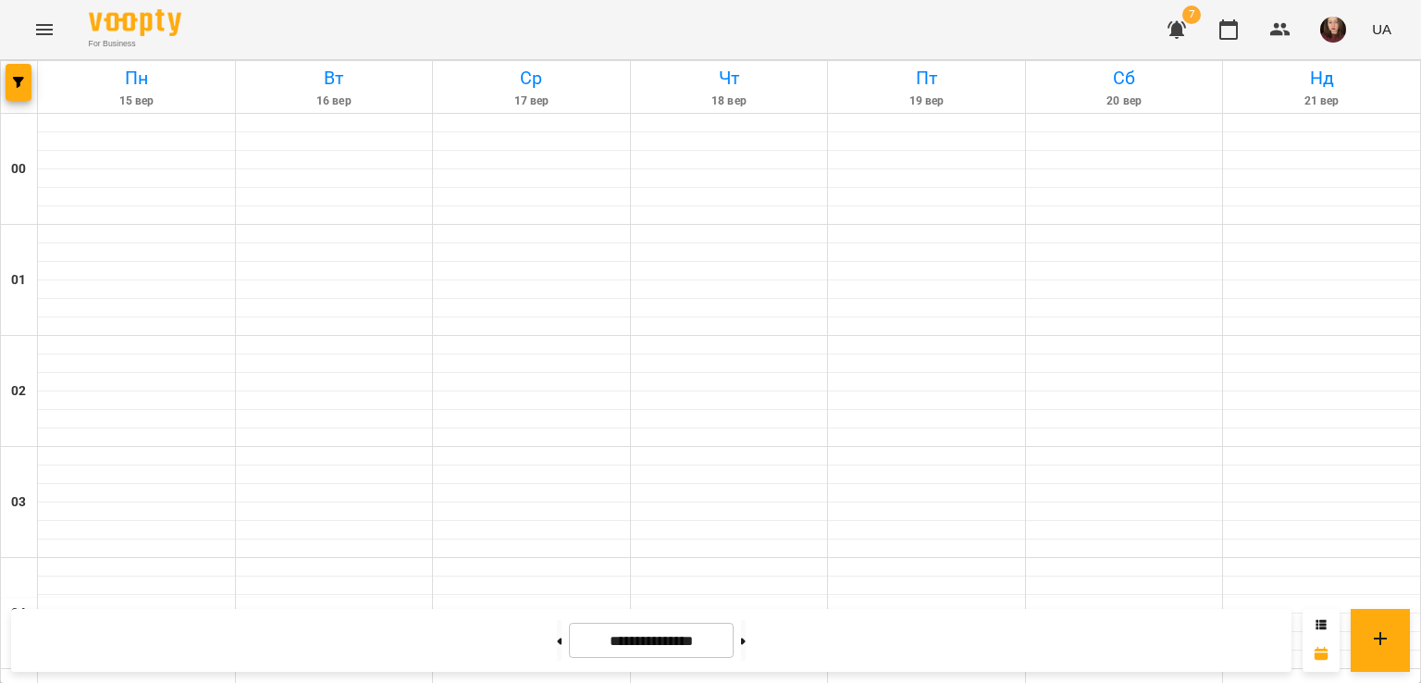
scroll to position [1850, 0]
click at [19, 84] on icon "button" at bounding box center [18, 82] width 11 height 11
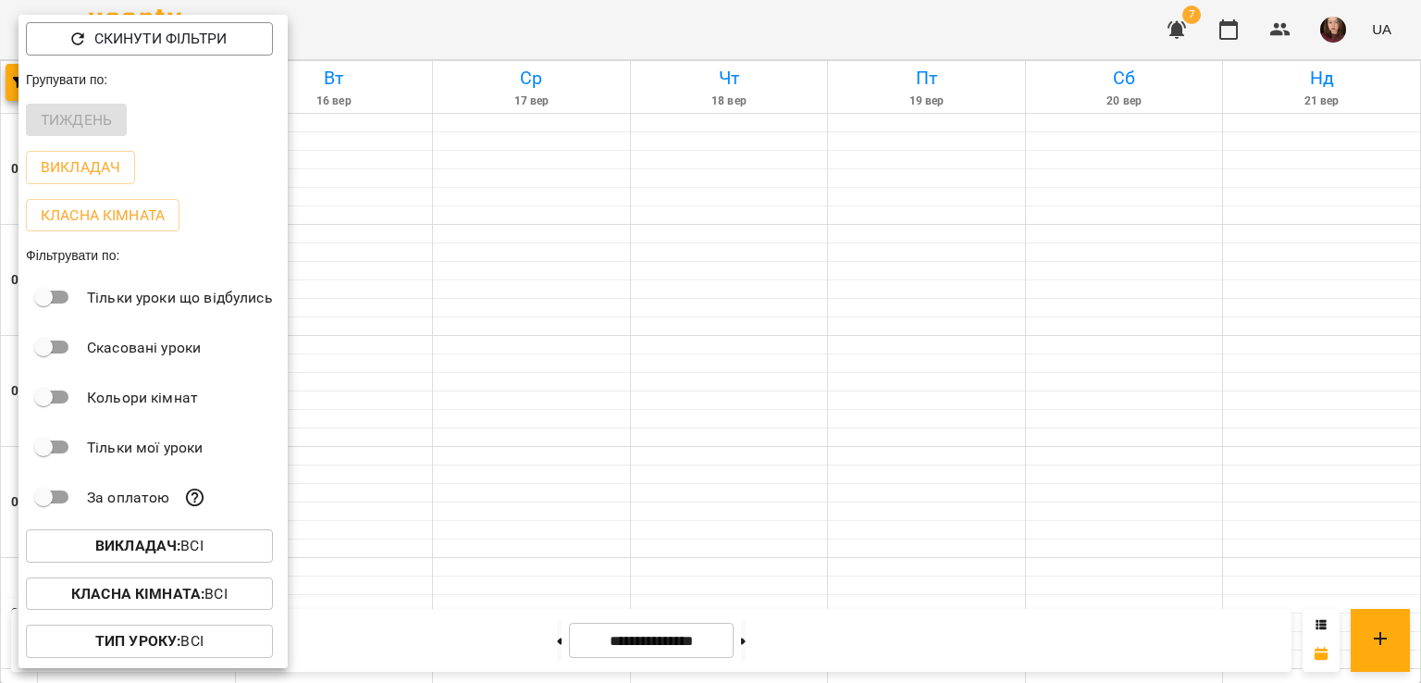
click at [601, 390] on div at bounding box center [710, 341] width 1421 height 683
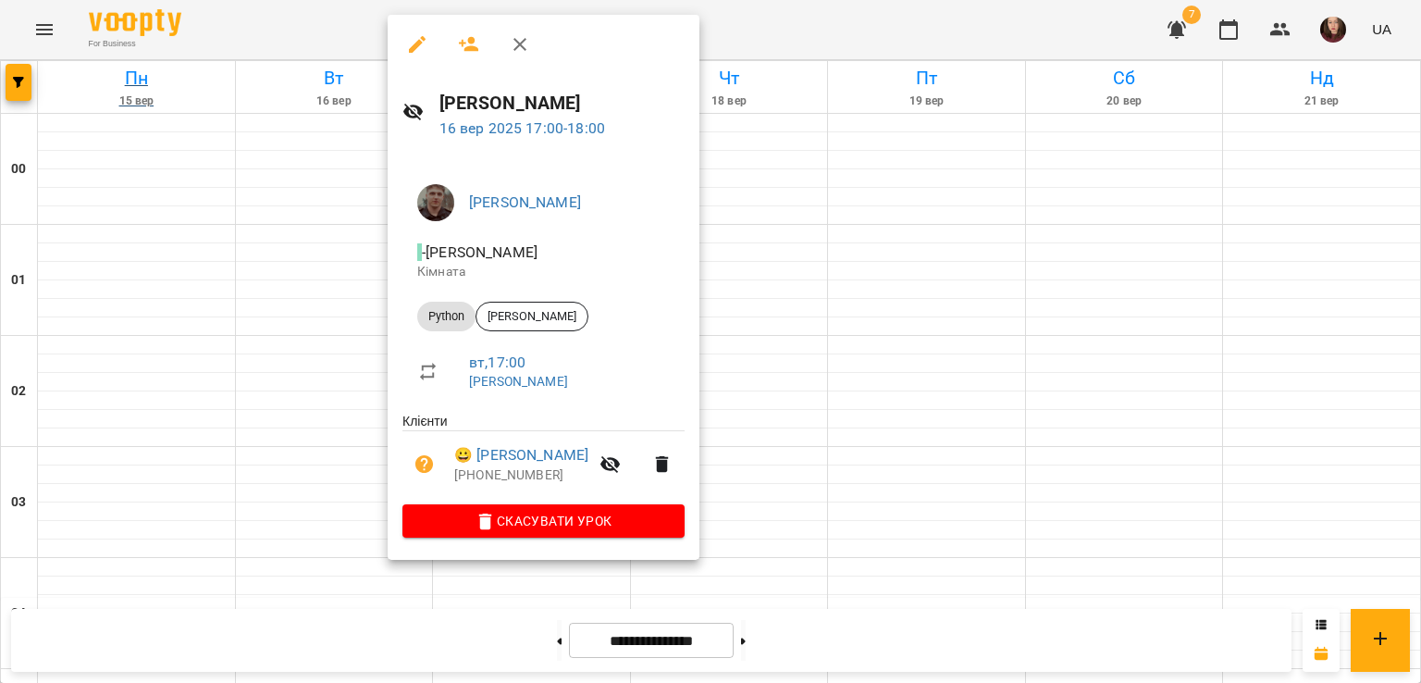
drag, startPoint x: 773, startPoint y: 275, endPoint x: 74, endPoint y: 79, distance: 726.5
click at [777, 275] on div at bounding box center [710, 341] width 1421 height 683
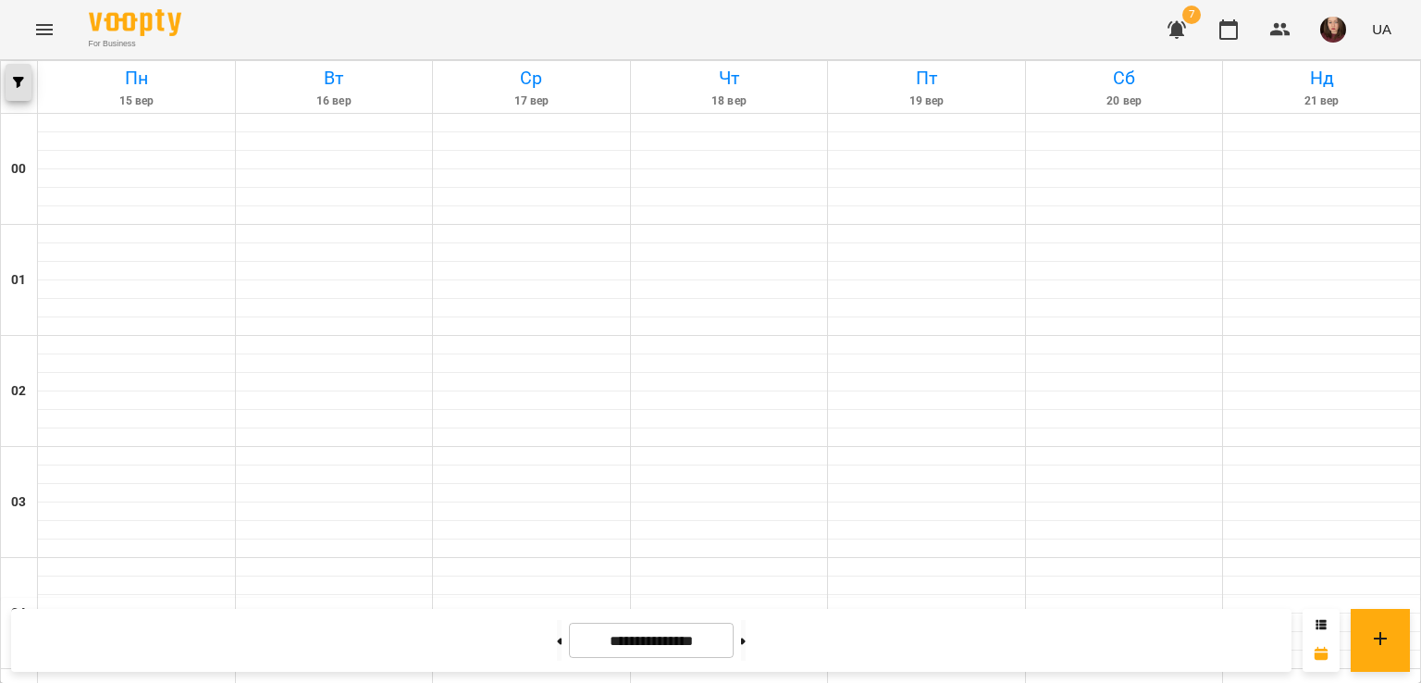
click at [22, 80] on icon "button" at bounding box center [18, 82] width 11 height 11
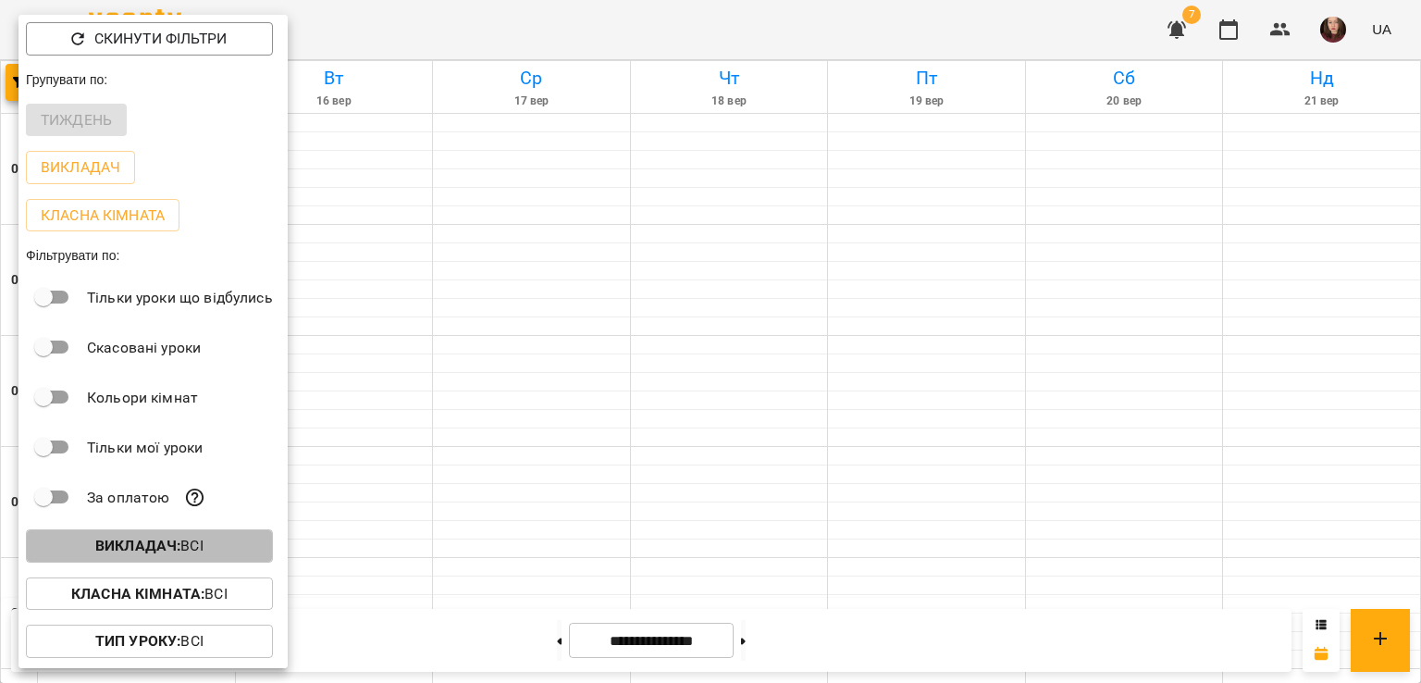
click at [161, 545] on b "Викладач :" at bounding box center [137, 546] width 85 height 18
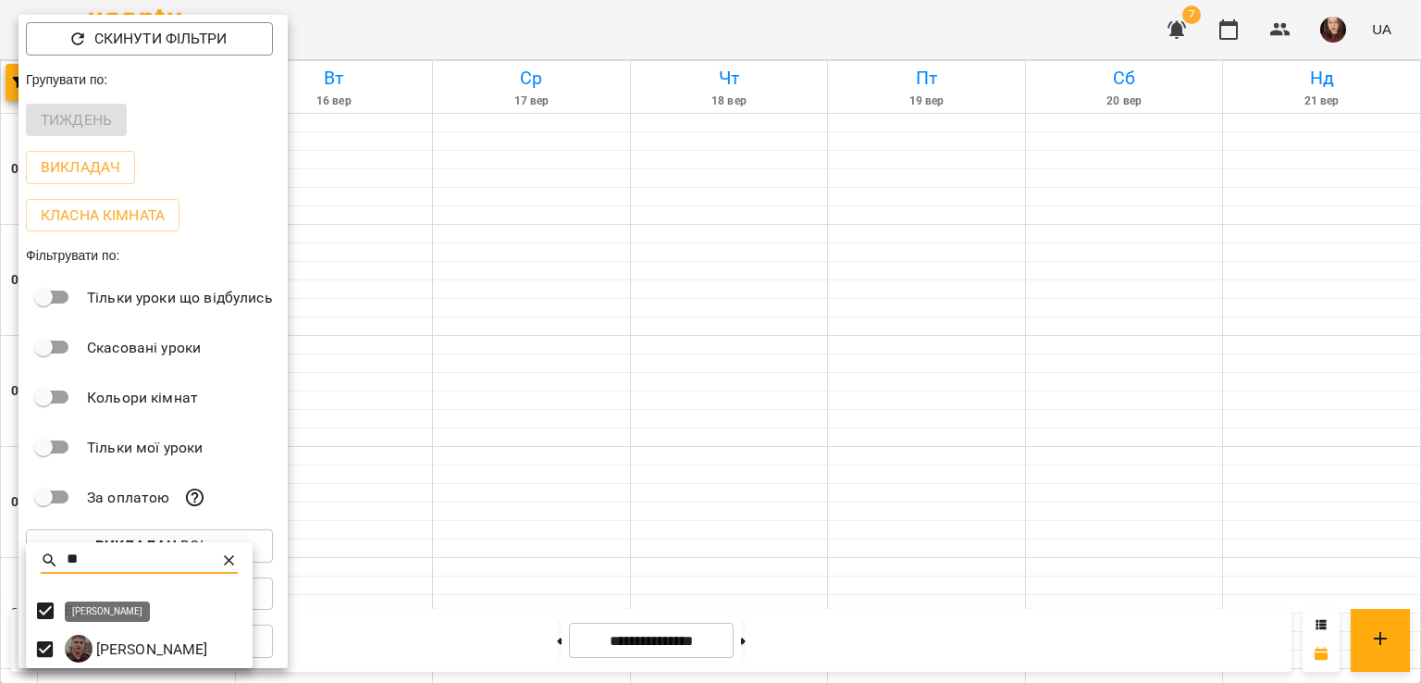
type input "**"
click at [137, 652] on p "Швидкій Вадим Ігорович" at bounding box center [151, 649] width 116 height 22
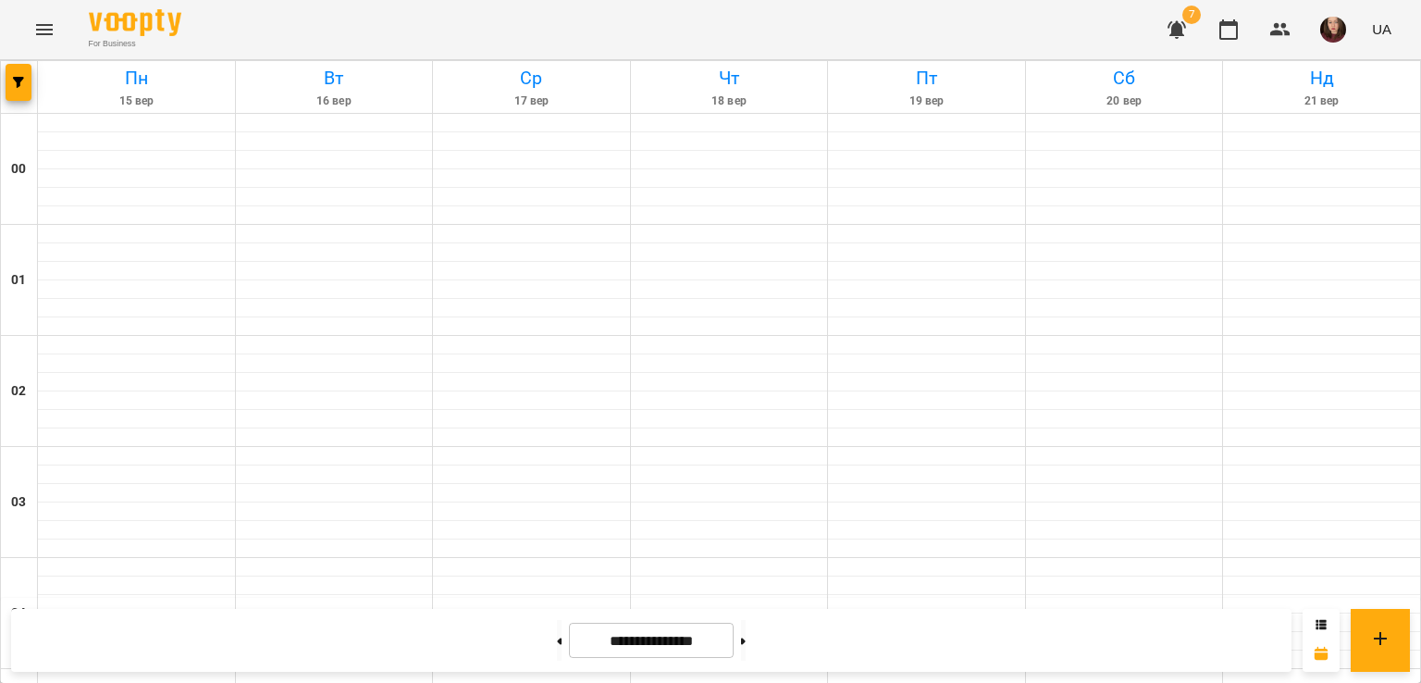
scroll to position [1758, 0]
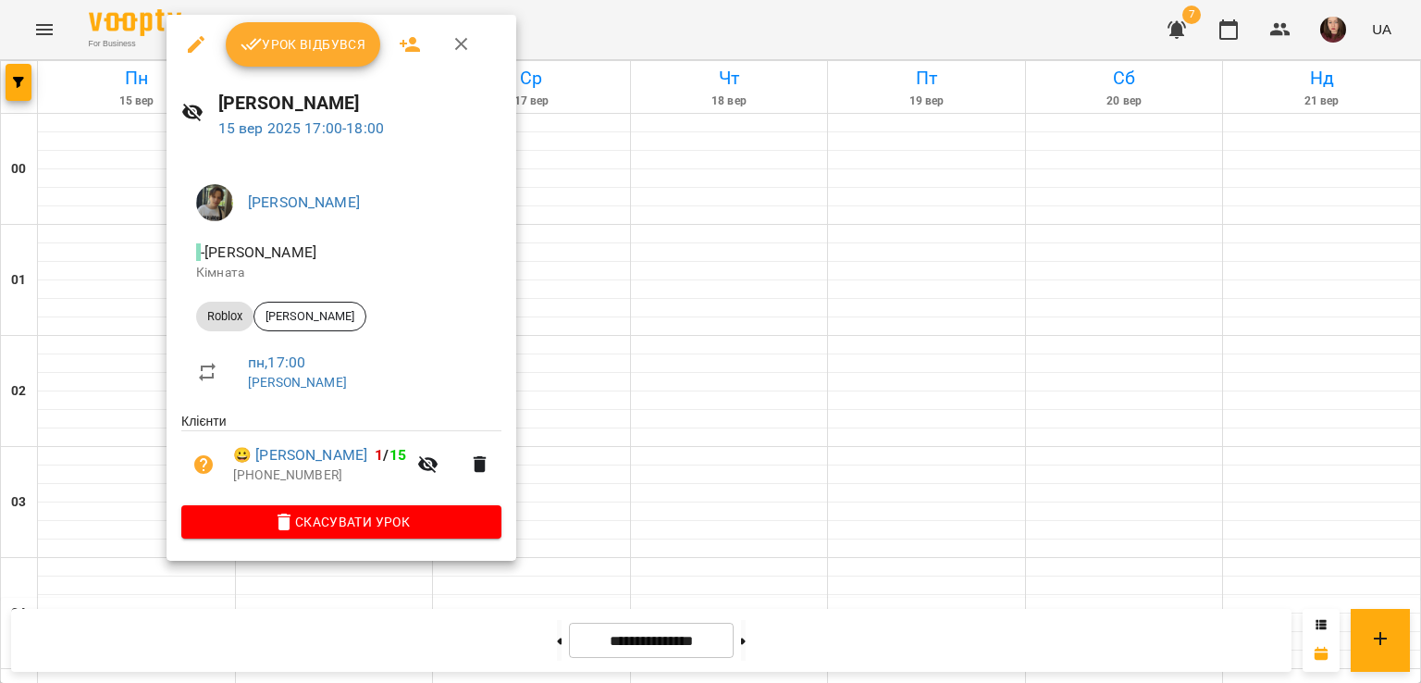
click at [596, 336] on div at bounding box center [710, 341] width 1421 height 683
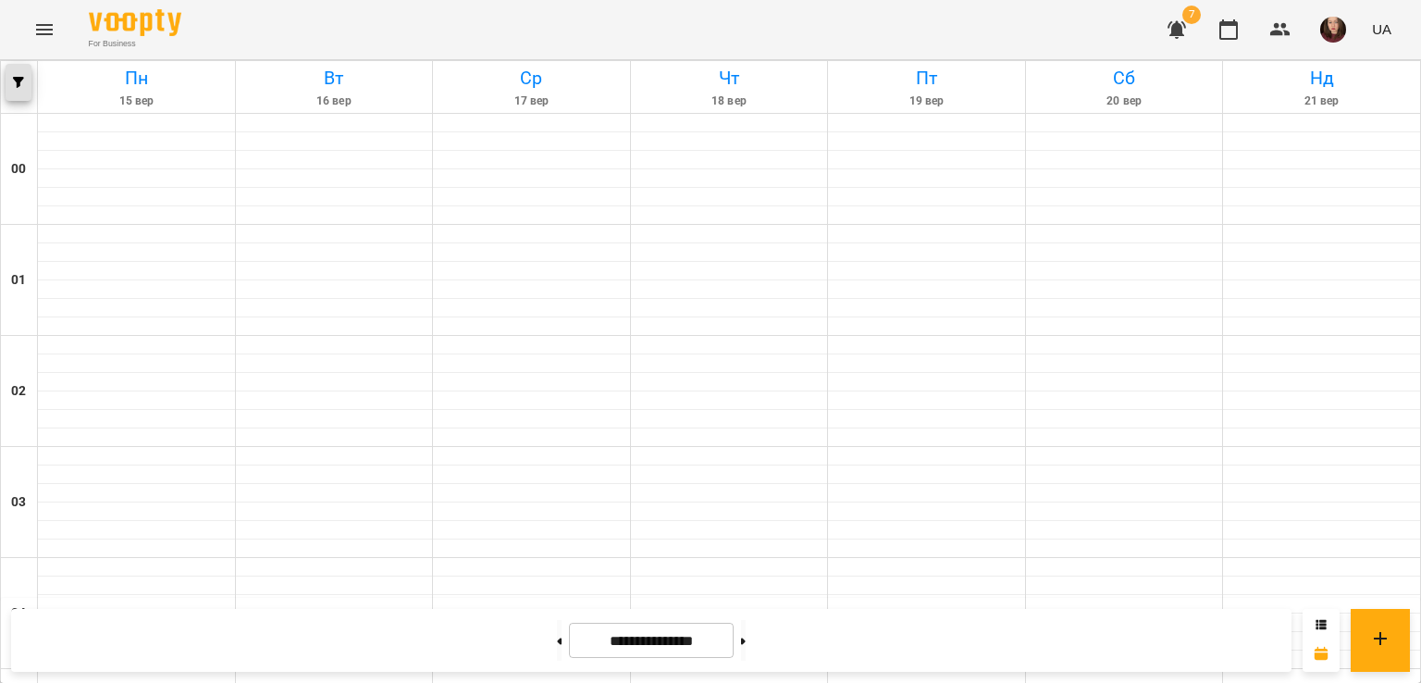
click at [9, 77] on span "button" at bounding box center [19, 82] width 26 height 11
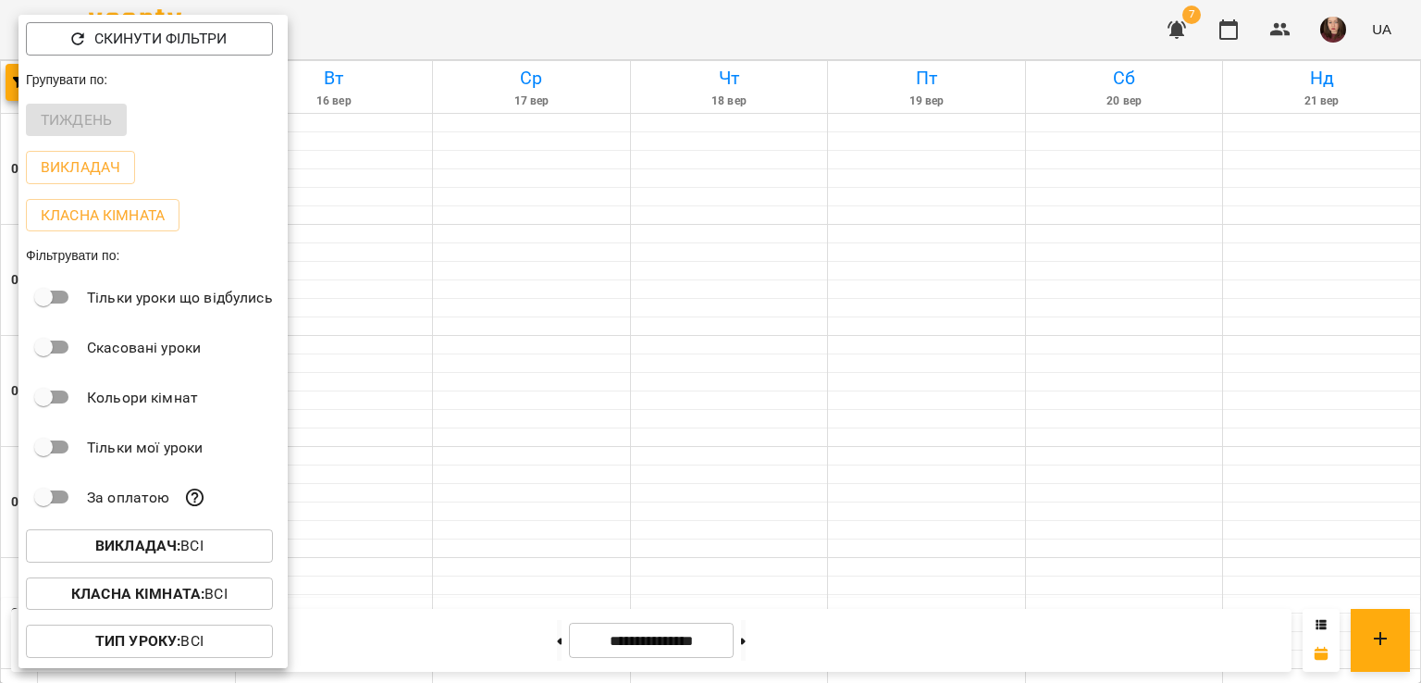
click at [170, 546] on b "Викладач :" at bounding box center [137, 546] width 85 height 18
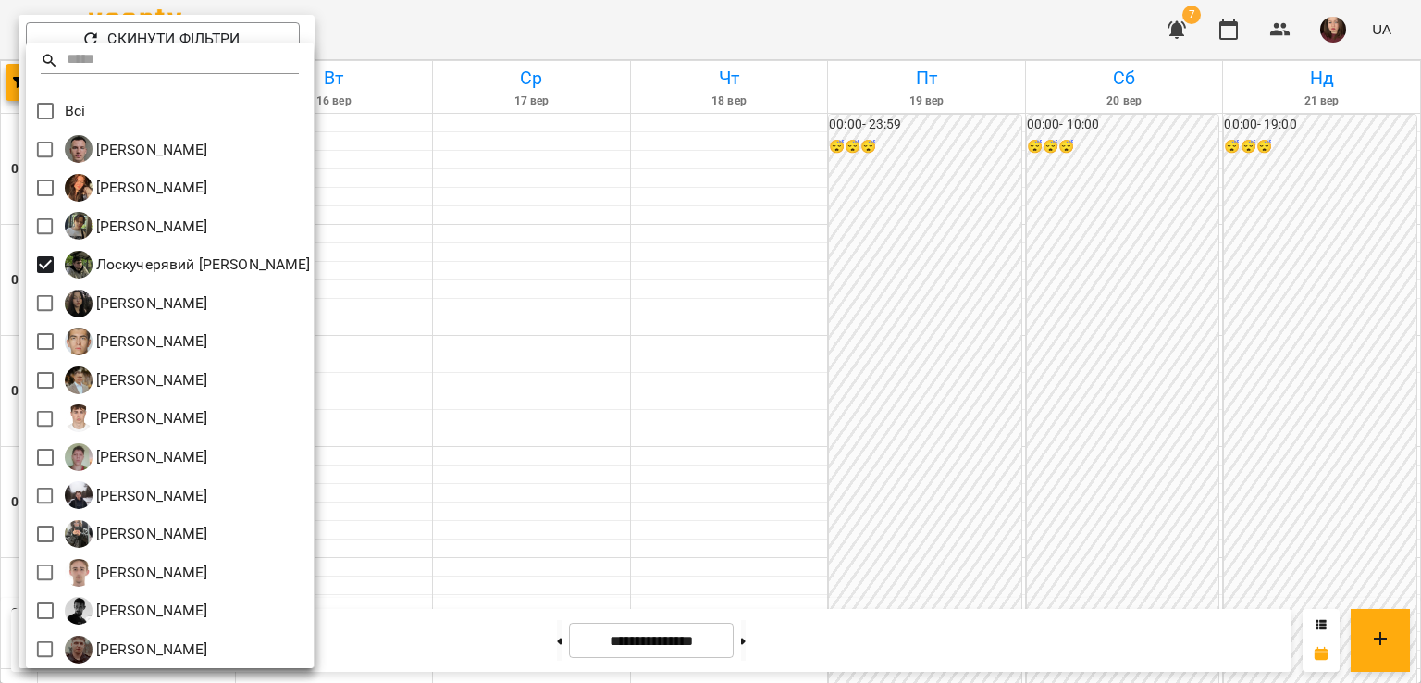
click at [509, 333] on div at bounding box center [710, 341] width 1421 height 683
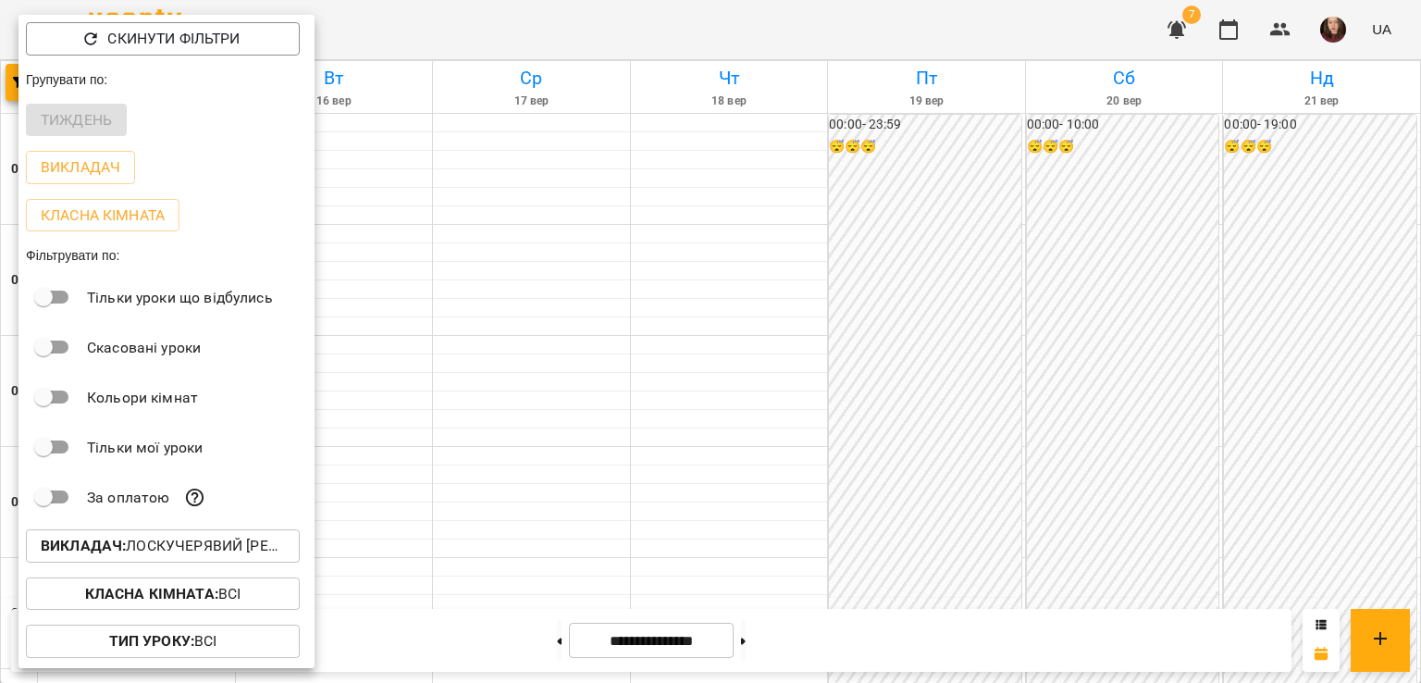
click at [518, 415] on div at bounding box center [710, 341] width 1421 height 683
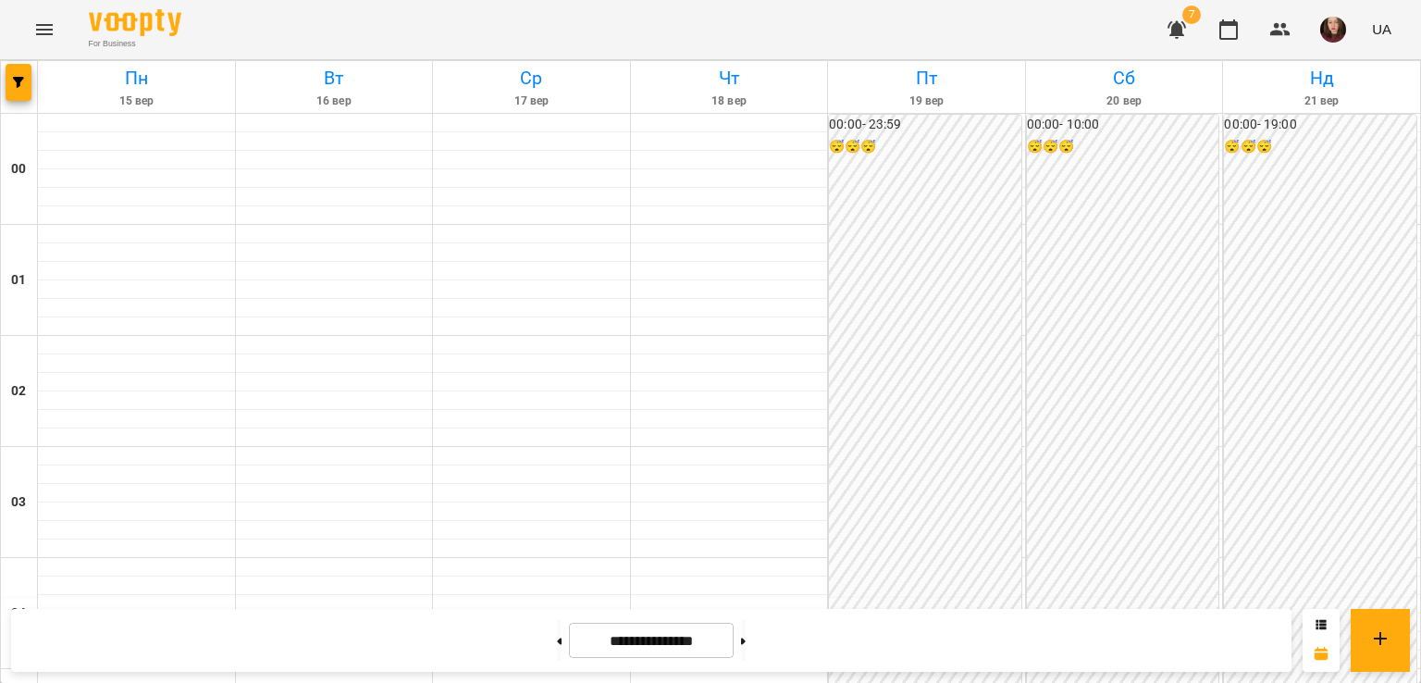
scroll to position [1531, 0]
click at [23, 89] on button "button" at bounding box center [19, 82] width 26 height 37
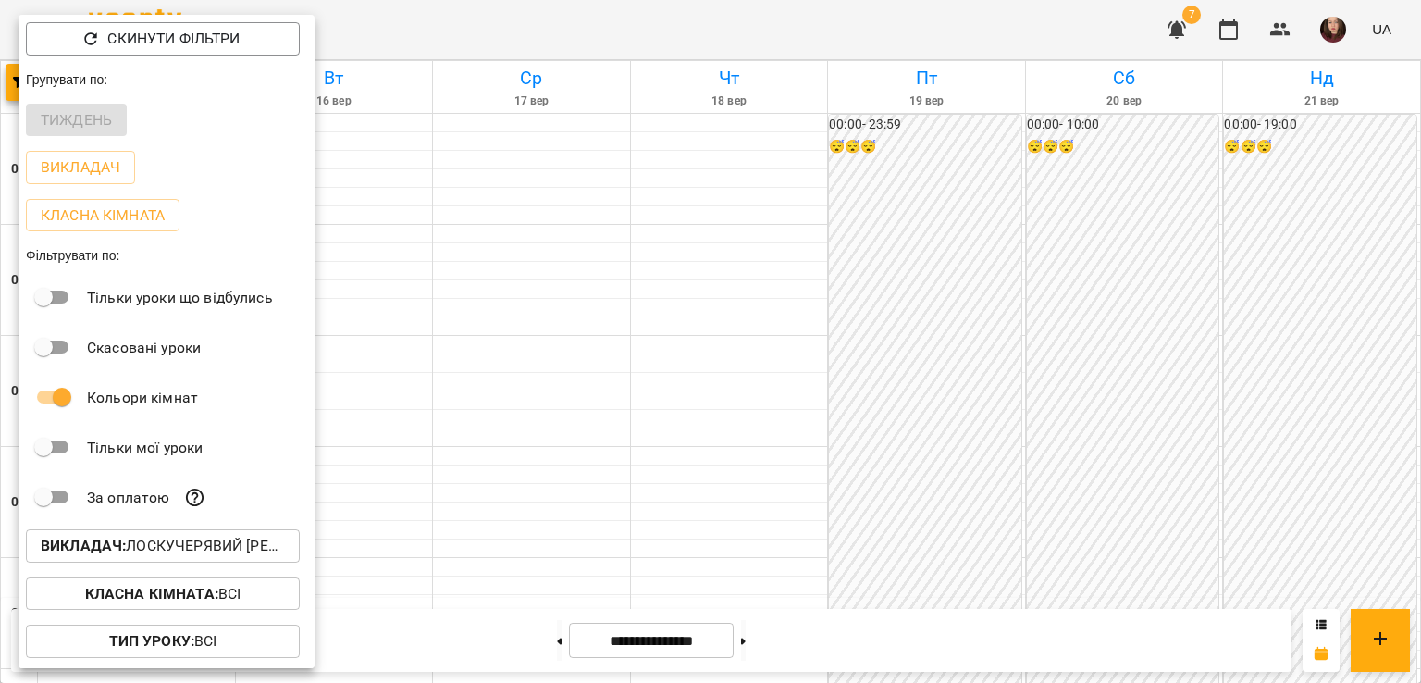
click at [570, 412] on div at bounding box center [710, 341] width 1421 height 683
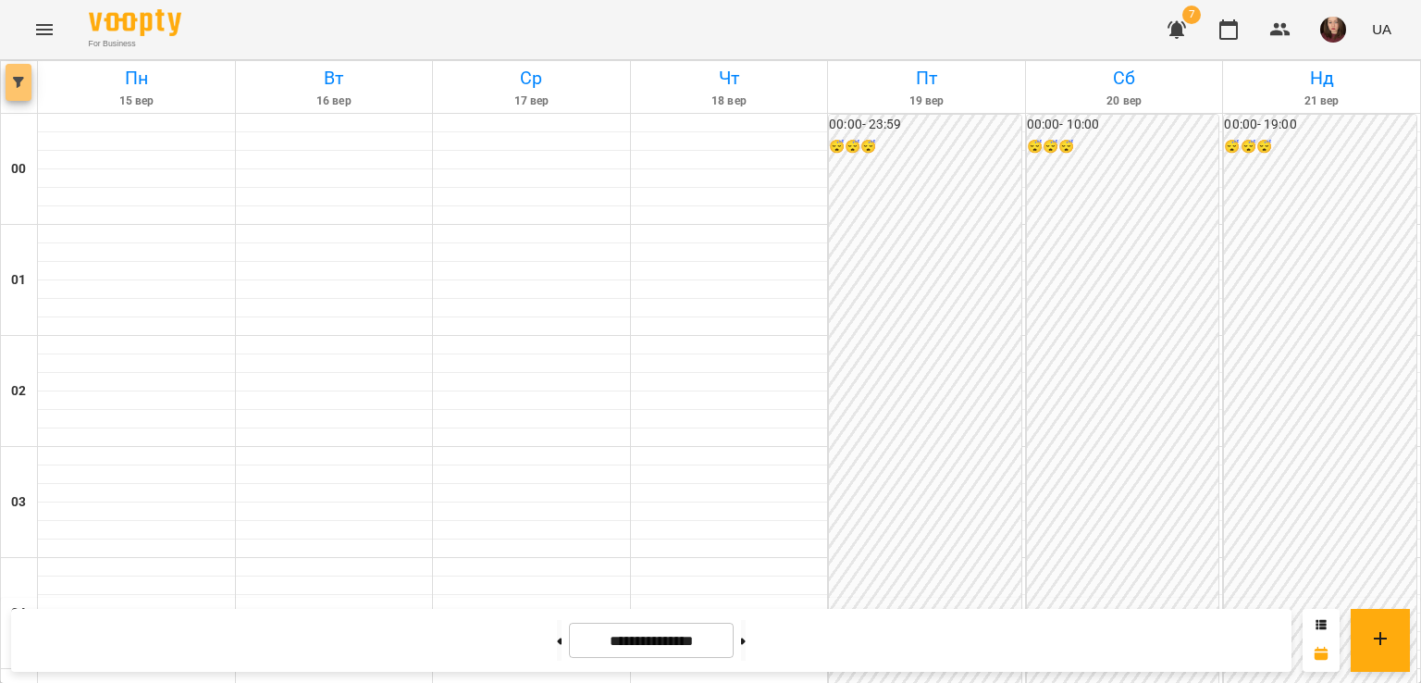
click at [28, 79] on span "button" at bounding box center [19, 82] width 26 height 11
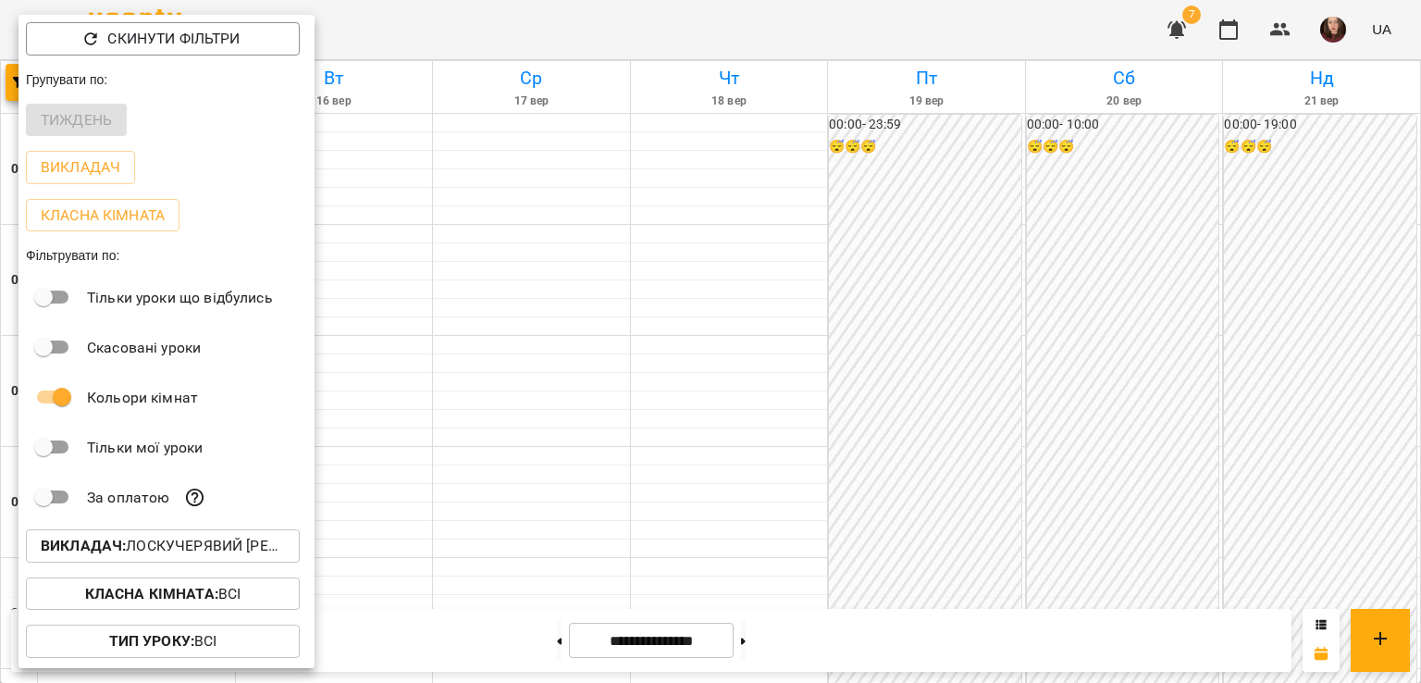
click at [158, 554] on p "Викладач : Лоскучерявий Дмитро Віталійович" at bounding box center [163, 546] width 244 height 22
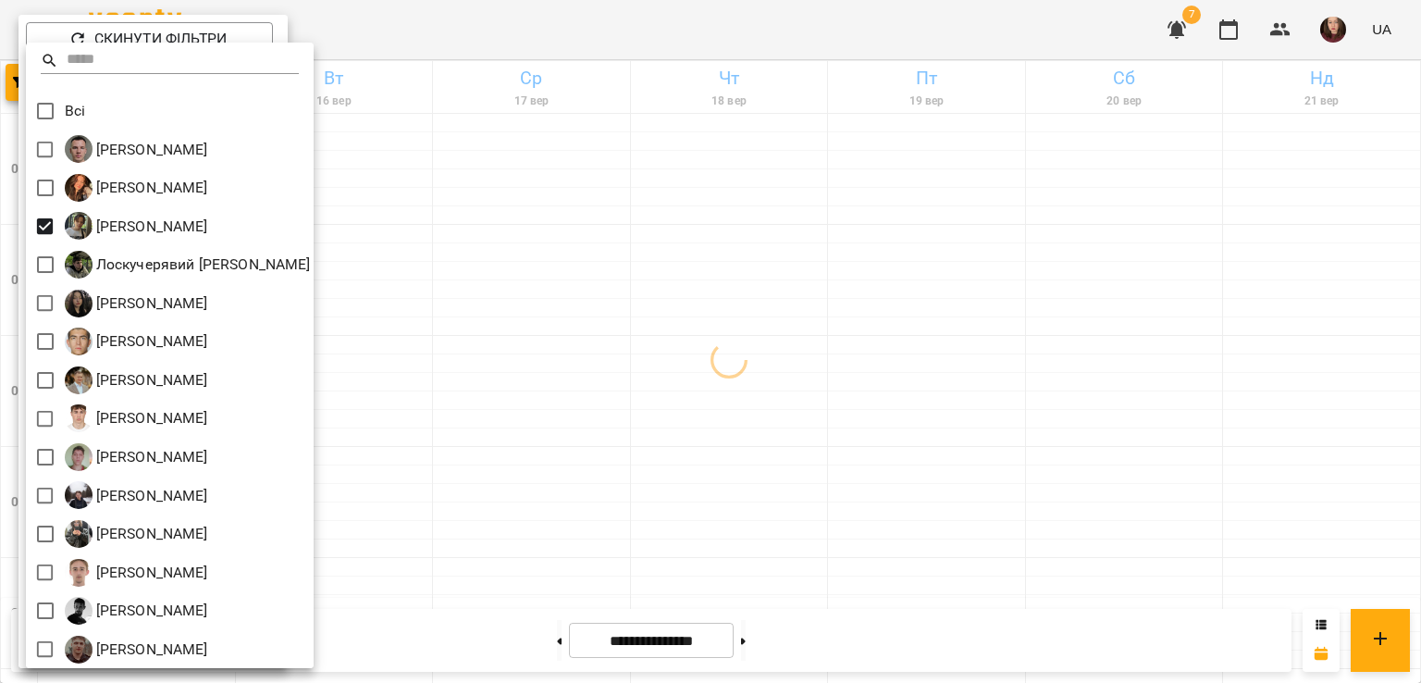
click at [506, 312] on div at bounding box center [710, 341] width 1421 height 683
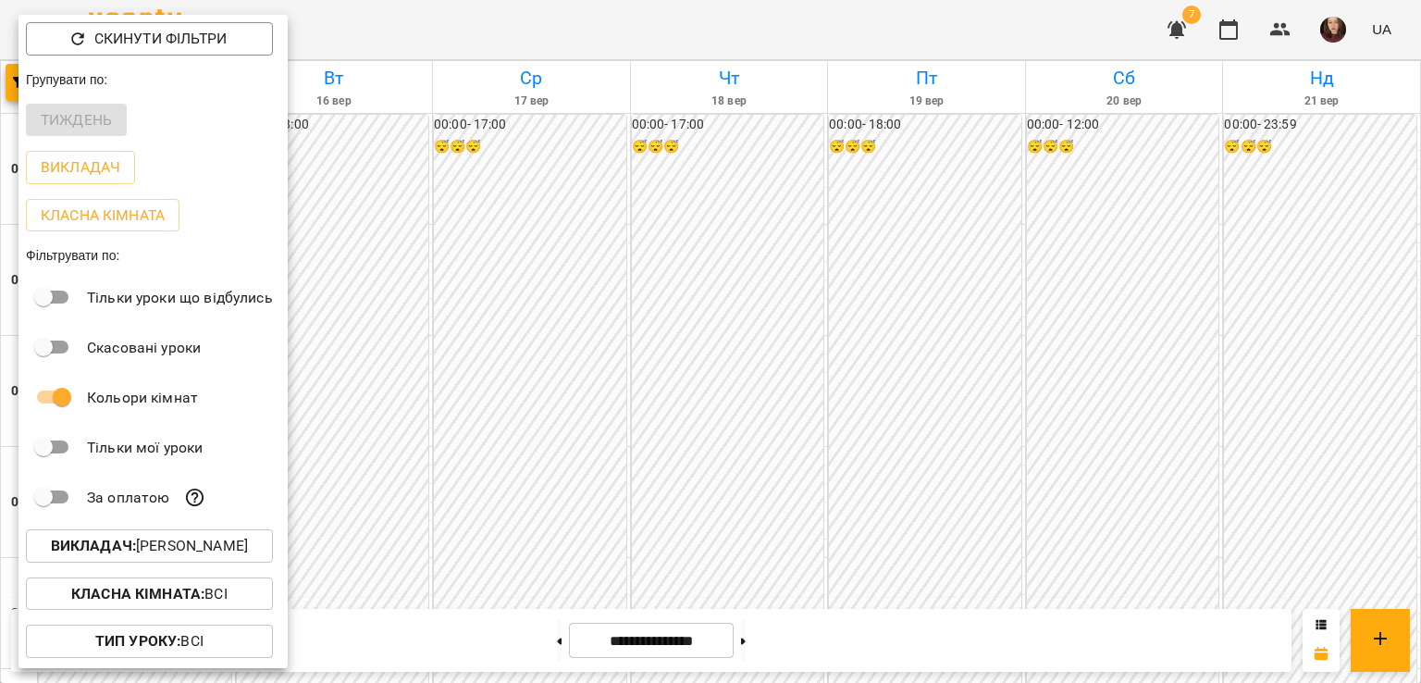
click at [514, 316] on div at bounding box center [710, 341] width 1421 height 683
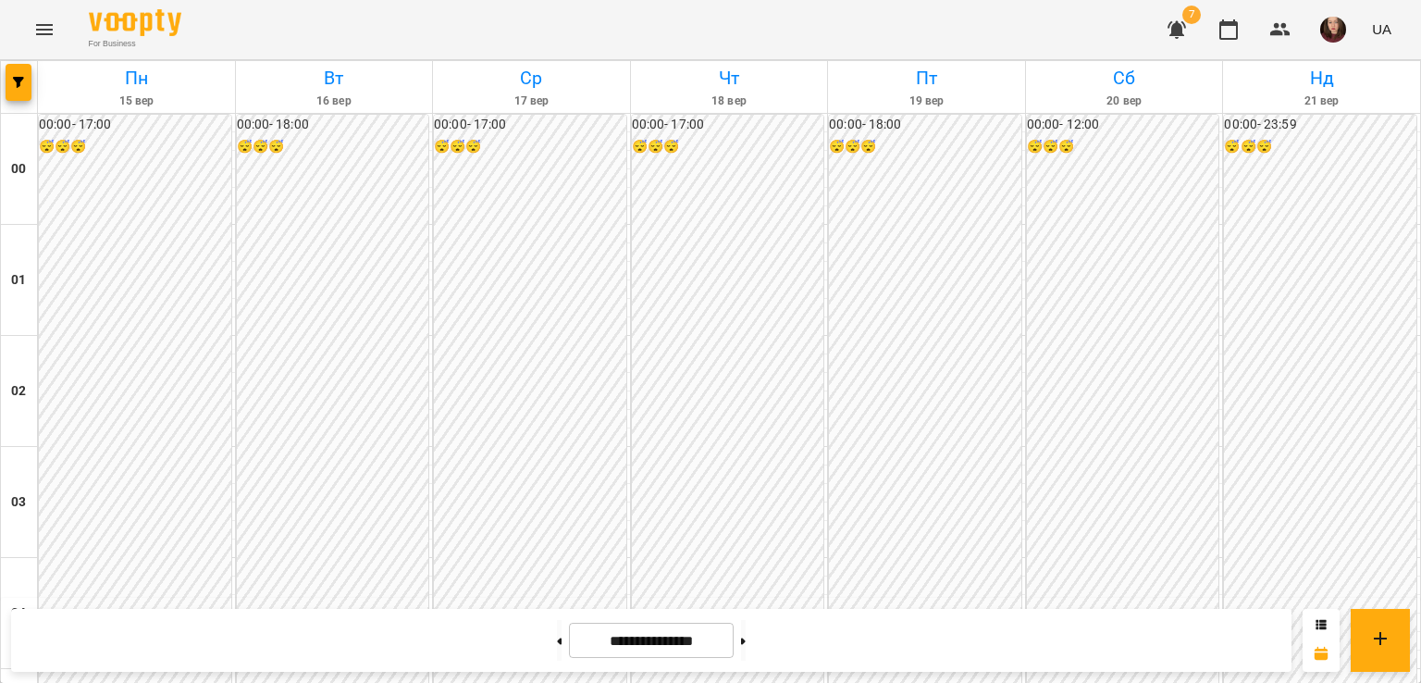
scroll to position [1716, 0]
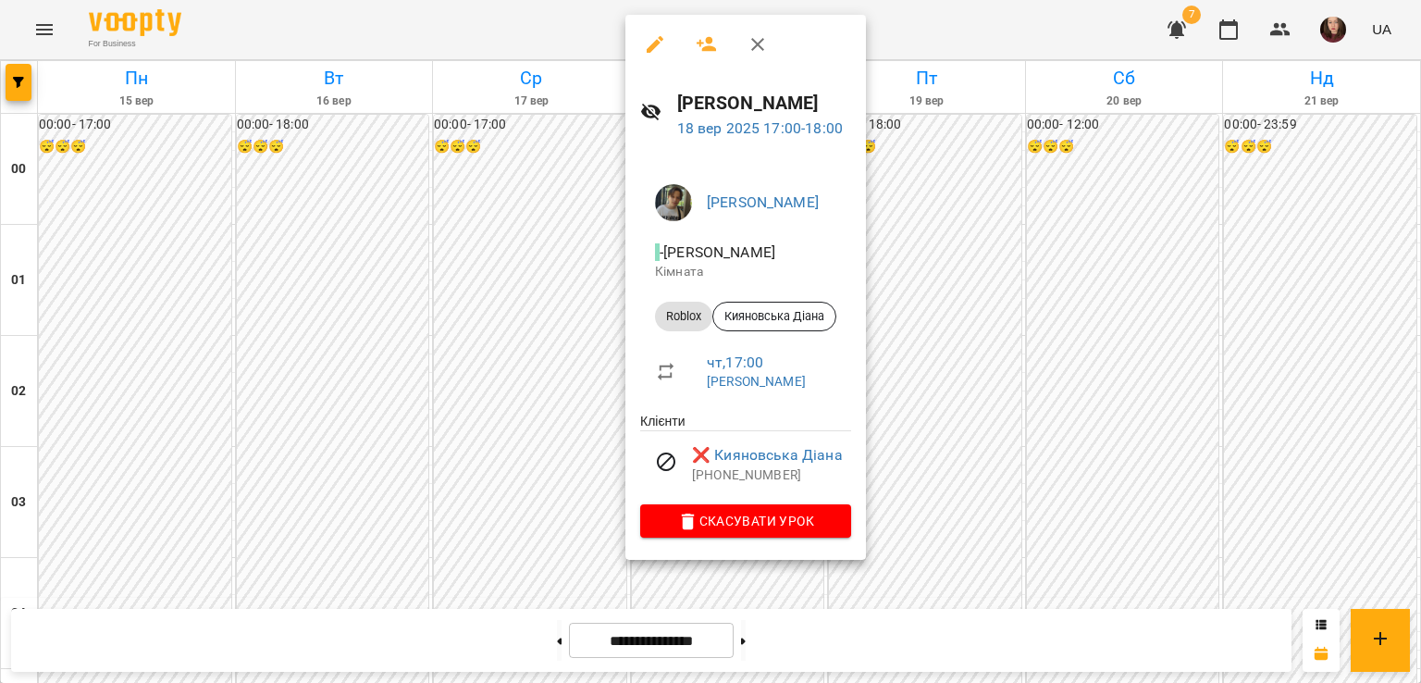
click at [1070, 383] on div at bounding box center [710, 341] width 1421 height 683
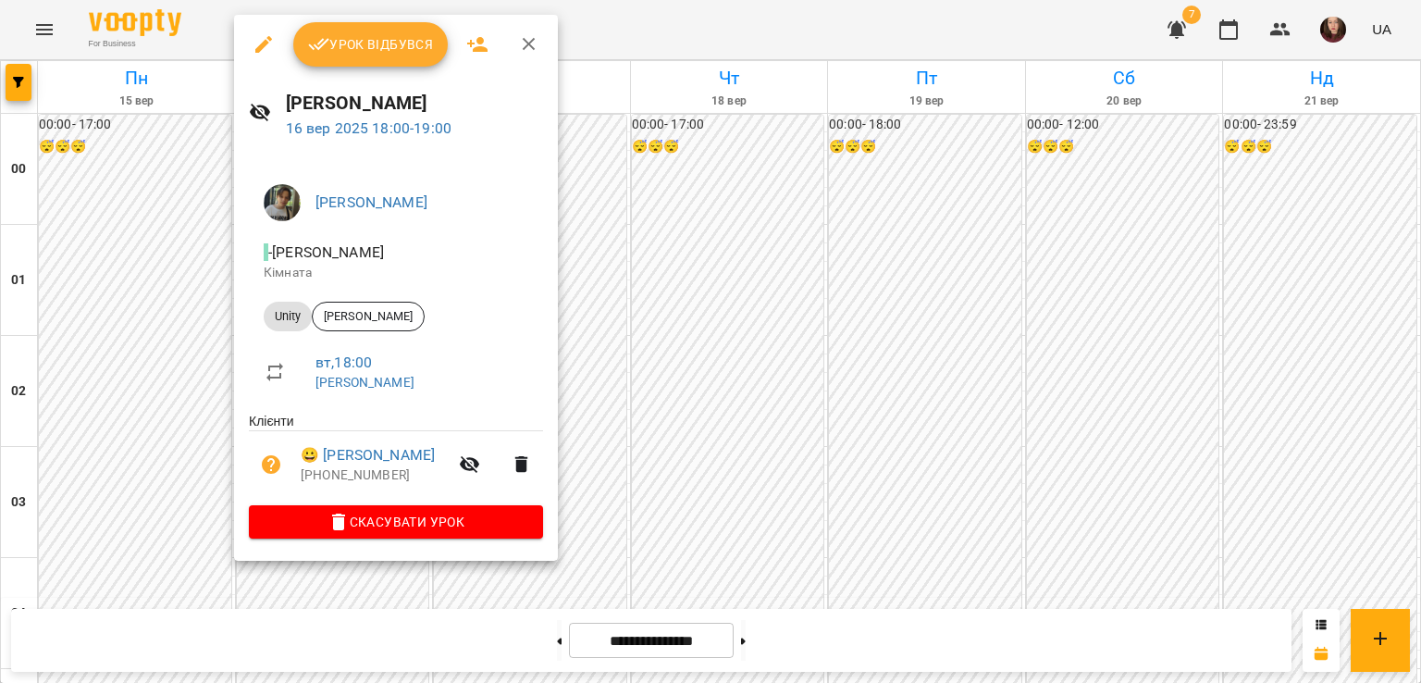
click at [600, 427] on div at bounding box center [710, 341] width 1421 height 683
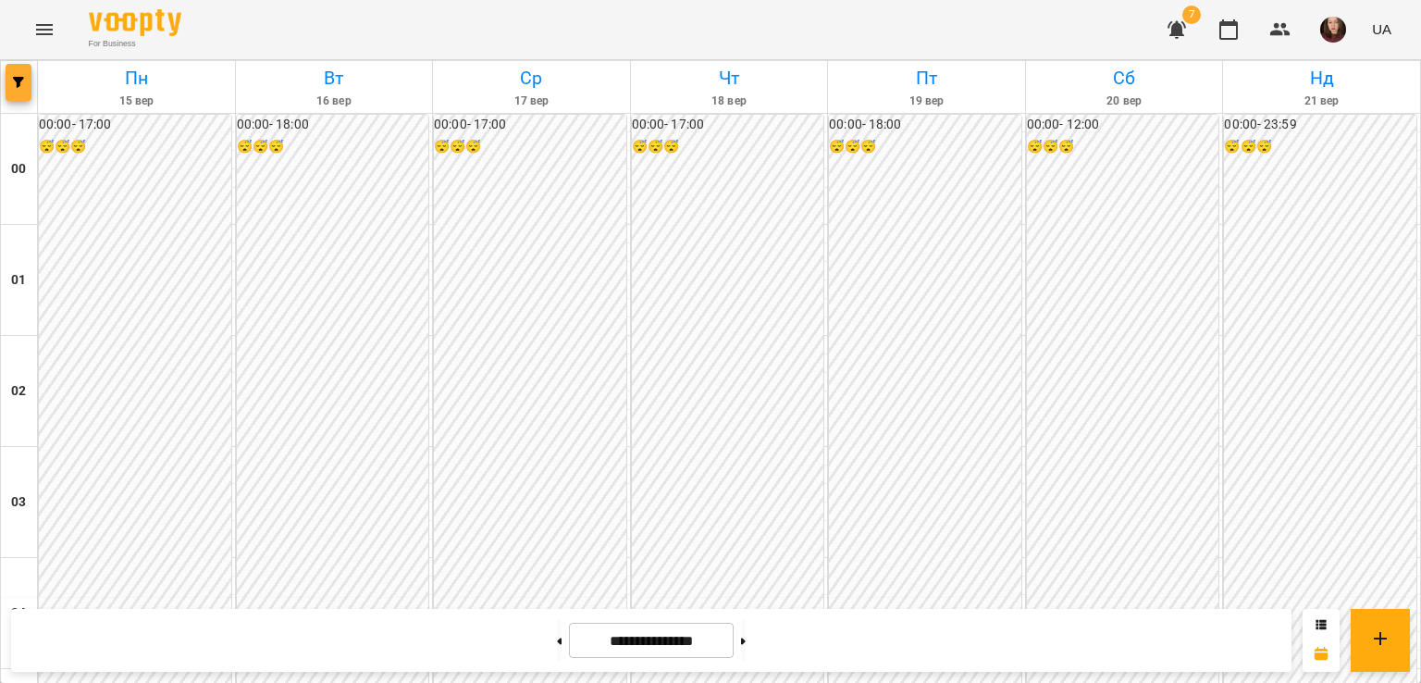
click at [19, 84] on icon "button" at bounding box center [18, 82] width 11 height 11
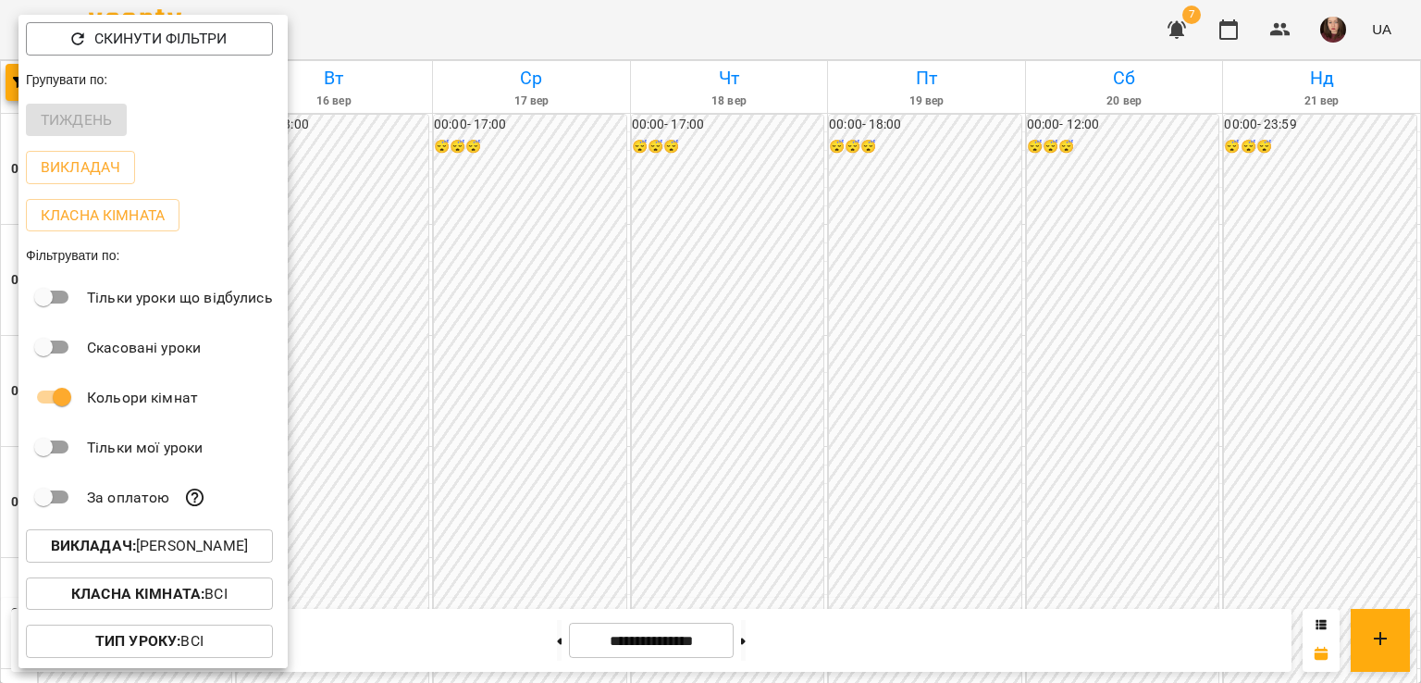
click at [137, 552] on p "Викладач : Зарічний Василь Олегович" at bounding box center [149, 546] width 197 height 22
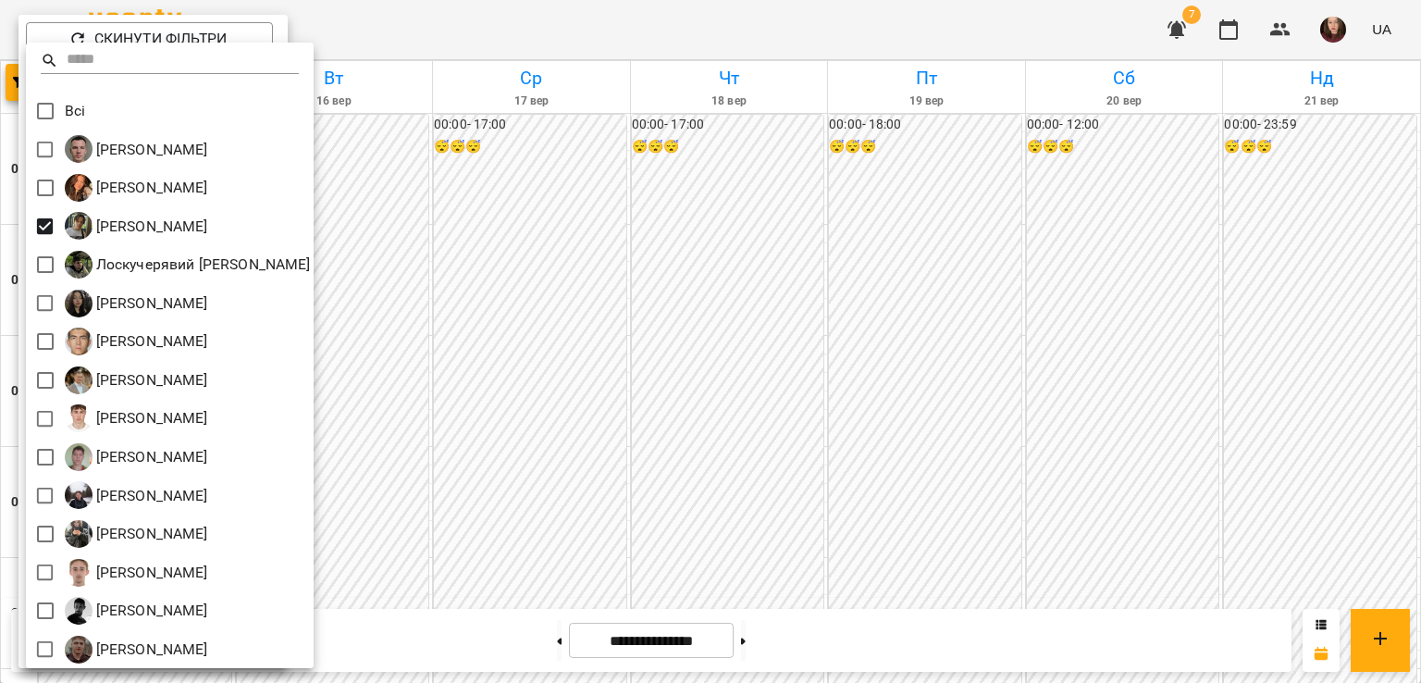
click at [436, 252] on div at bounding box center [710, 341] width 1421 height 683
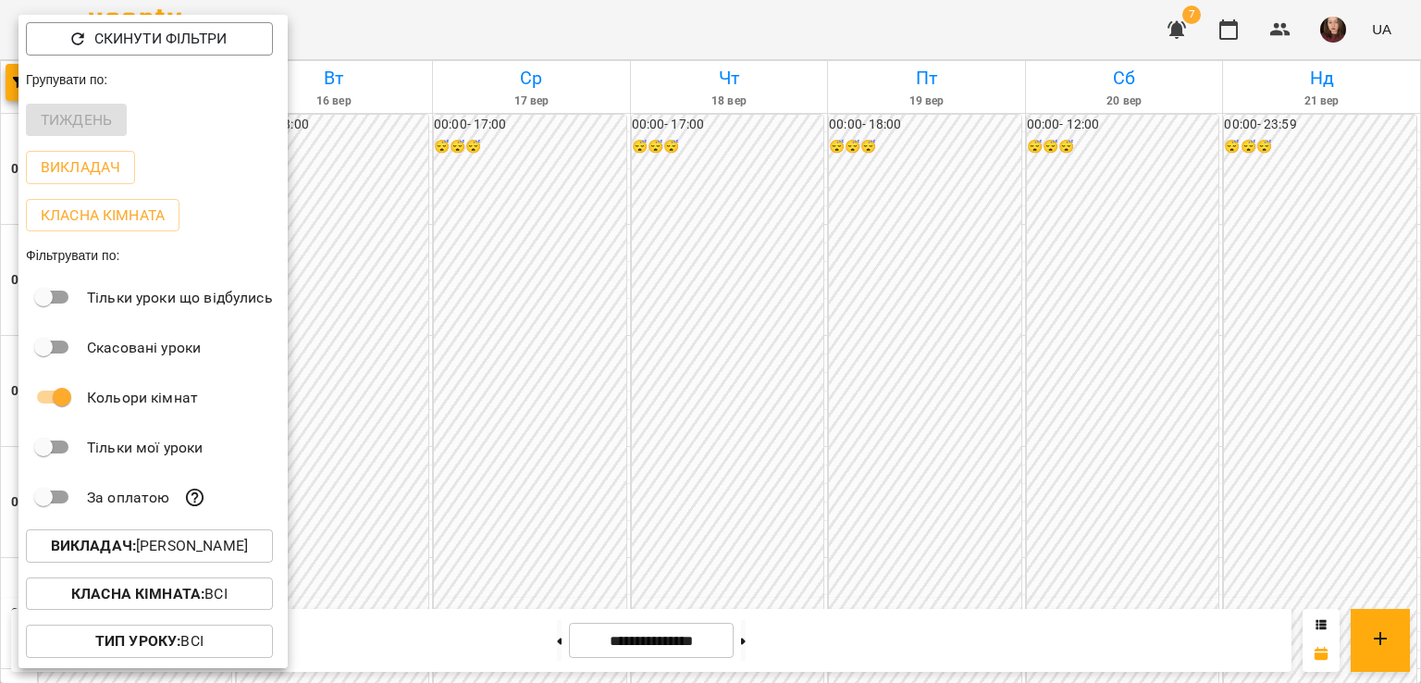
click at [199, 542] on p "Викладач : Зарічний Василь Олегович" at bounding box center [149, 546] width 197 height 22
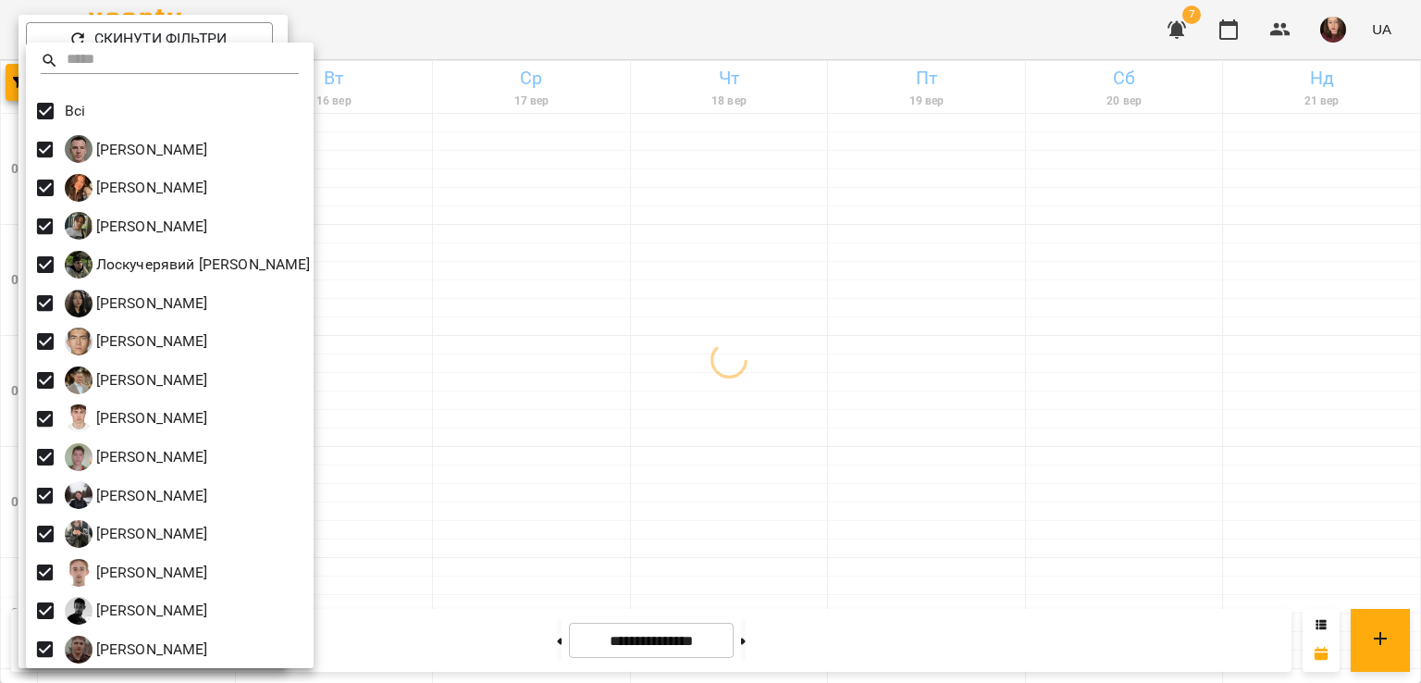
click at [621, 293] on div at bounding box center [710, 341] width 1421 height 683
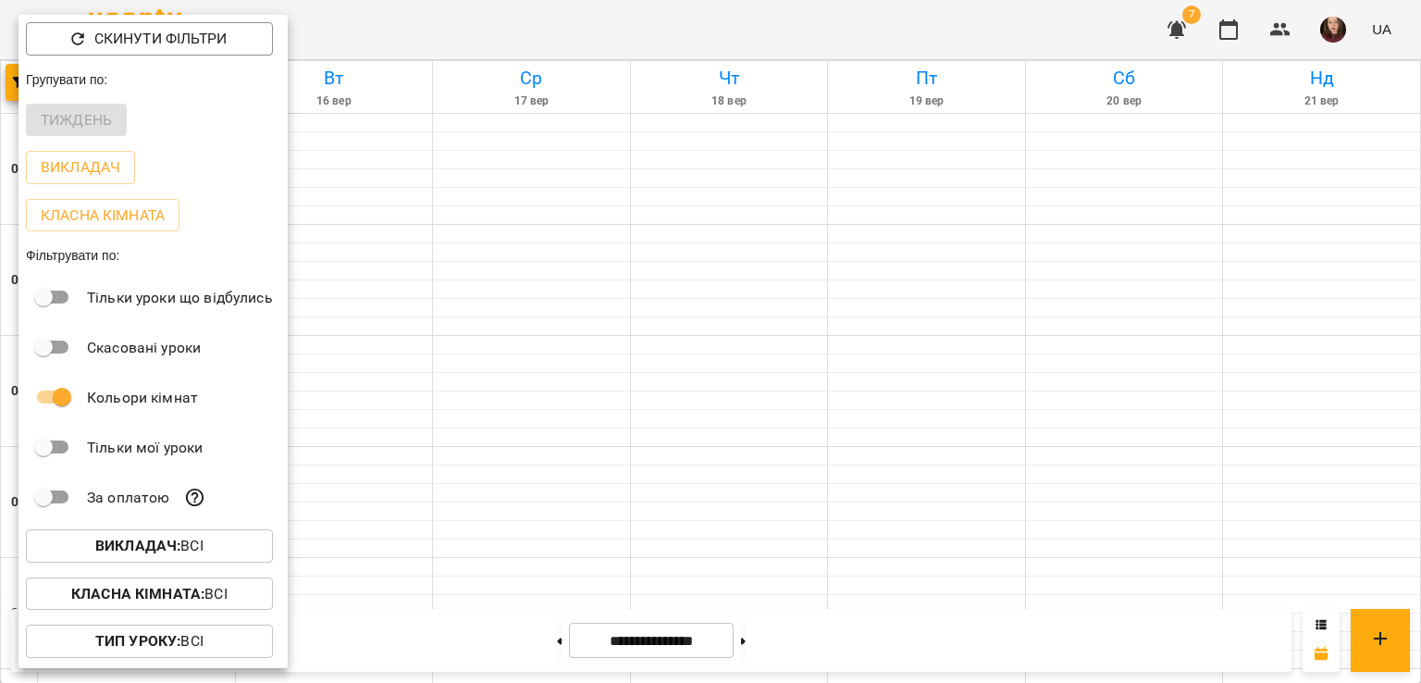
click at [552, 382] on div at bounding box center [710, 341] width 1421 height 683
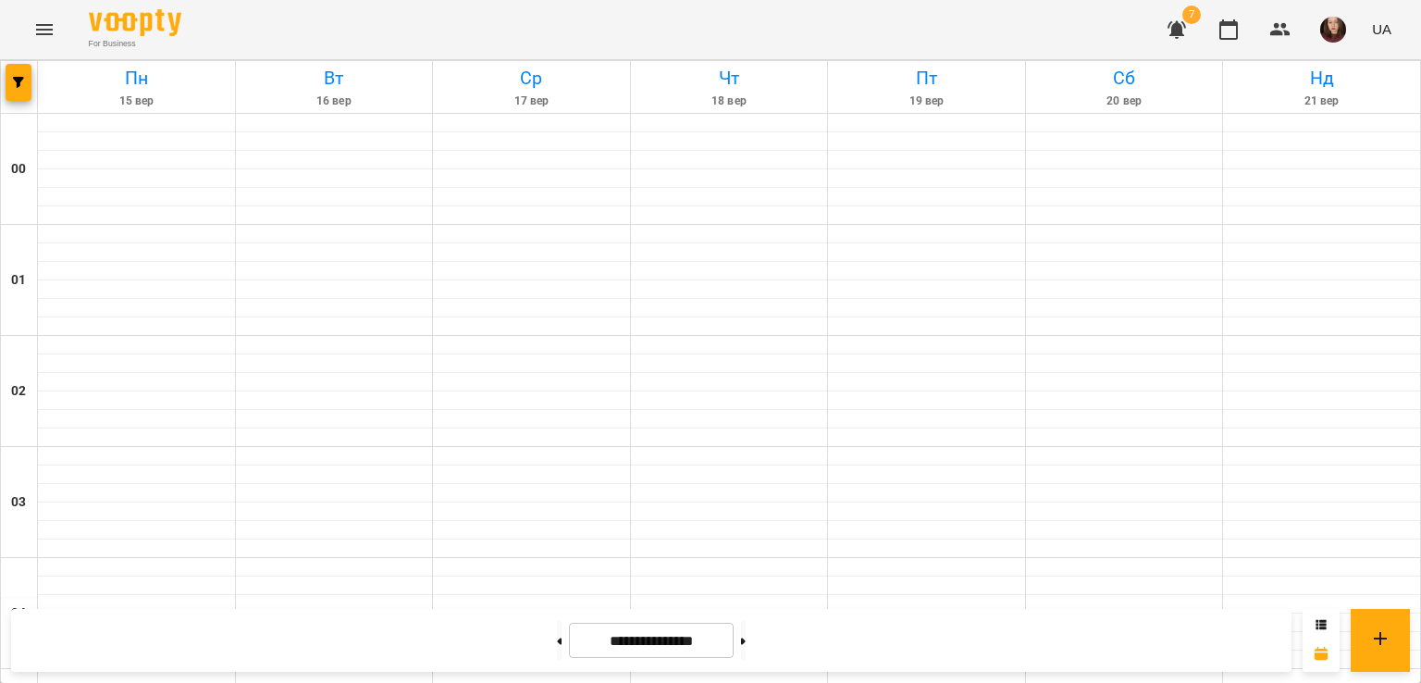
scroll to position [1809, 0]
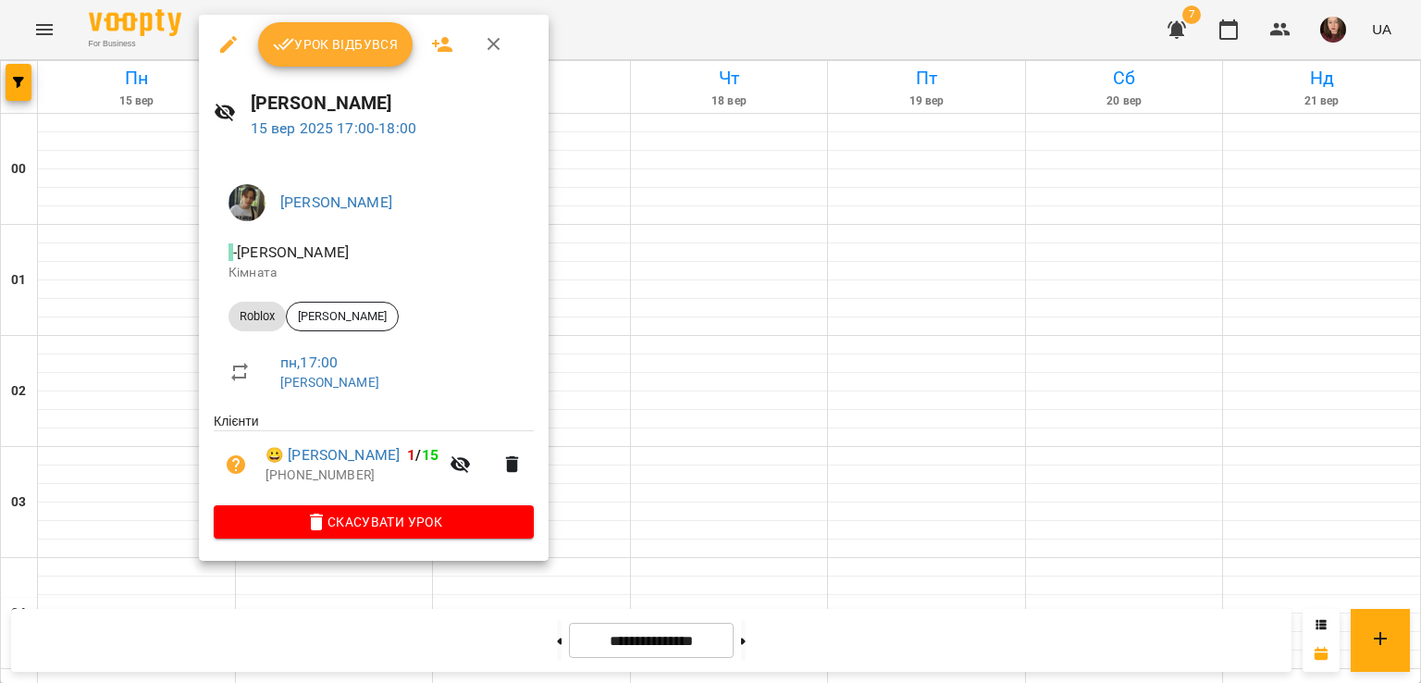
click at [661, 267] on div at bounding box center [710, 341] width 1421 height 683
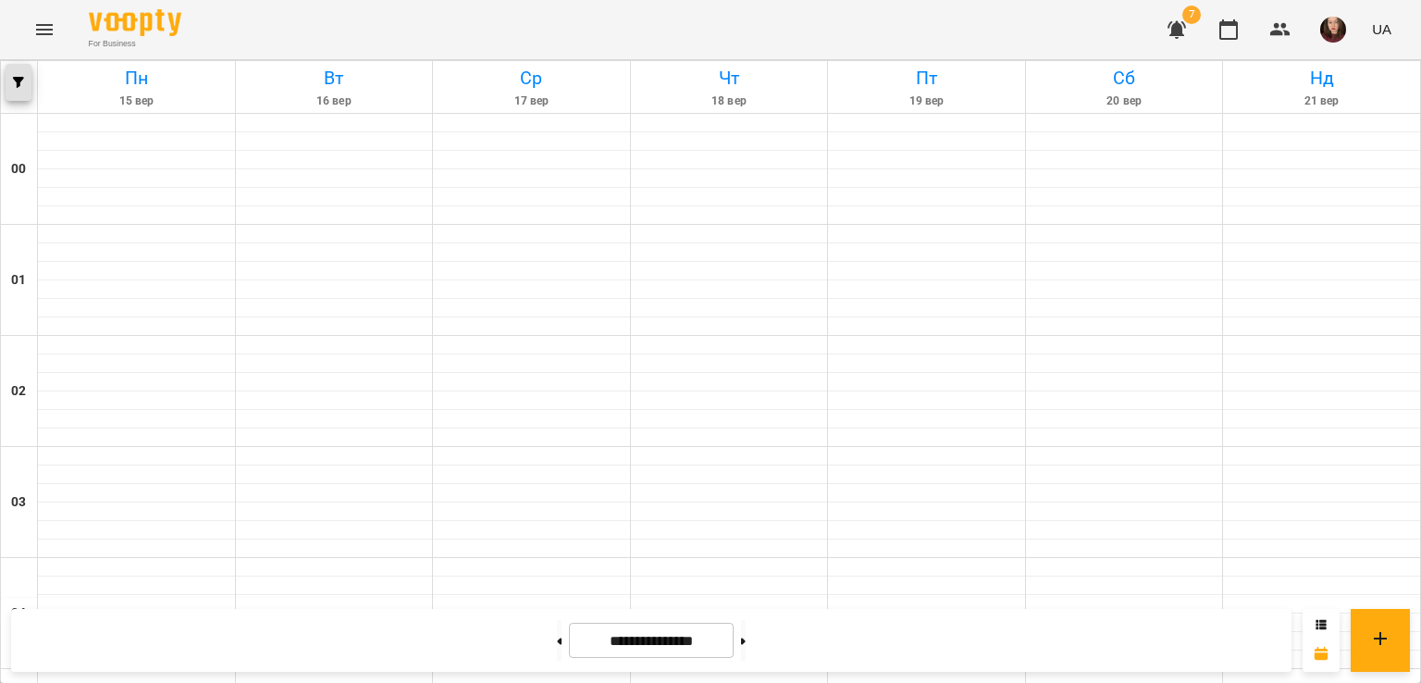
click at [15, 85] on icon "button" at bounding box center [18, 82] width 11 height 11
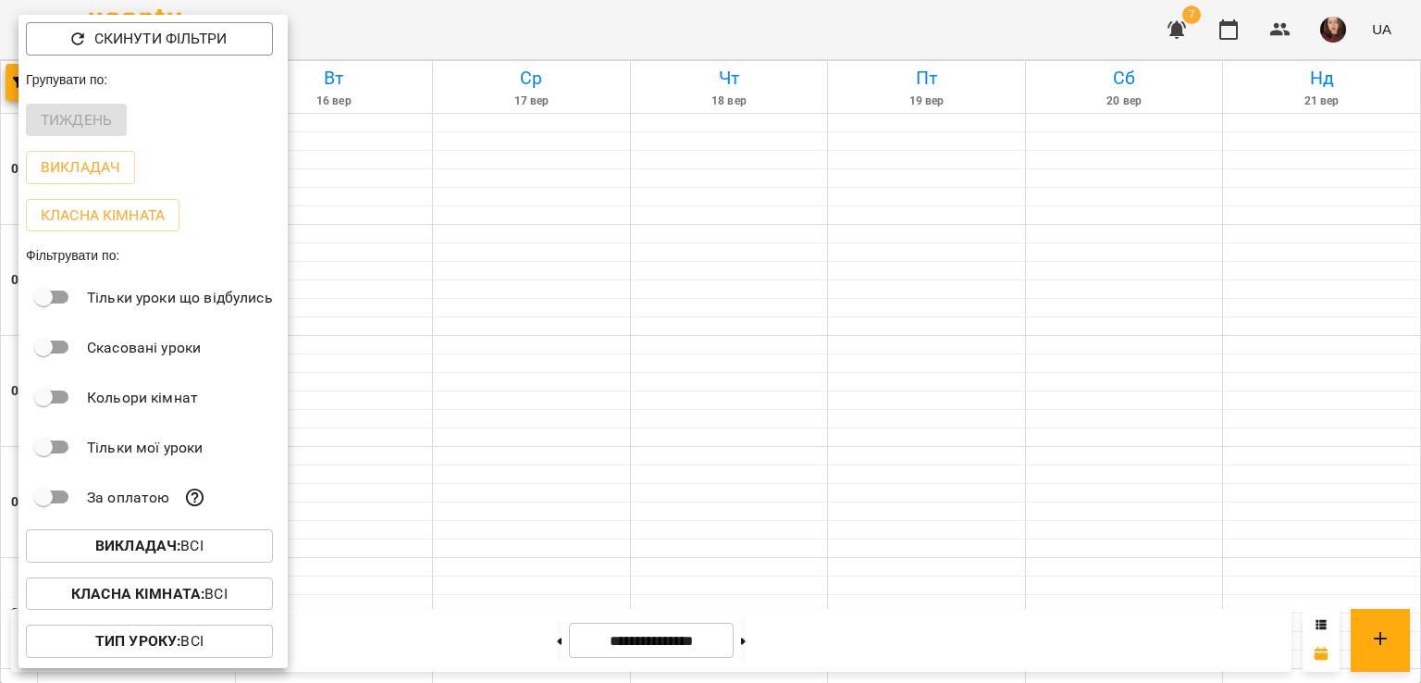
click at [489, 365] on div at bounding box center [710, 341] width 1421 height 683
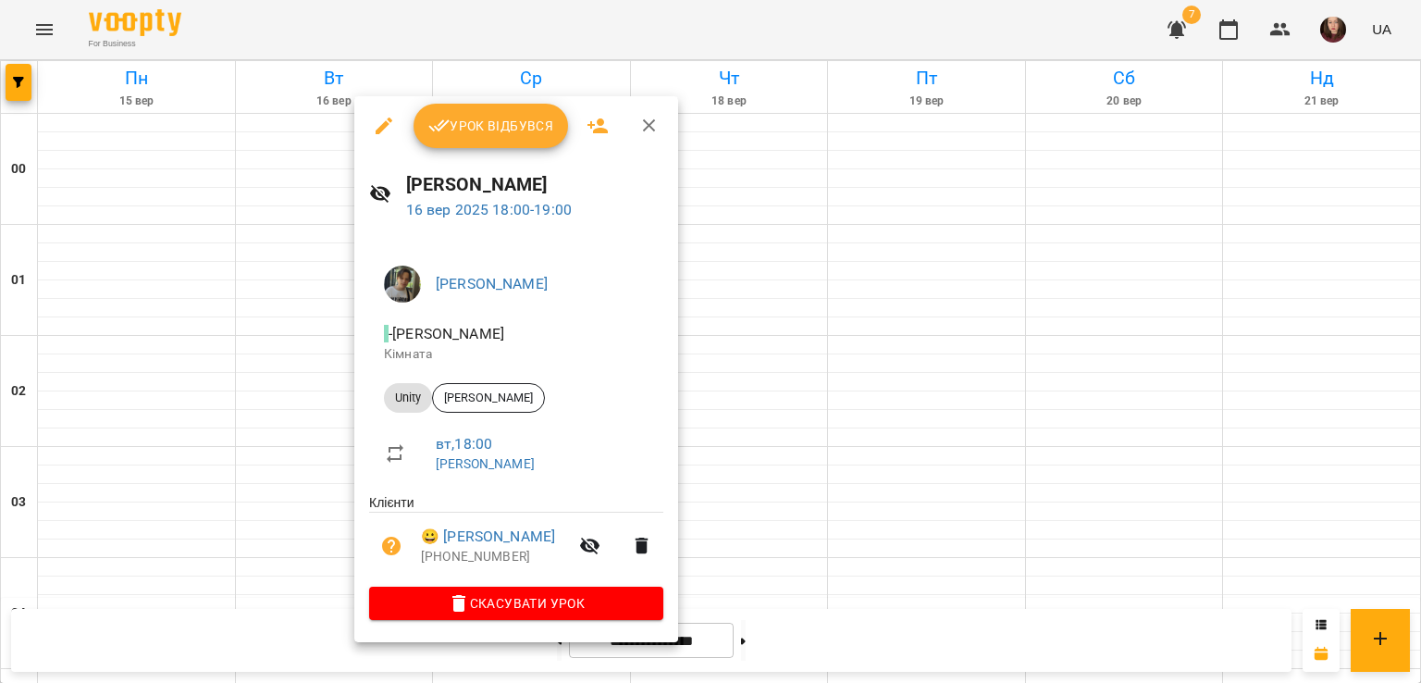
click at [300, 337] on div at bounding box center [710, 341] width 1421 height 683
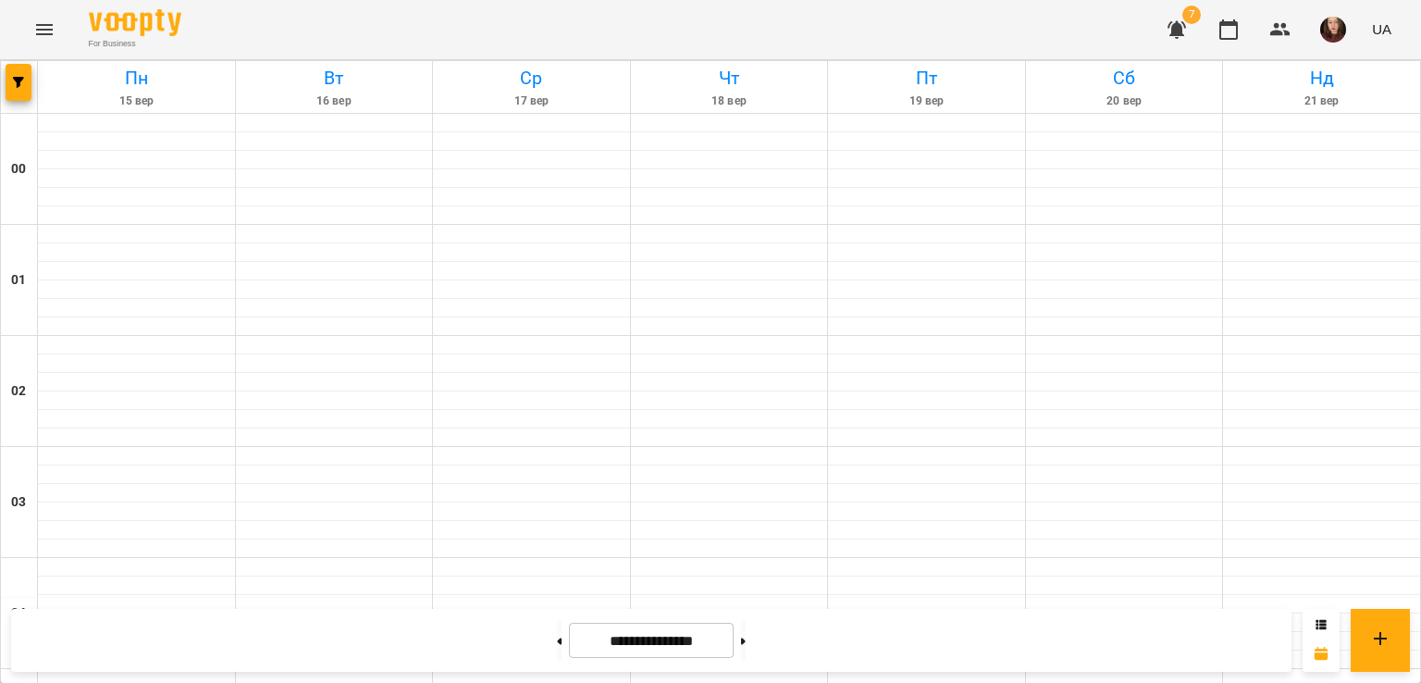
scroll to position [1994, 0]
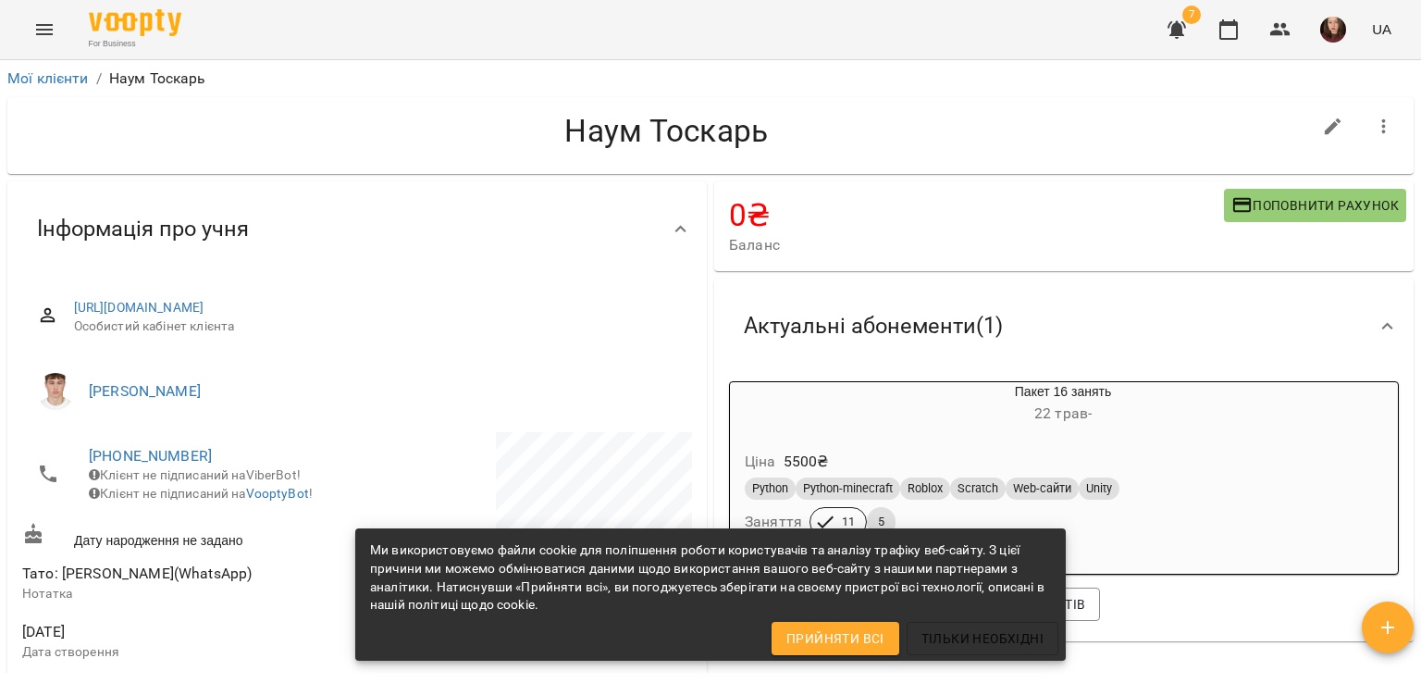
click at [503, 351] on div "[URL][DOMAIN_NAME] Особистий кабінет клієнта" at bounding box center [357, 316] width 677 height 73
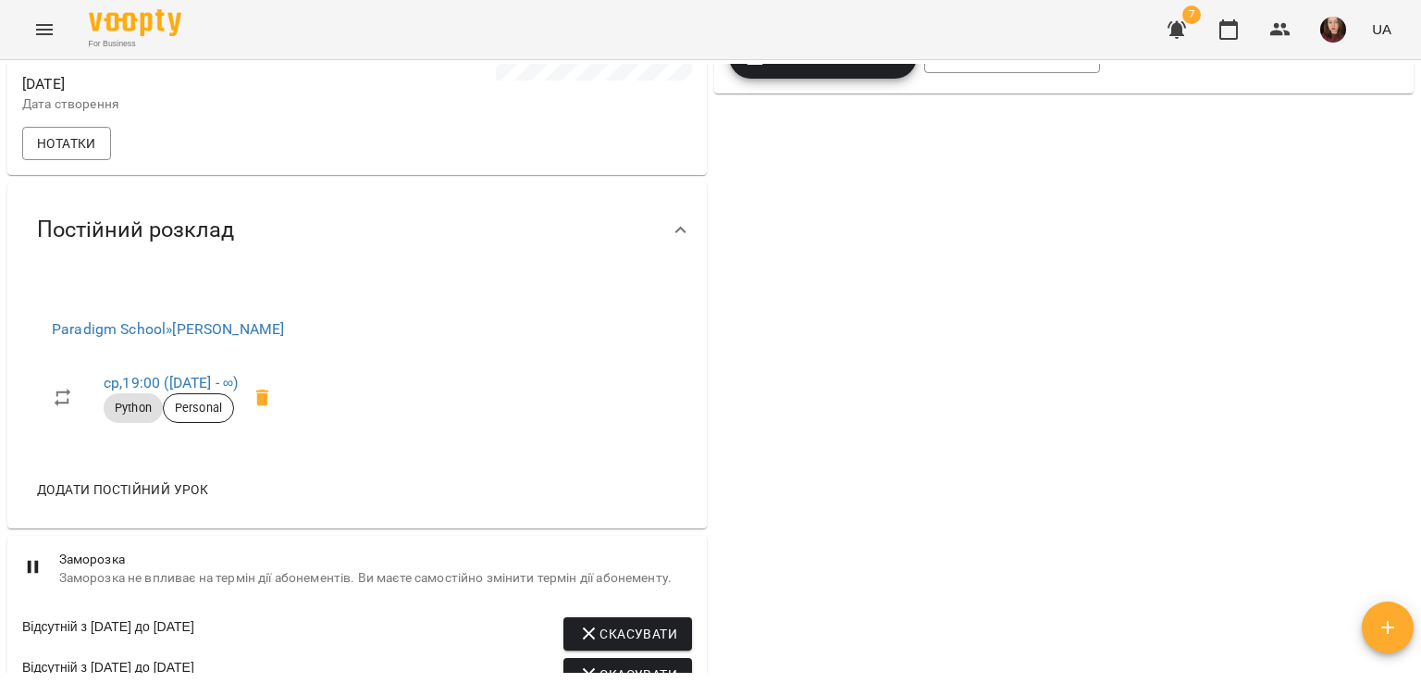
scroll to position [555, 0]
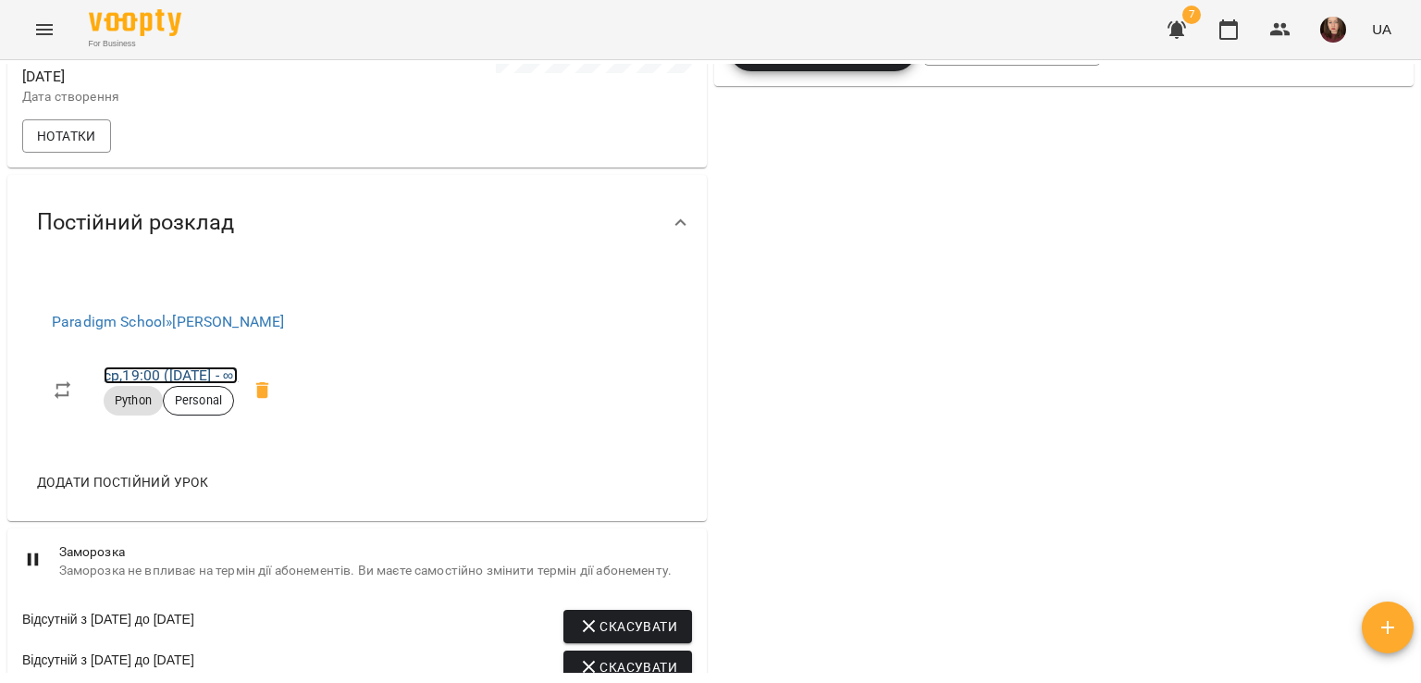
click at [185, 384] on link "ср , 19:00 ([DATE] - ∞)" at bounding box center [171, 375] width 134 height 18
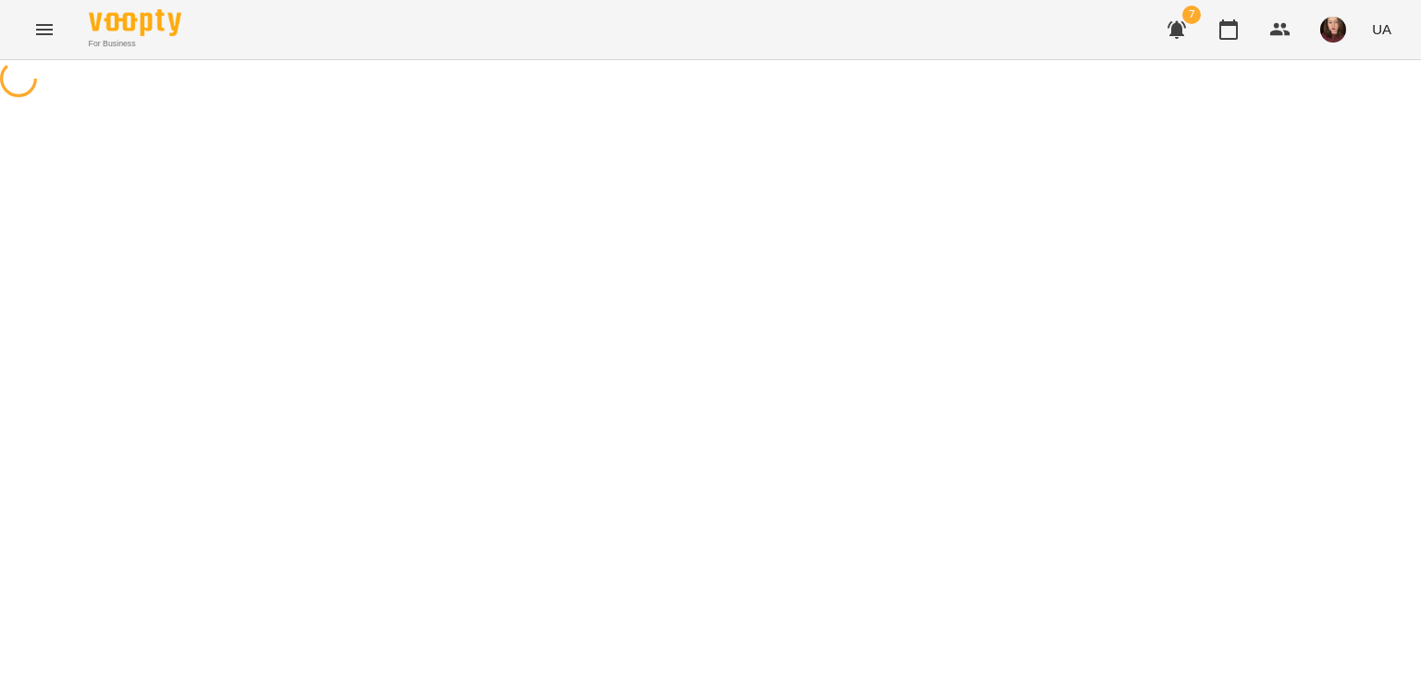
select select "*"
select select "******"
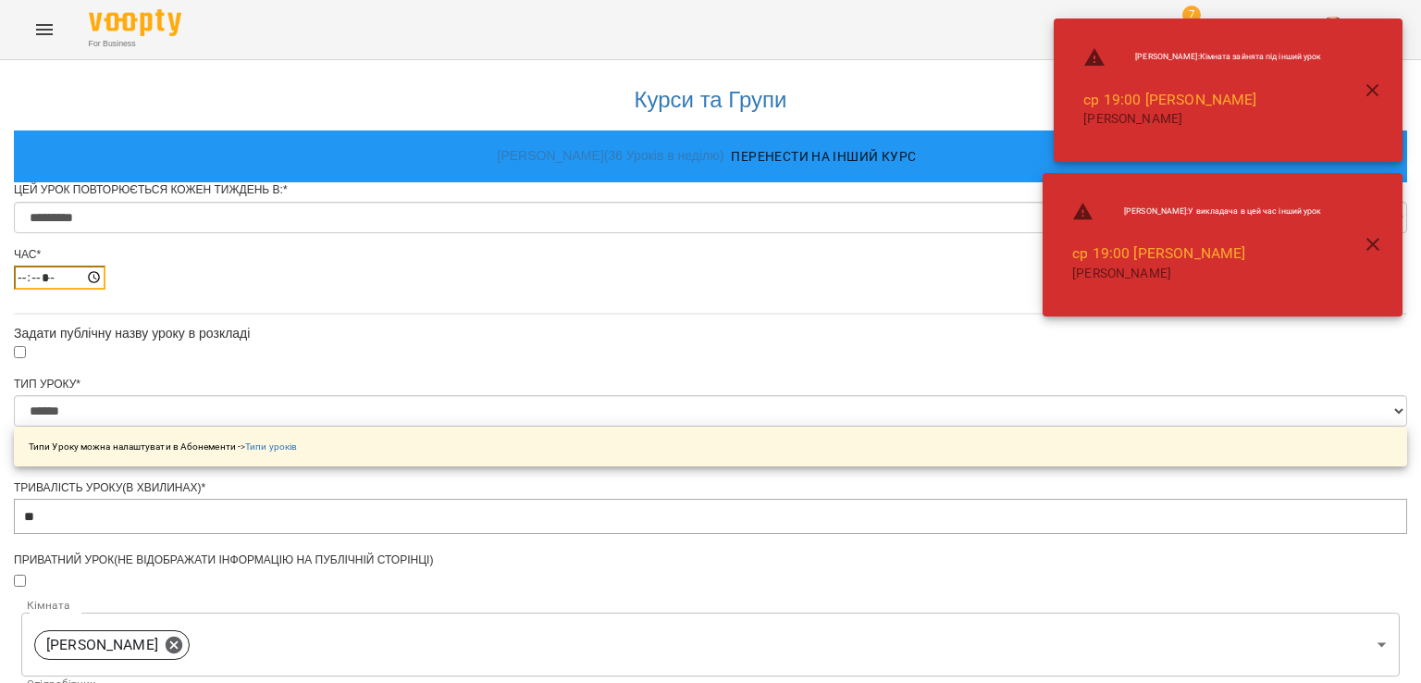
click at [105, 290] on input "*****" at bounding box center [60, 278] width 92 height 24
type input "*****"
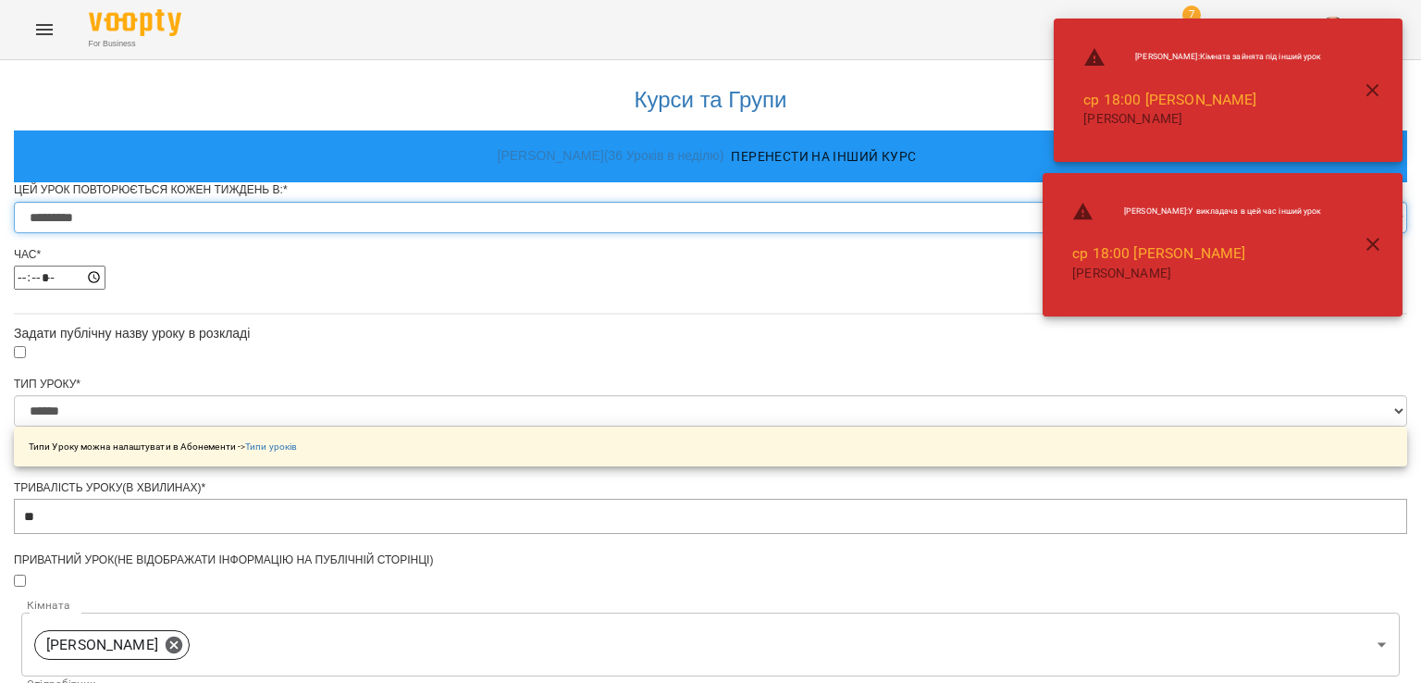
click at [727, 233] on select "********* ******** ****** ****** ******** ****** ******" at bounding box center [710, 217] width 1393 height 31
select select "*"
click at [481, 233] on select "********* ******** ****** ****** ******** ****** ******" at bounding box center [710, 217] width 1393 height 31
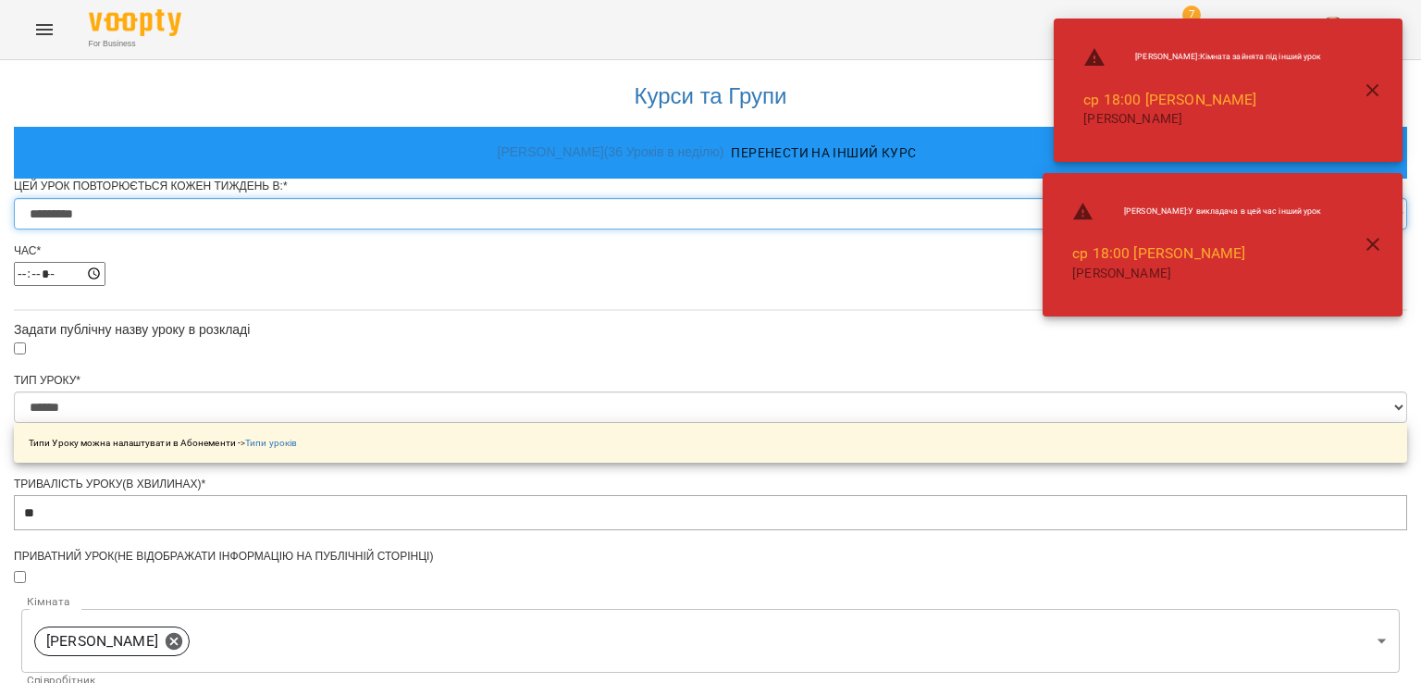
scroll to position [781, 0]
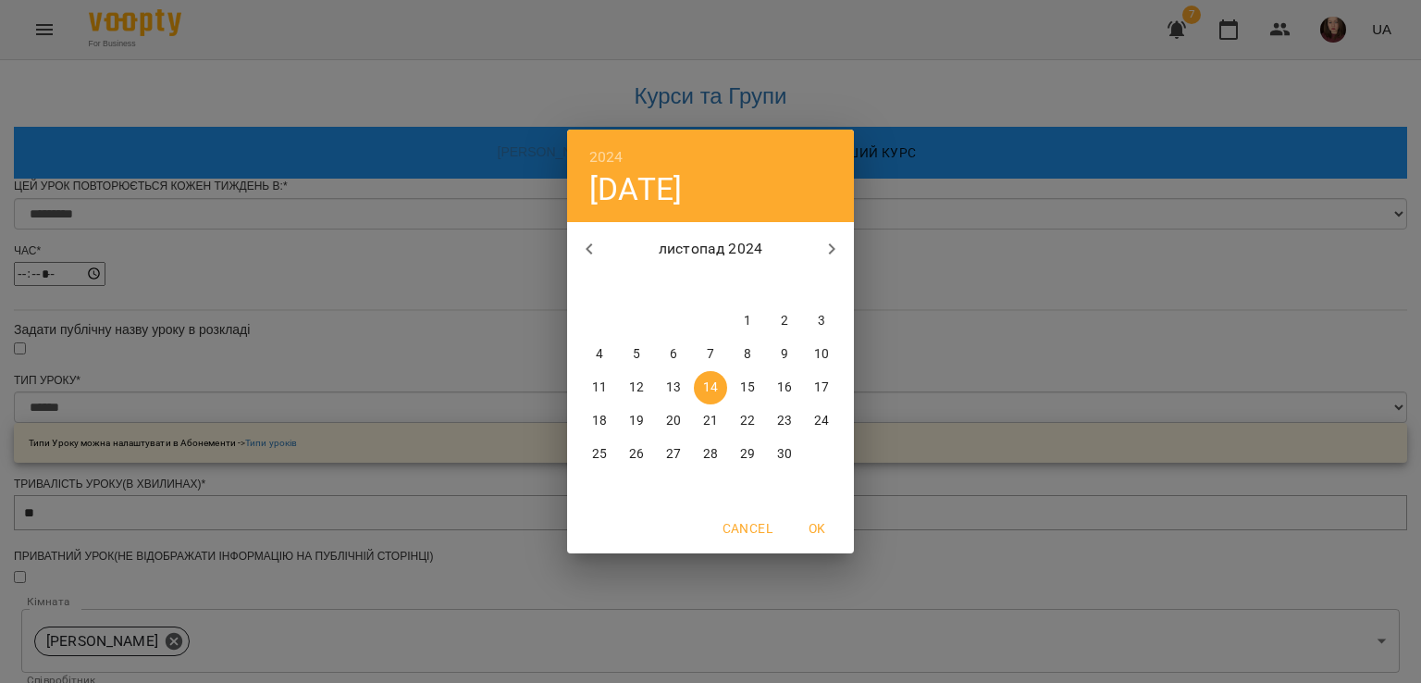
click at [833, 240] on icon "button" at bounding box center [832, 249] width 22 height 22
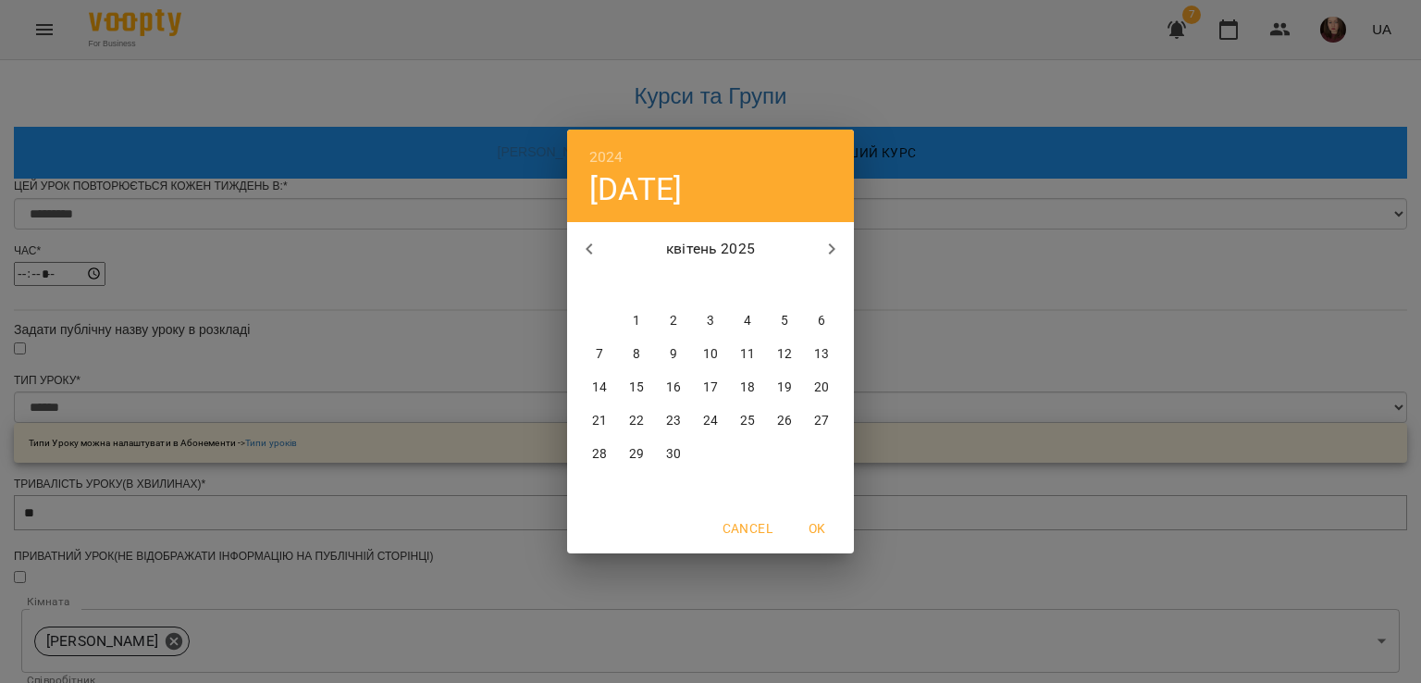
click at [607, 160] on h6 "2024" at bounding box center [606, 157] width 34 height 26
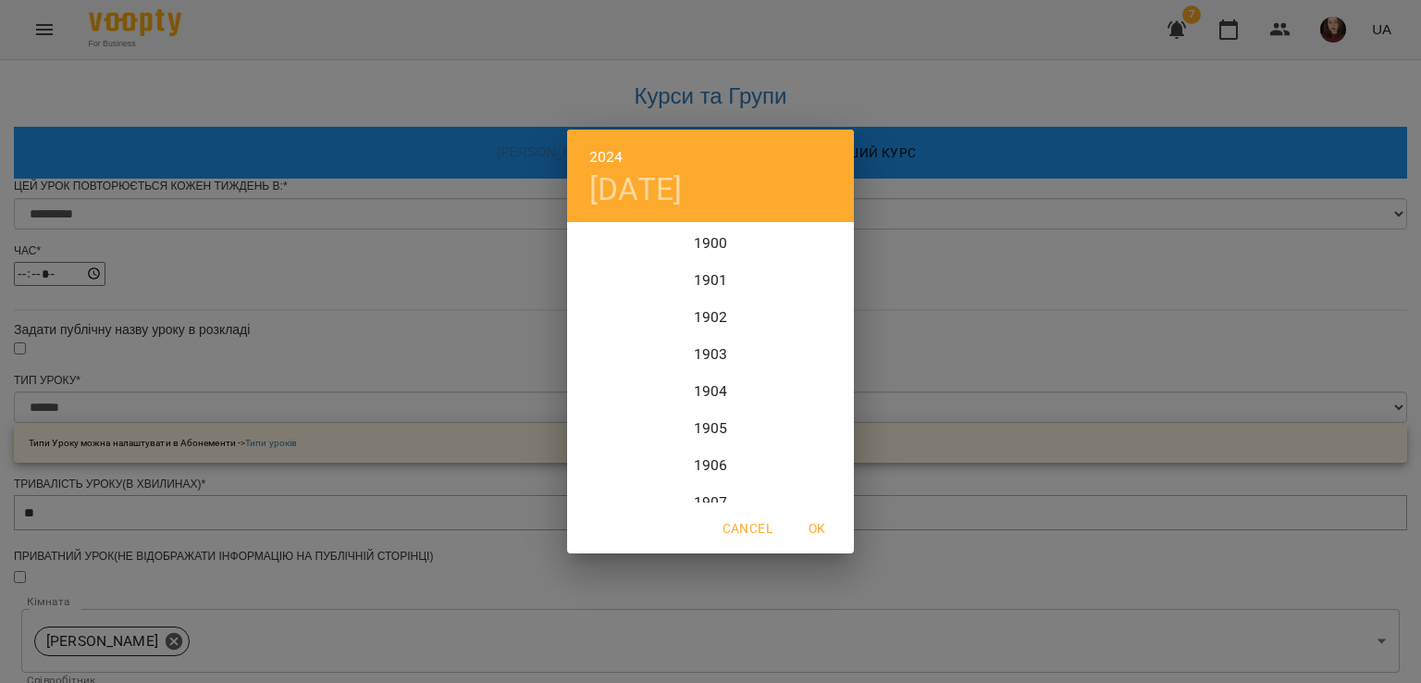
scroll to position [4478, 0]
click at [703, 412] on div "2025" at bounding box center [710, 409] width 287 height 37
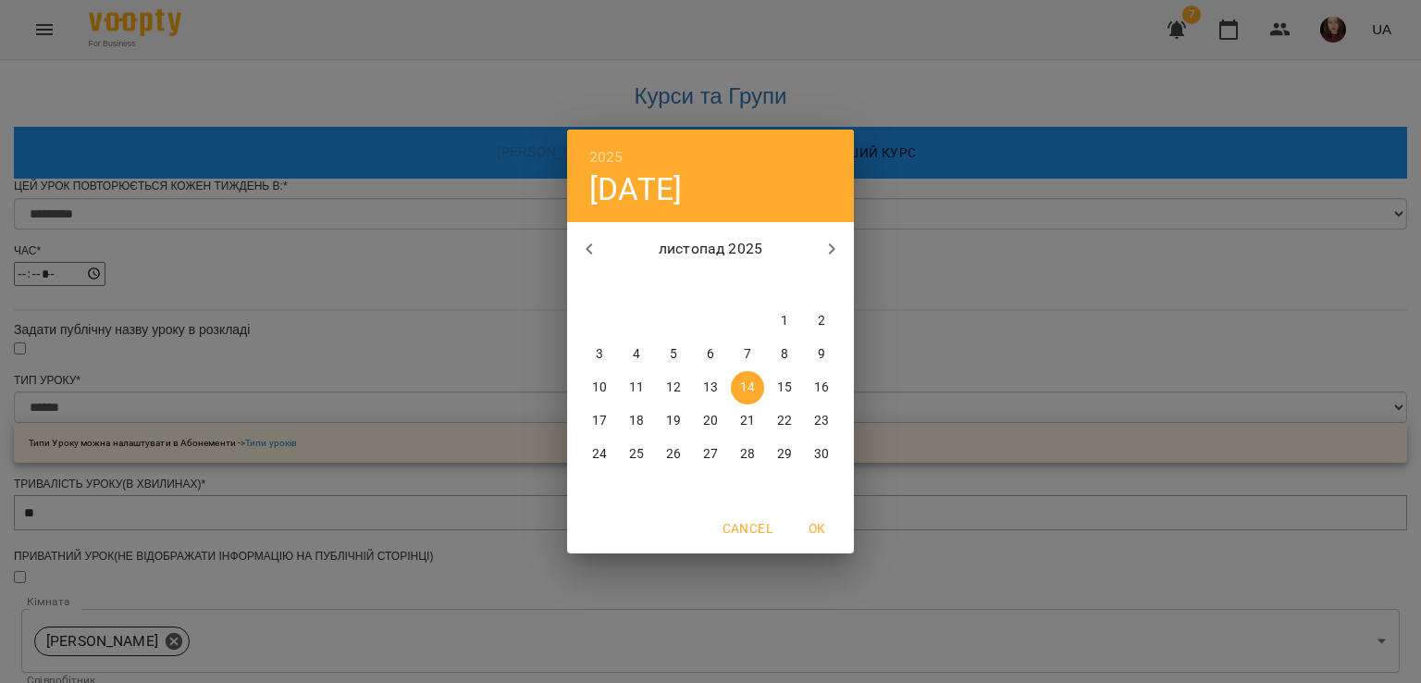
click at [832, 241] on icon "button" at bounding box center [832, 249] width 22 height 22
click at [592, 247] on icon "button" at bounding box center [589, 249] width 22 height 22
click at [592, 246] on icon "button" at bounding box center [589, 249] width 22 height 22
click at [677, 384] on p "17" at bounding box center [673, 387] width 15 height 19
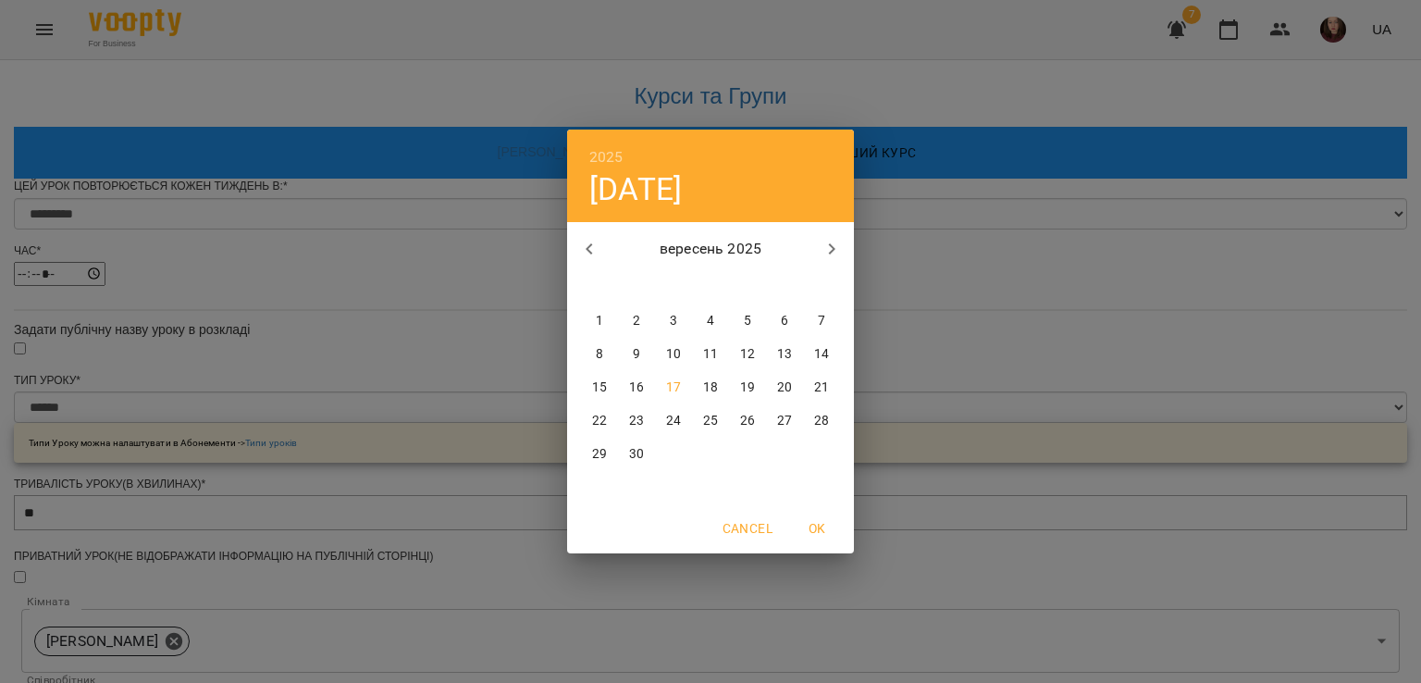
type input "**********"
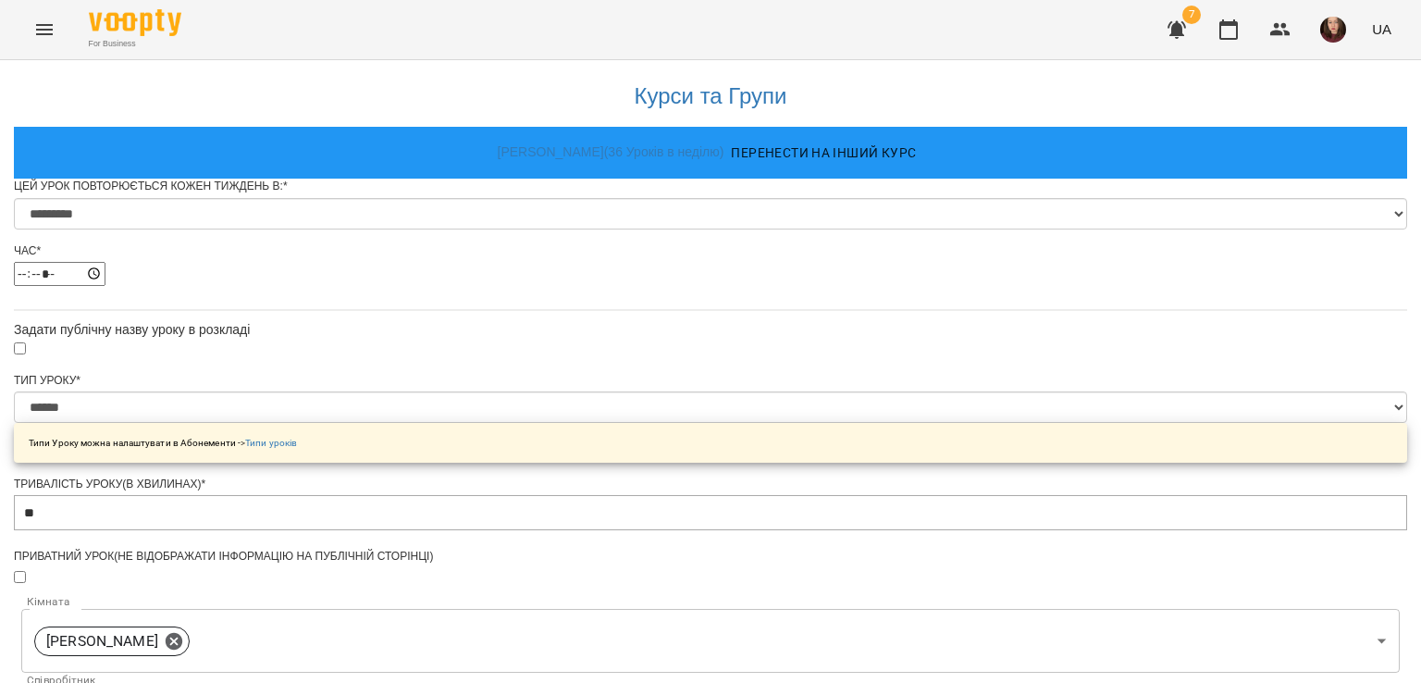
scroll to position [781, 0]
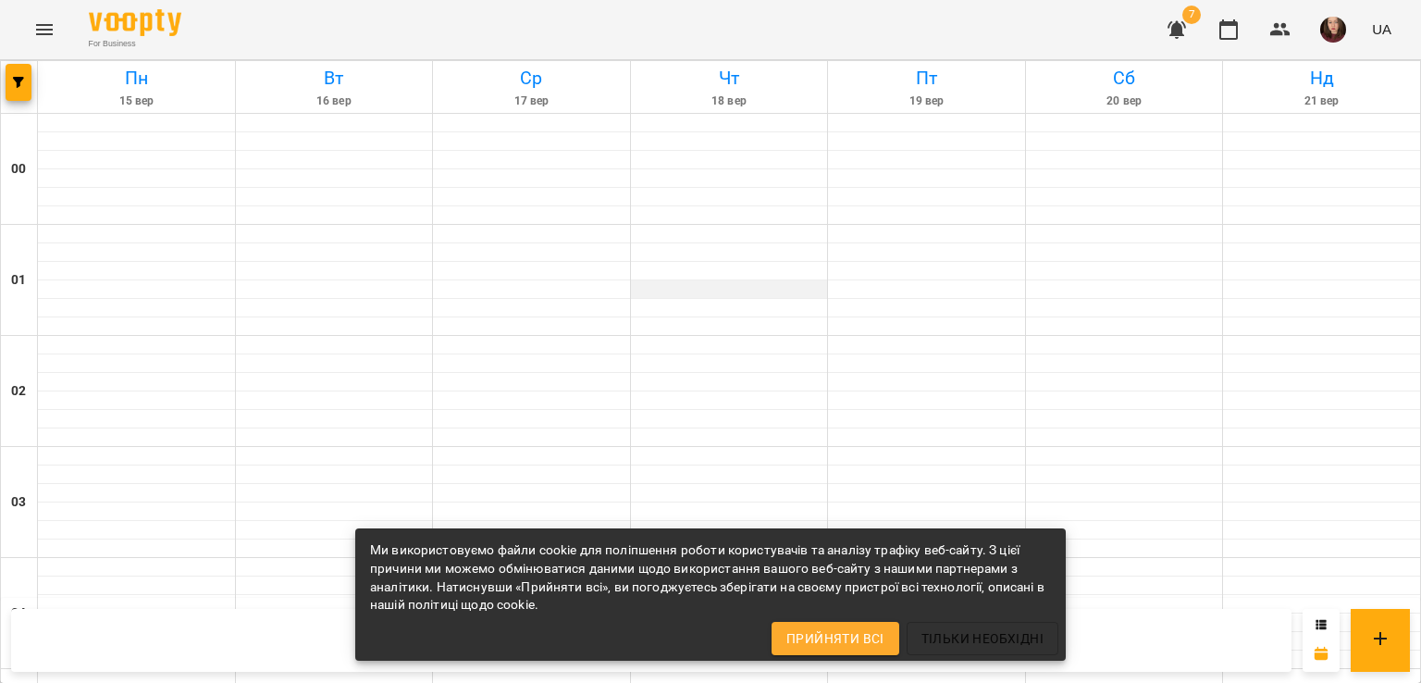
click at [638, 280] on div at bounding box center [729, 289] width 197 height 19
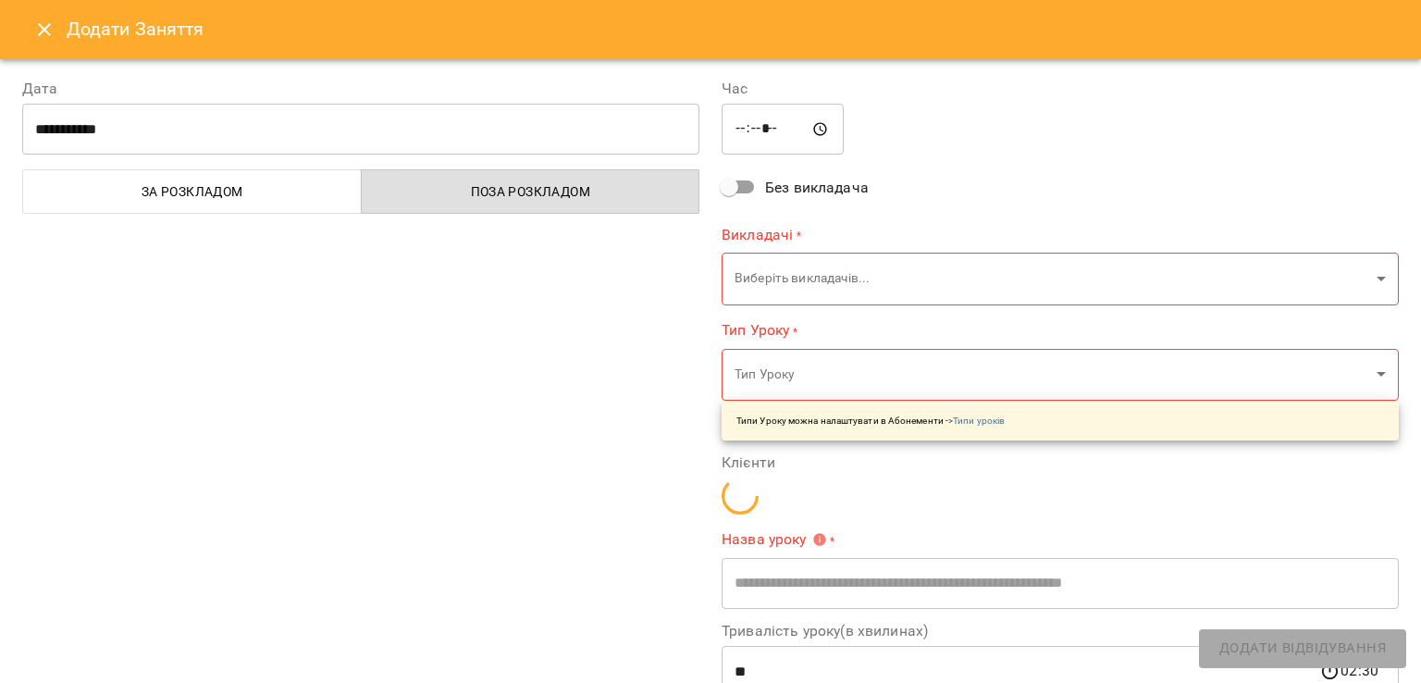
type input "**********"
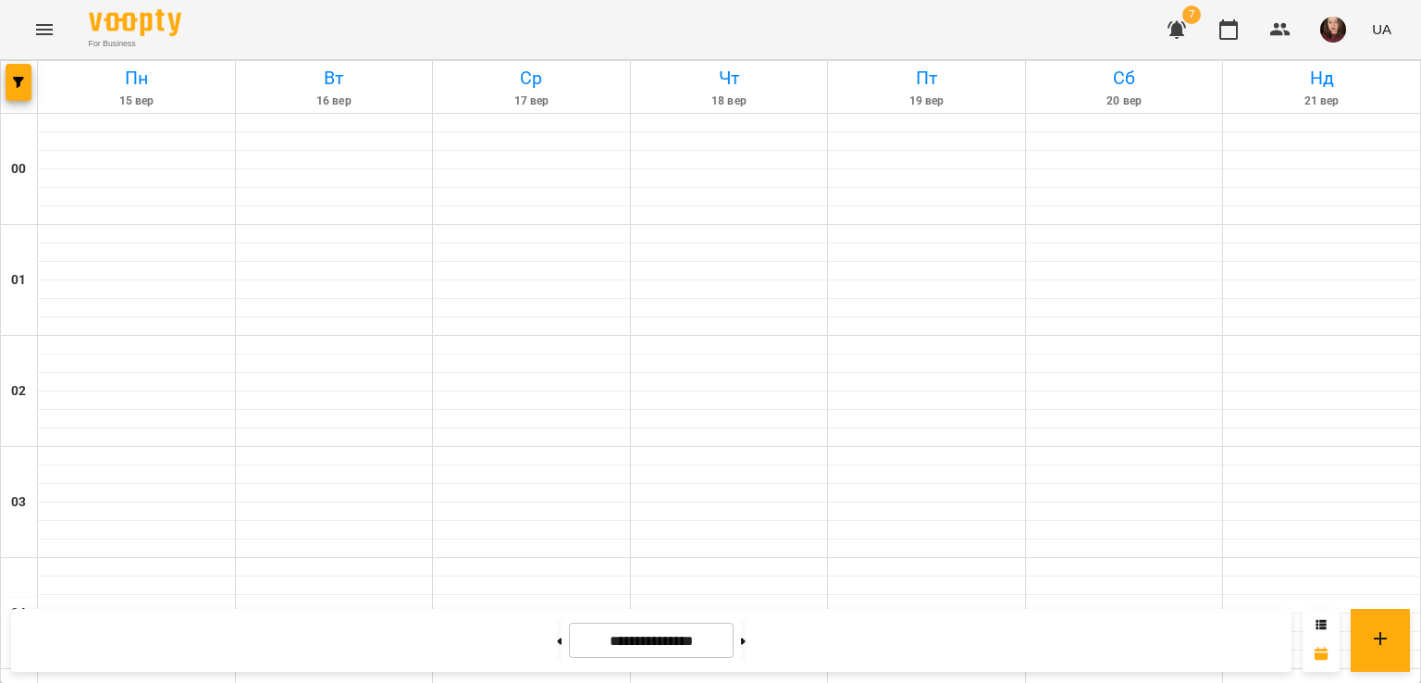
scroll to position [1901, 0]
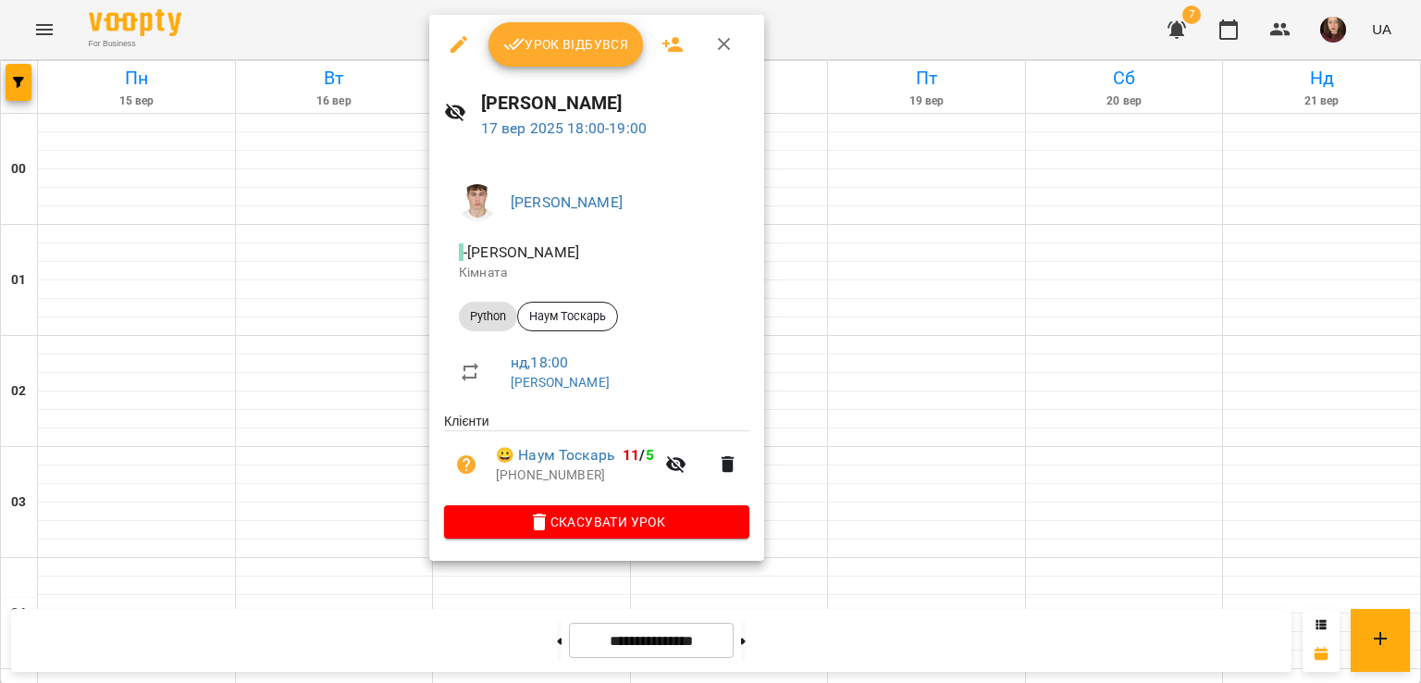
click at [881, 298] on div at bounding box center [710, 341] width 1421 height 683
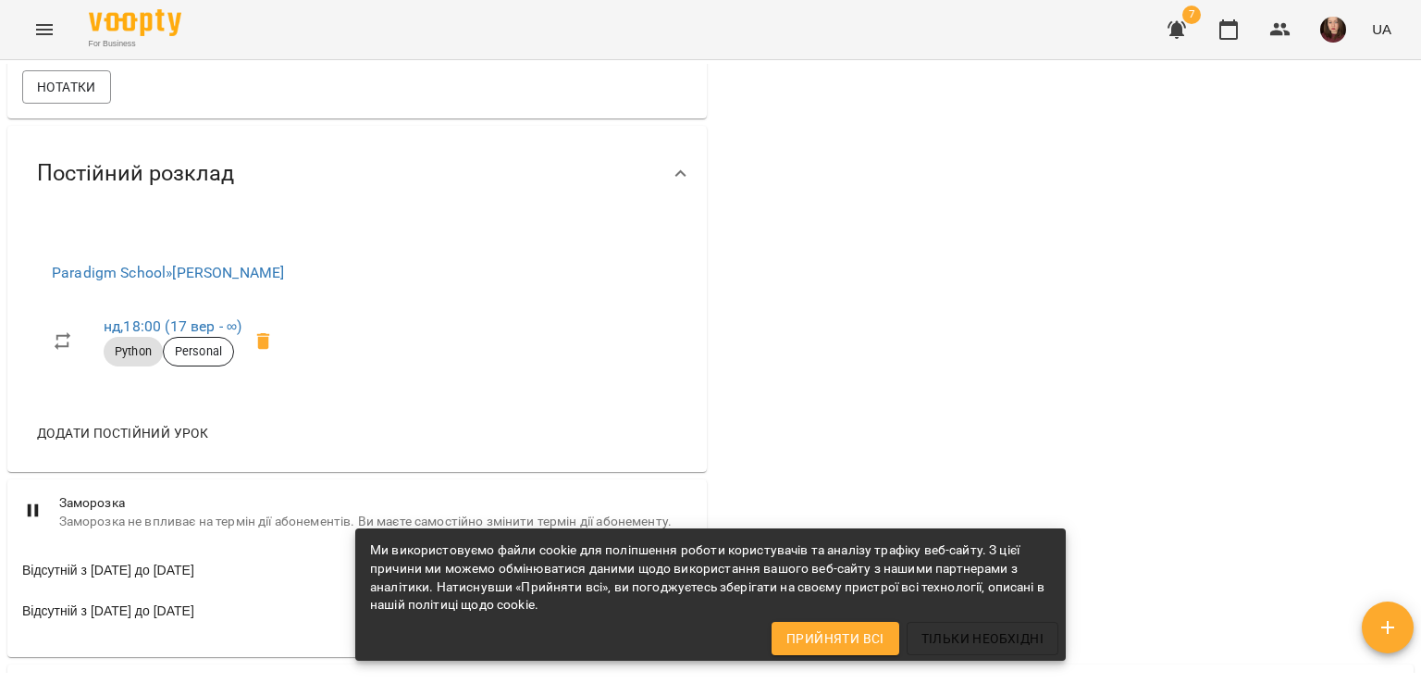
scroll to position [605, 0]
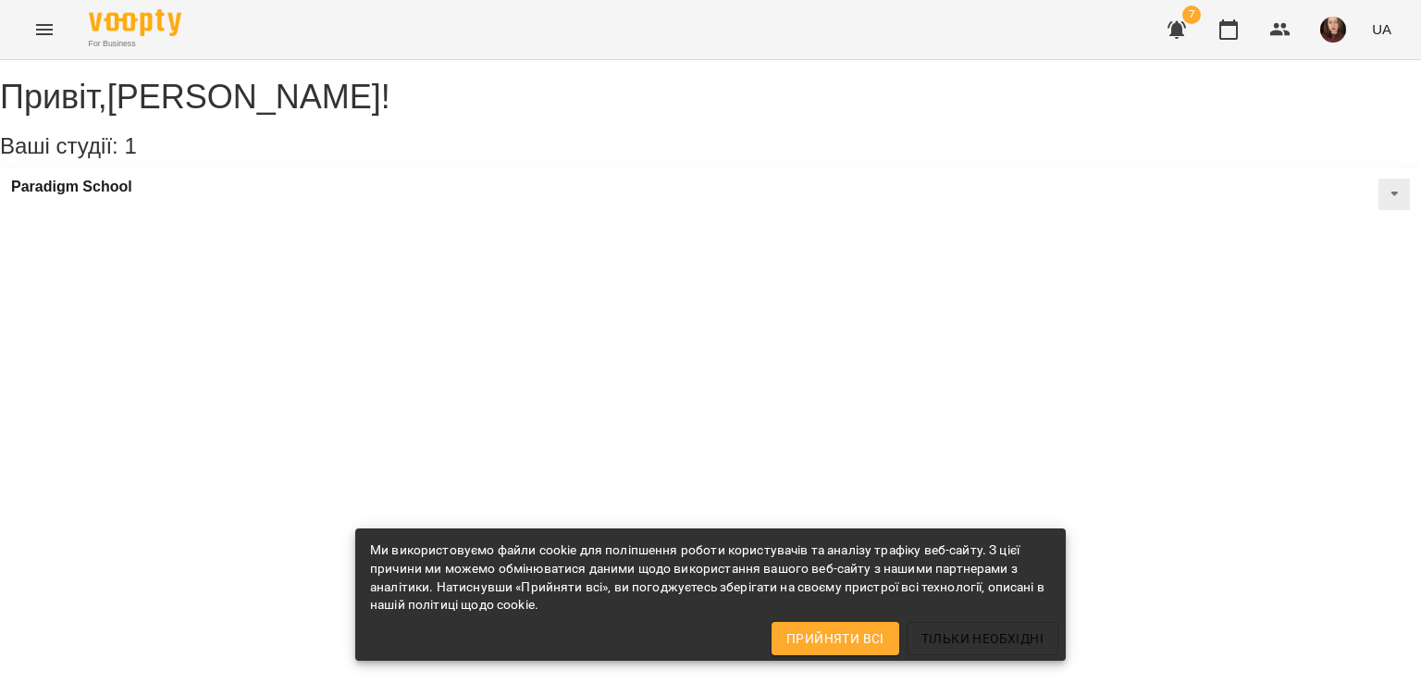
click at [56, 31] on button "Menu" at bounding box center [44, 29] width 44 height 44
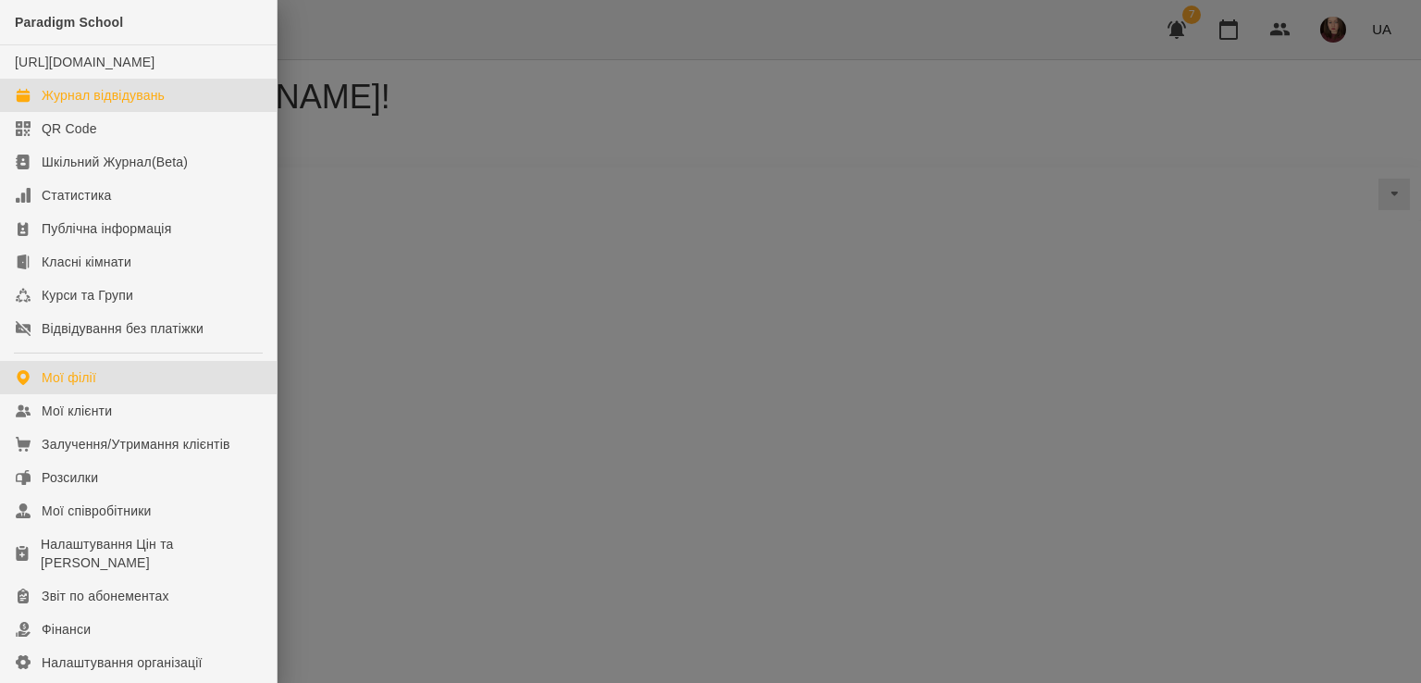
click at [133, 105] on div "Журнал відвідувань" at bounding box center [103, 95] width 123 height 19
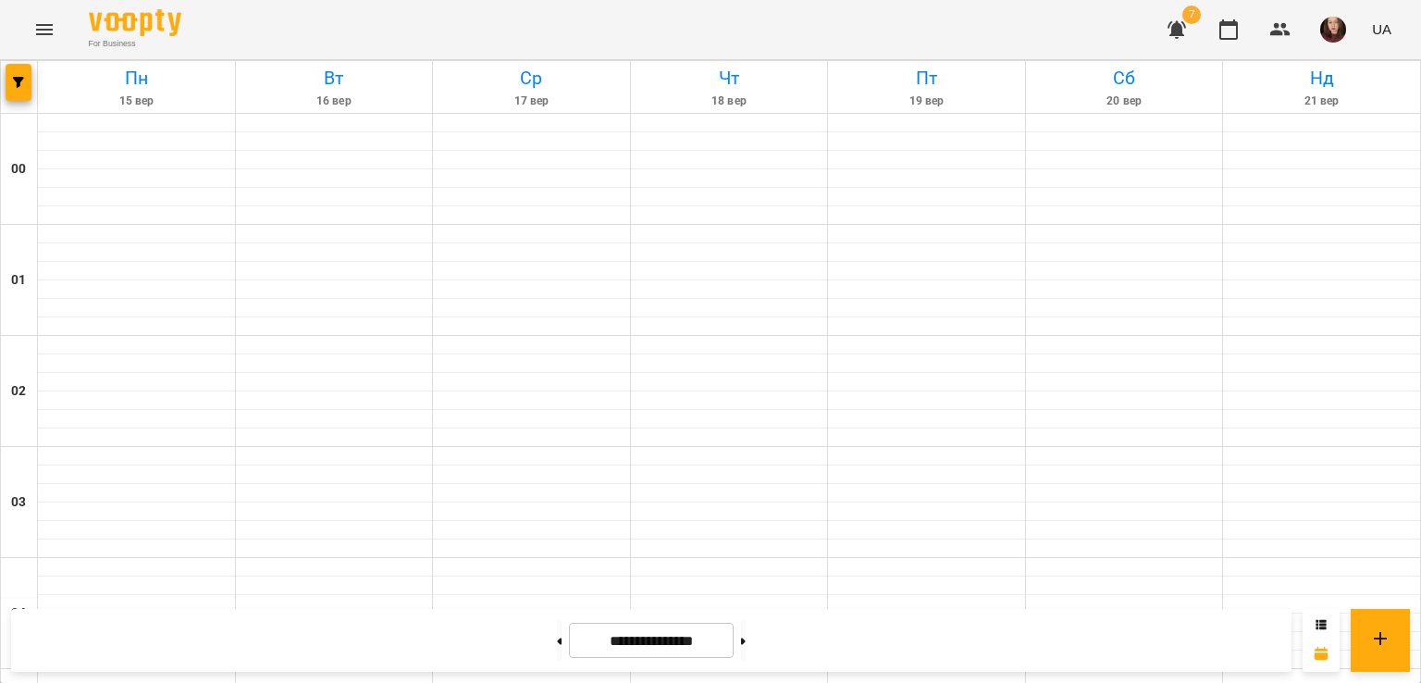
scroll to position [1943, 0]
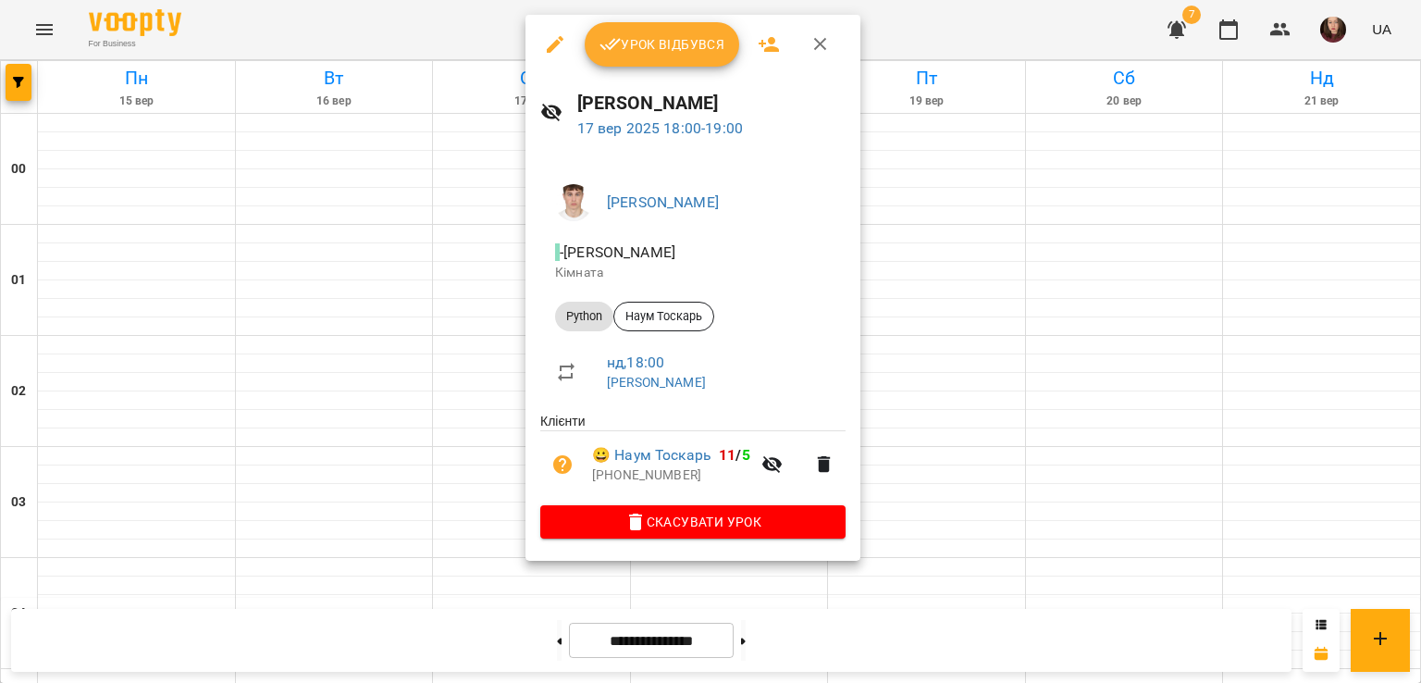
click at [563, 44] on icon "button" at bounding box center [555, 44] width 22 height 22
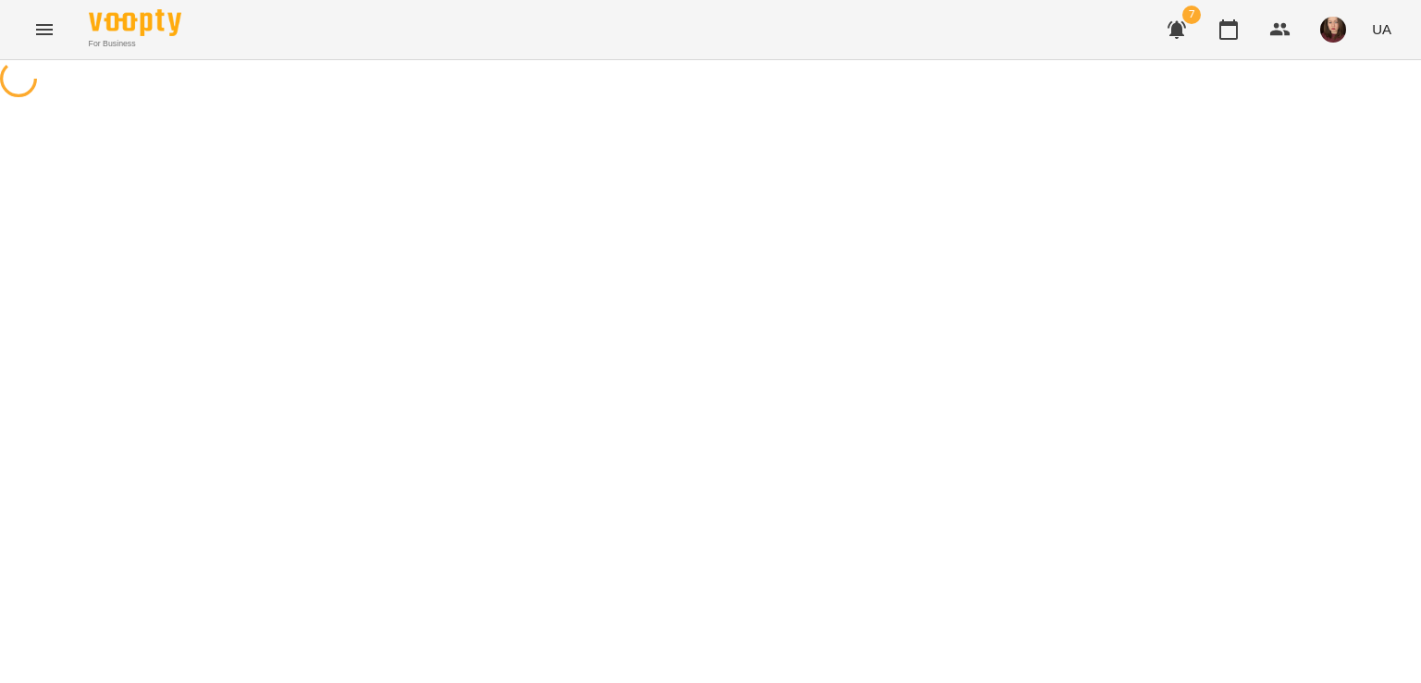
select select "******"
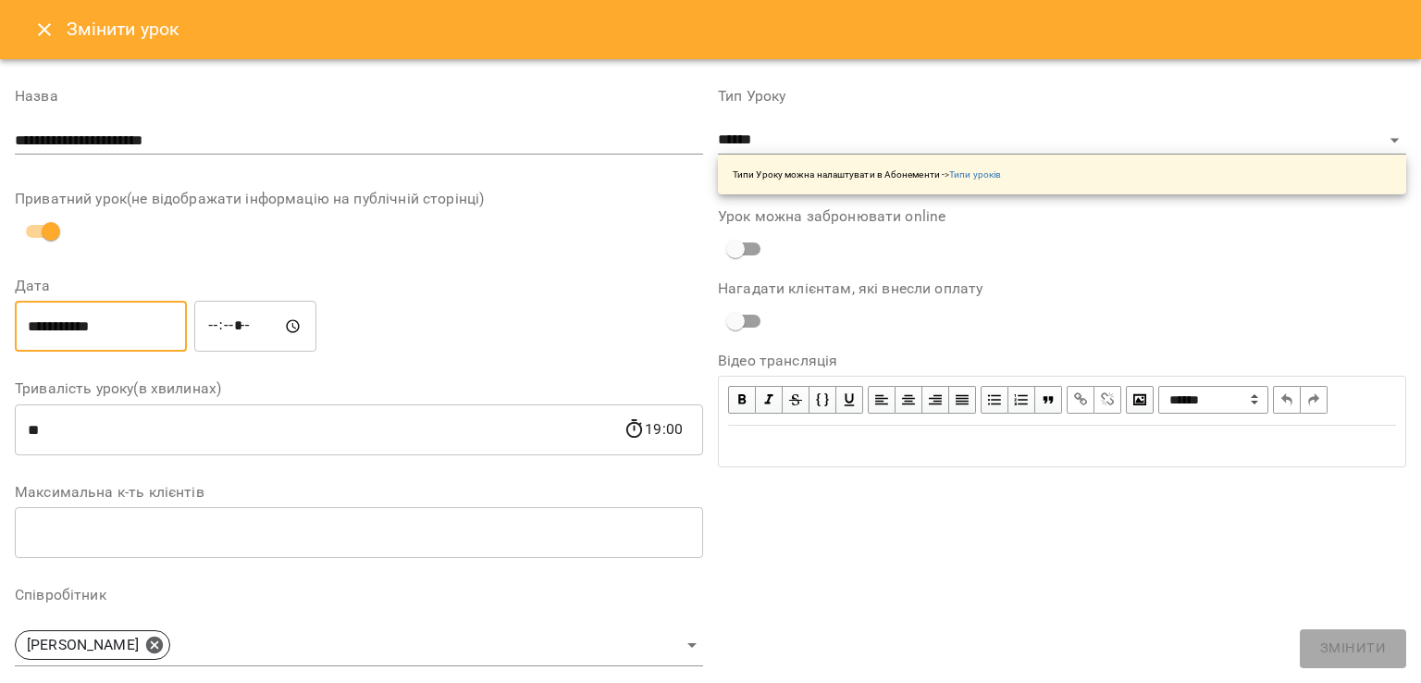
click at [45, 327] on input "**********" at bounding box center [101, 327] width 172 height 52
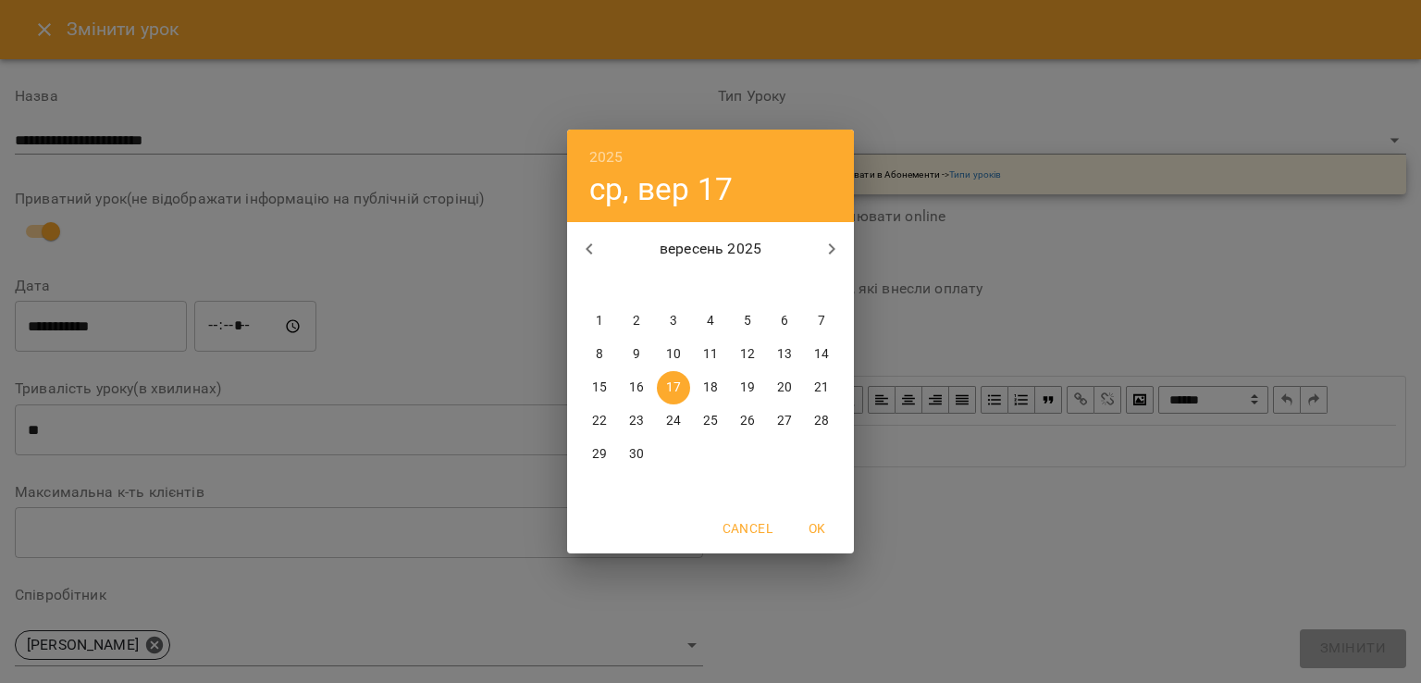
click at [823, 381] on p "21" at bounding box center [821, 387] width 15 height 19
type input "**********"
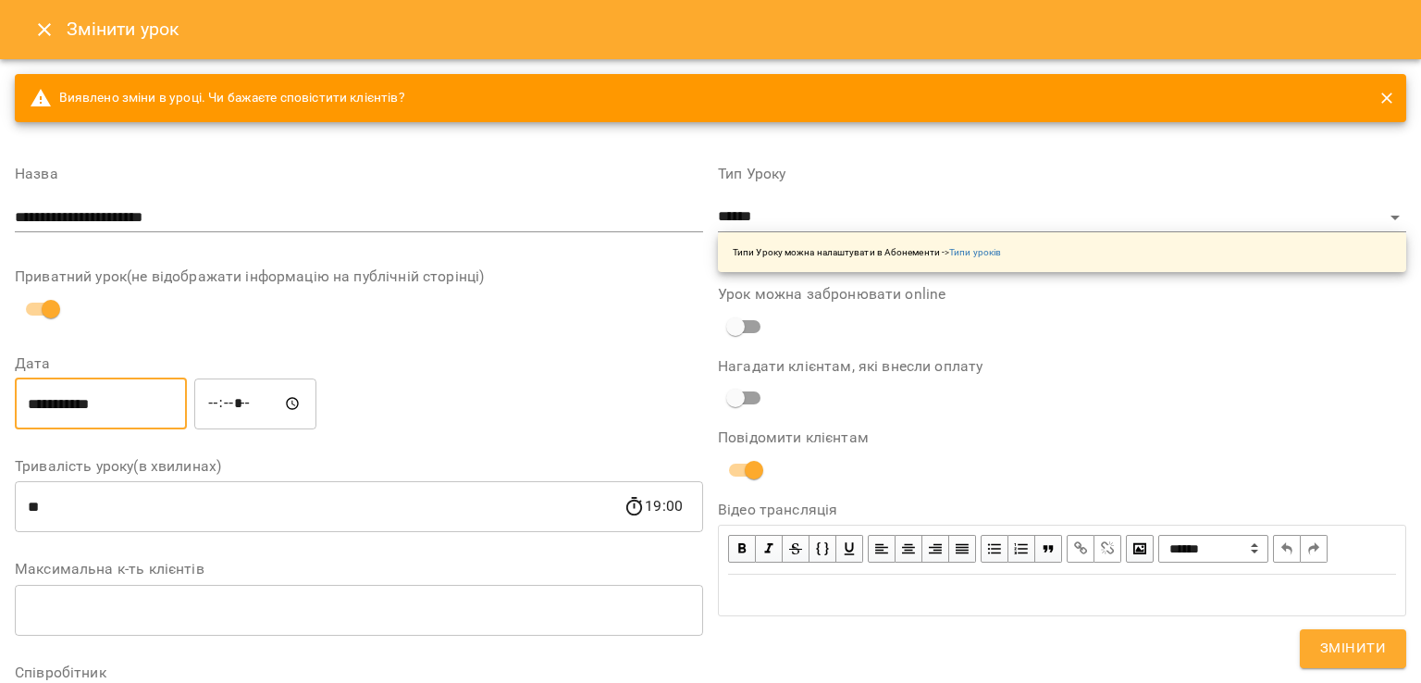
click at [152, 411] on input "**********" at bounding box center [101, 403] width 172 height 52
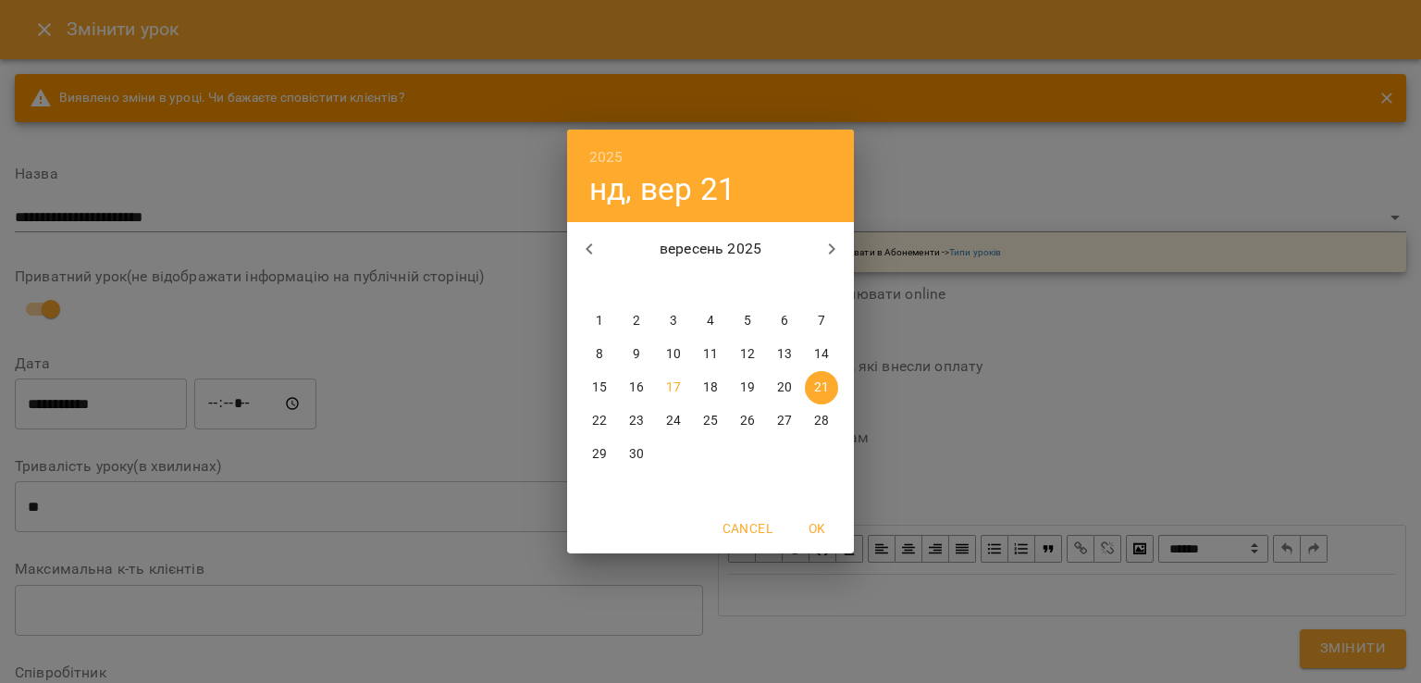
click at [440, 410] on div "2025 нд, вер [DATE] вт ср чт пт сб нд 1 2 3 4 5 6 7 8 9 10 11 12 13 14 15 16 17…" at bounding box center [710, 341] width 1421 height 683
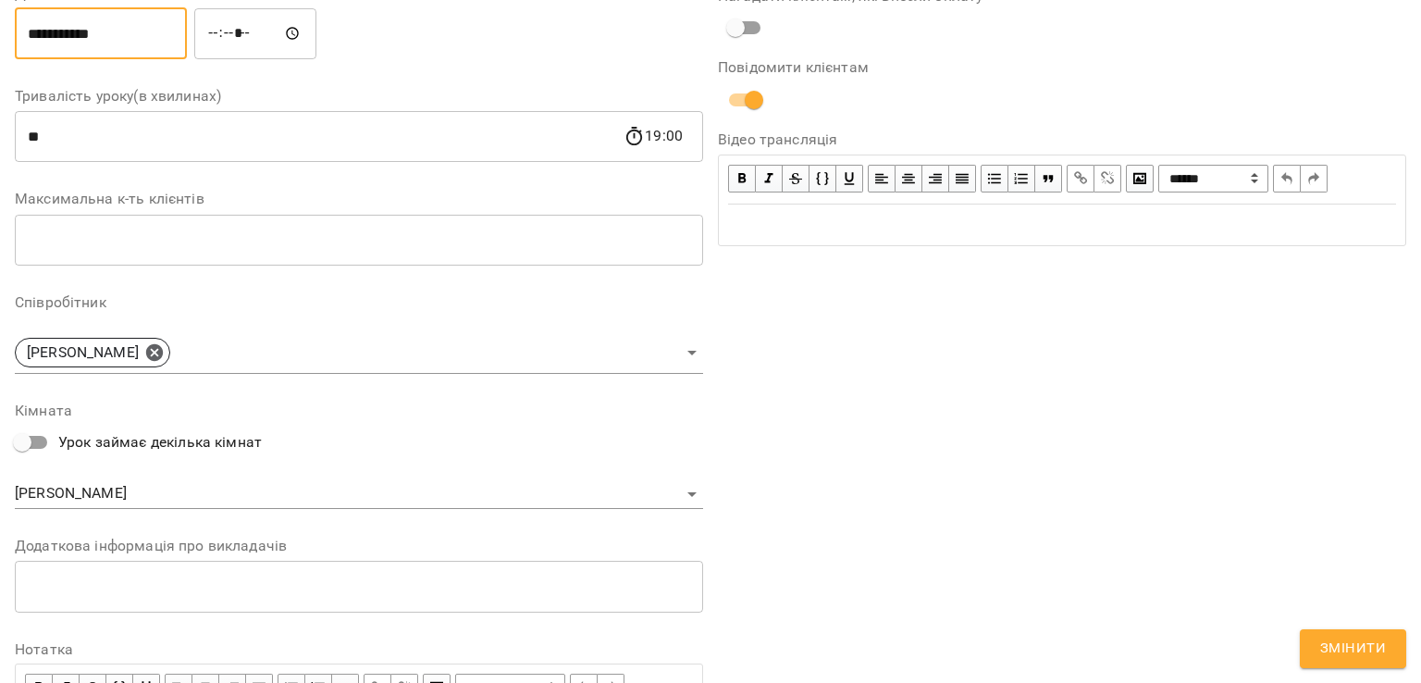
scroll to position [508, 0]
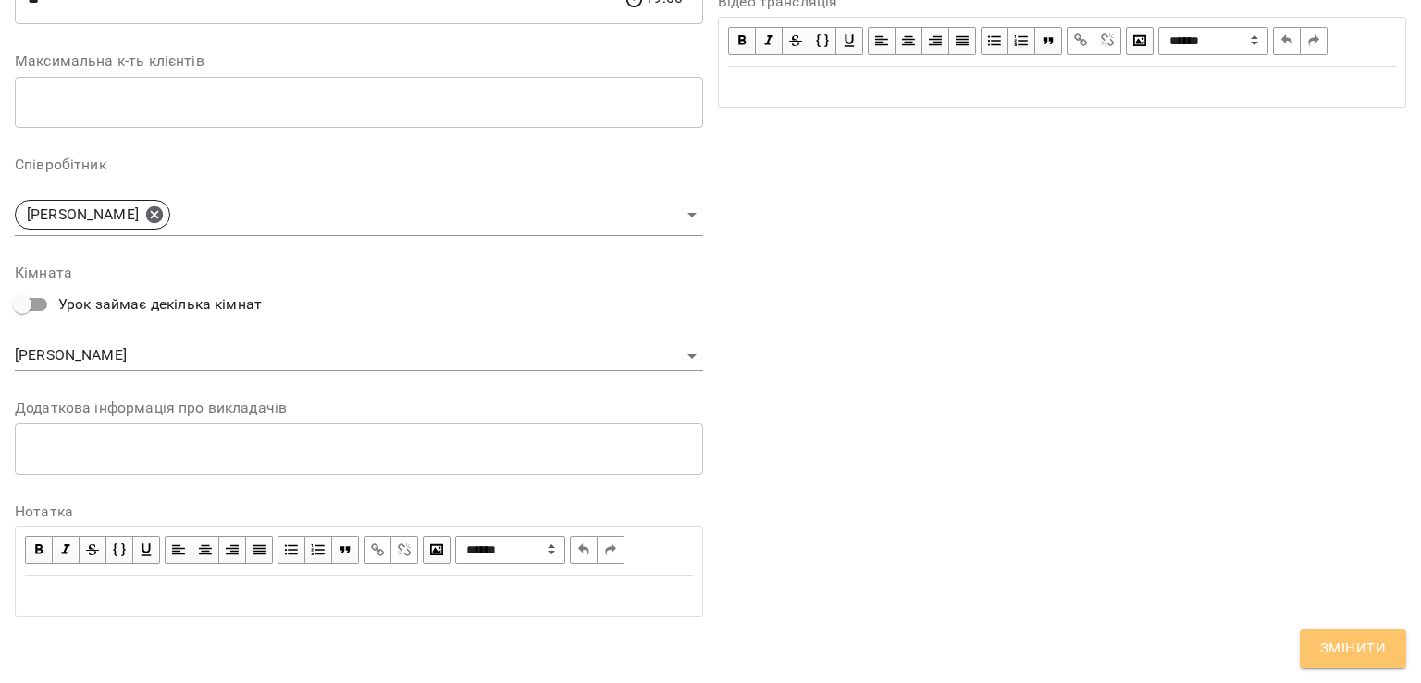
click at [1339, 656] on span "Змінити" at bounding box center [1353, 649] width 66 height 24
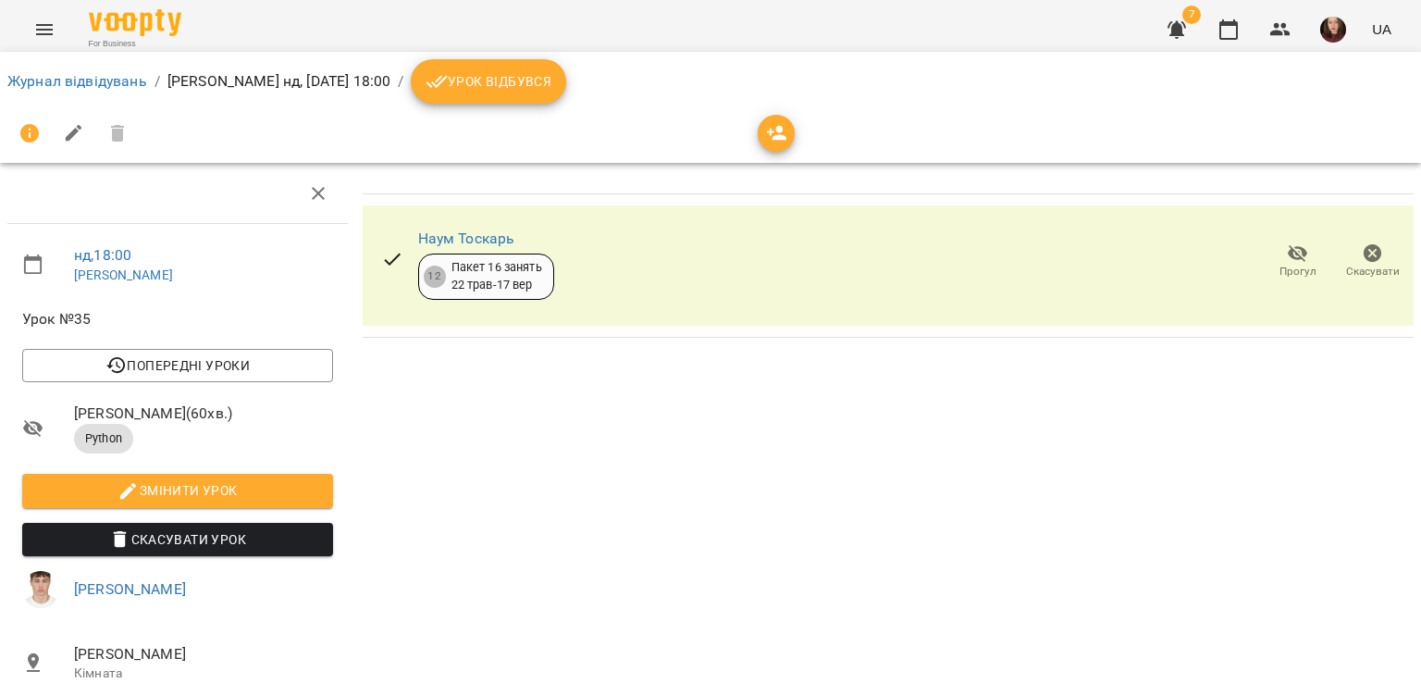
click at [44, 31] on icon "Menu" at bounding box center [44, 30] width 22 height 22
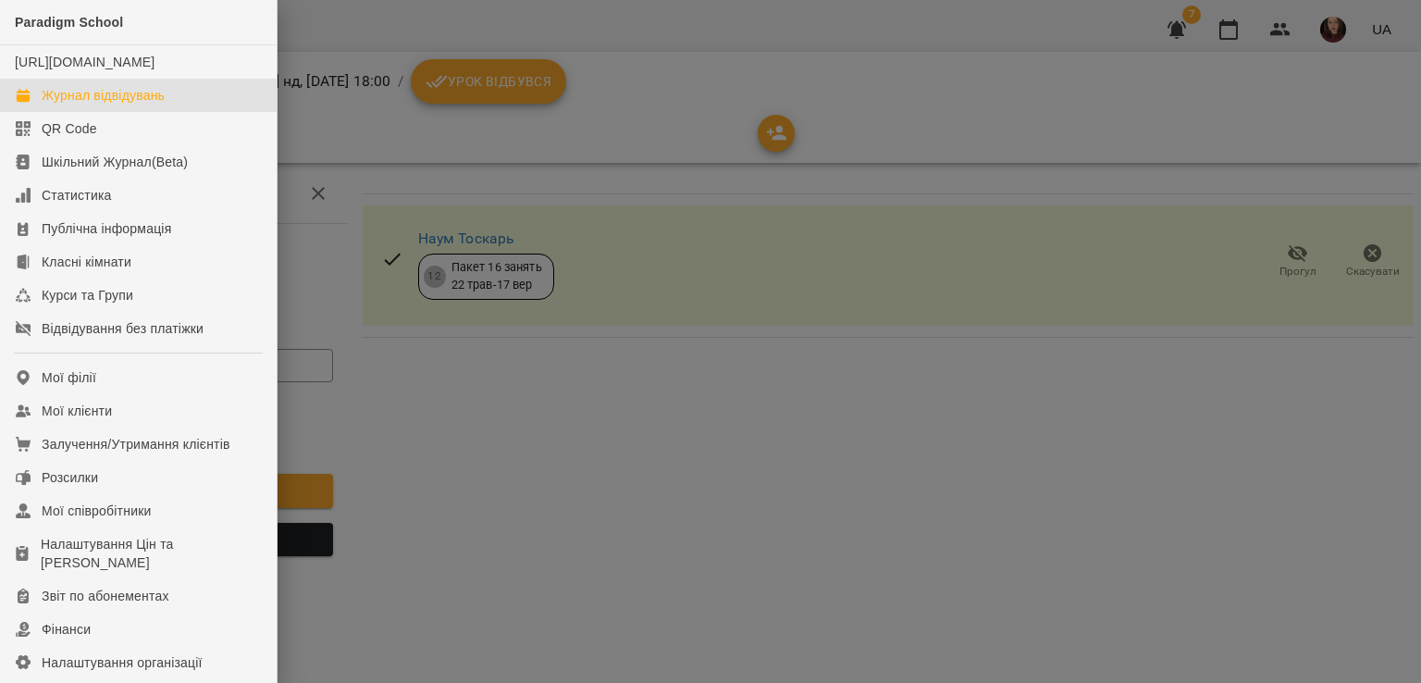
click at [106, 105] on div "Журнал відвідувань" at bounding box center [103, 95] width 123 height 19
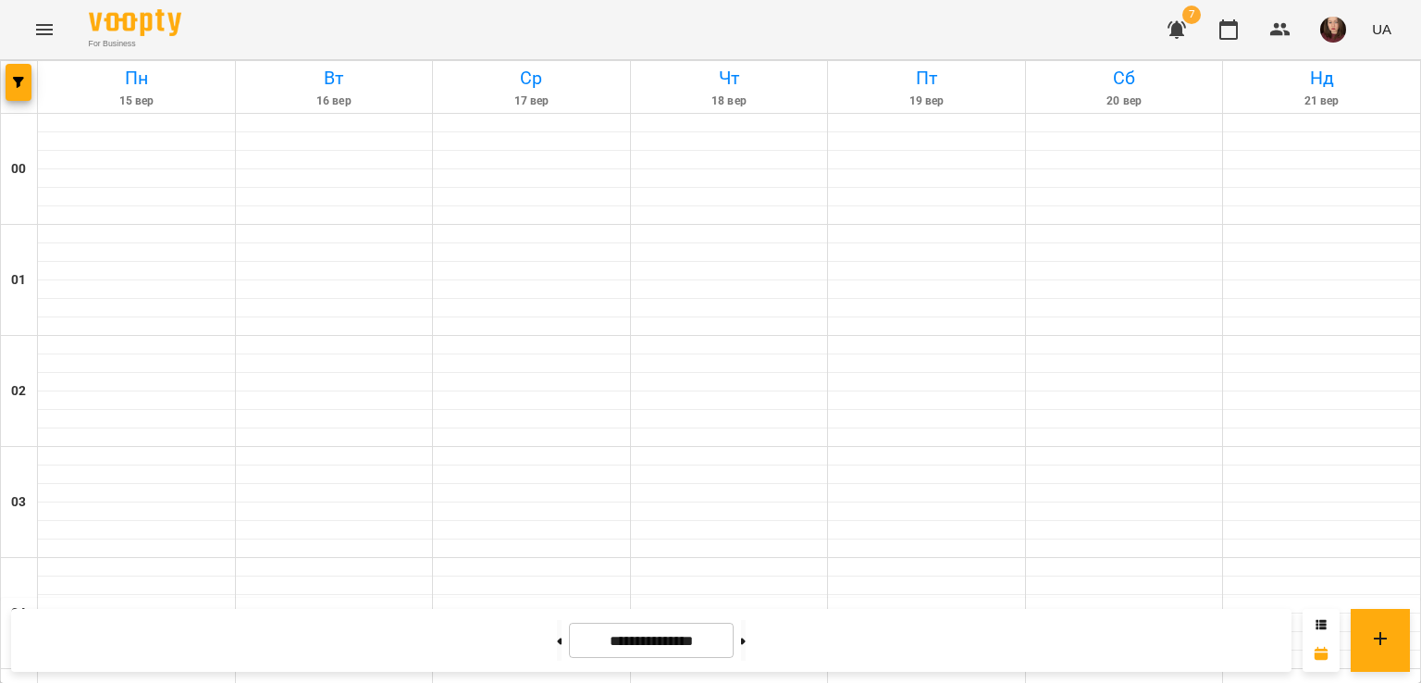
scroll to position [2179, 0]
drag, startPoint x: 748, startPoint y: 650, endPoint x: 765, endPoint y: 641, distance: 19.5
click at [746, 650] on button at bounding box center [743, 640] width 5 height 41
type input "**********"
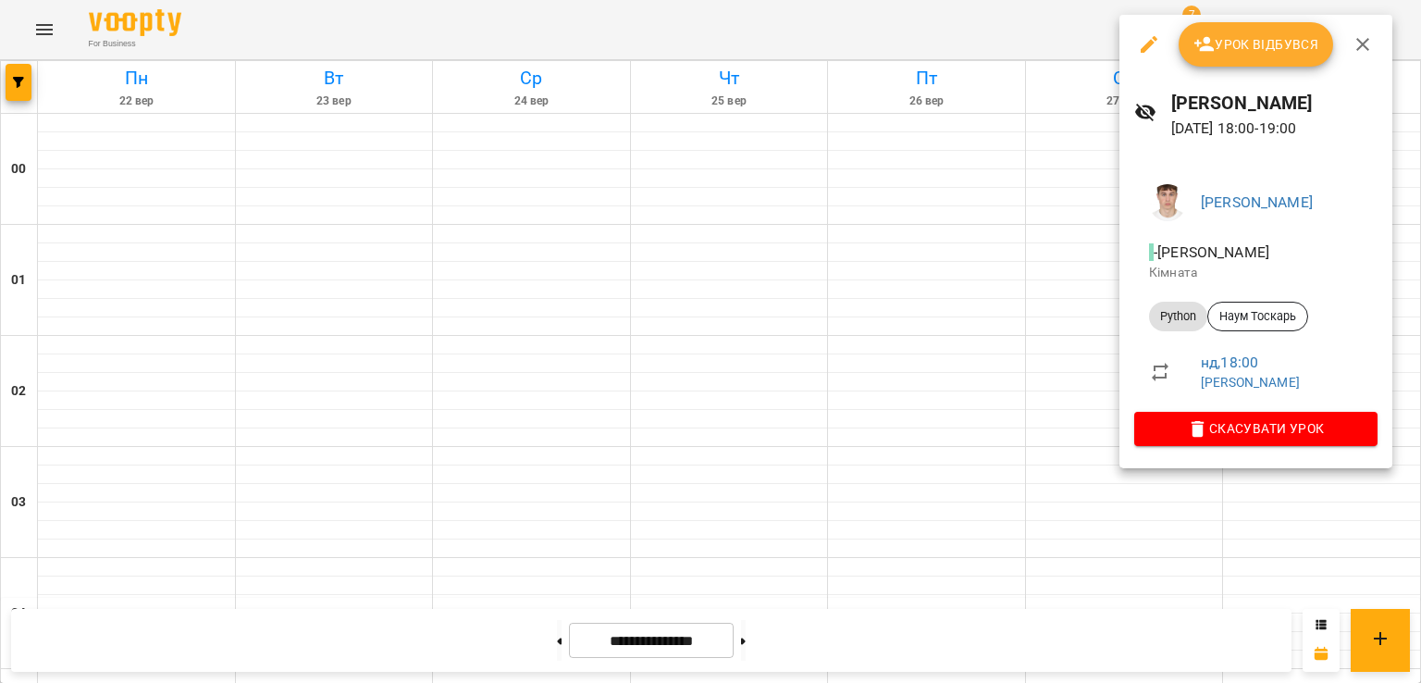
click at [1066, 382] on div at bounding box center [710, 341] width 1421 height 683
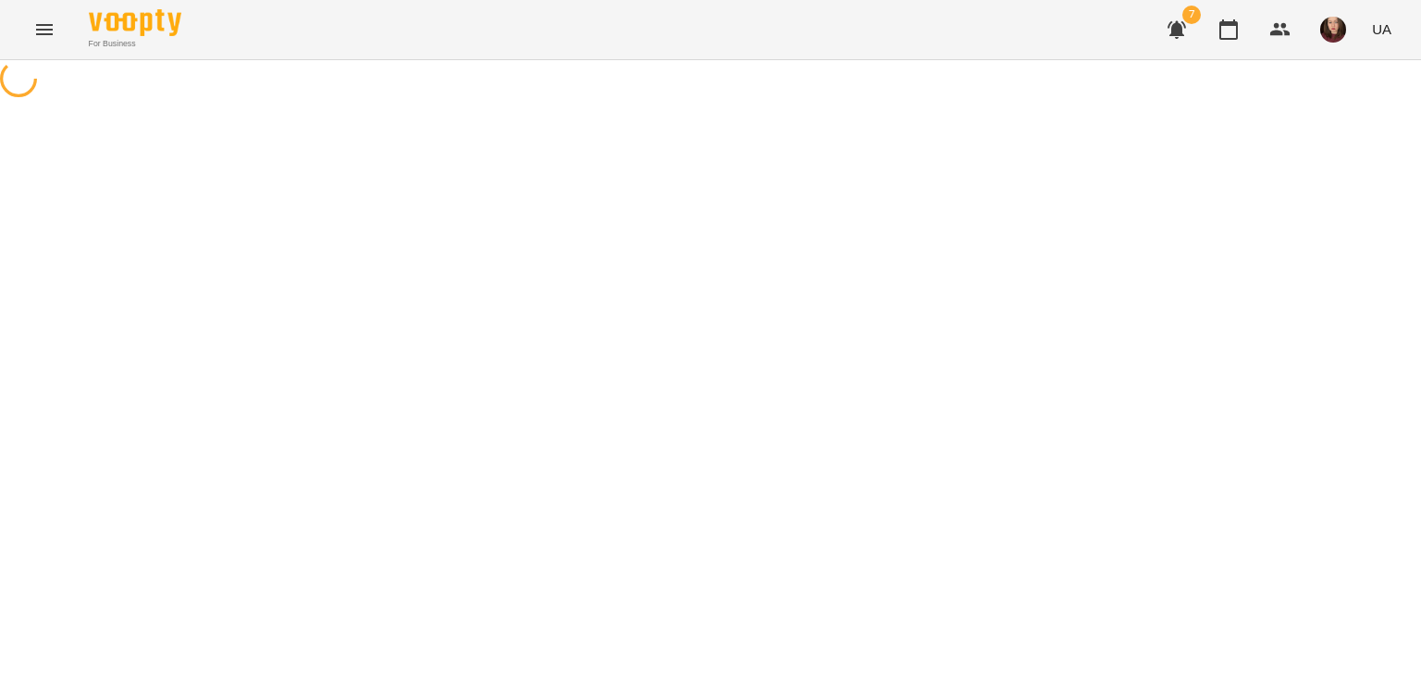
select select "******"
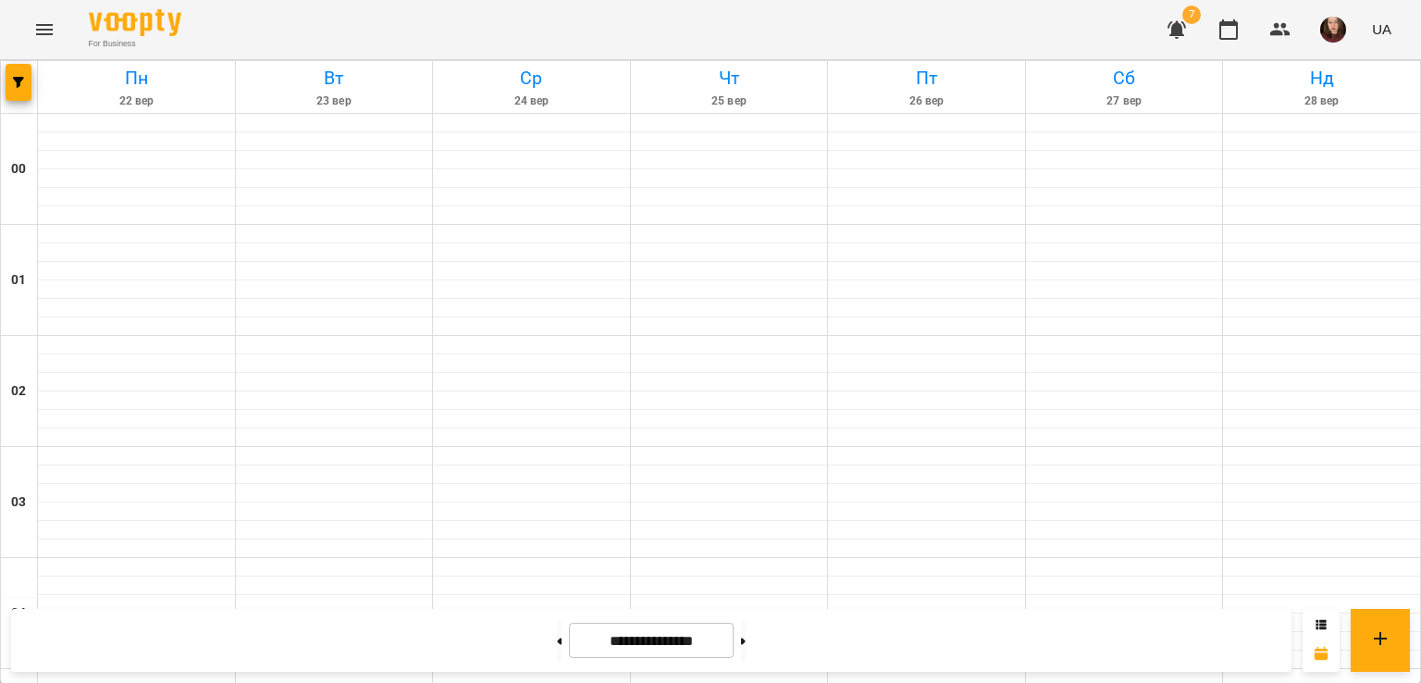
scroll to position [1809, 0]
